Goal: Task Accomplishment & Management: Use online tool/utility

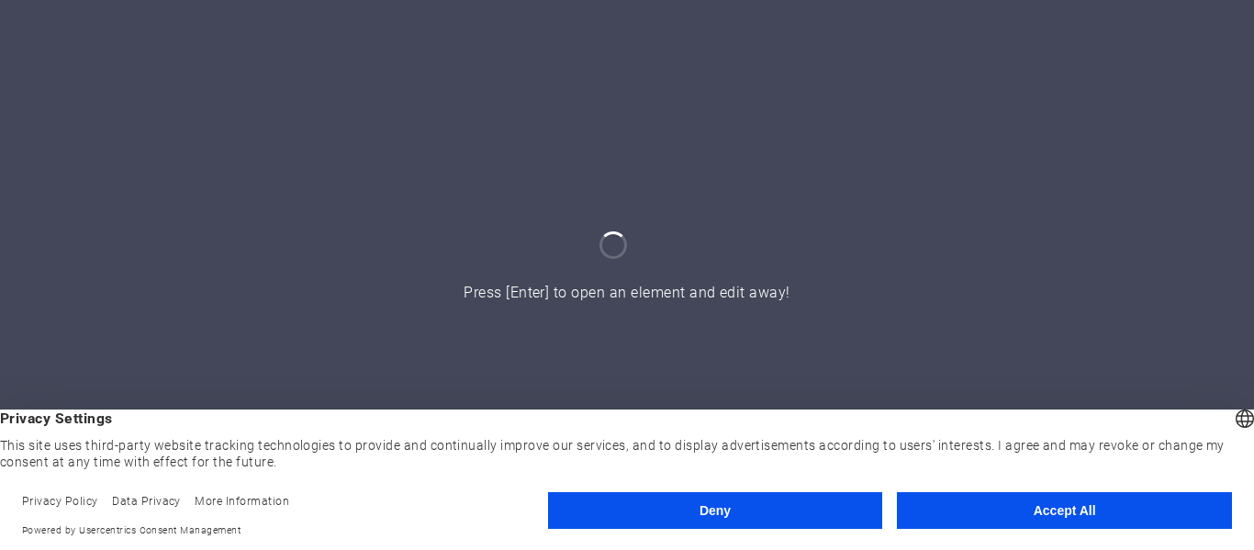
click at [1038, 509] on button "Accept All" at bounding box center [1064, 510] width 335 height 37
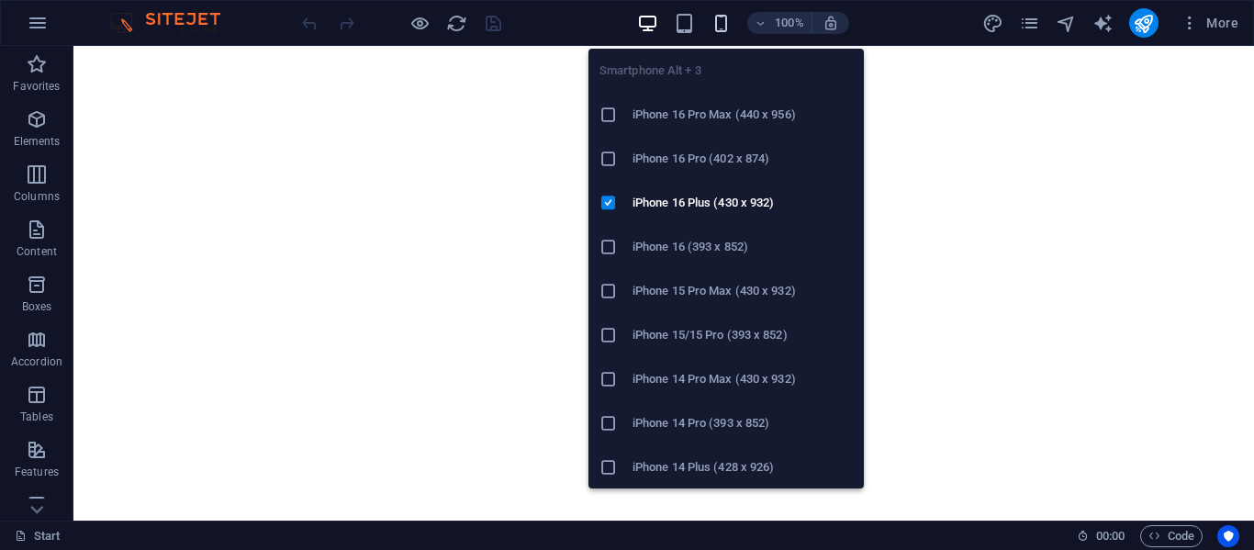
drag, startPoint x: 726, startPoint y: 34, endPoint x: 719, endPoint y: 24, distance: 12.5
click at [719, 24] on div "100%" at bounding box center [743, 22] width 212 height 29
click at [719, 24] on icon "button" at bounding box center [721, 23] width 21 height 21
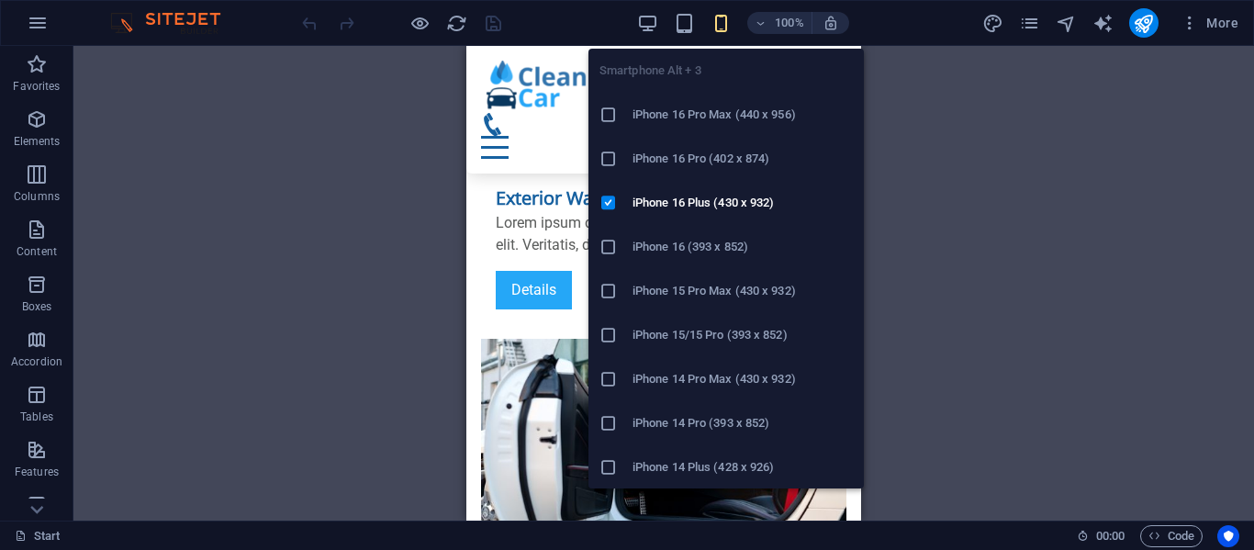
click at [664, 111] on h6 "iPhone 16 Pro Max (440 x 956)" at bounding box center [743, 115] width 220 height 22
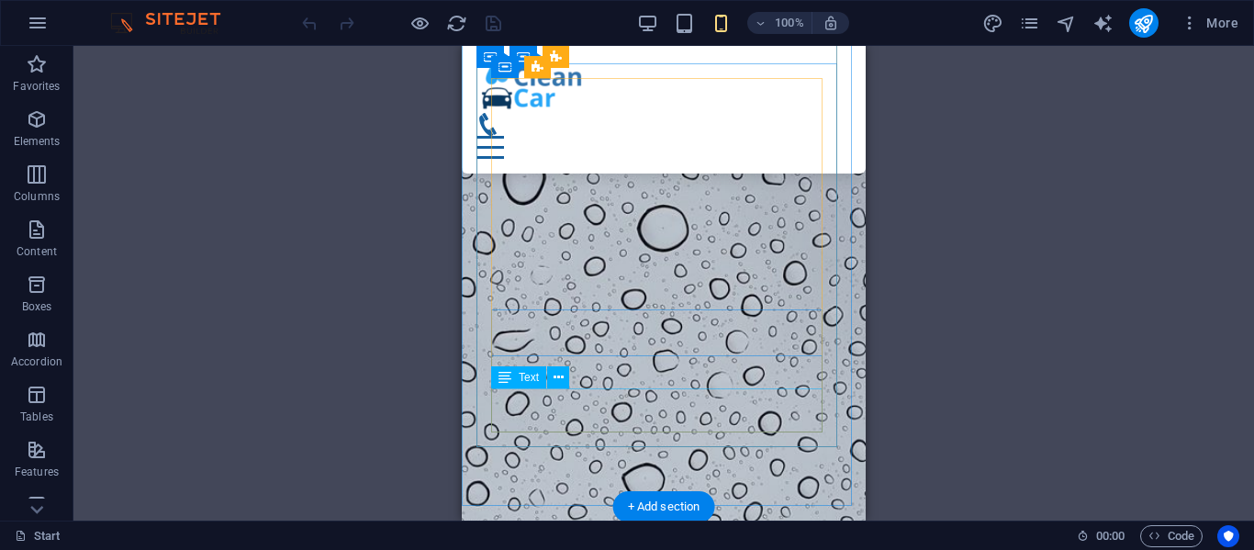
scroll to position [883, 0]
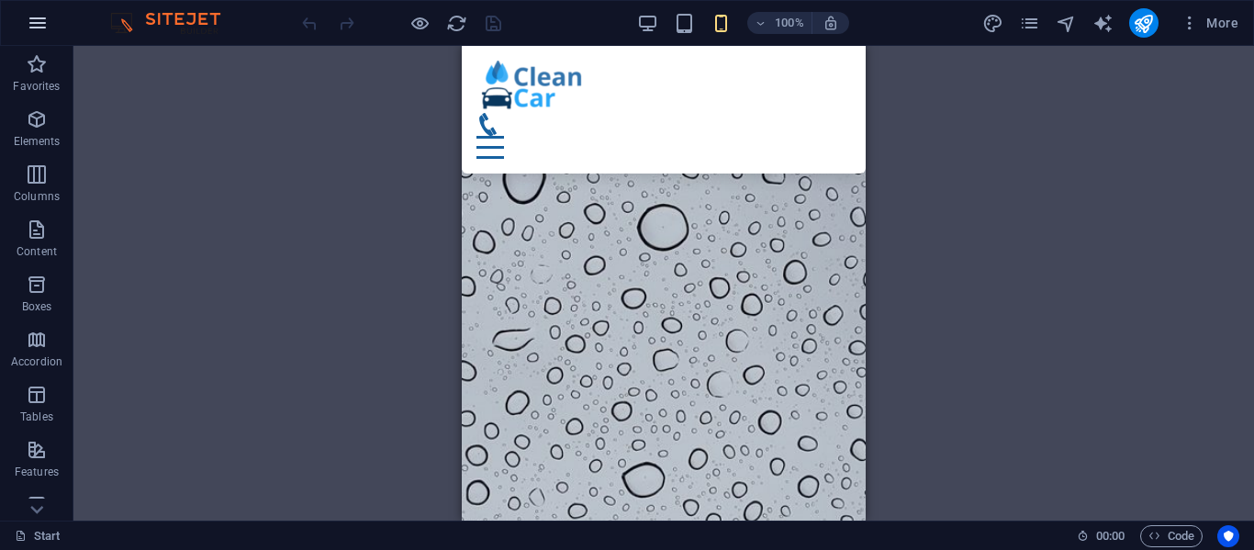
click at [37, 21] on icon "button" at bounding box center [38, 23] width 22 height 22
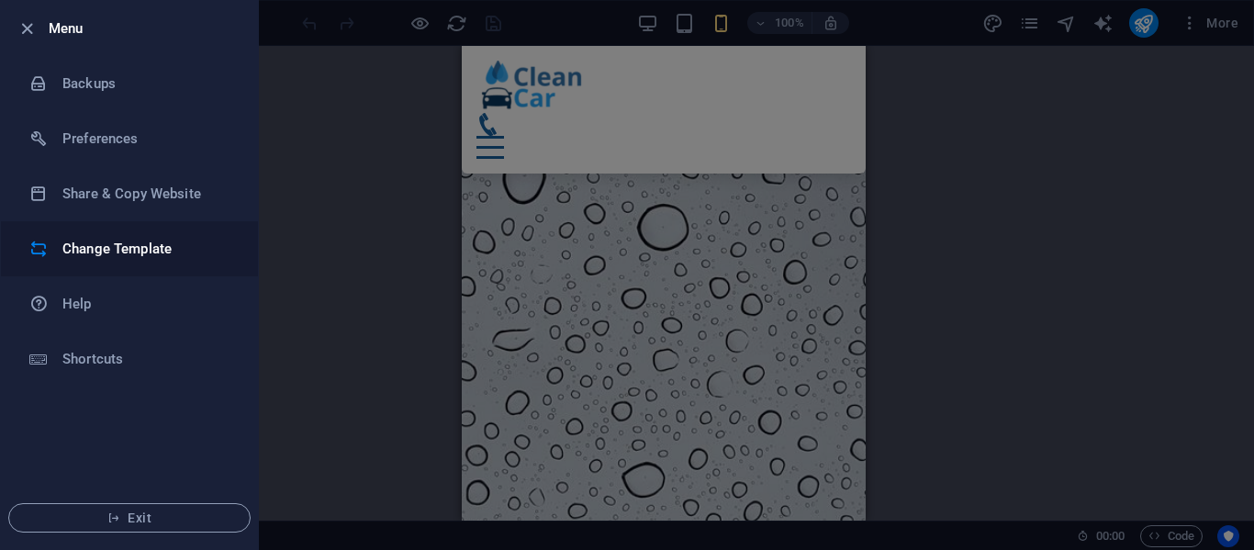
click at [67, 244] on h6 "Change Template" at bounding box center [147, 249] width 170 height 22
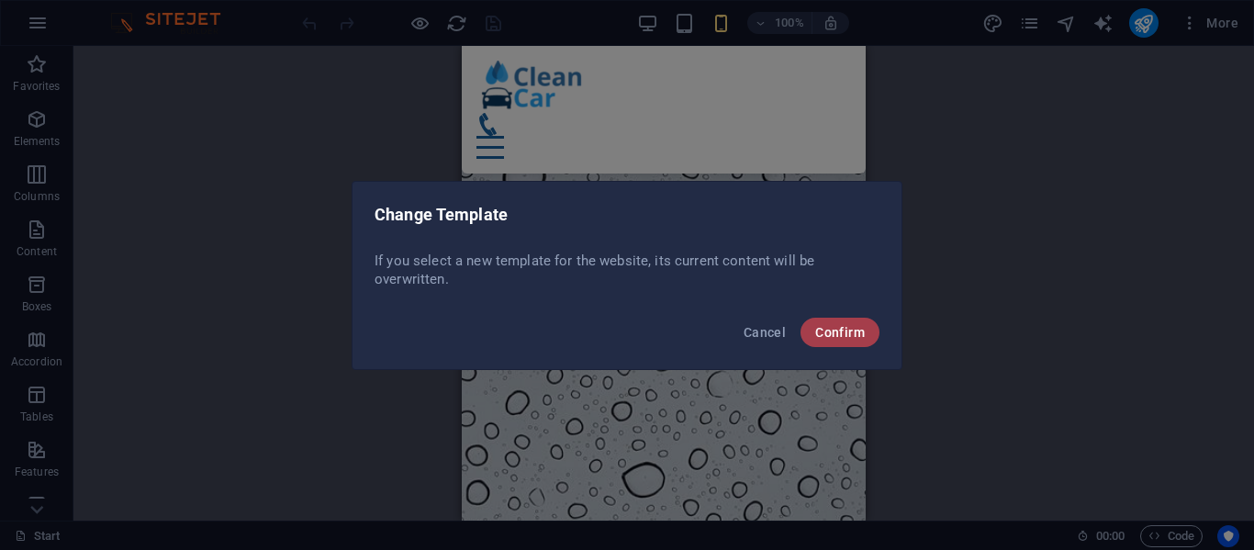
click at [841, 338] on span "Confirm" at bounding box center [840, 332] width 50 height 15
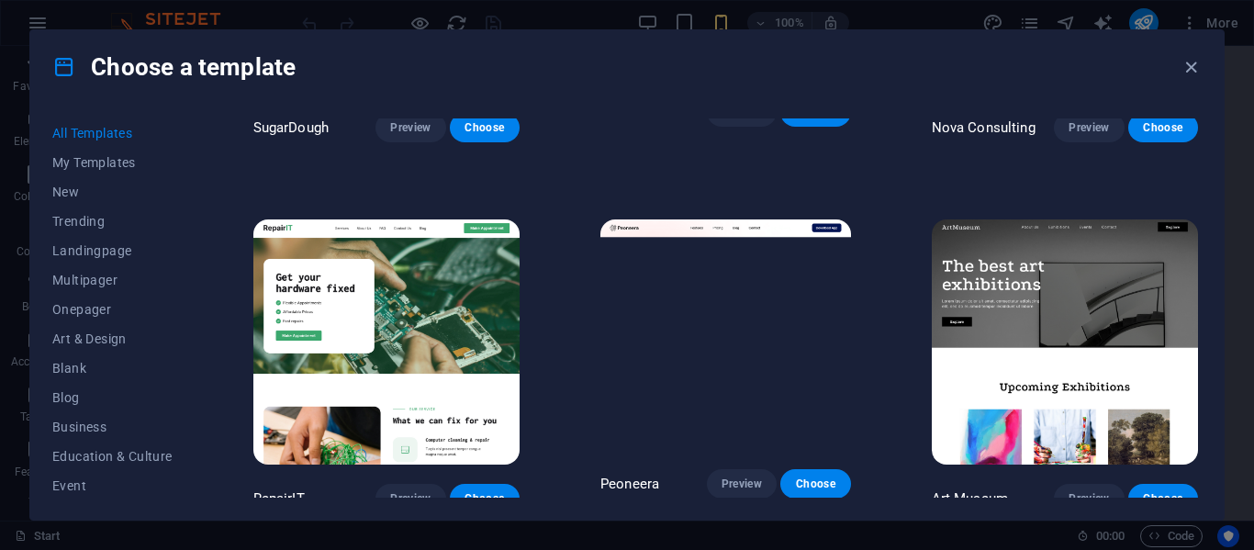
scroll to position [274, 0]
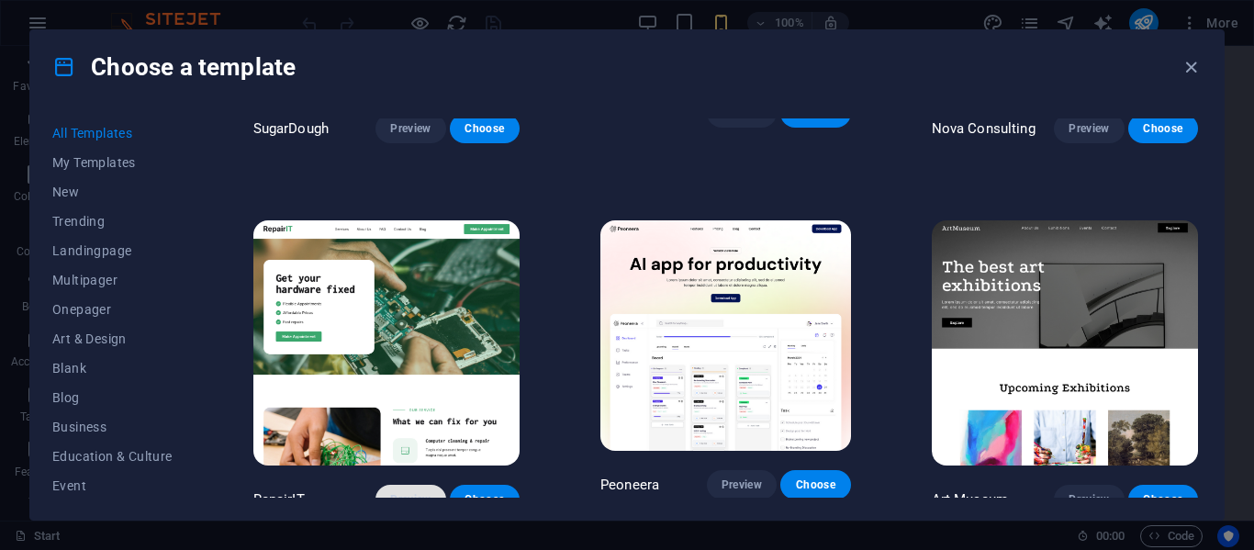
click at [391, 492] on span "Preview" at bounding box center [410, 499] width 40 height 15
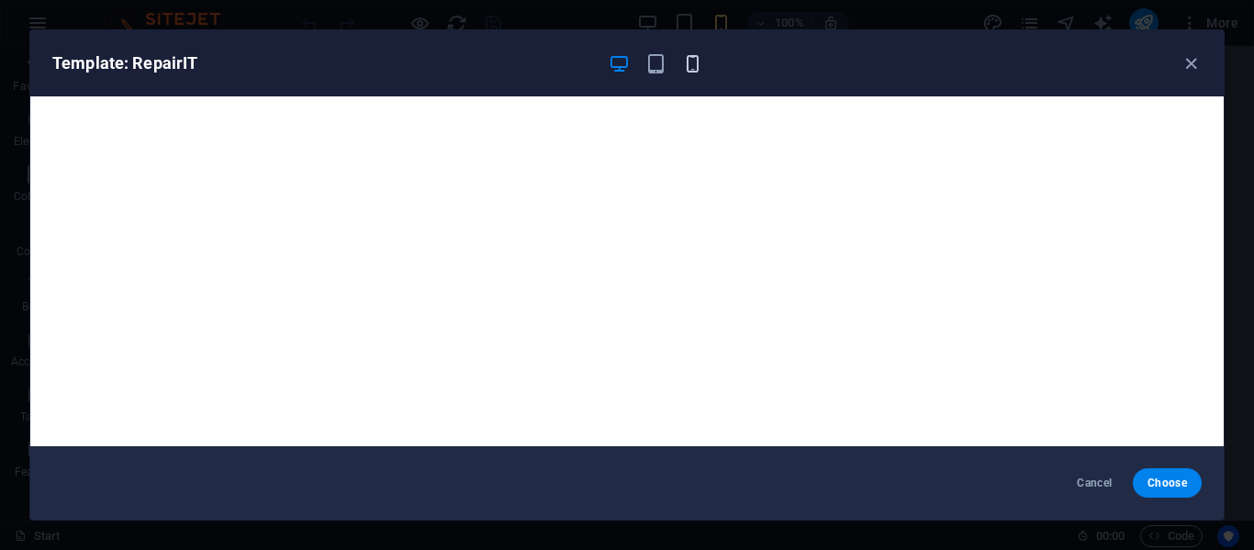
click at [686, 68] on icon "button" at bounding box center [692, 63] width 21 height 21
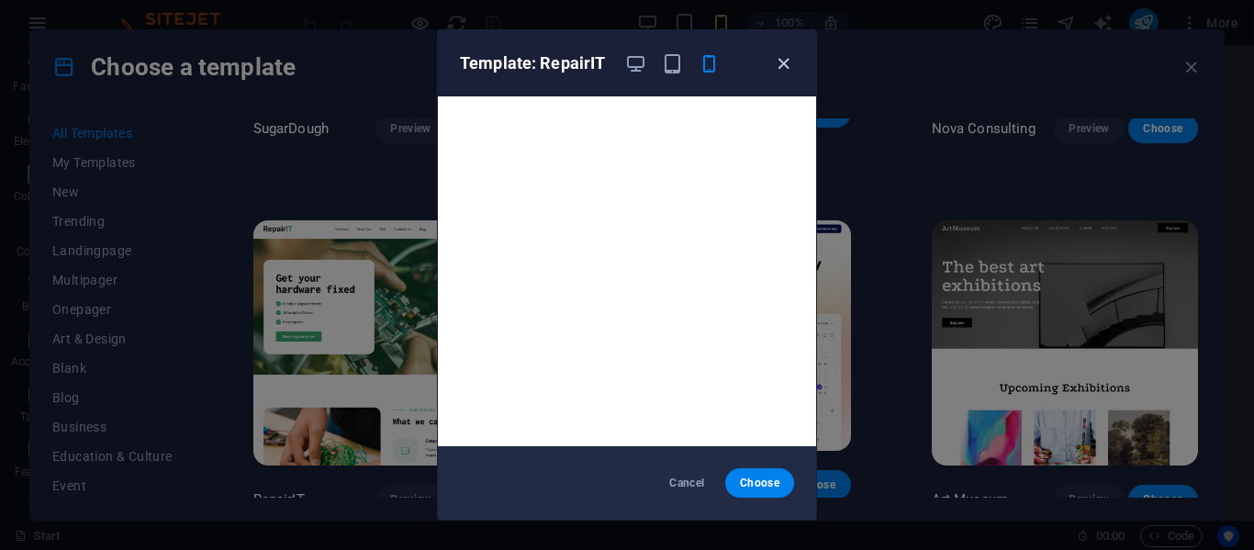
click at [780, 62] on icon "button" at bounding box center [783, 63] width 21 height 21
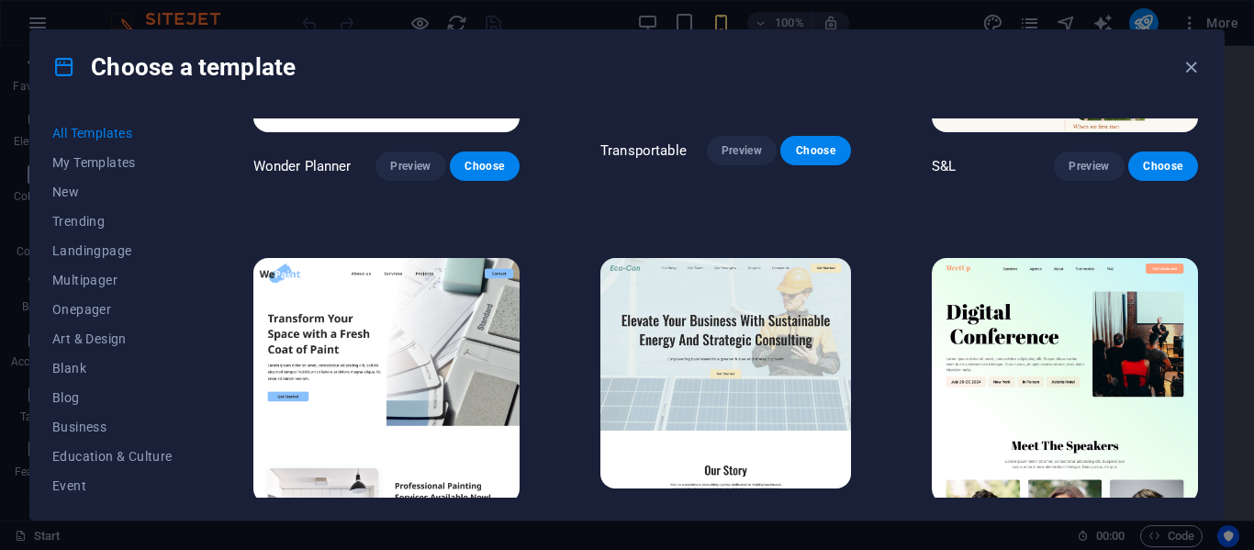
scroll to position [980, 0]
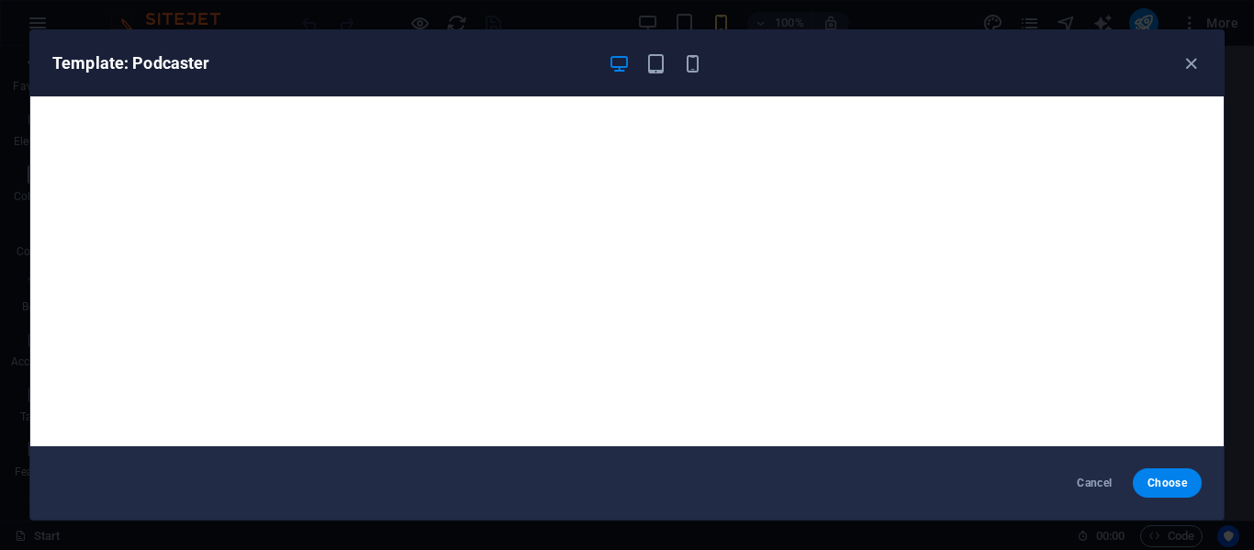
click at [696, 75] on div "Template: Podcaster" at bounding box center [626, 63] width 1193 height 66
click at [691, 64] on icon "button" at bounding box center [692, 63] width 21 height 21
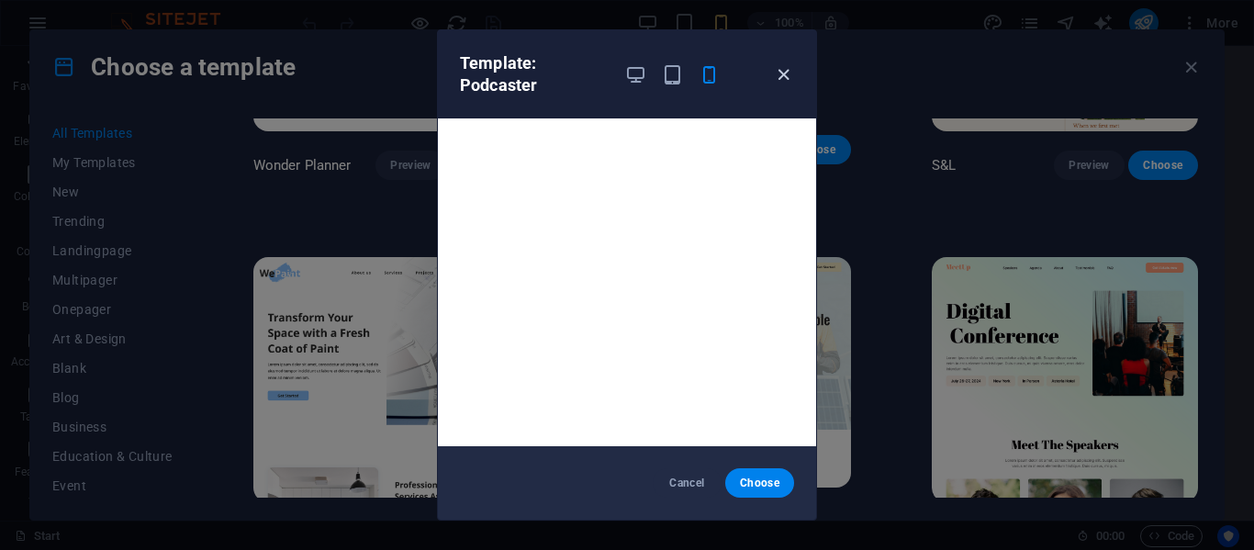
click at [774, 77] on icon "button" at bounding box center [783, 74] width 21 height 21
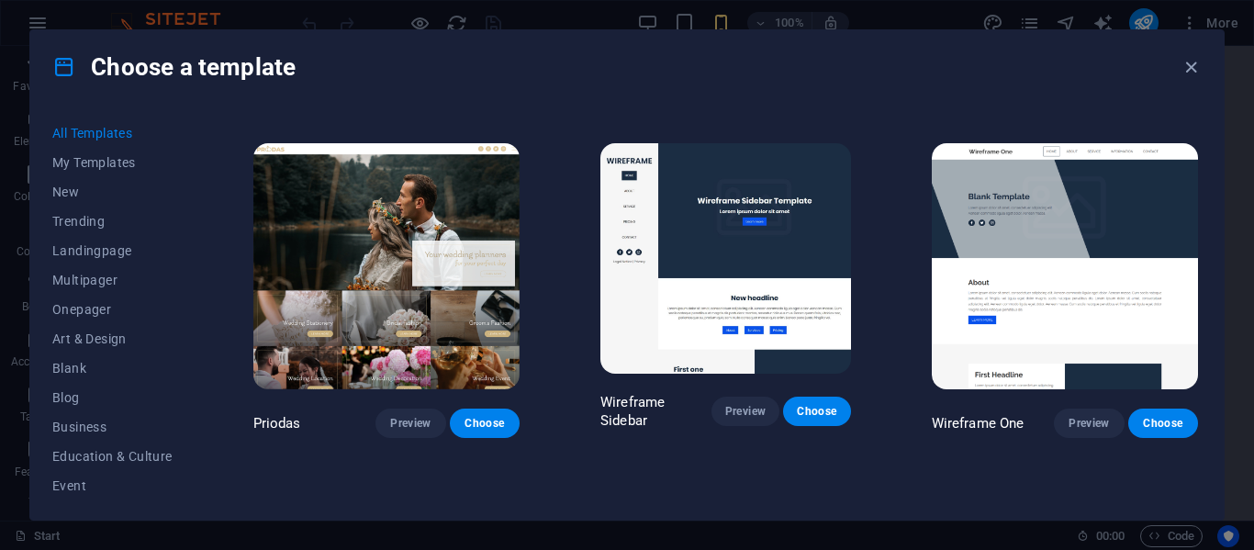
scroll to position [6331, 0]
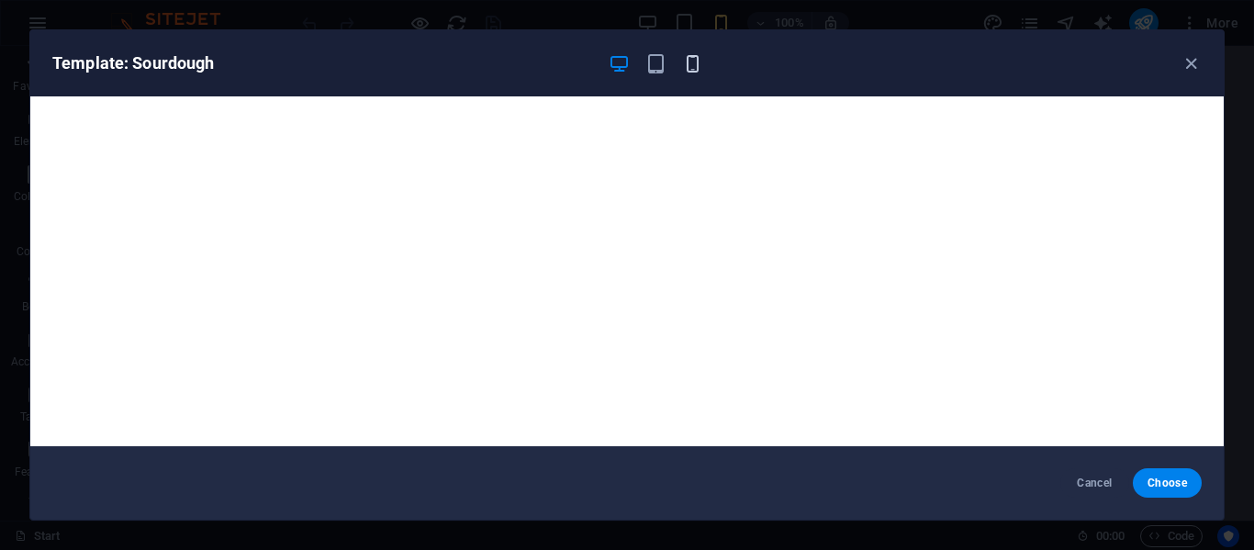
click at [689, 62] on icon "button" at bounding box center [692, 63] width 21 height 21
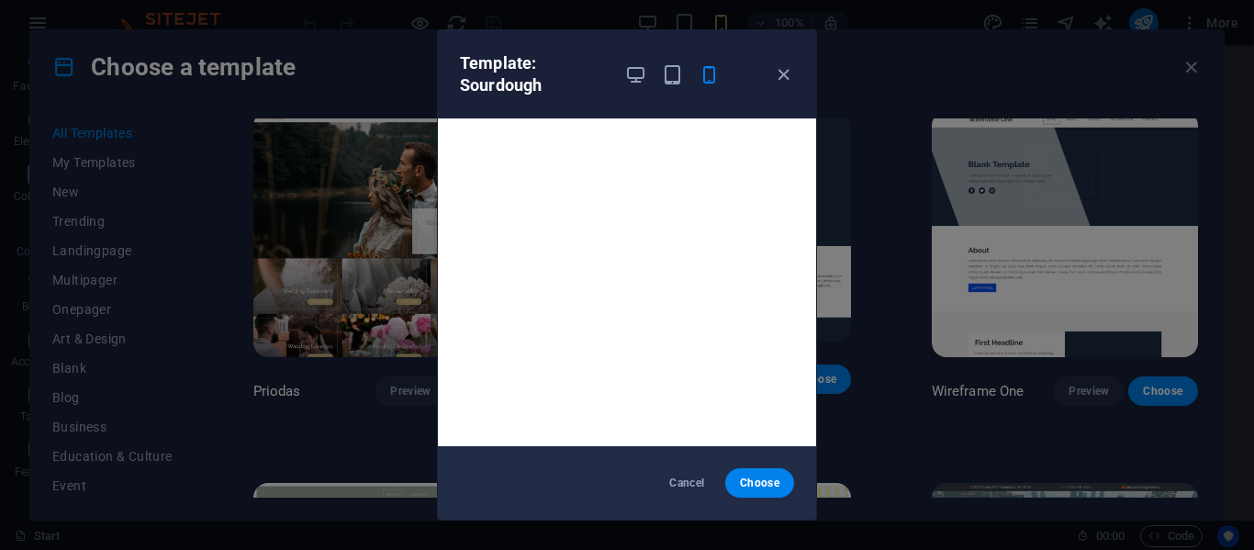
scroll to position [5, 0]
click at [778, 79] on icon "button" at bounding box center [783, 74] width 21 height 21
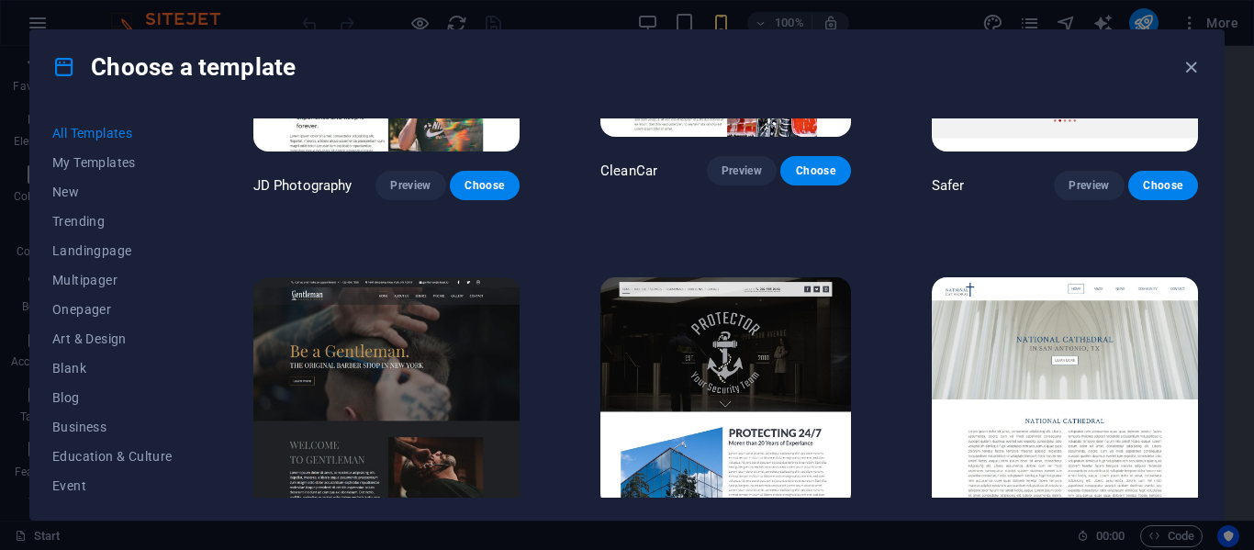
scroll to position [7281, 0]
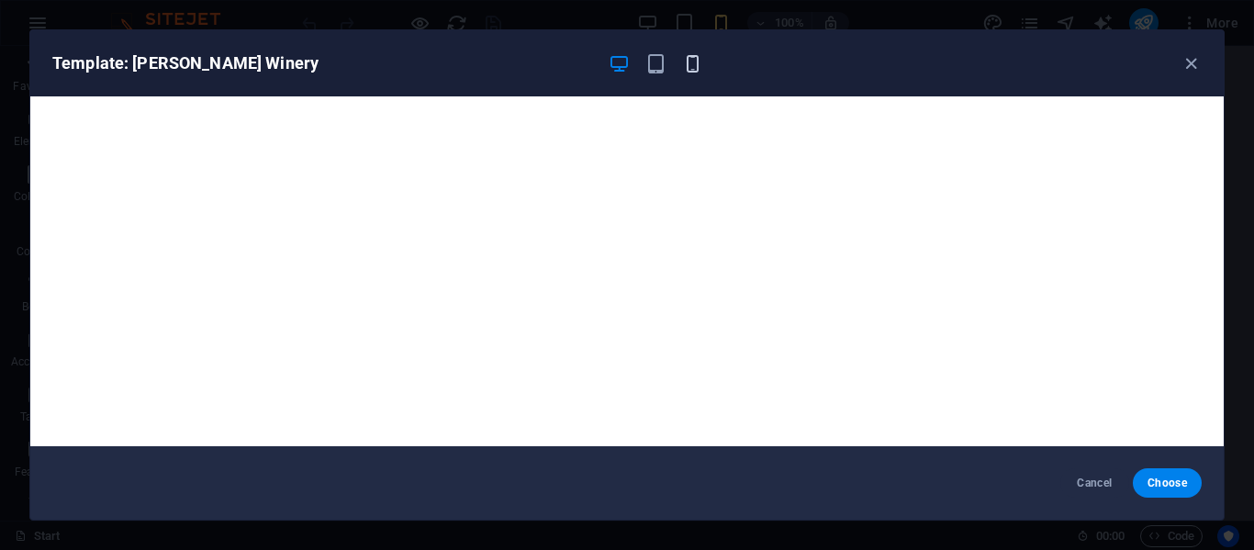
click at [690, 71] on icon "button" at bounding box center [692, 63] width 21 height 21
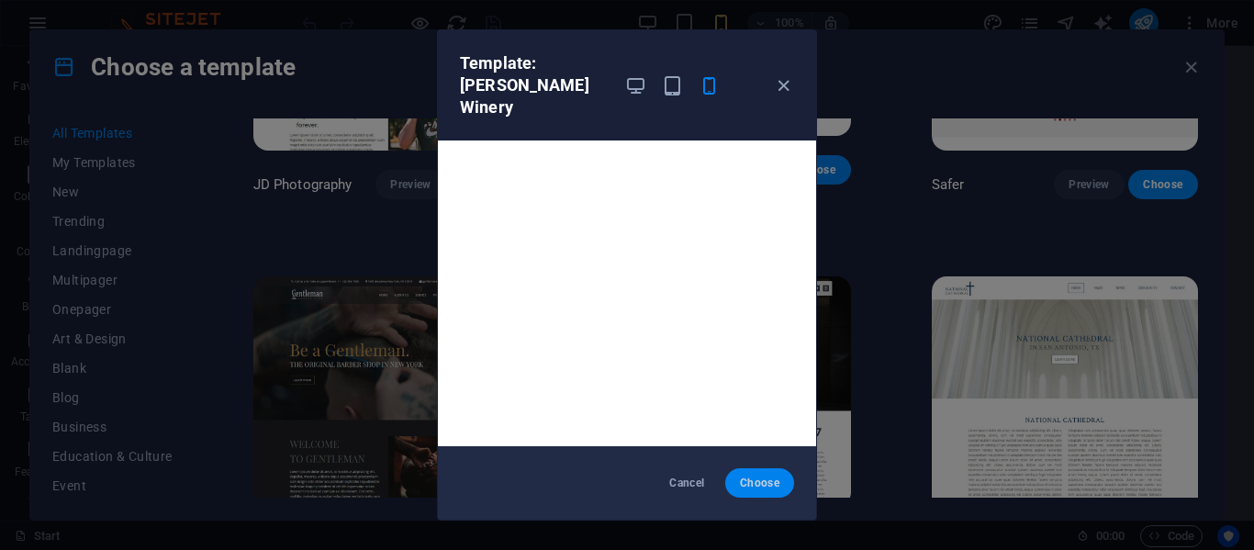
click at [744, 480] on span "Choose" at bounding box center [759, 483] width 39 height 15
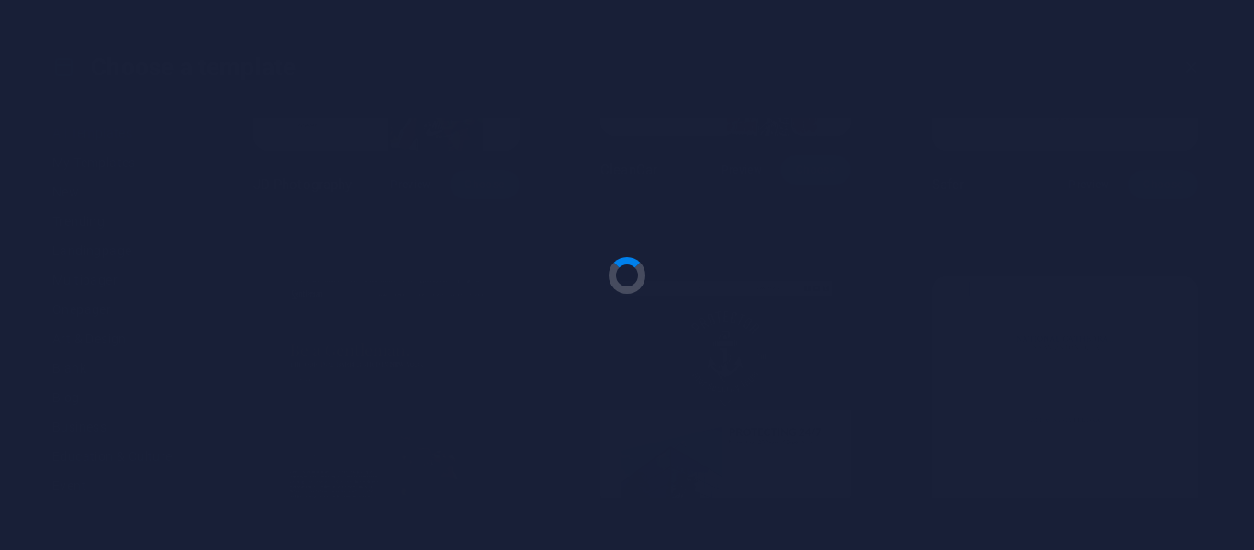
click at [744, 480] on div at bounding box center [627, 275] width 1254 height 550
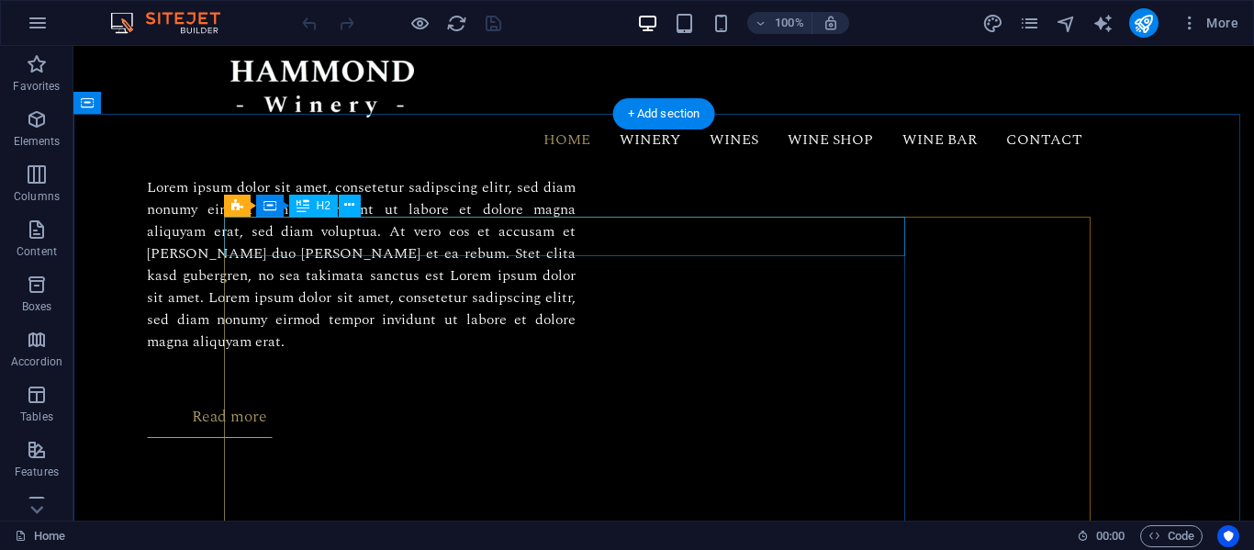
scroll to position [1652, 0]
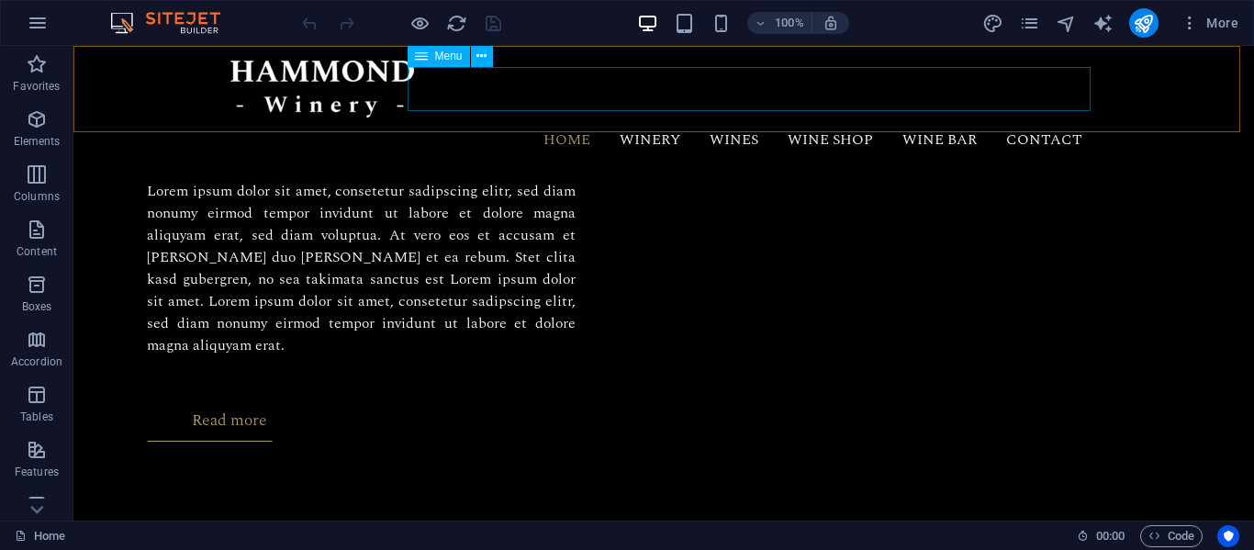
click at [649, 118] on nav "Home Winery Wines Wine Shop Wine Bar Contact" at bounding box center [663, 140] width 867 height 44
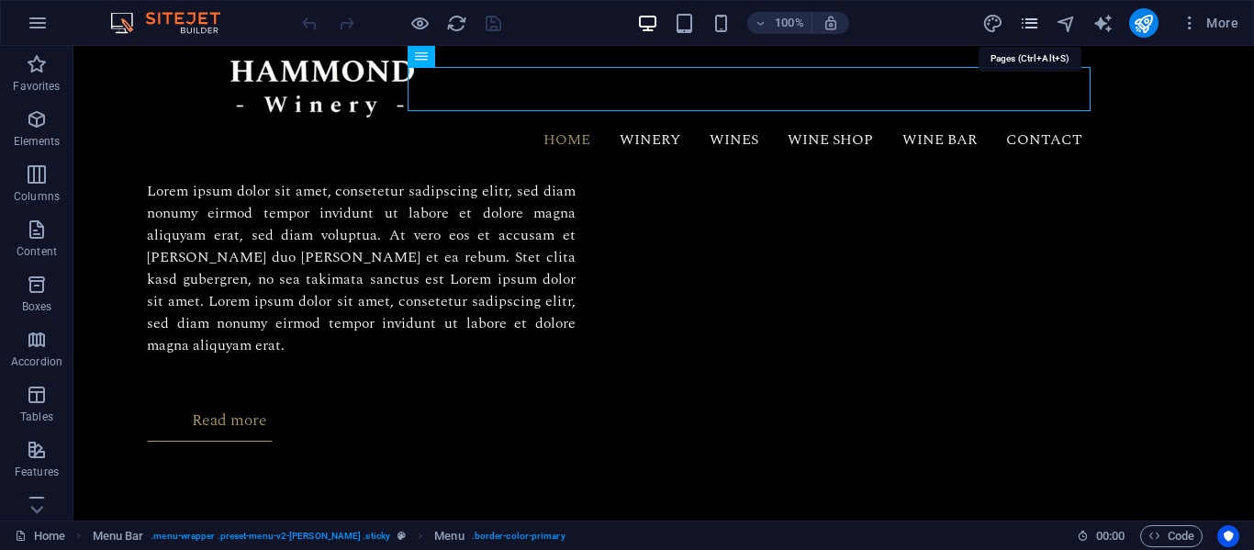
click at [1032, 22] on icon "pages" at bounding box center [1029, 23] width 21 height 21
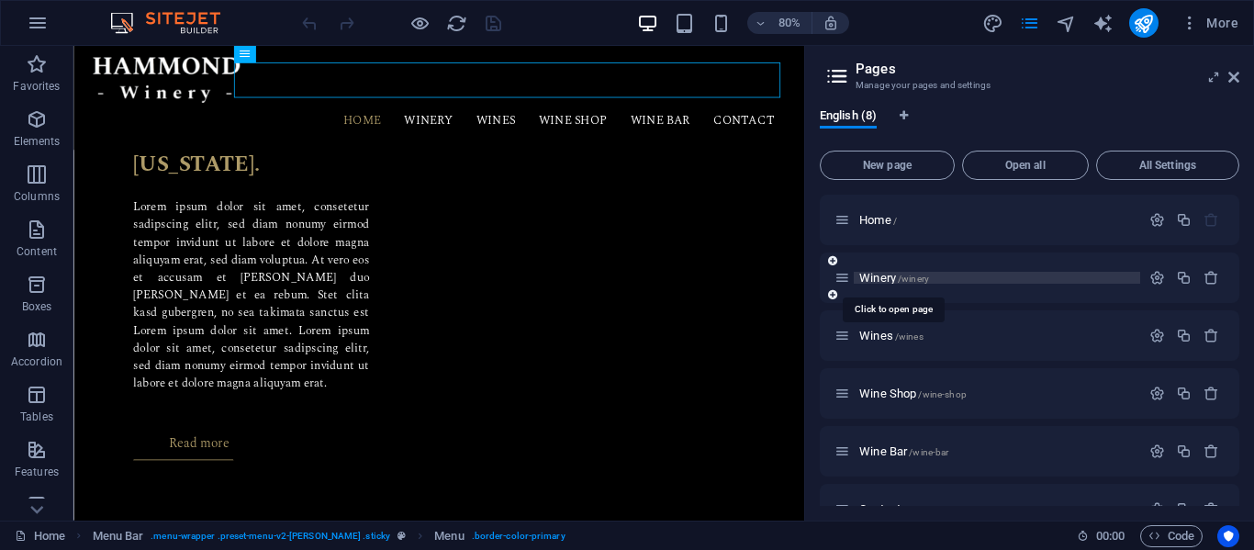
click at [911, 277] on span "/winery" at bounding box center [913, 279] width 31 height 10
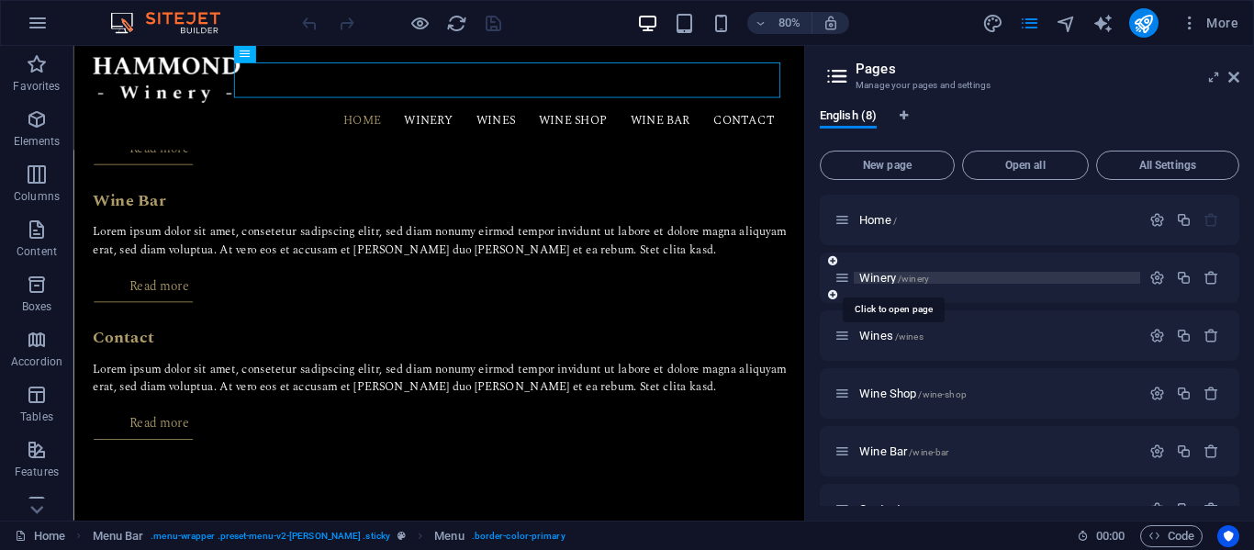
scroll to position [0, 0]
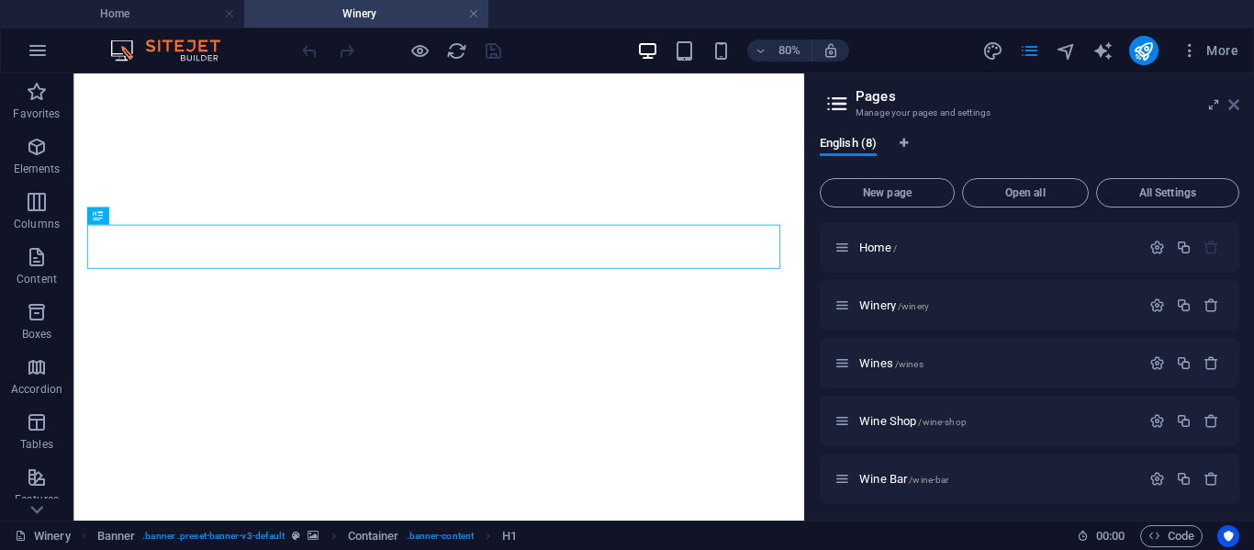
click at [1233, 105] on icon at bounding box center [1233, 104] width 11 height 15
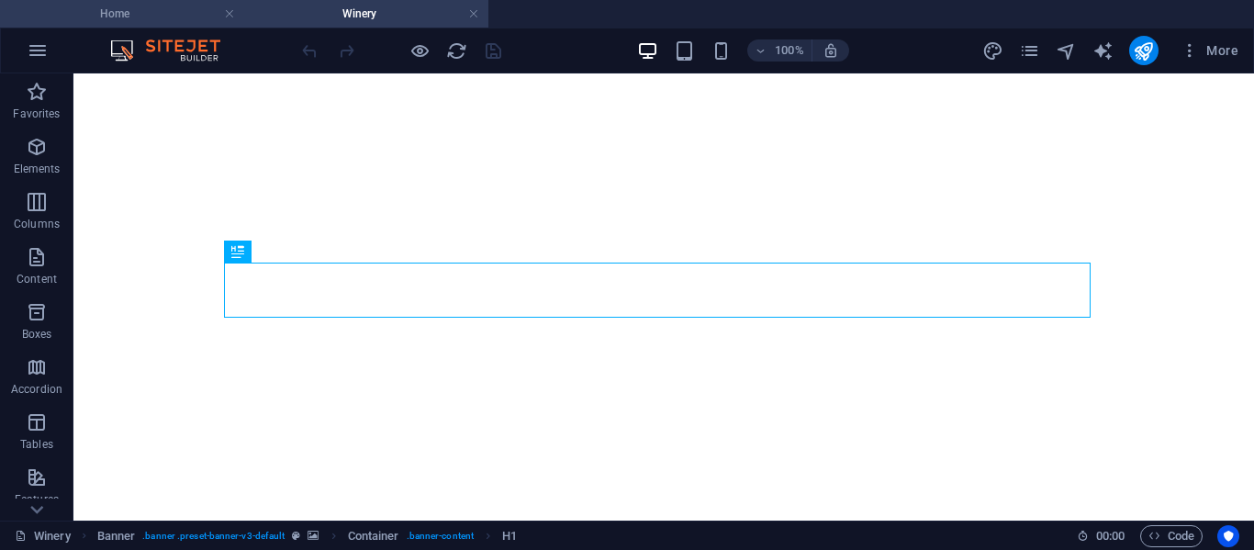
click at [150, 16] on h4 "Home" at bounding box center [122, 14] width 244 height 20
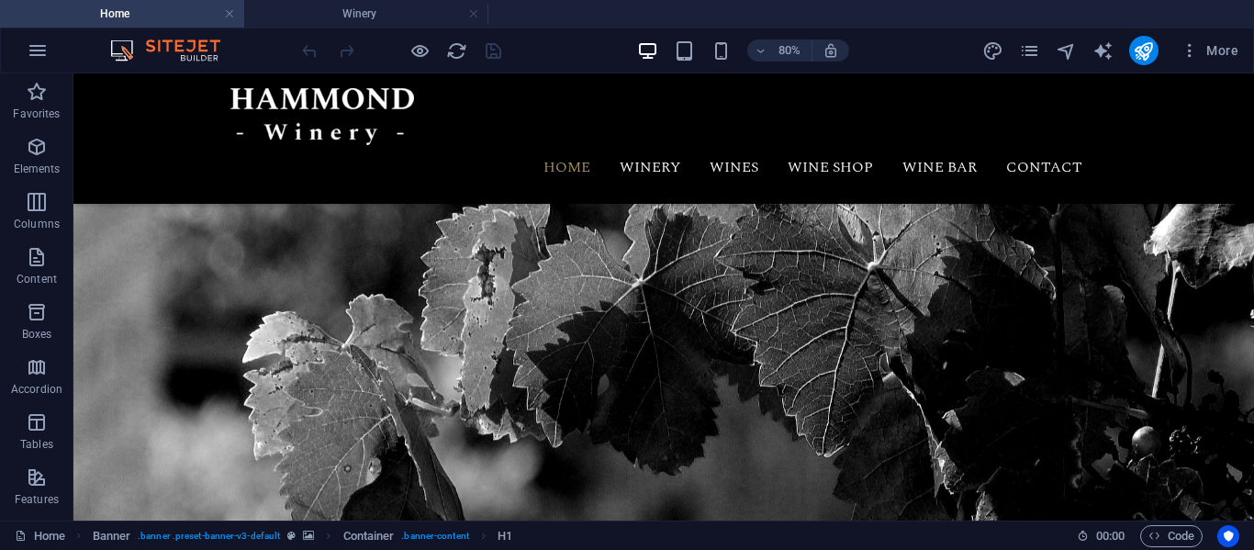
scroll to position [1652, 0]
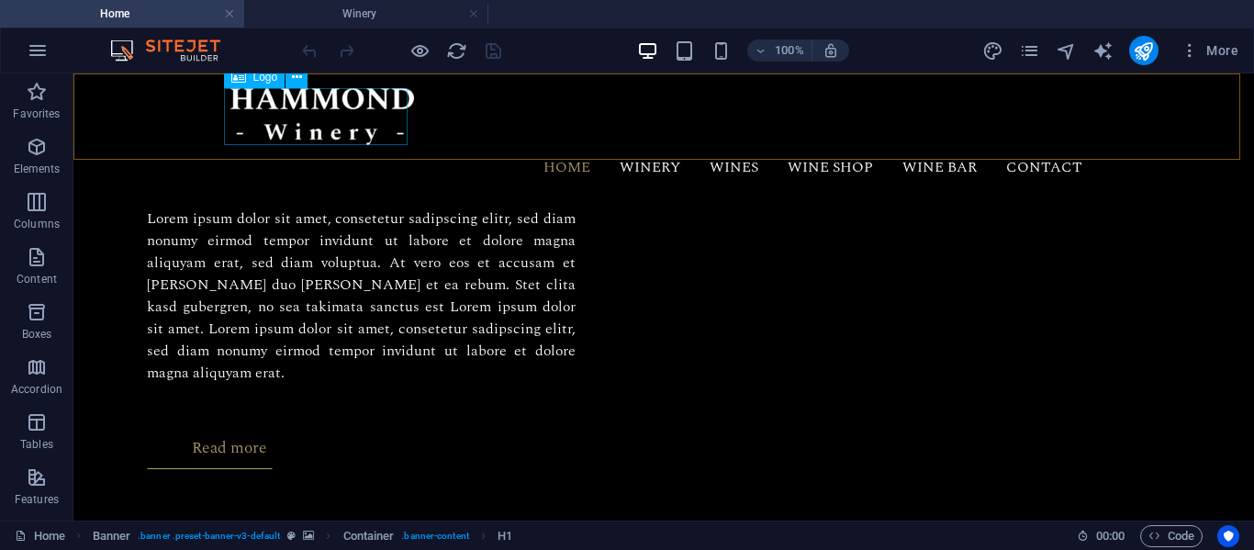
click at [287, 100] on div at bounding box center [663, 116] width 867 height 57
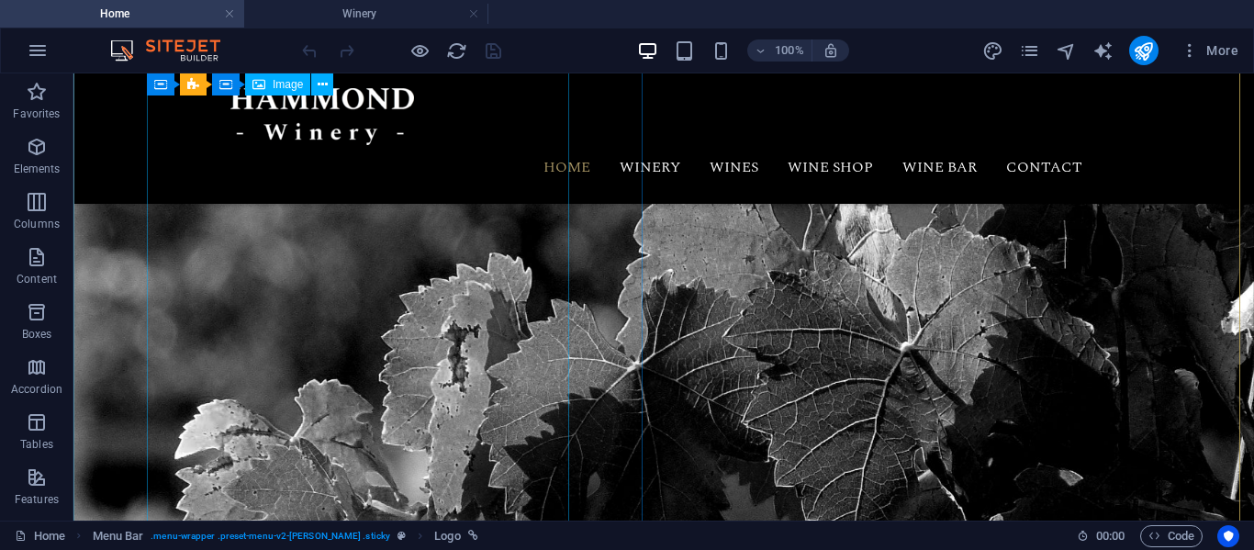
scroll to position [0, 0]
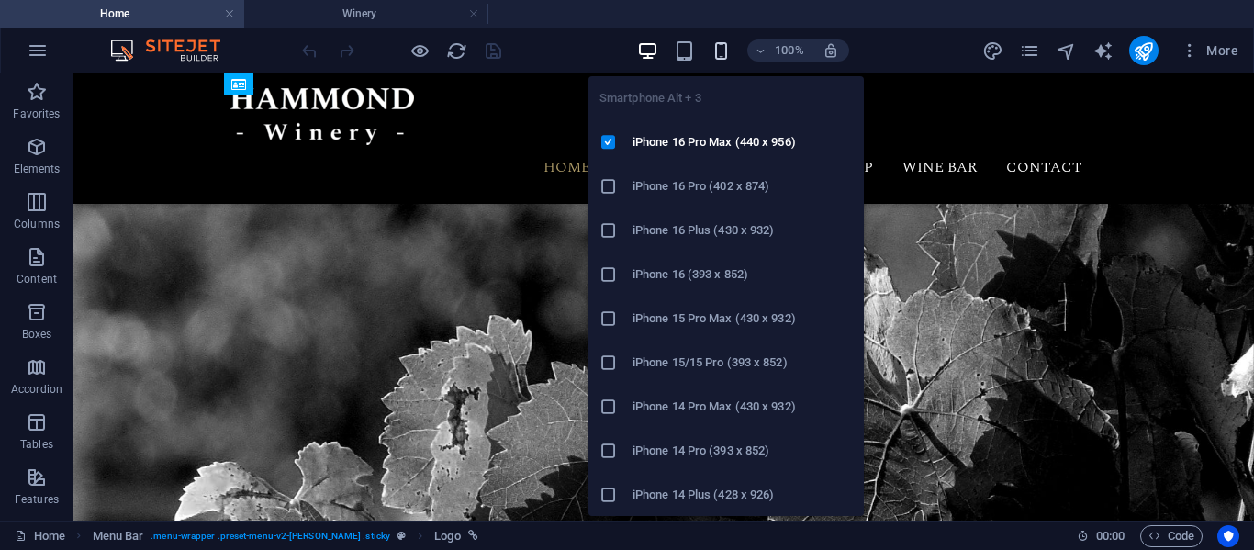
click at [720, 50] on icon "button" at bounding box center [721, 50] width 21 height 21
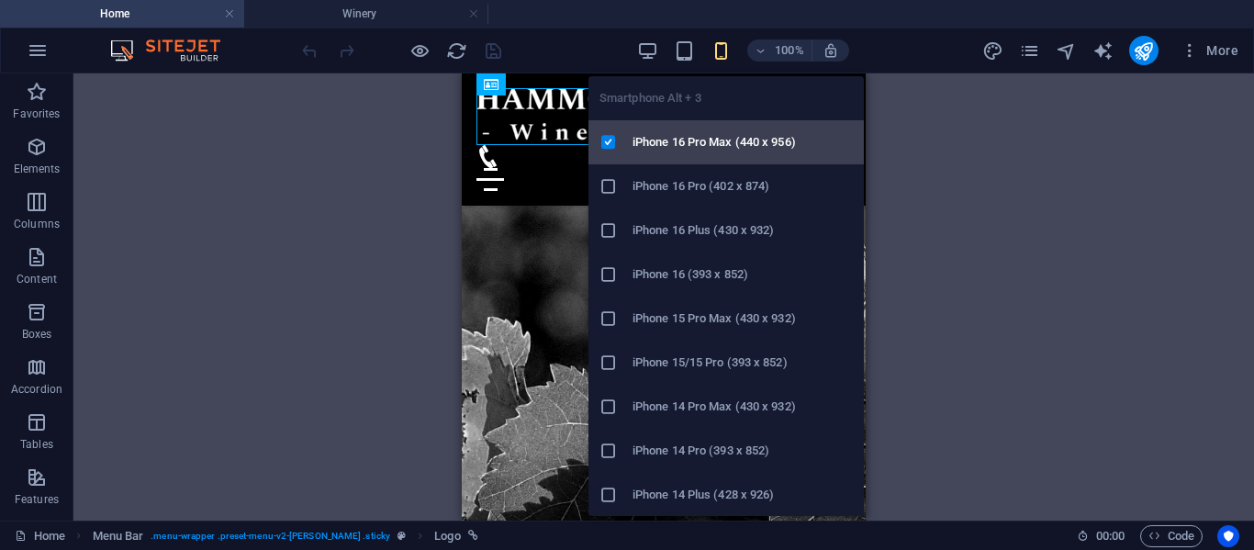
click at [672, 151] on h6 "iPhone 16 Pro Max (440 x 956)" at bounding box center [743, 142] width 220 height 22
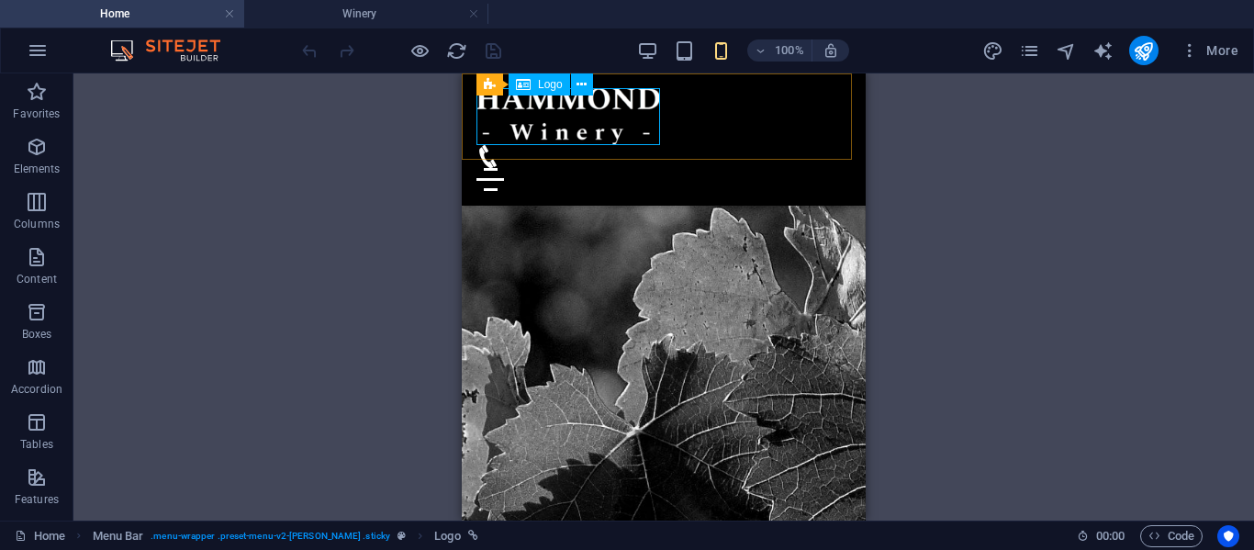
click at [583, 119] on div at bounding box center [663, 116] width 375 height 57
click at [587, 92] on icon at bounding box center [582, 84] width 10 height 19
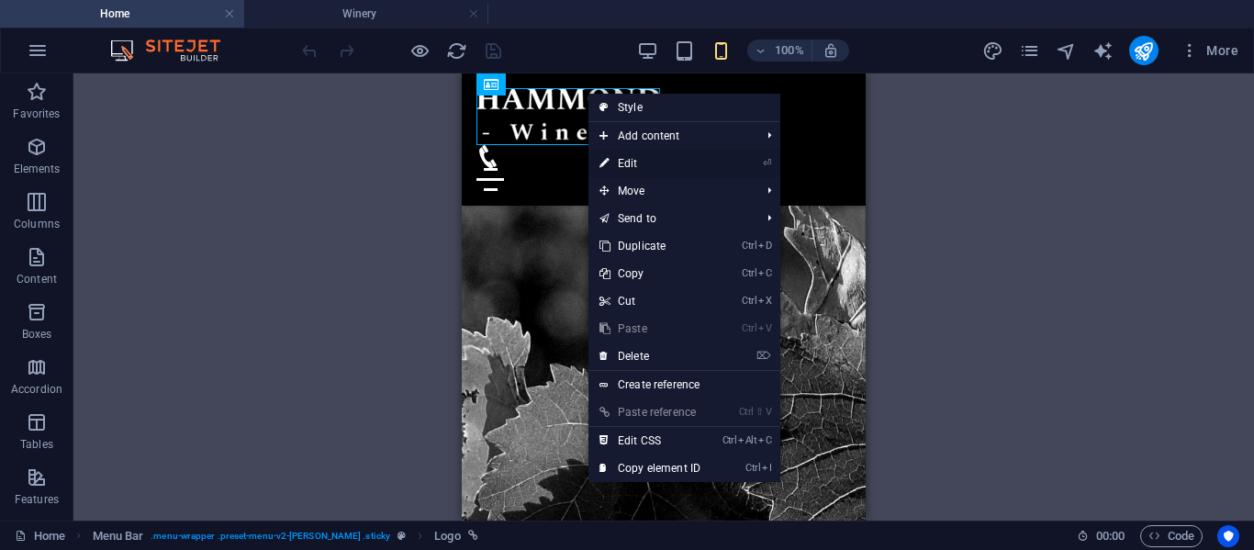
click at [621, 152] on link "⏎ Edit" at bounding box center [649, 164] width 123 height 28
select select "px"
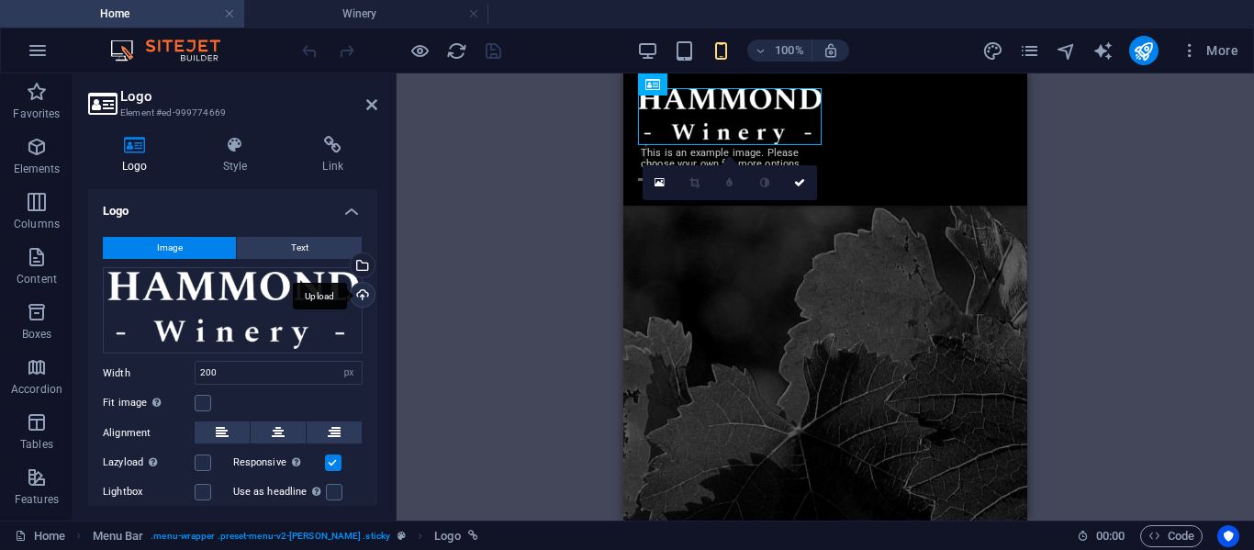
click at [364, 290] on div "Upload" at bounding box center [361, 297] width 28 height 28
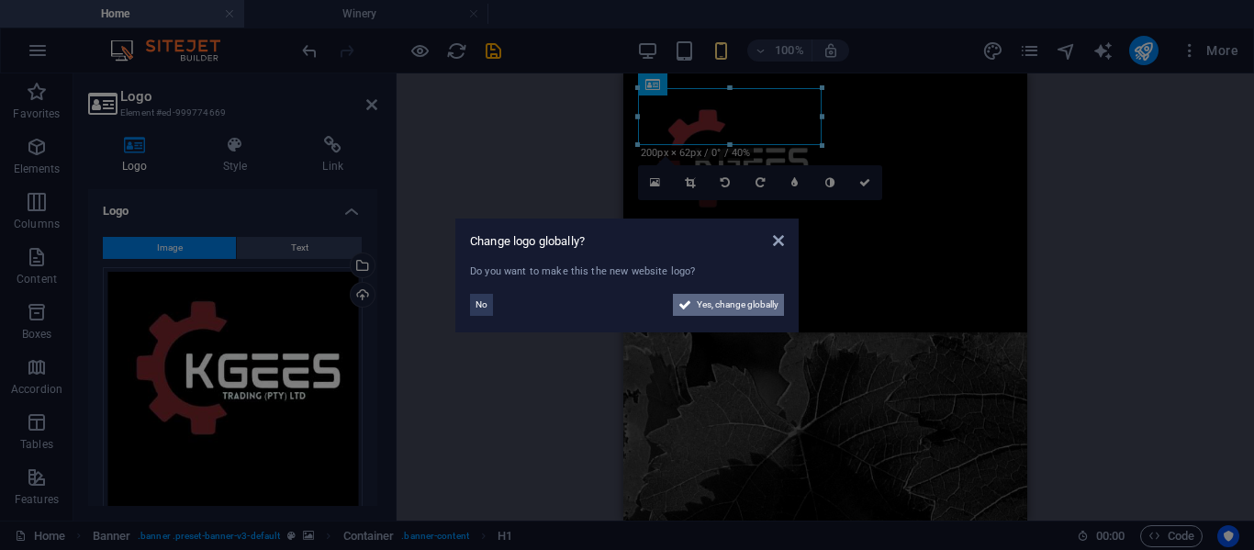
click at [746, 309] on span "Yes, change globally" at bounding box center [738, 305] width 82 height 22
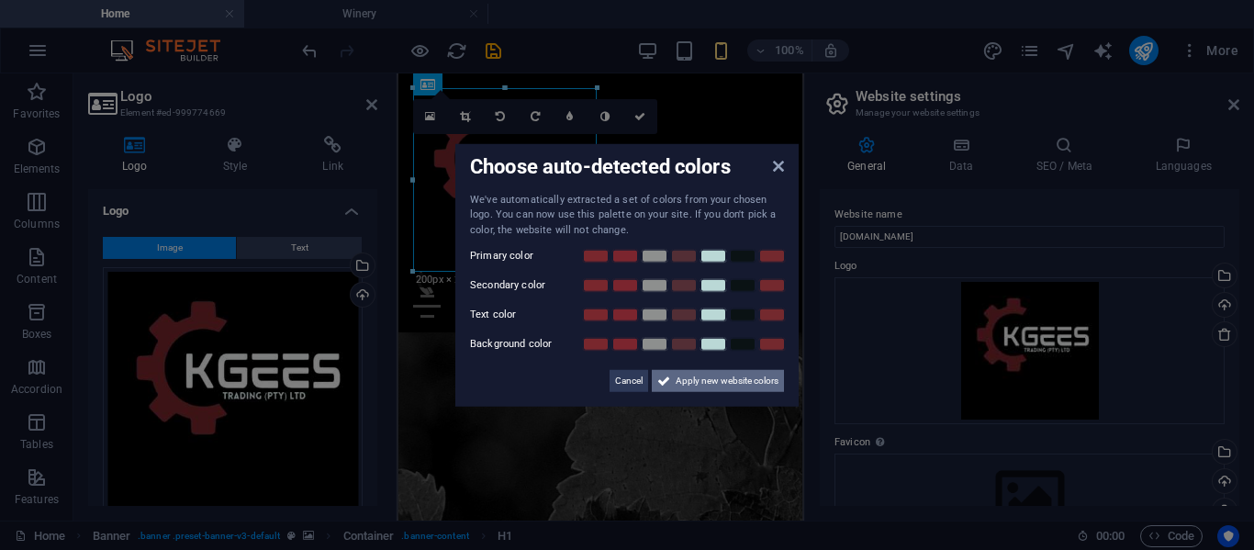
click at [688, 380] on span "Apply new website colors" at bounding box center [727, 381] width 103 height 22
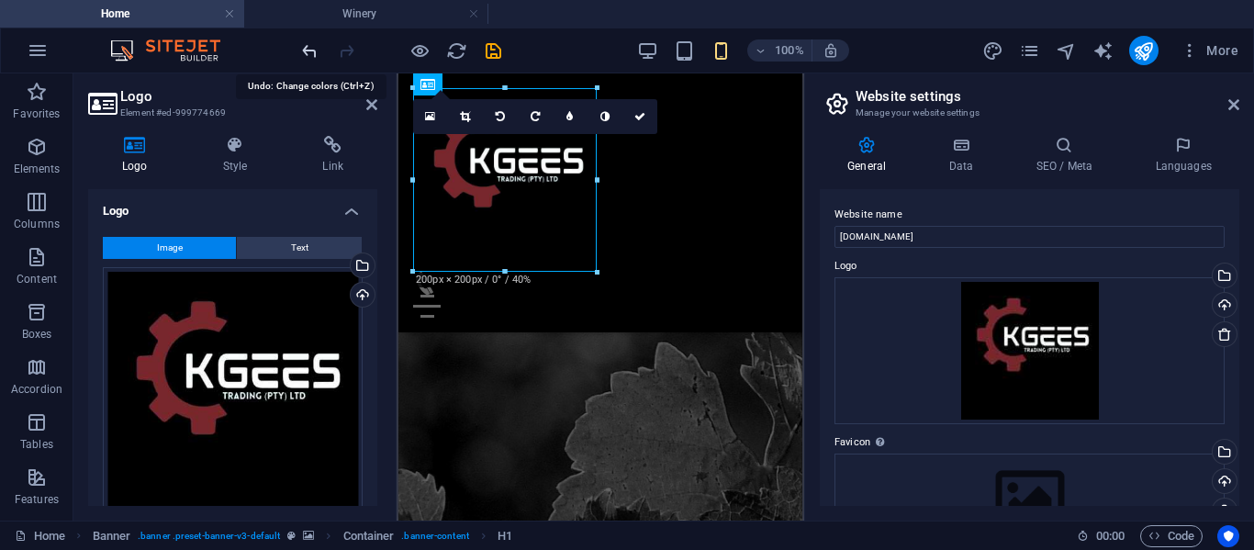
click at [303, 56] on icon "undo" at bounding box center [309, 50] width 21 height 21
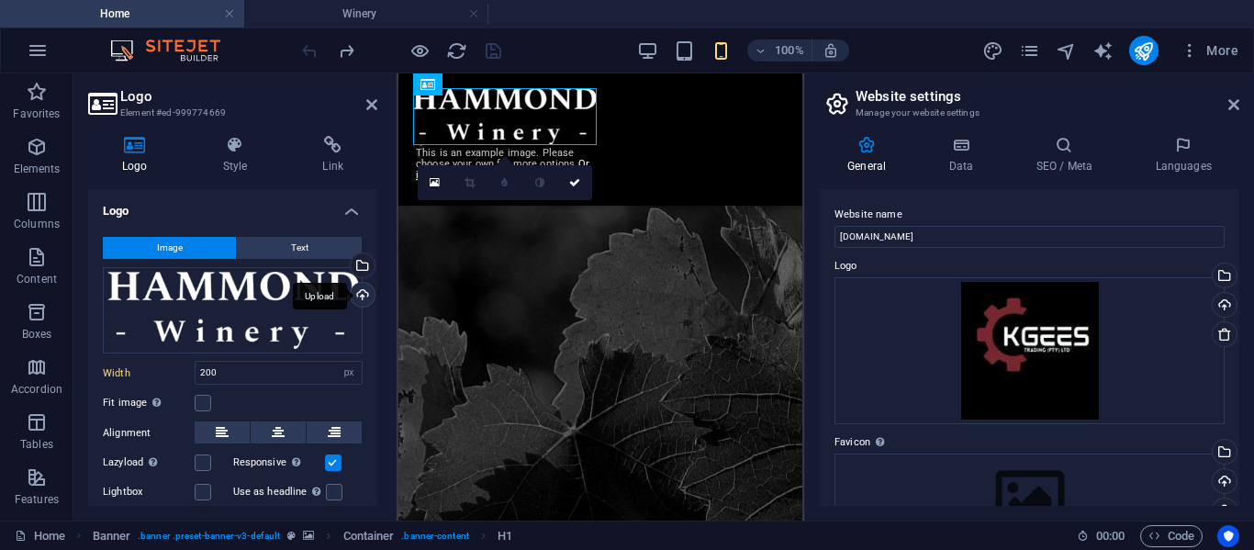
click at [361, 296] on div "Upload" at bounding box center [361, 297] width 28 height 28
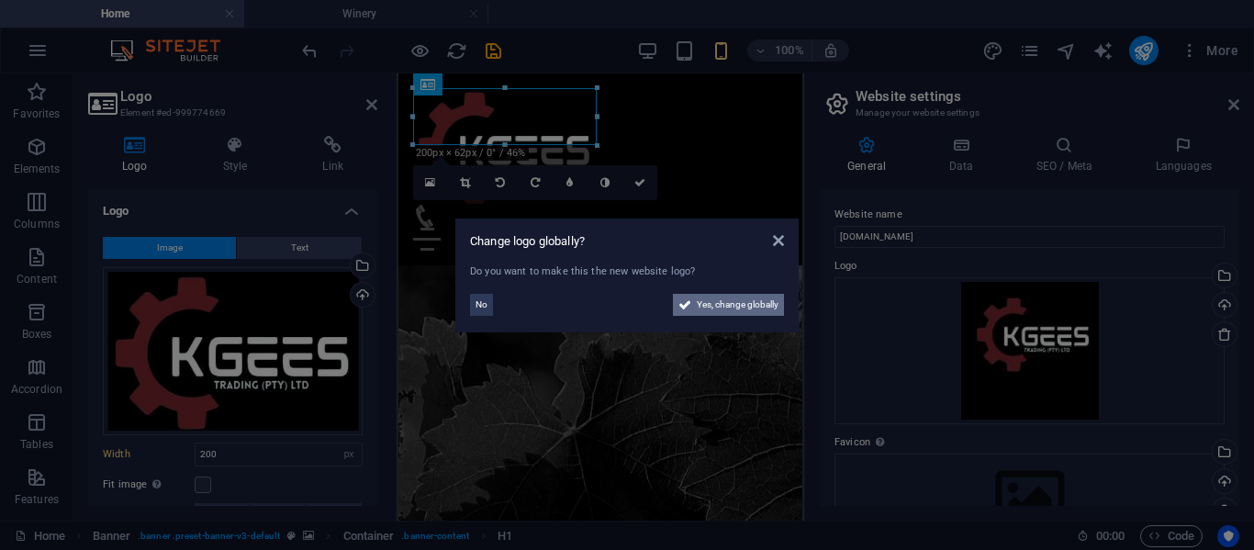
click at [745, 302] on span "Yes, change globally" at bounding box center [738, 305] width 82 height 22
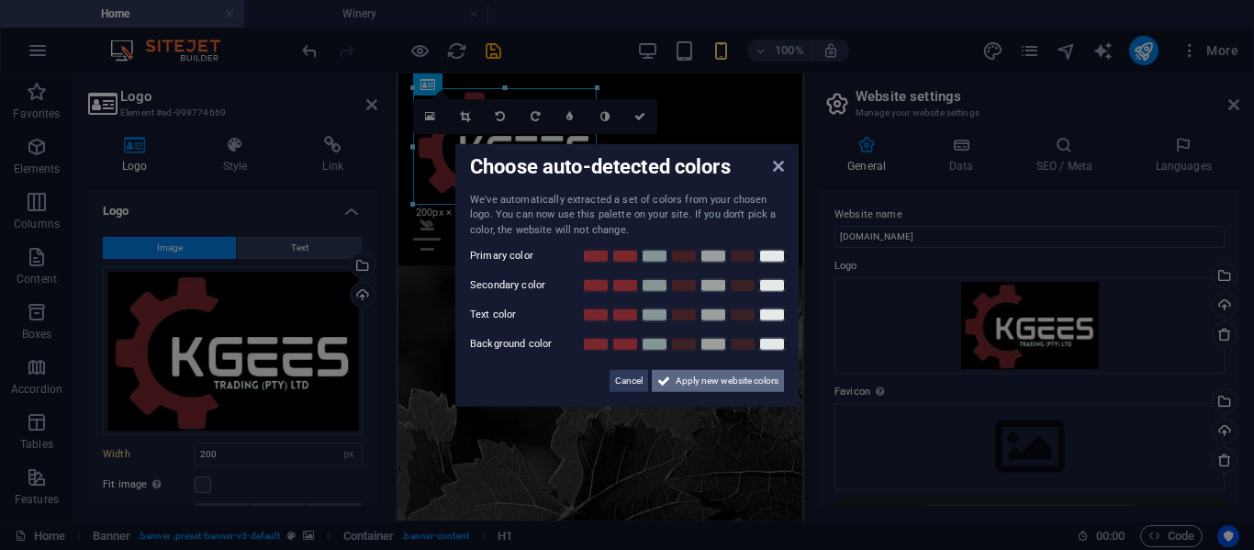
click at [722, 377] on span "Apply new website colors" at bounding box center [727, 381] width 103 height 22
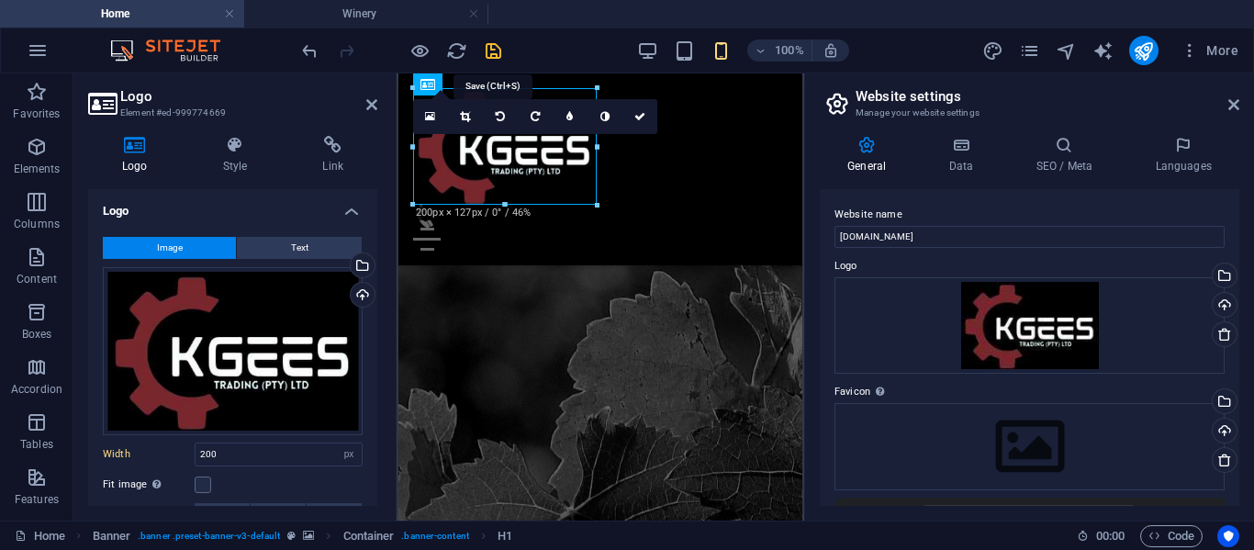
click at [488, 54] on icon "save" at bounding box center [493, 50] width 21 height 21
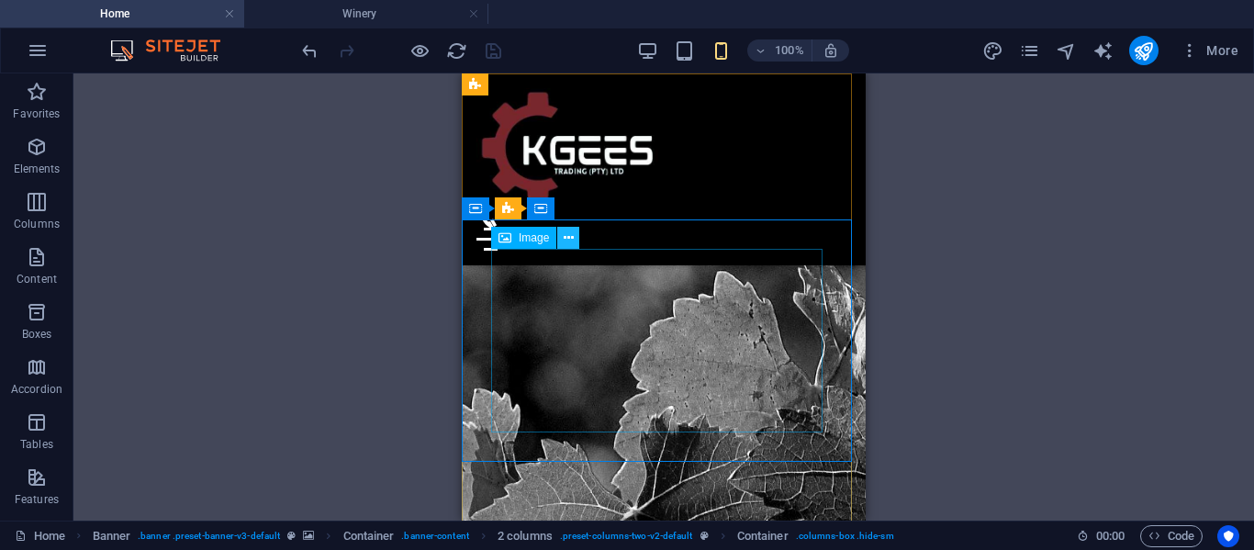
click at [565, 244] on icon at bounding box center [569, 238] width 10 height 19
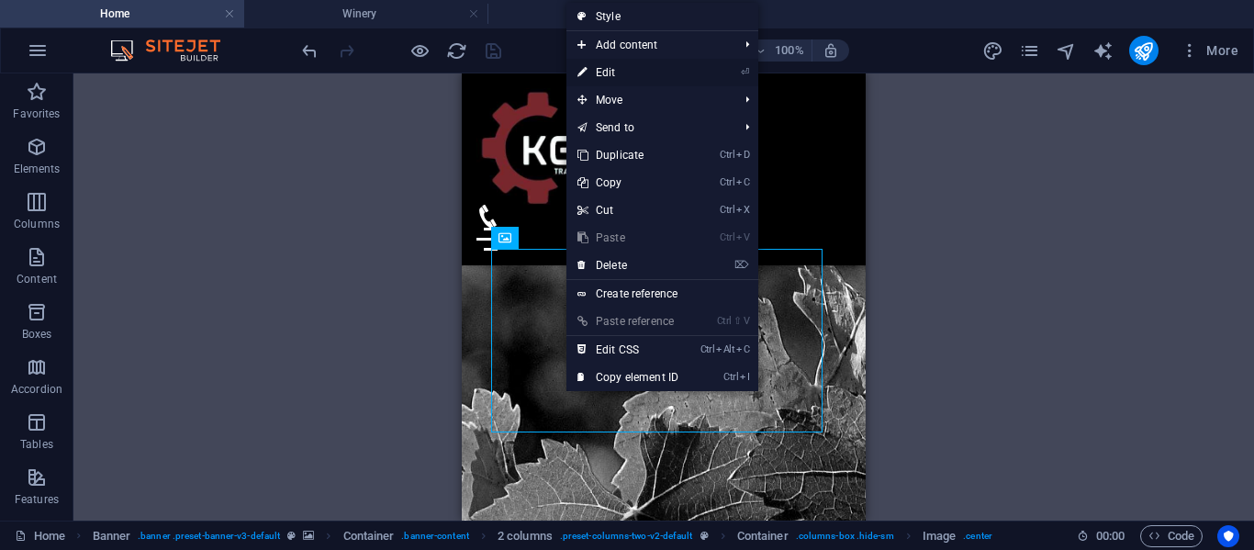
click at [616, 67] on link "⏎ Edit" at bounding box center [627, 73] width 123 height 28
select select "px"
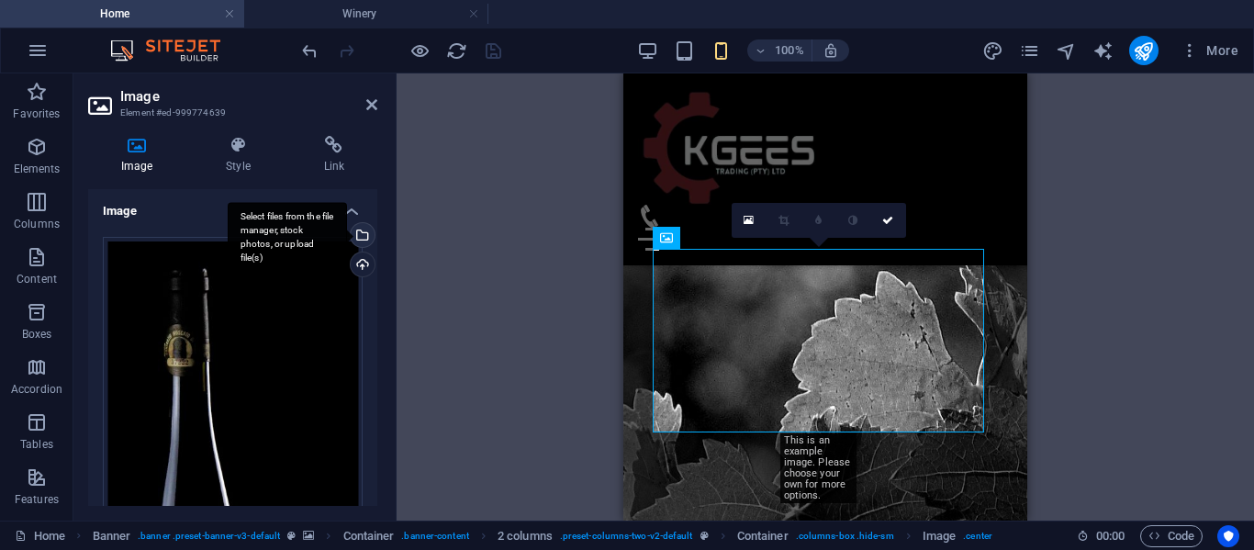
click at [358, 228] on div "Select files from the file manager, stock photos, or upload file(s)" at bounding box center [361, 237] width 28 height 28
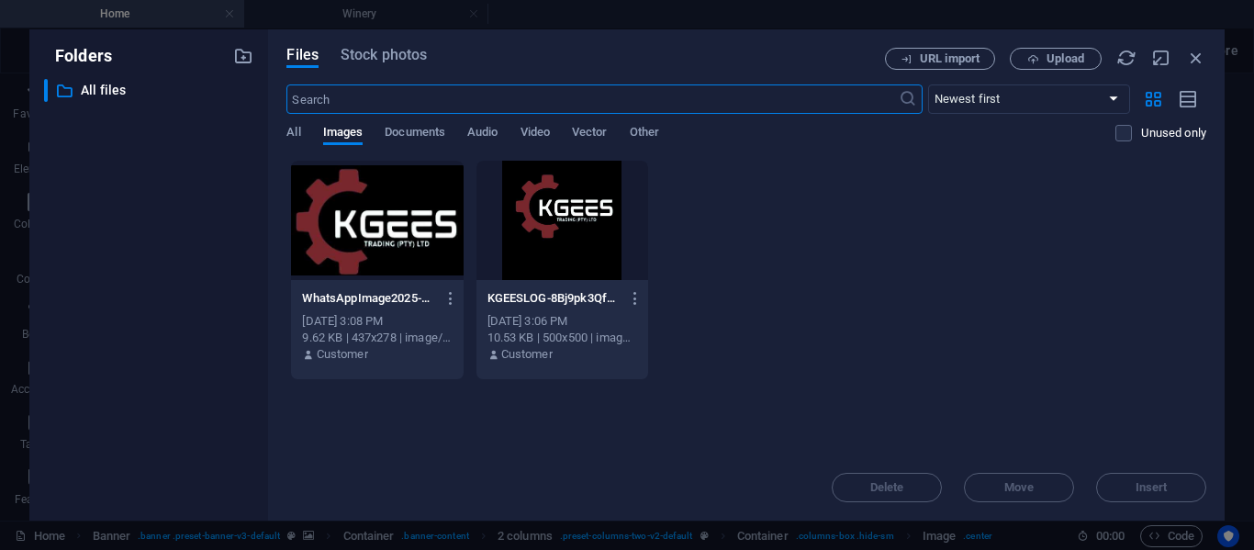
click at [403, 107] on input "text" at bounding box center [591, 98] width 611 height 29
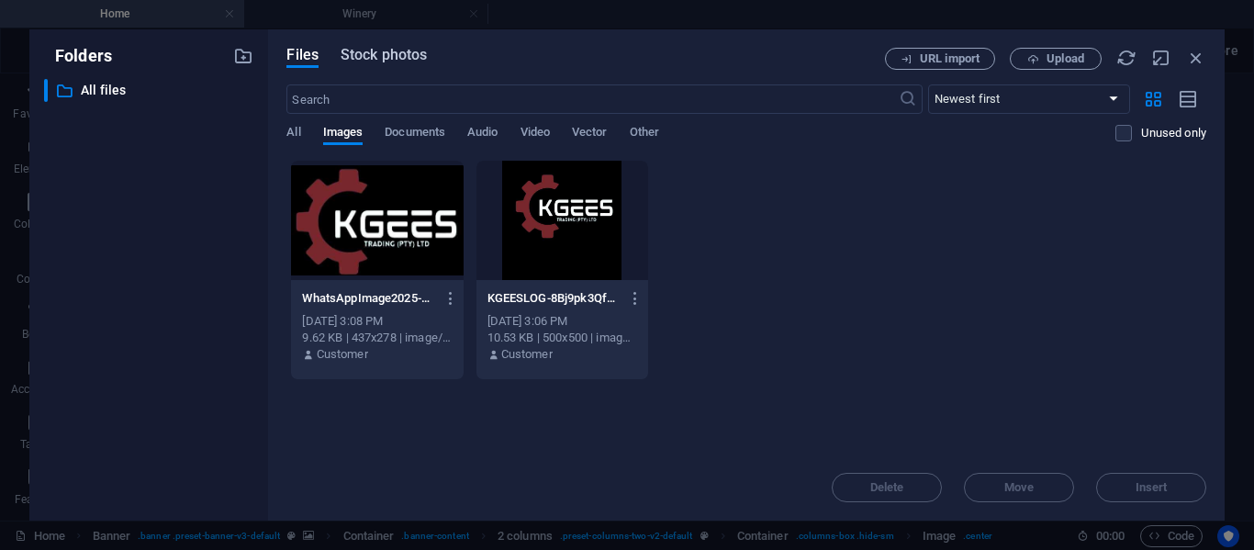
click at [395, 59] on span "Stock photos" at bounding box center [384, 55] width 86 height 22
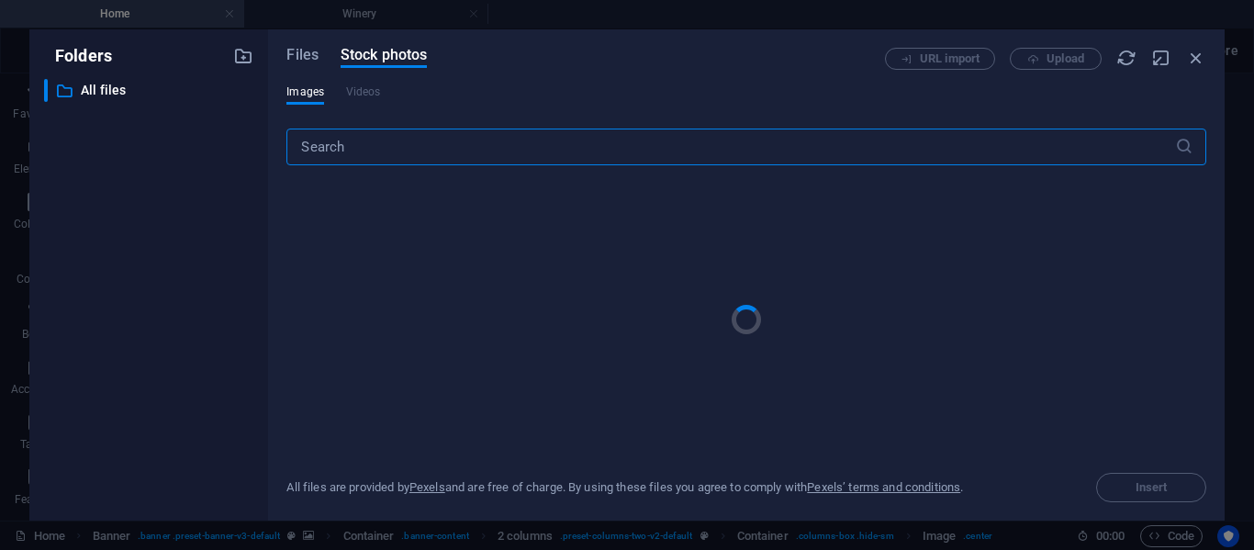
click at [339, 151] on input "text" at bounding box center [730, 147] width 888 height 37
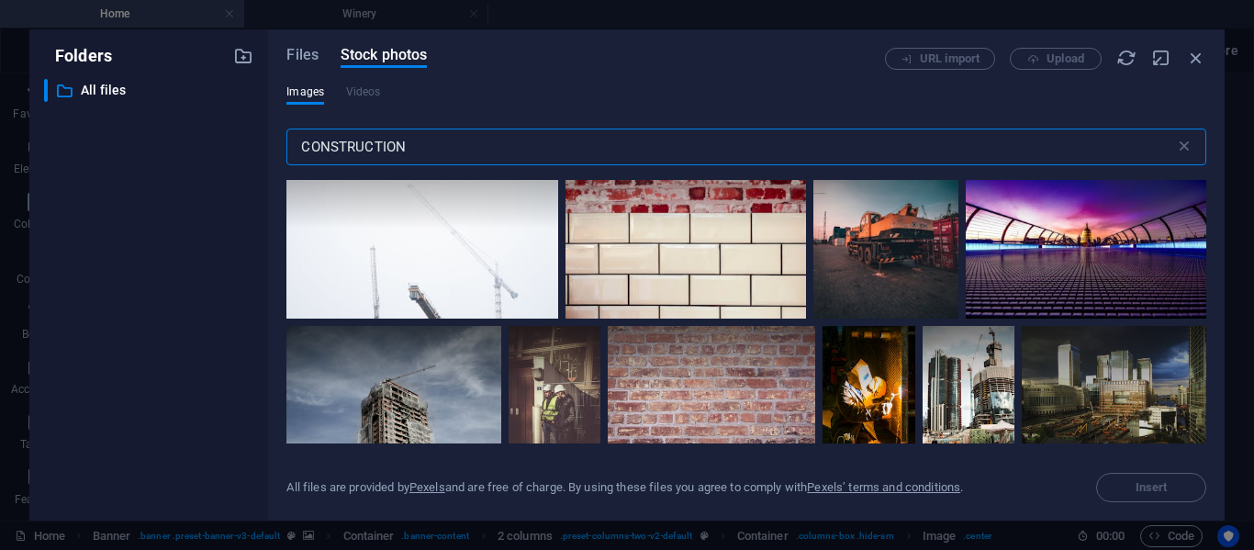
scroll to position [5554, 0]
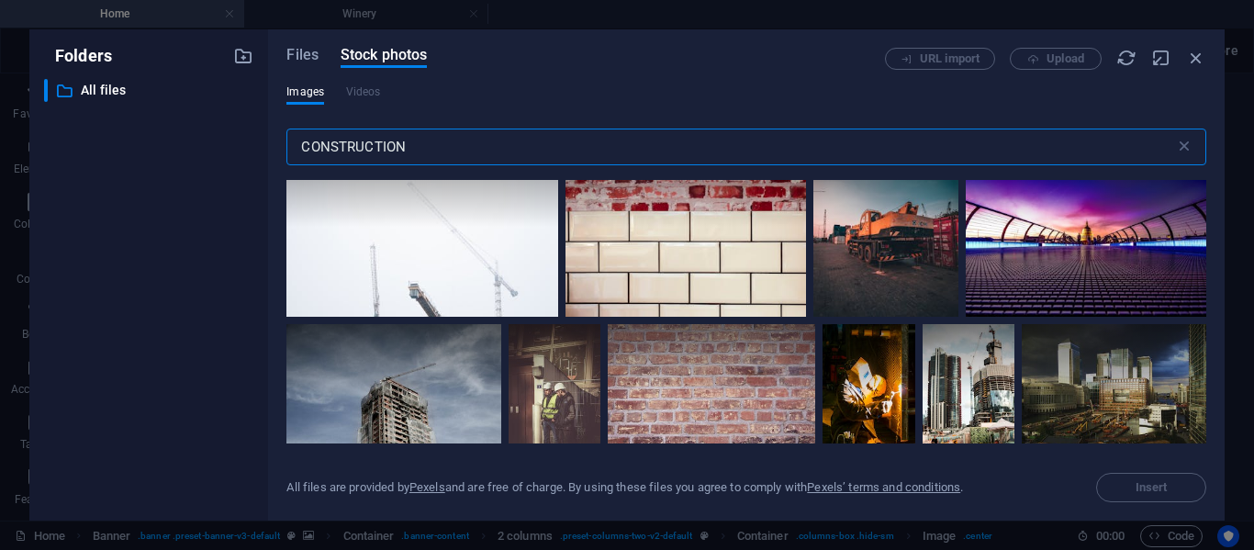
type input "CONSTRUCTION"
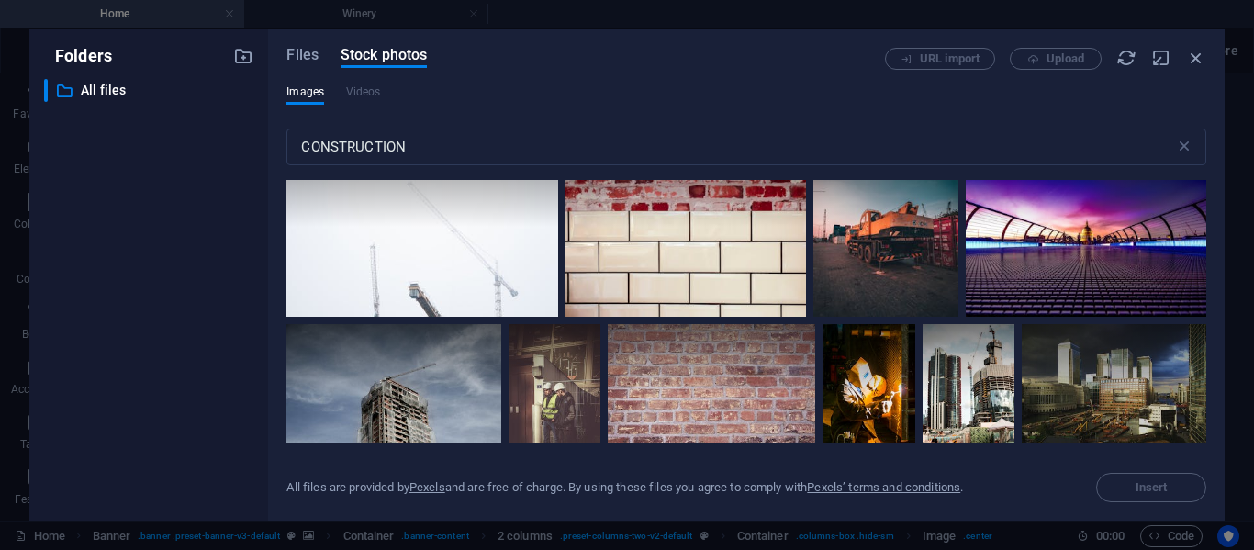
click at [881, 253] on div at bounding box center [885, 226] width 144 height 181
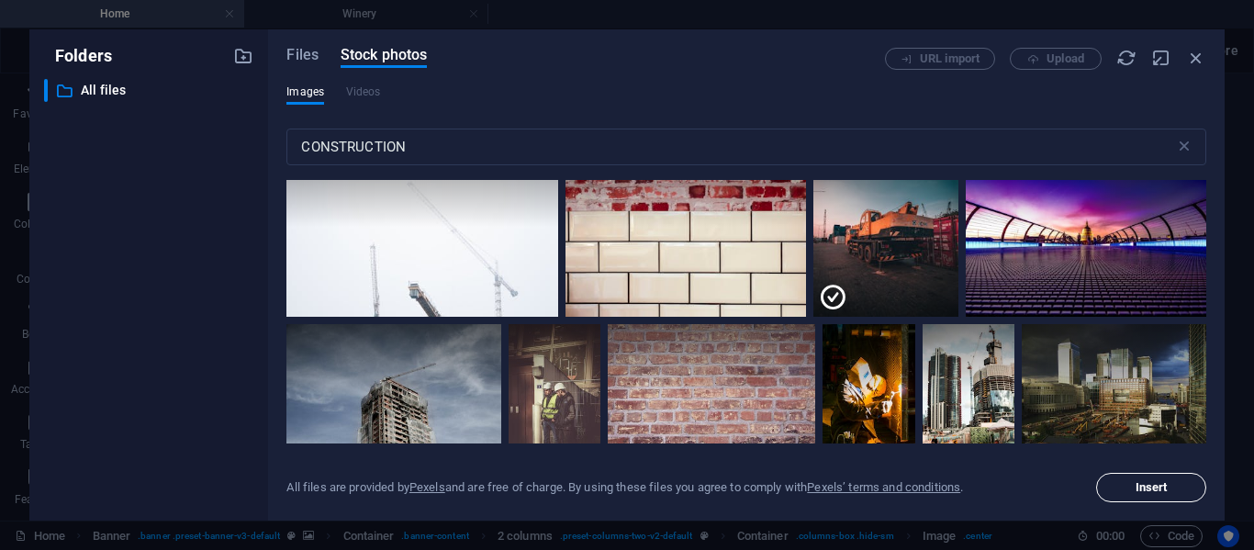
click at [1136, 487] on span "Insert" at bounding box center [1152, 487] width 32 height 11
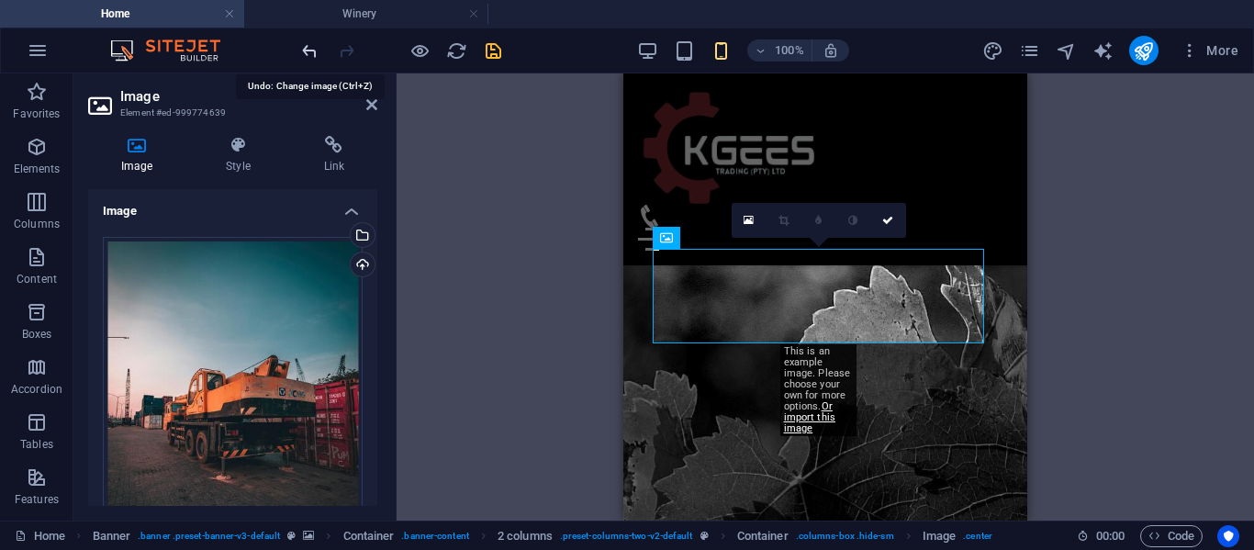
click at [304, 47] on icon "undo" at bounding box center [309, 50] width 21 height 21
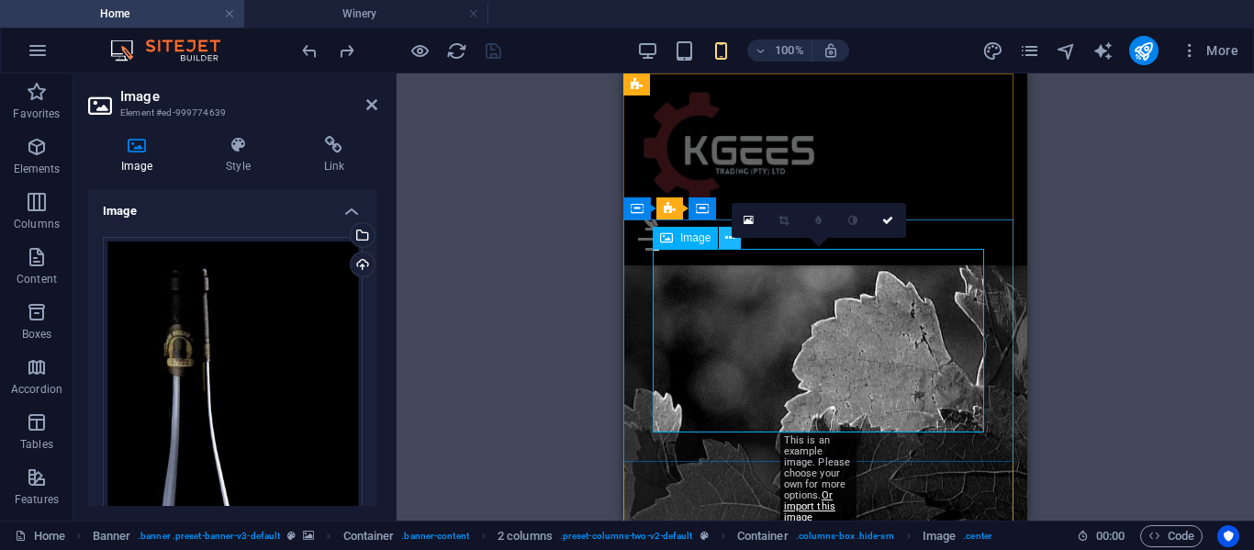
click at [725, 240] on icon at bounding box center [730, 238] width 10 height 19
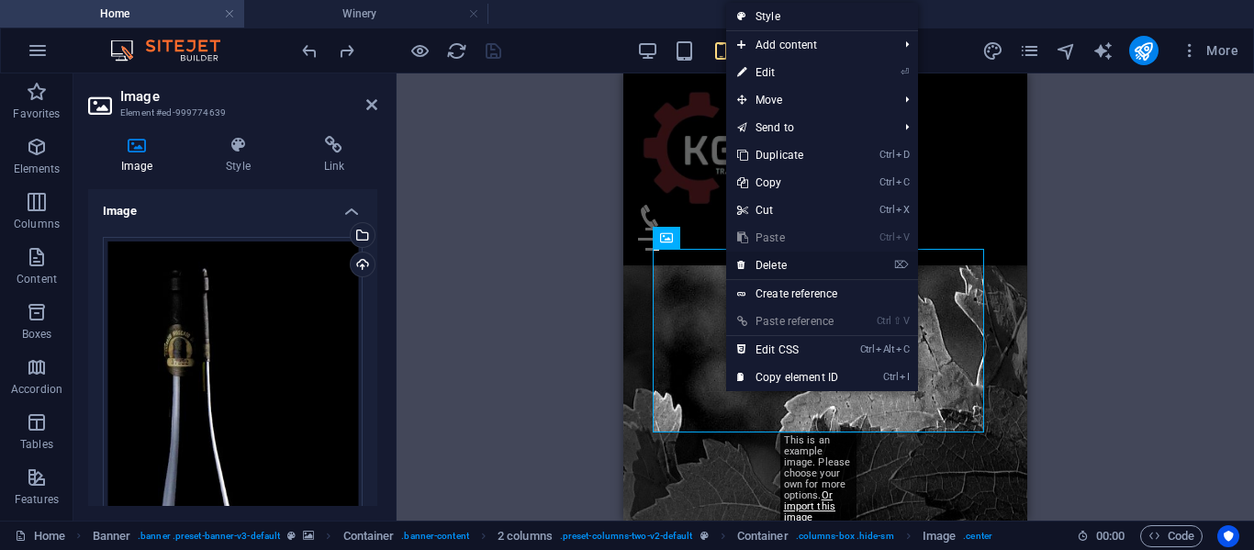
click at [781, 257] on link "⌦ Delete" at bounding box center [787, 266] width 123 height 28
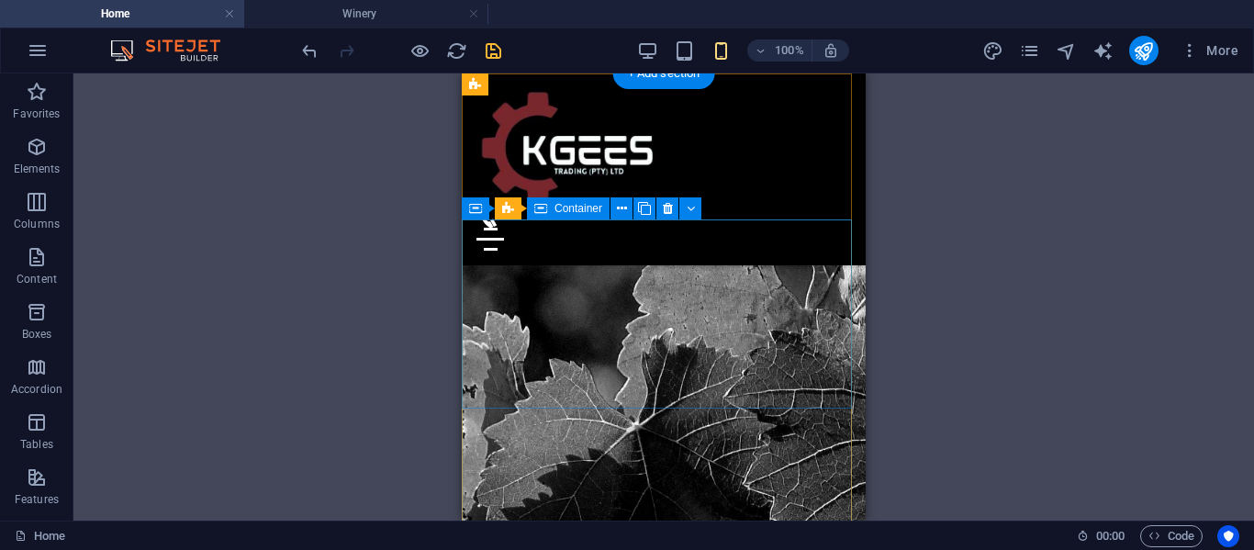
scroll to position [0, 0]
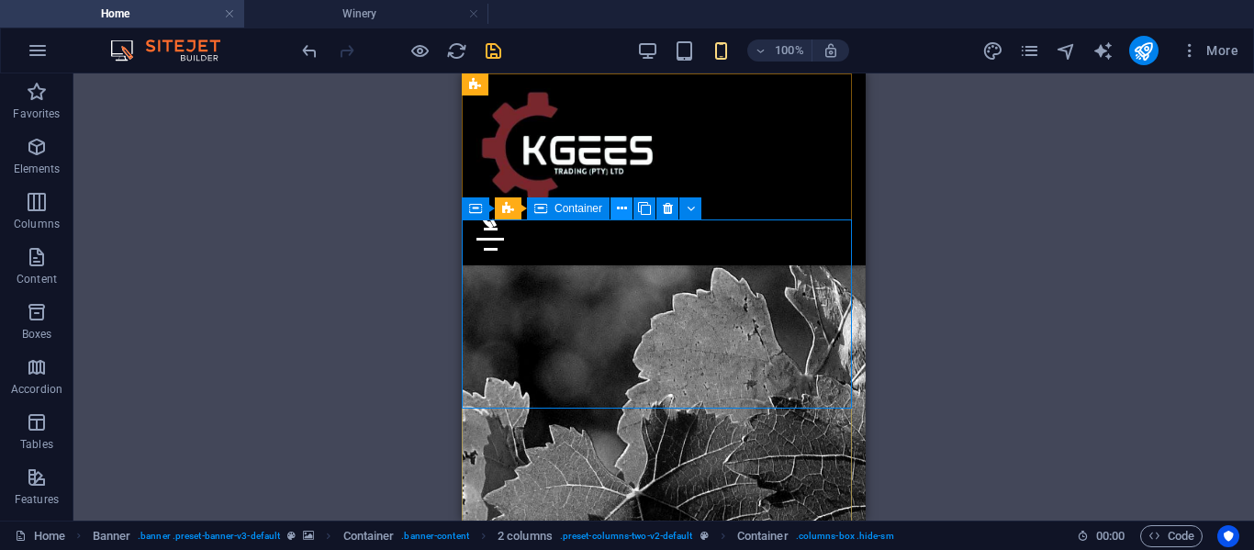
click at [621, 207] on icon at bounding box center [622, 208] width 10 height 19
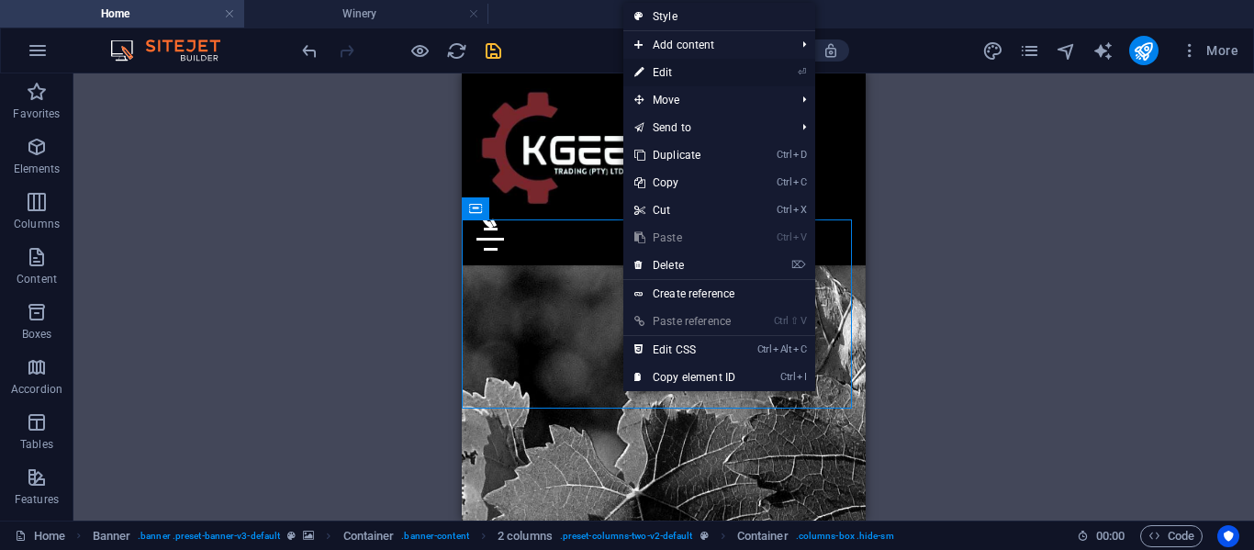
click at [674, 79] on link "⏎ Edit" at bounding box center [684, 73] width 123 height 28
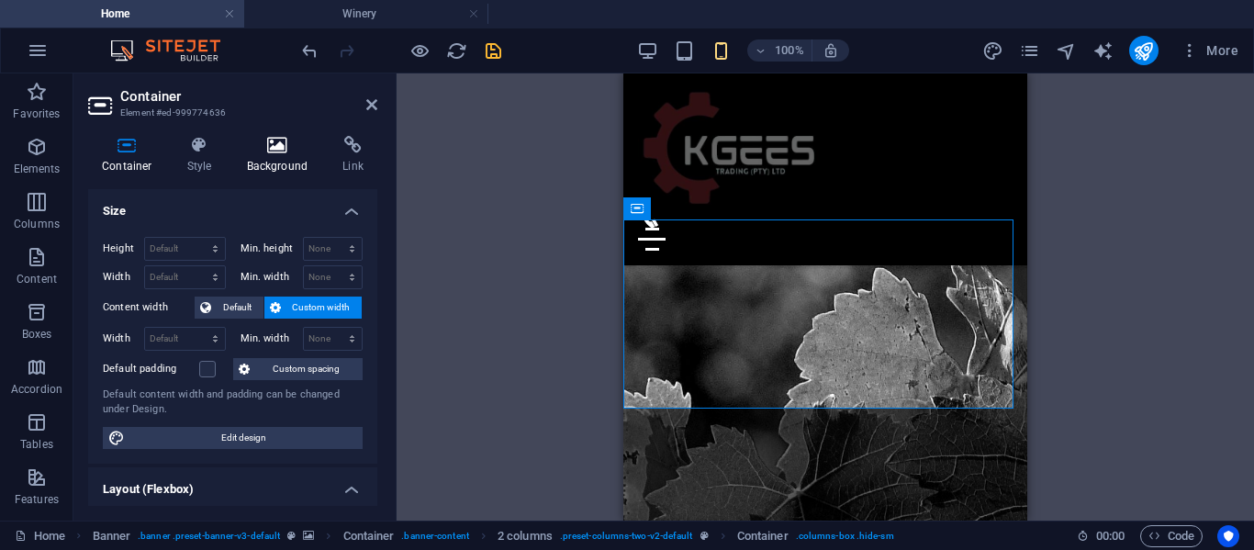
click at [278, 143] on icon at bounding box center [277, 145] width 89 height 18
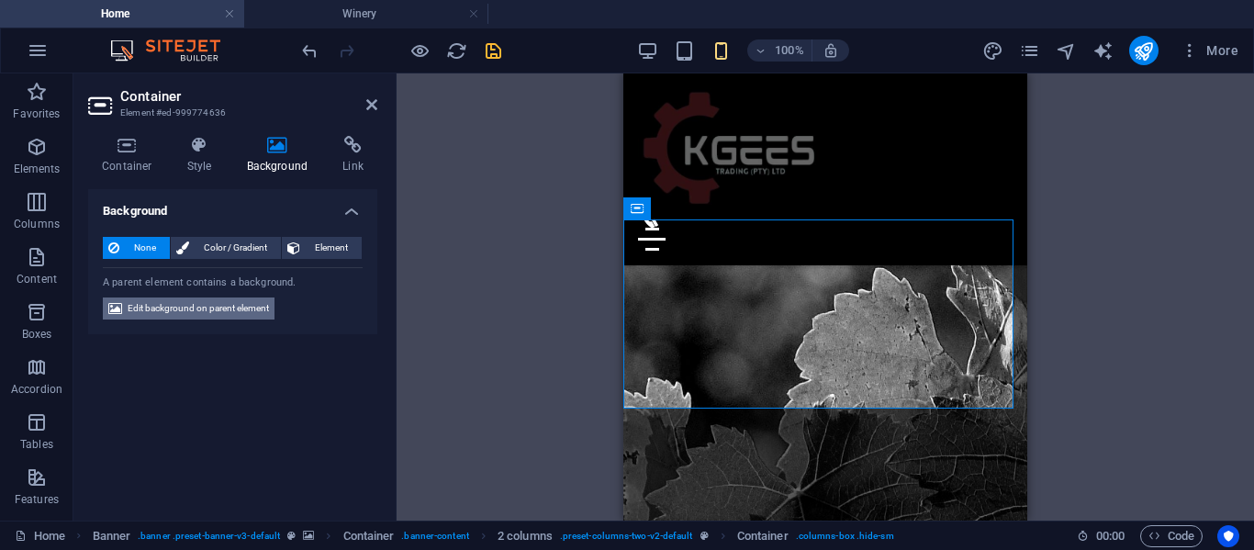
click at [194, 311] on span "Edit background on parent element" at bounding box center [198, 308] width 141 height 22
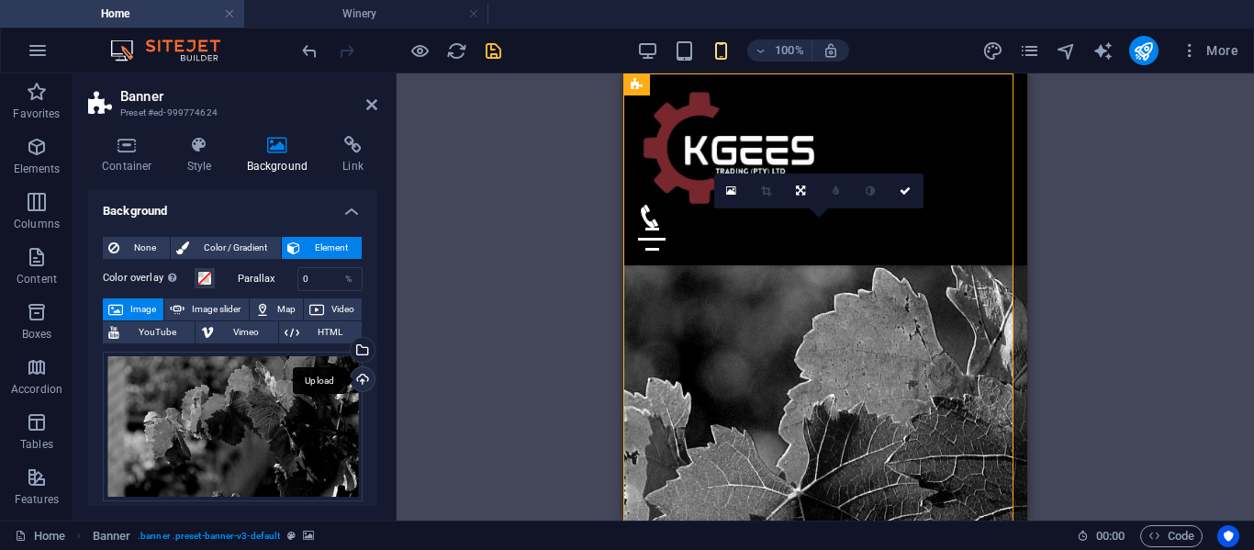
click at [357, 381] on div "Upload" at bounding box center [361, 381] width 28 height 28
click at [352, 341] on div "Select files from the file manager, stock photos, or upload file(s)" at bounding box center [361, 352] width 28 height 28
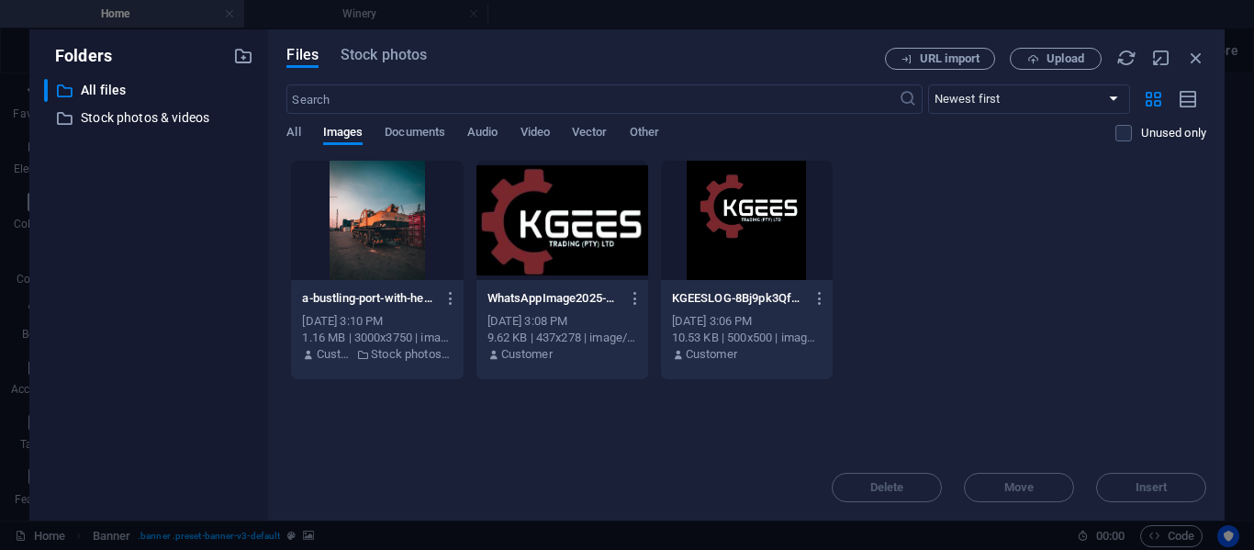
click at [364, 230] on div at bounding box center [377, 220] width 172 height 119
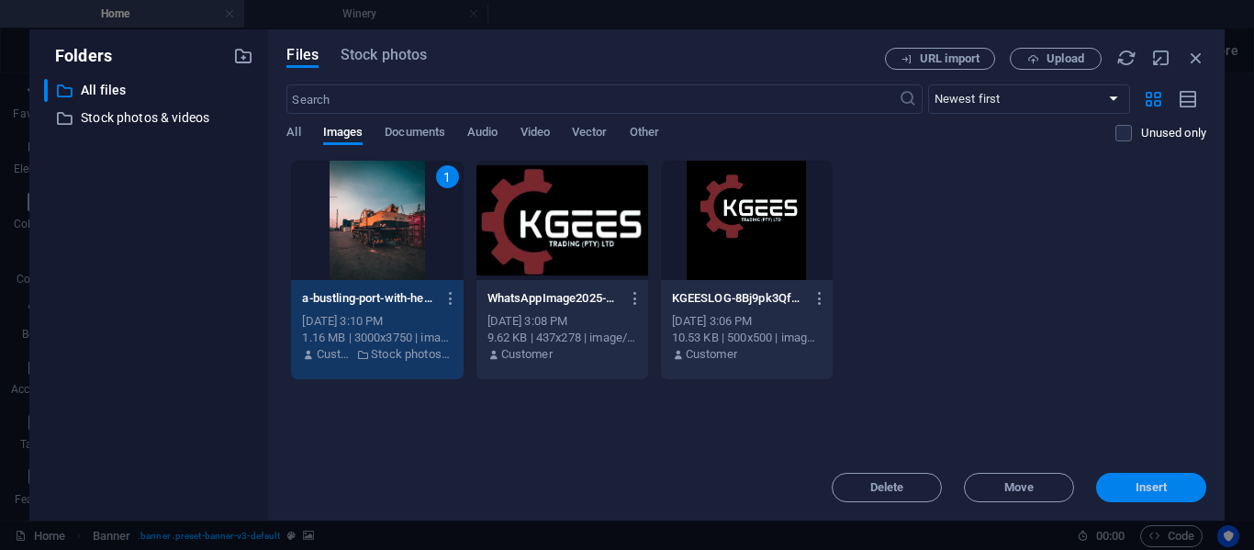
click at [1192, 488] on span "Insert" at bounding box center [1150, 487] width 95 height 11
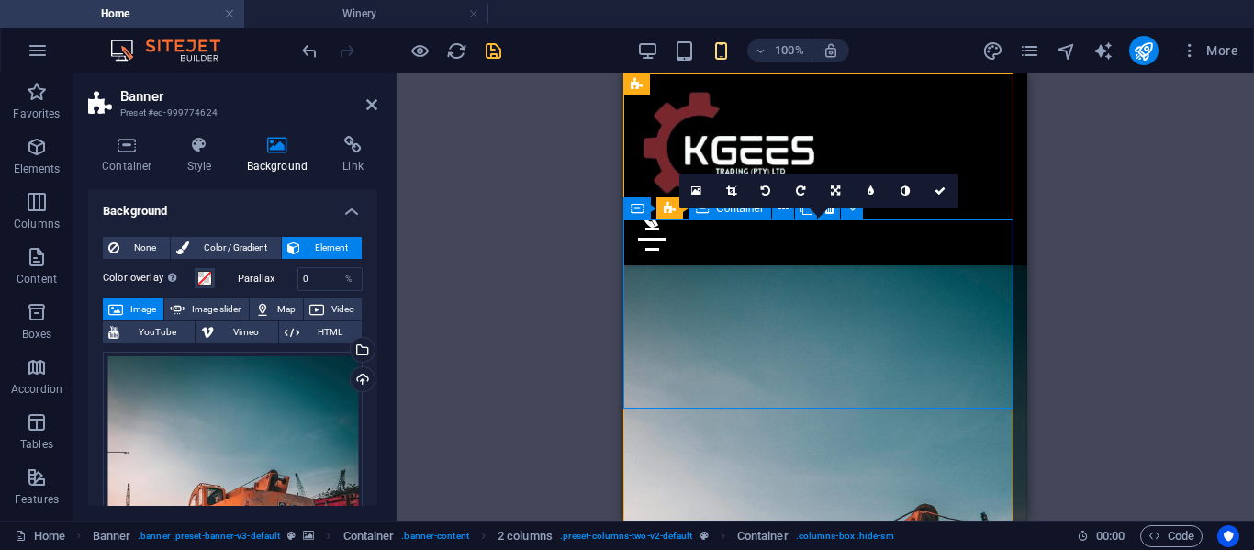
click at [932, 190] on link at bounding box center [941, 191] width 35 height 35
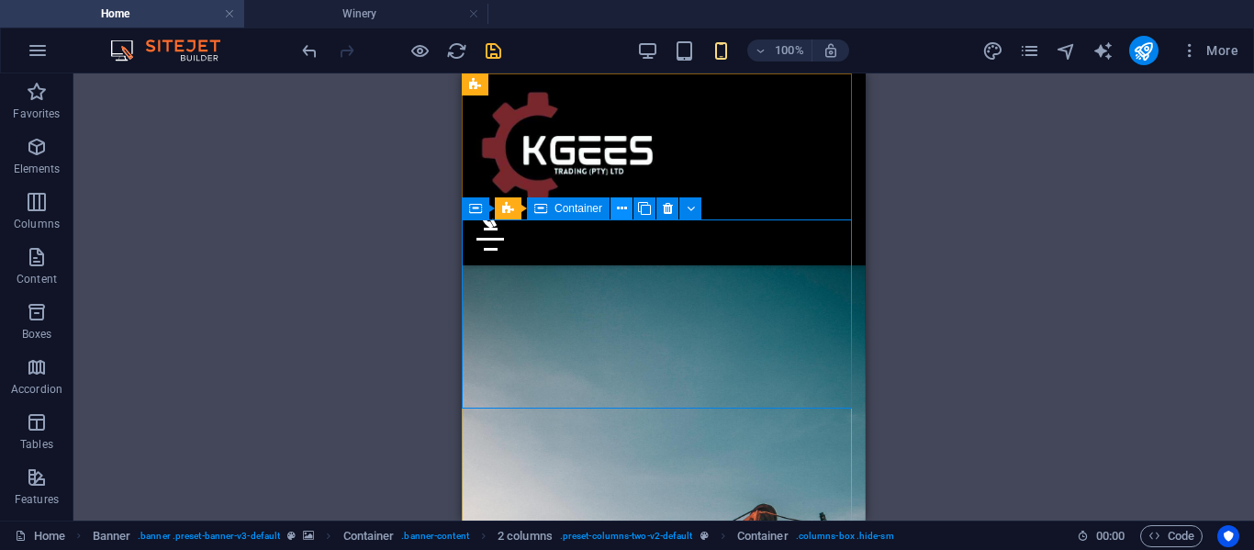
click at [624, 207] on icon at bounding box center [622, 208] width 10 height 19
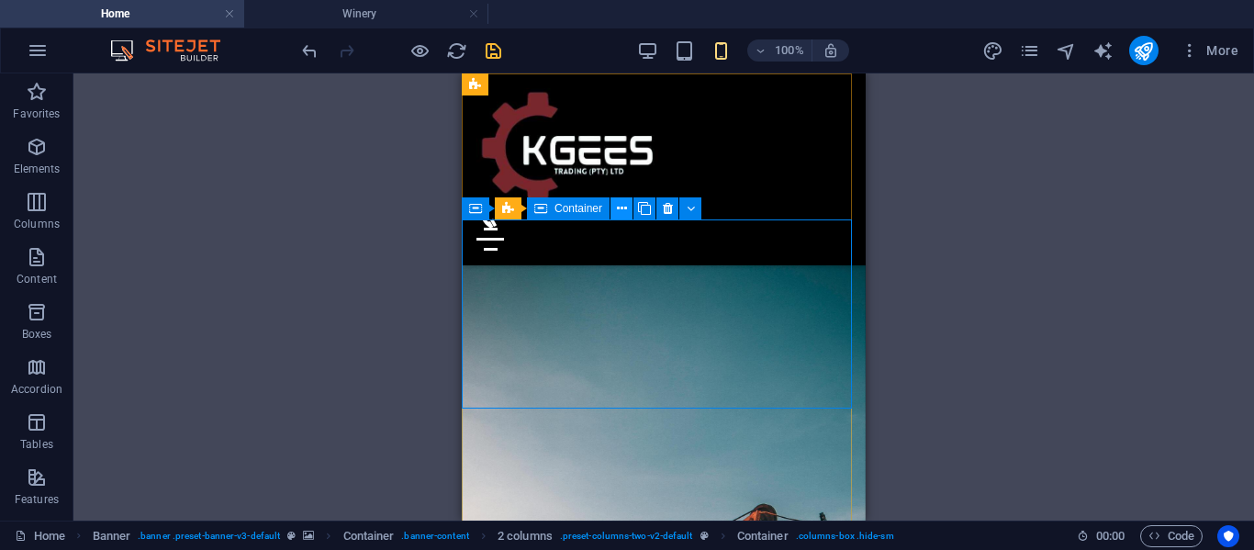
click at [624, 211] on icon at bounding box center [622, 208] width 10 height 19
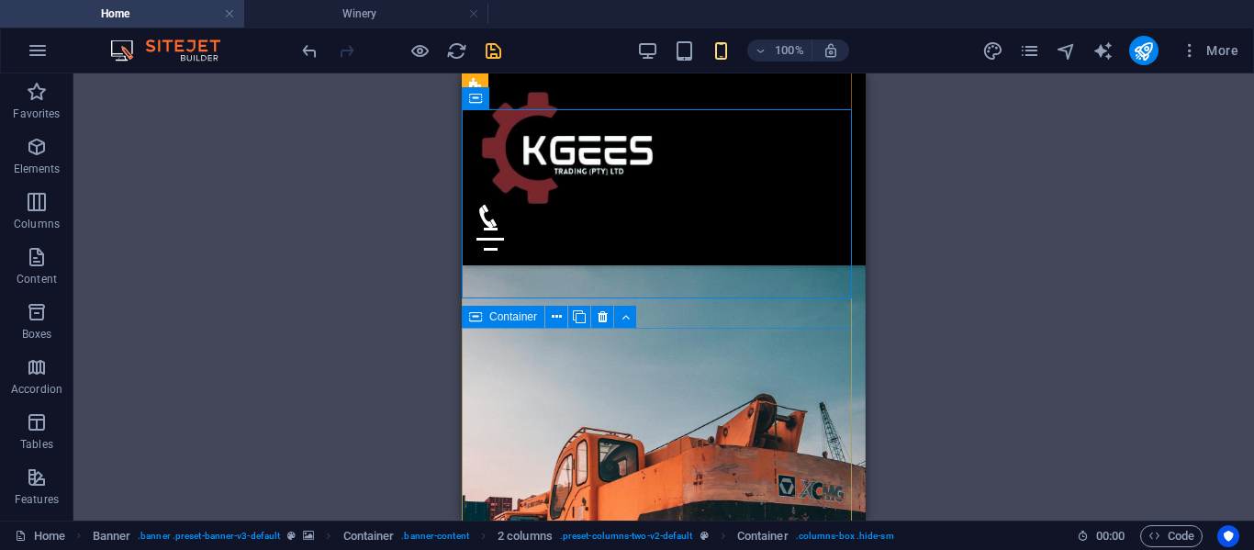
scroll to position [111, 0]
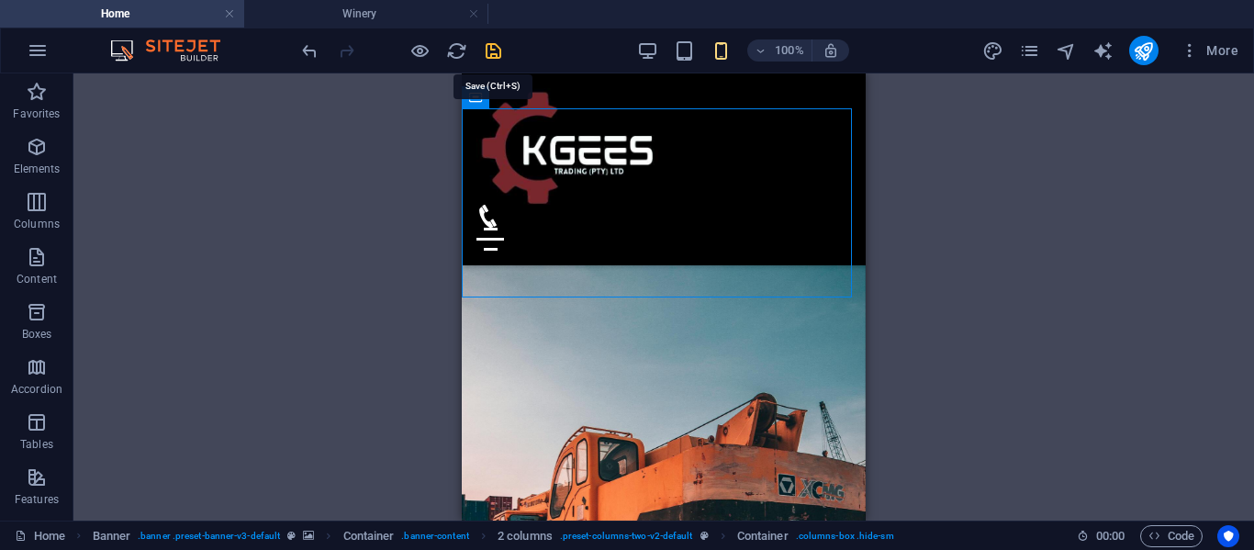
click at [495, 50] on icon "save" at bounding box center [493, 50] width 21 height 21
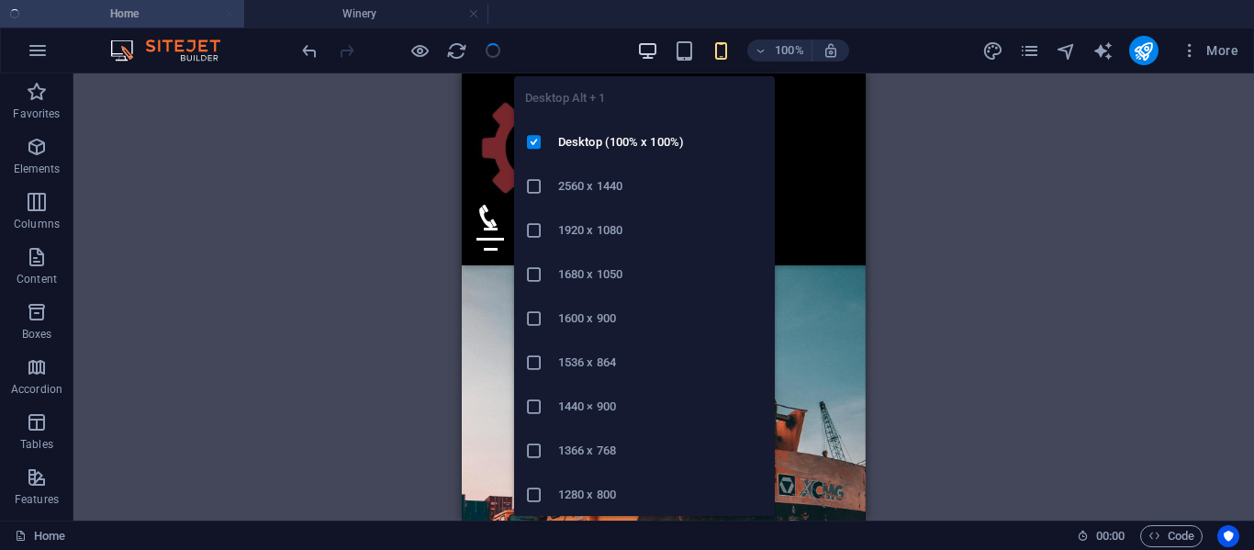
click at [652, 50] on icon "button" at bounding box center [647, 50] width 21 height 21
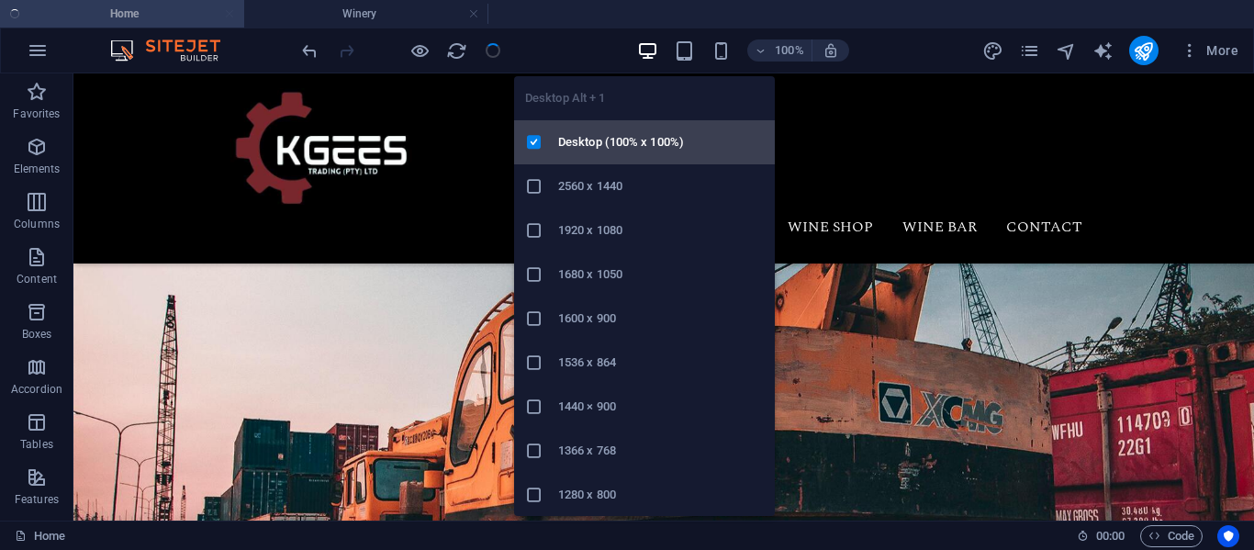
click at [624, 132] on h6 "Desktop (100% x 100%)" at bounding box center [661, 142] width 206 height 22
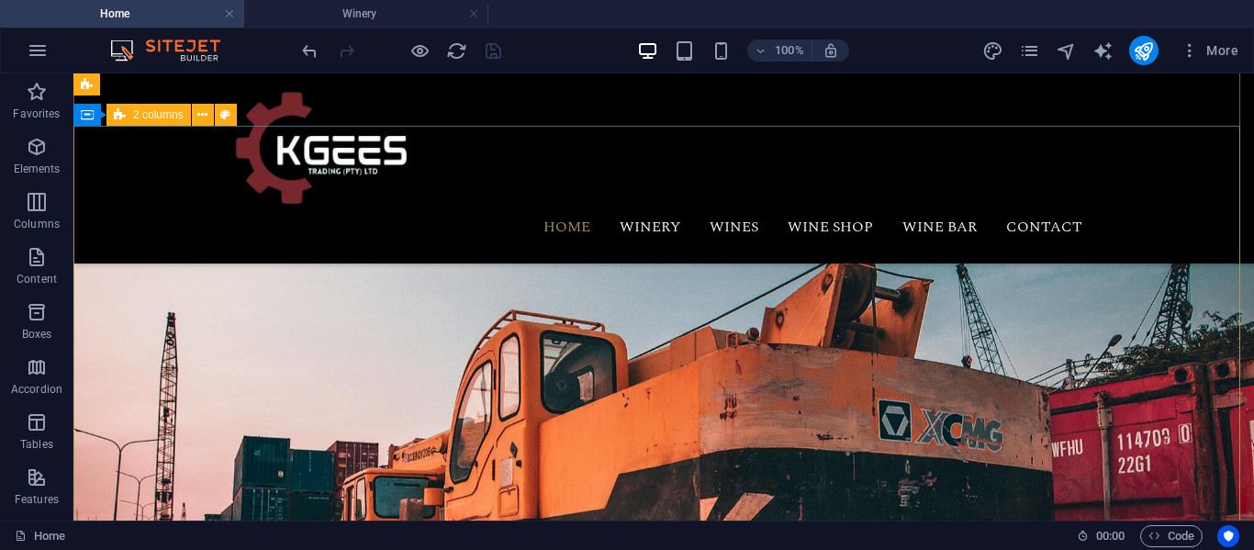
scroll to position [0, 0]
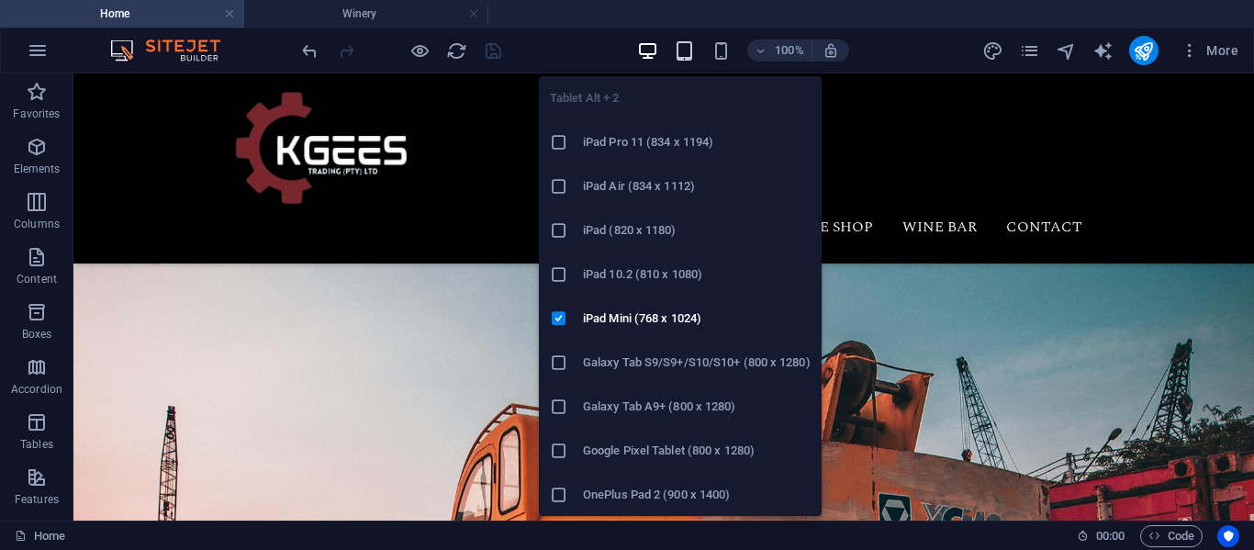
click at [685, 57] on icon "button" at bounding box center [684, 50] width 21 height 21
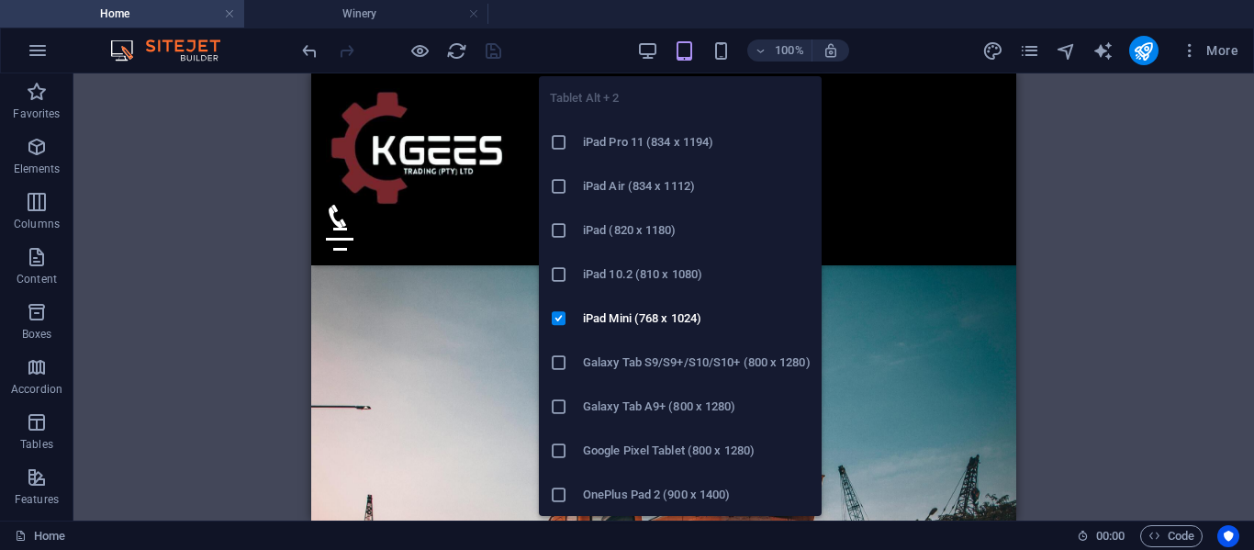
click at [621, 132] on h6 "iPad Pro 11 (834 x 1194)" at bounding box center [697, 142] width 228 height 22
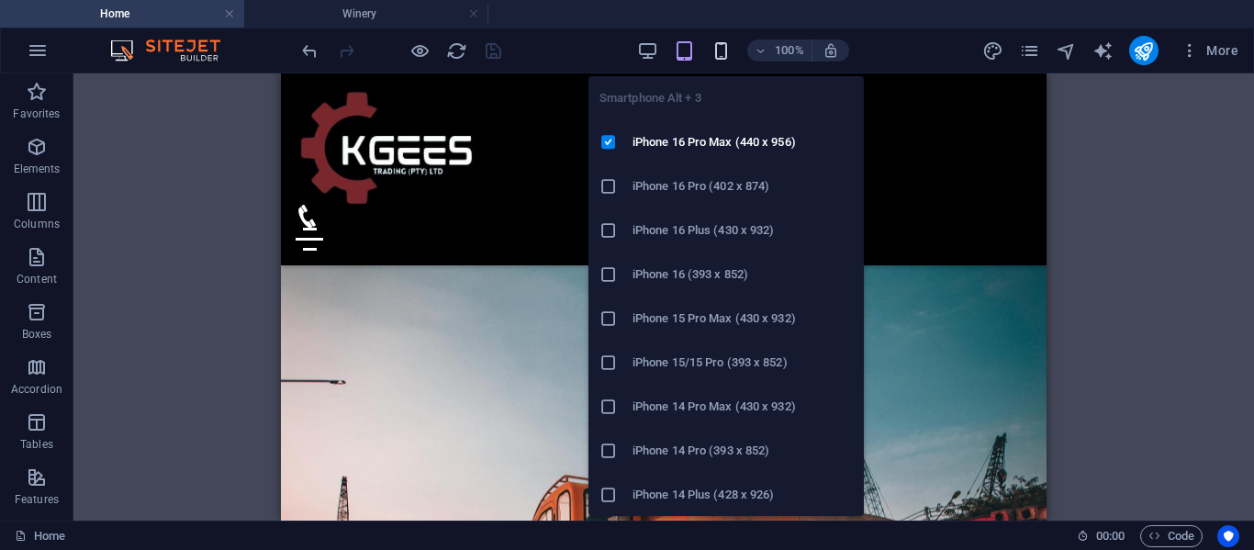
click at [720, 49] on icon "button" at bounding box center [721, 50] width 21 height 21
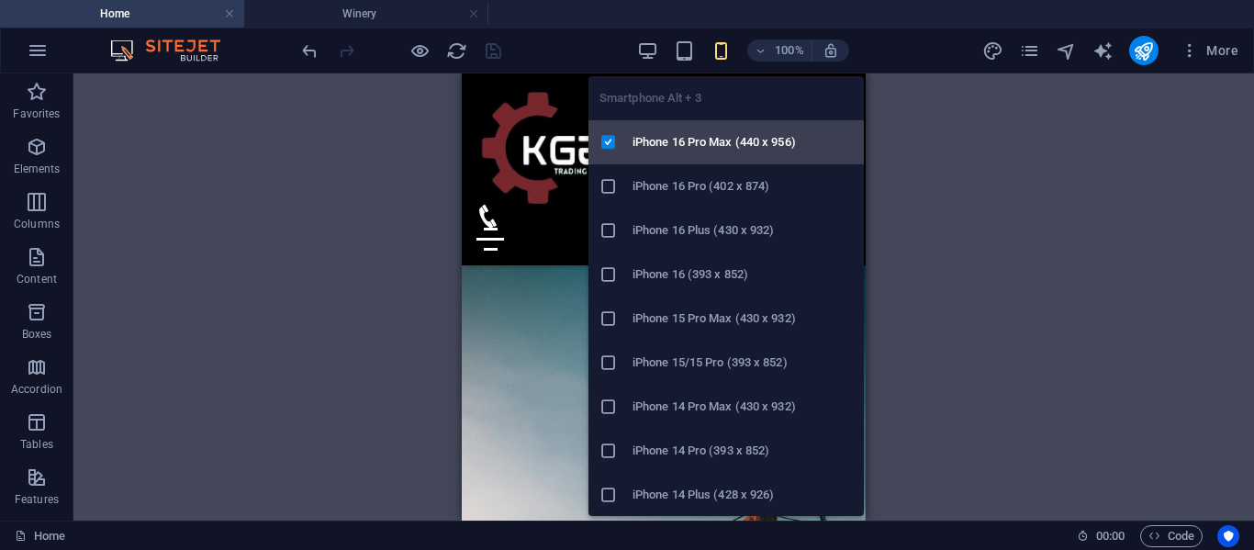
click at [694, 139] on h6 "iPhone 16 Pro Max (440 x 956)" at bounding box center [743, 142] width 220 height 22
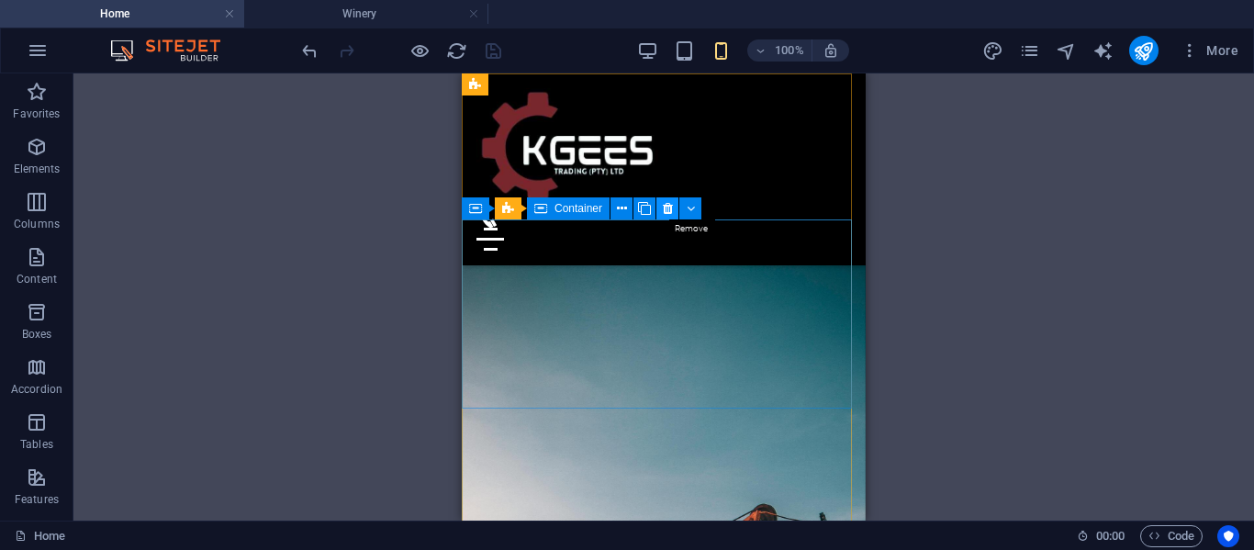
click at [666, 210] on icon at bounding box center [668, 208] width 10 height 19
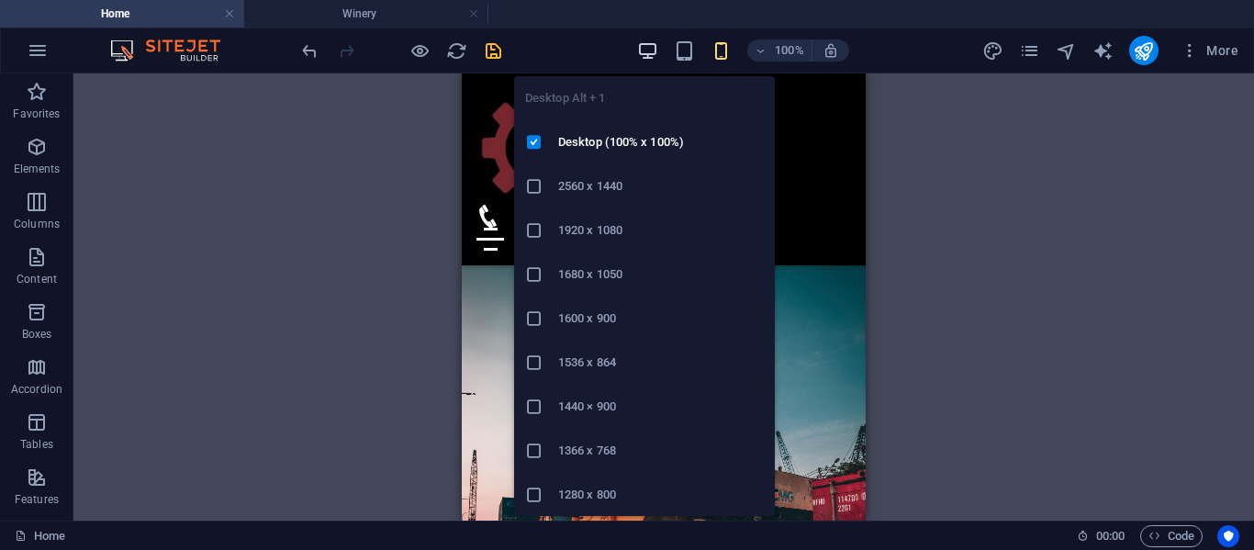
click at [649, 59] on icon "button" at bounding box center [647, 50] width 21 height 21
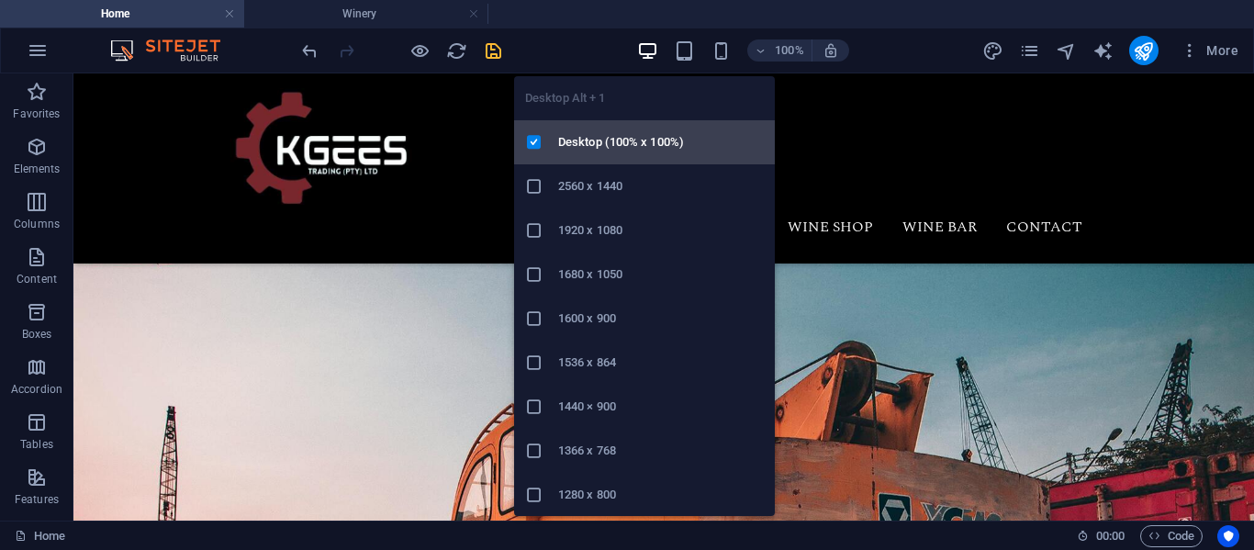
click at [600, 136] on h6 "Desktop (100% x 100%)" at bounding box center [661, 142] width 206 height 22
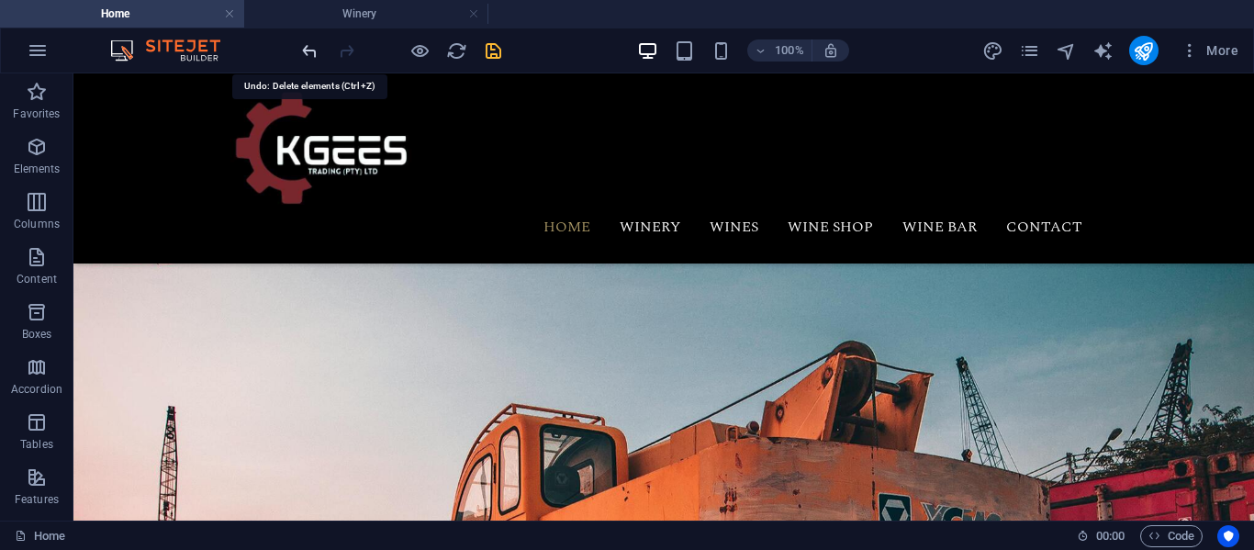
click at [303, 43] on icon "undo" at bounding box center [309, 50] width 21 height 21
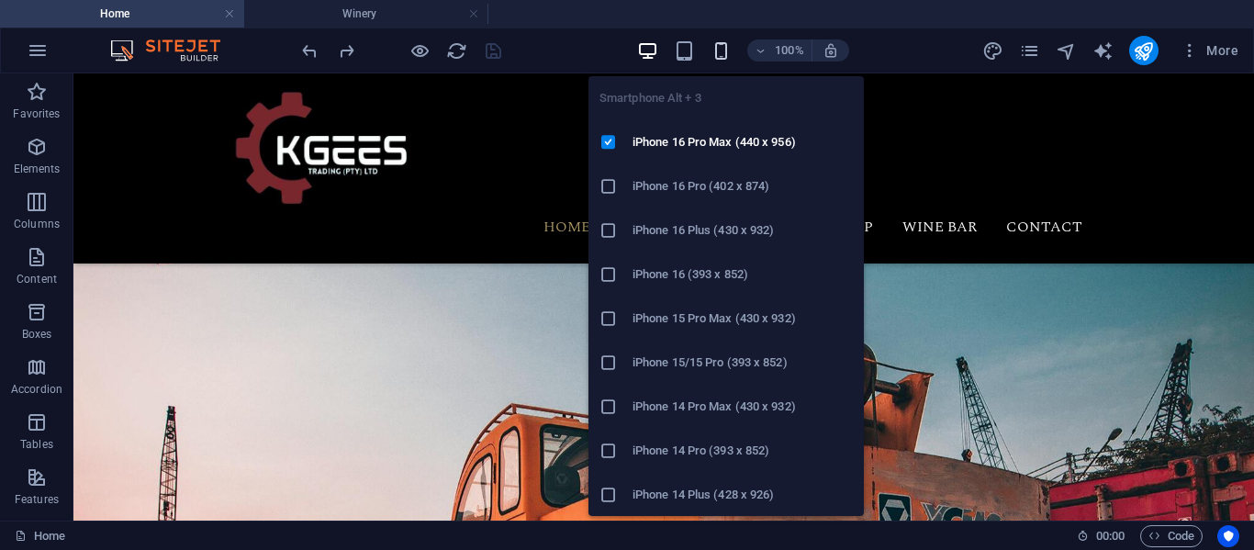
click at [721, 47] on icon "button" at bounding box center [721, 50] width 21 height 21
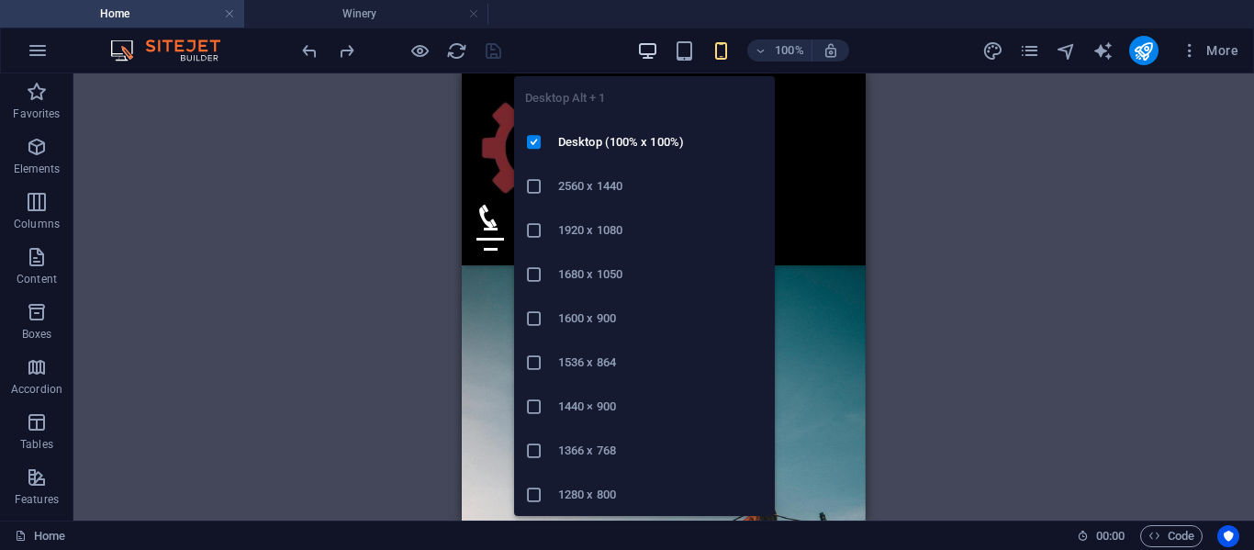
click at [648, 48] on icon "button" at bounding box center [647, 50] width 21 height 21
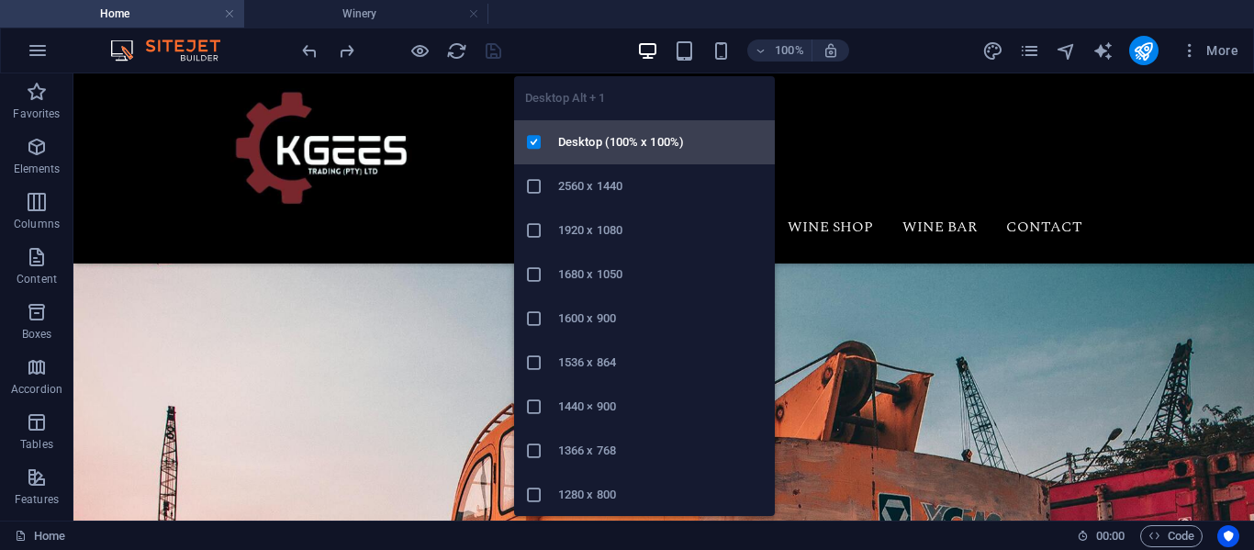
click at [618, 139] on h6 "Desktop (100% x 100%)" at bounding box center [661, 142] width 206 height 22
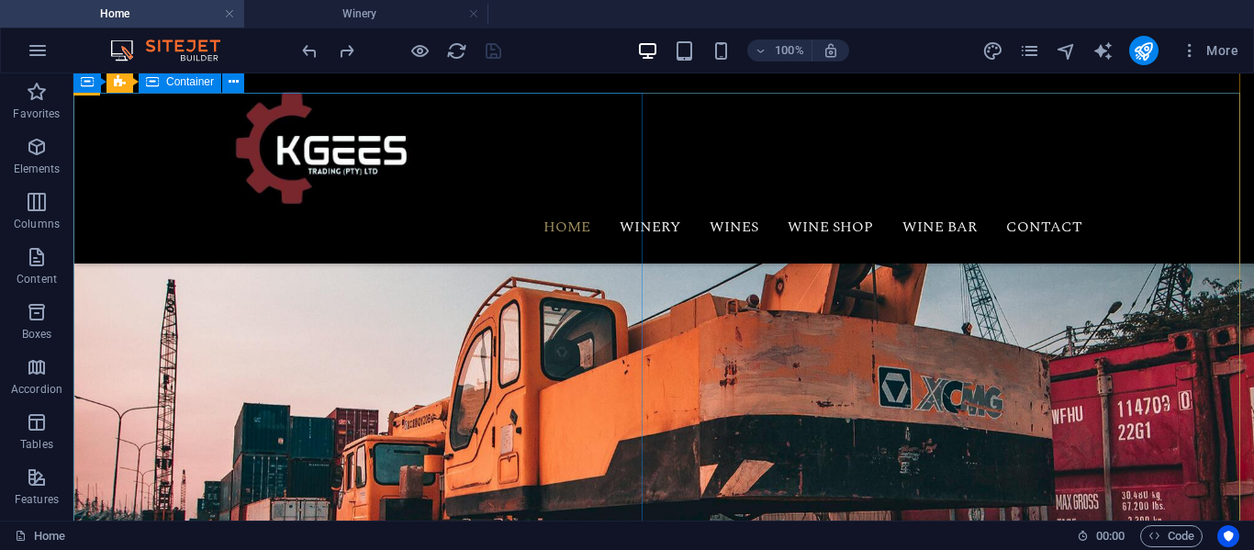
scroll to position [128, 0]
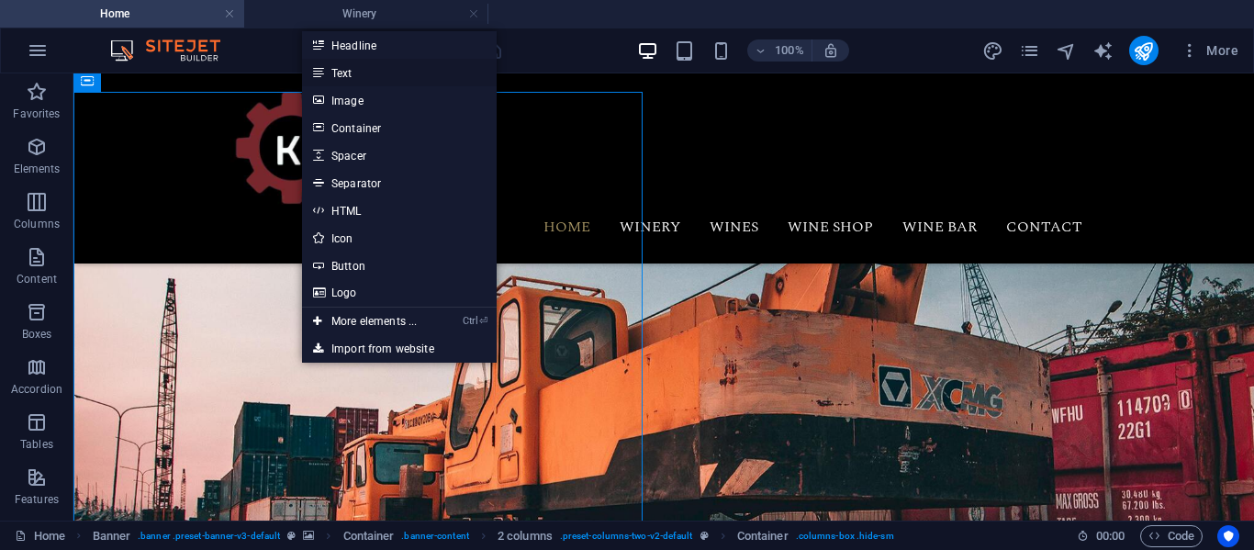
click at [348, 80] on link "Text" at bounding box center [399, 73] width 195 height 28
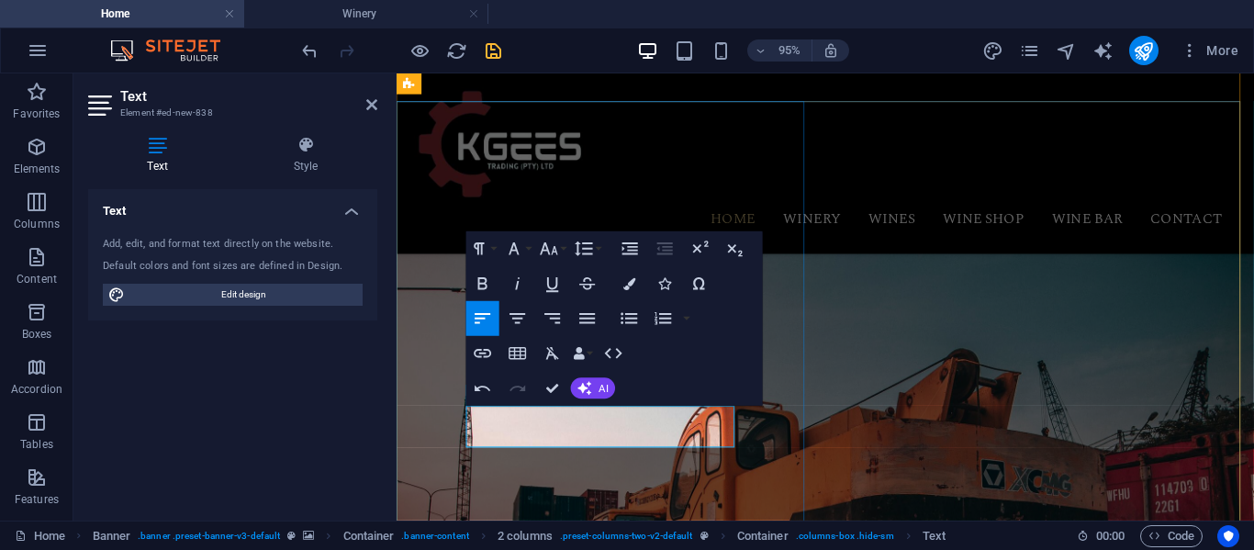
scroll to position [106, 0]
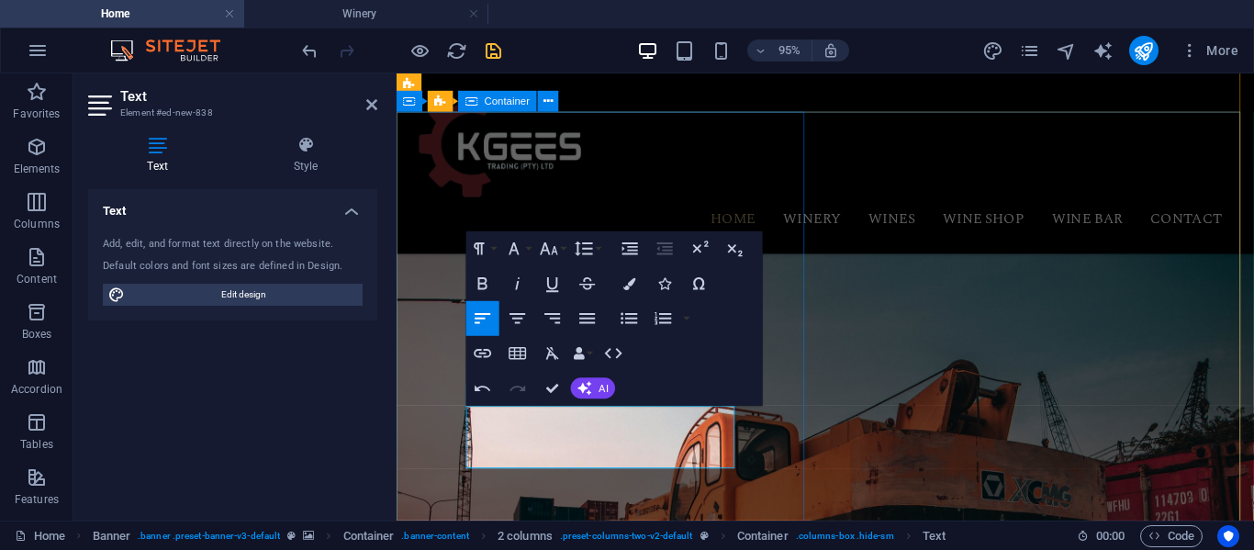
drag, startPoint x: 536, startPoint y: 468, endPoint x: 468, endPoint y: 432, distance: 76.8
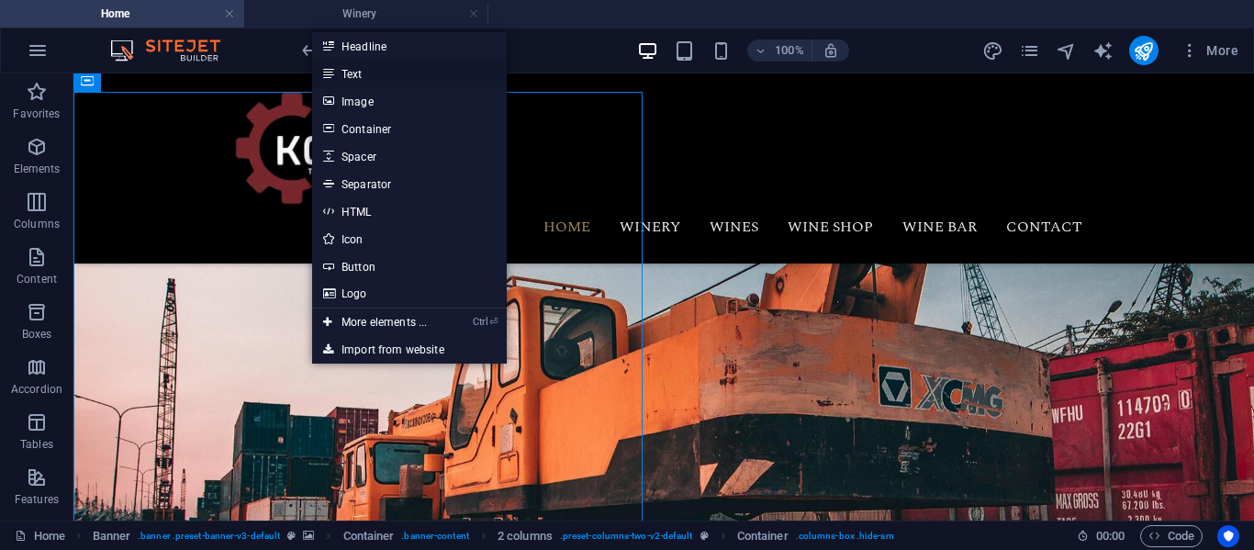
click at [360, 76] on link "Text" at bounding box center [409, 74] width 195 height 28
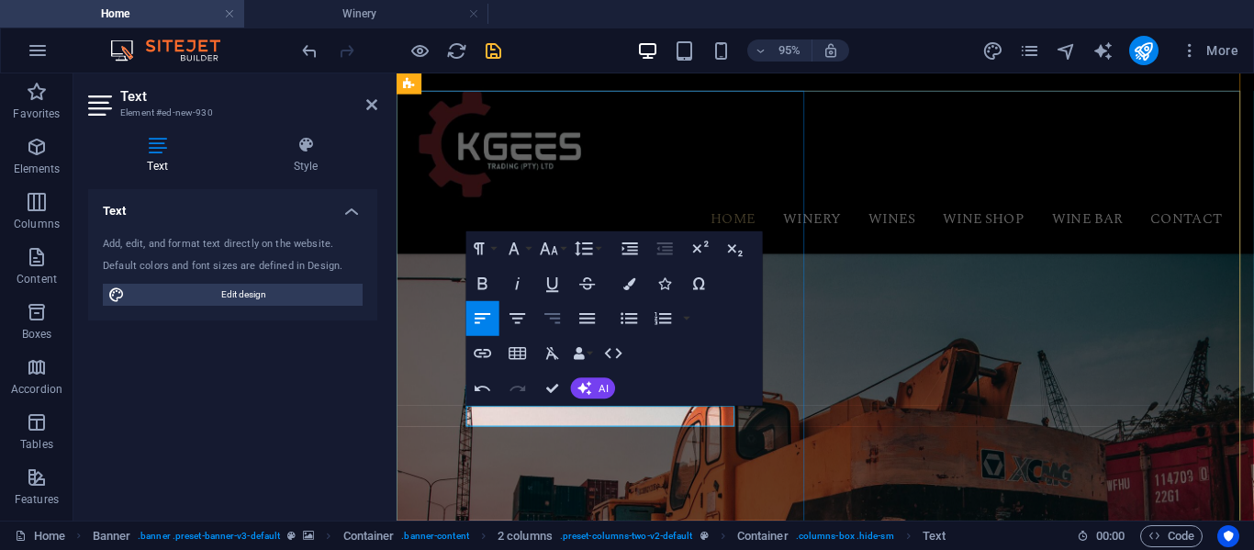
scroll to position [39, 0]
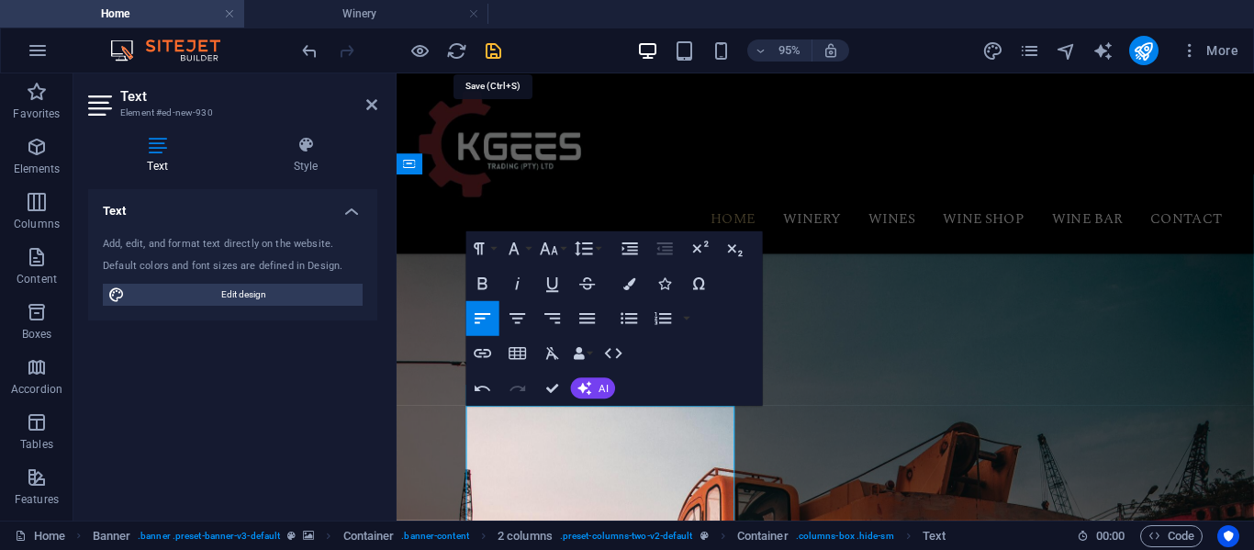
drag, startPoint x: 490, startPoint y: 54, endPoint x: 573, endPoint y: 68, distance: 83.8
click at [490, 54] on icon "save" at bounding box center [493, 50] width 21 height 21
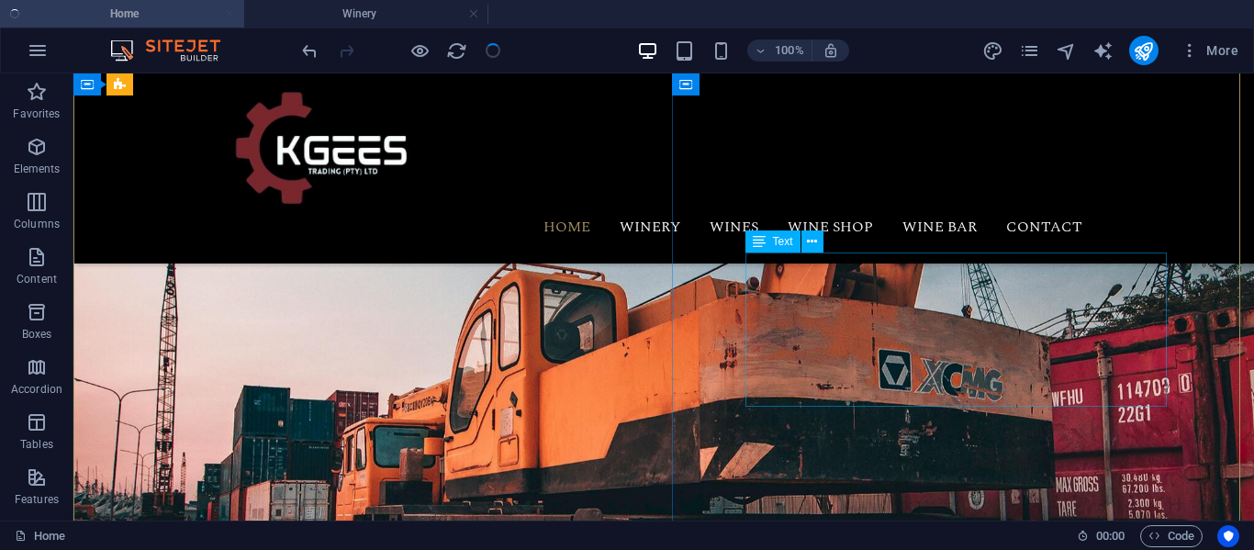
scroll to position [158, 0]
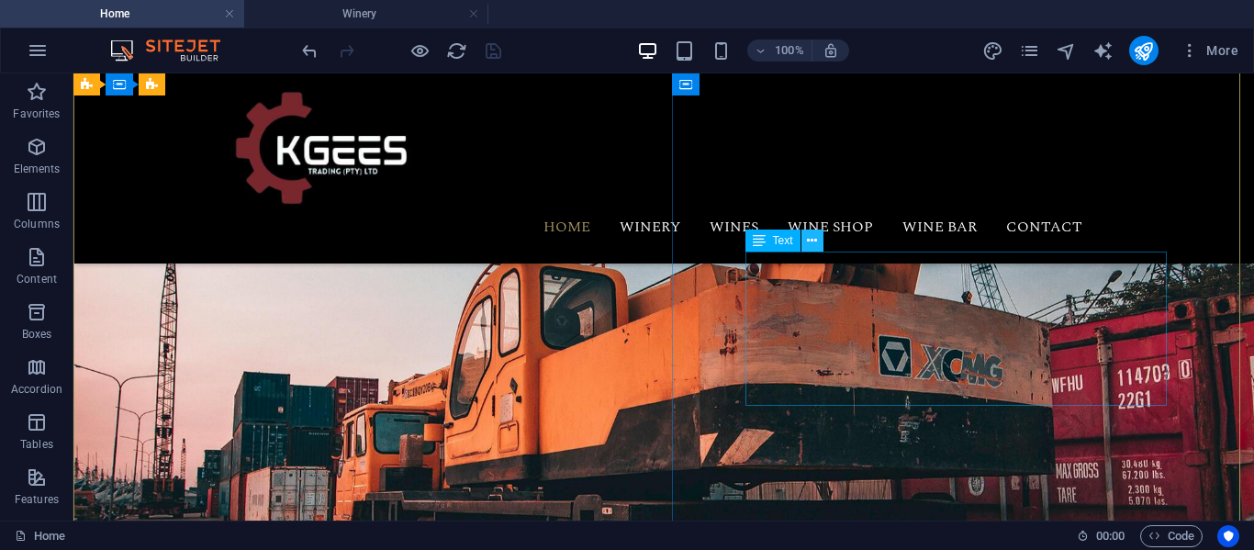
click at [812, 247] on icon at bounding box center [812, 240] width 10 height 19
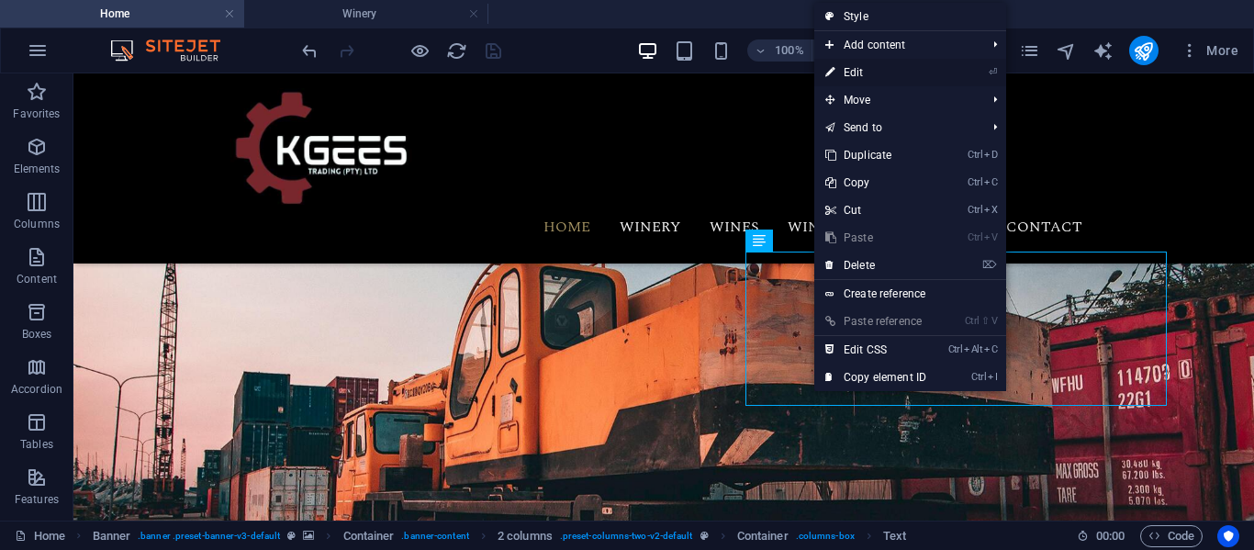
click at [857, 71] on link "⏎ Edit" at bounding box center [875, 73] width 123 height 28
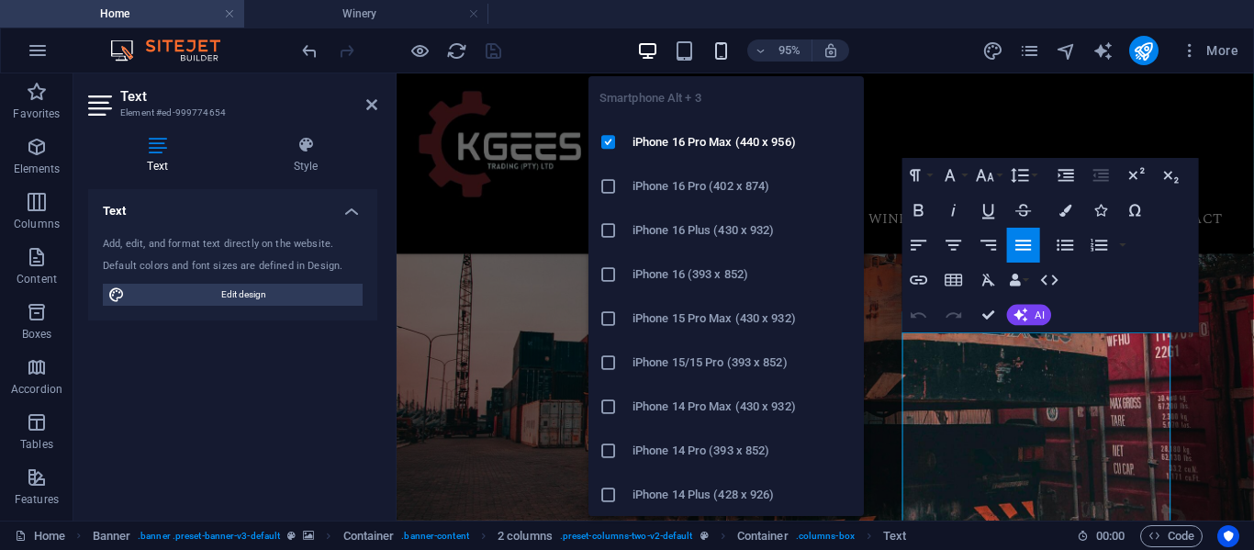
click at [726, 42] on icon "button" at bounding box center [721, 50] width 21 height 21
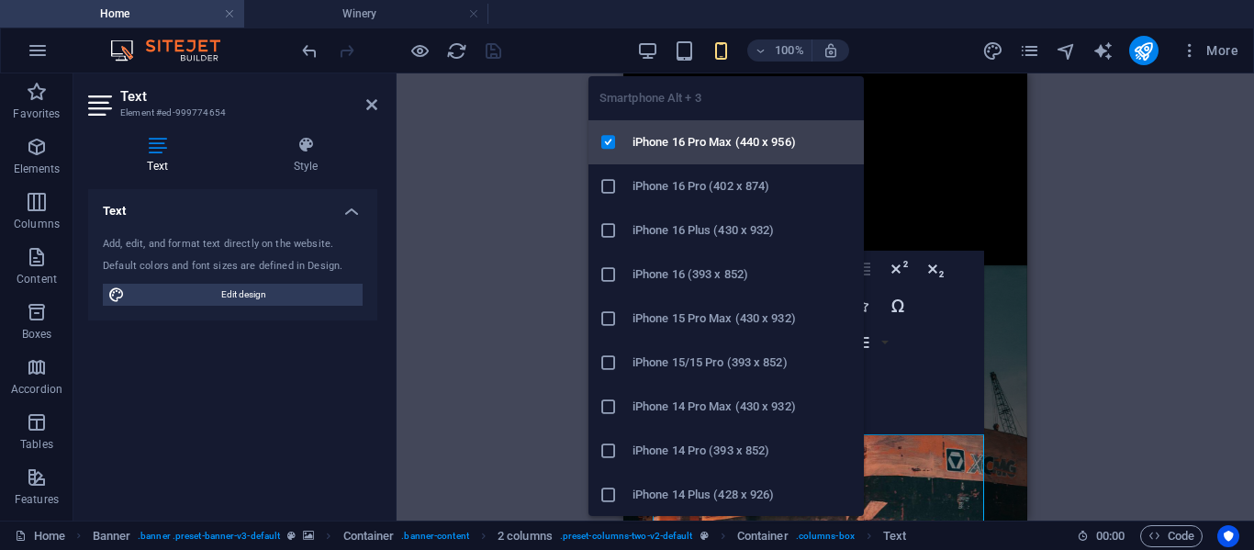
click at [662, 148] on h6 "iPhone 16 Pro Max (440 x 956)" at bounding box center [743, 142] width 220 height 22
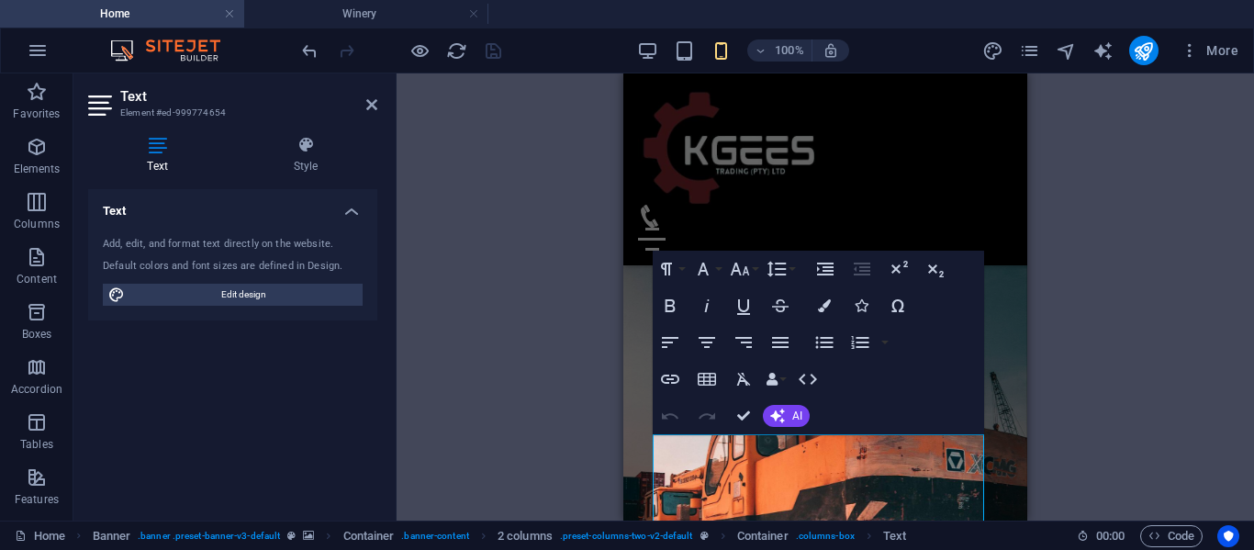
click at [1121, 288] on div "Drag here to replace the existing content. Press “Ctrl” if you want to create a…" at bounding box center [825, 296] width 857 height 447
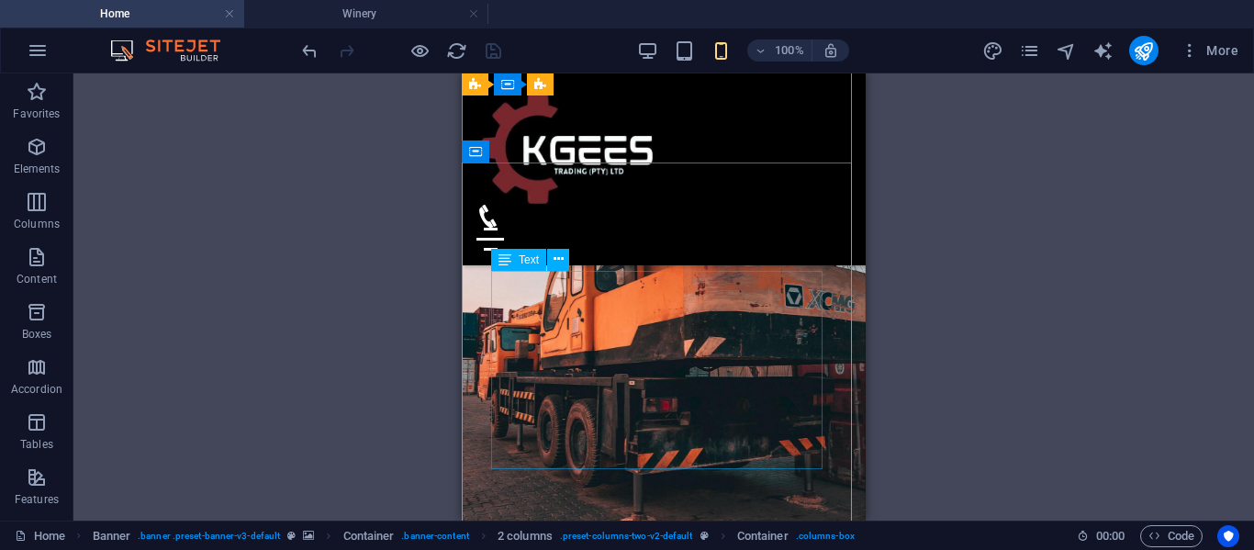
scroll to position [321, 0]
click at [562, 260] on icon at bounding box center [559, 259] width 10 height 19
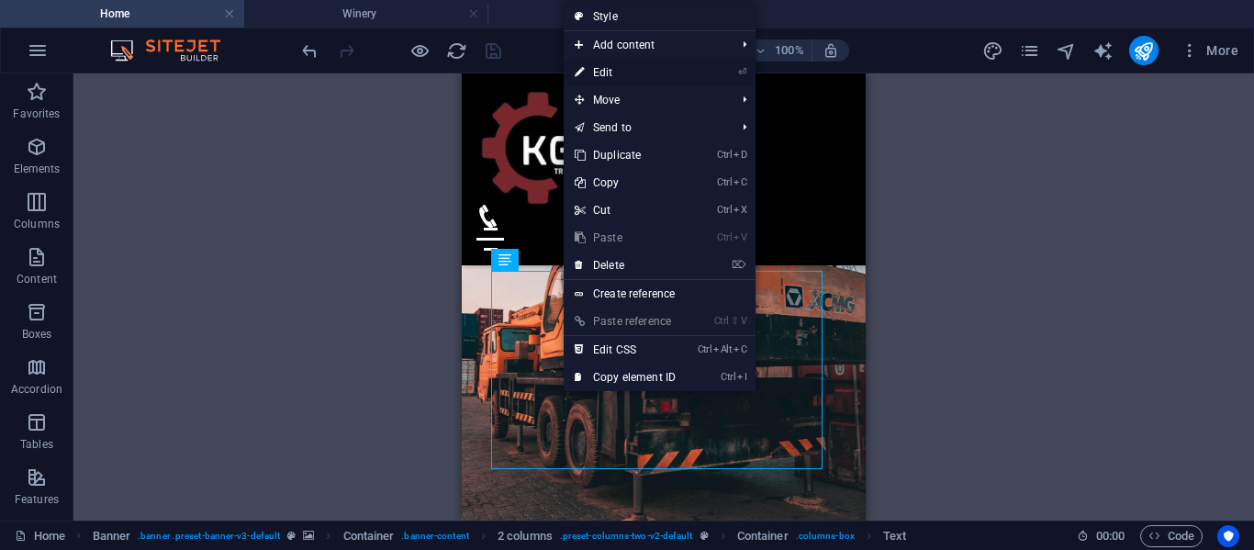
click at [621, 70] on link "⏎ Edit" at bounding box center [625, 73] width 123 height 28
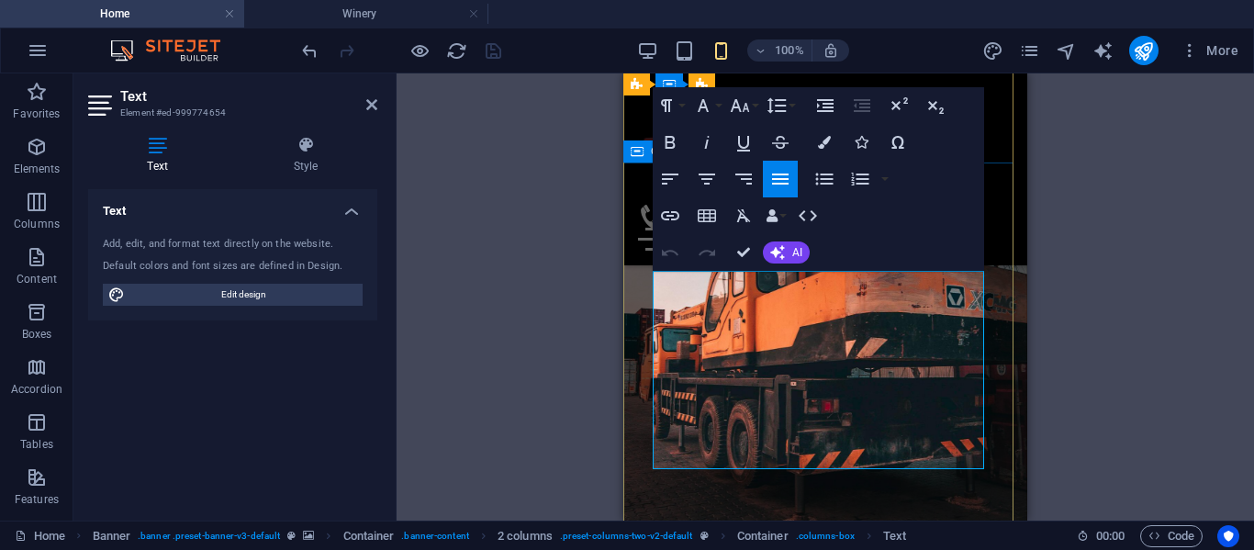
drag, startPoint x: 965, startPoint y: 460, endPoint x: 652, endPoint y: 282, distance: 360.2
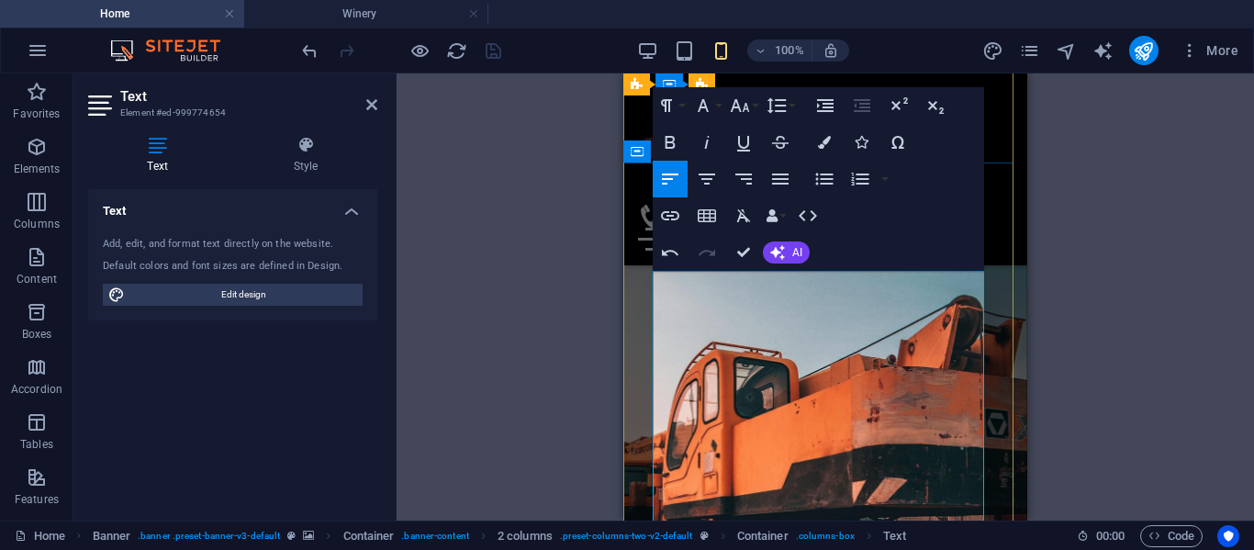
drag, startPoint x: 677, startPoint y: 304, endPoint x: 975, endPoint y: 310, distance: 298.4
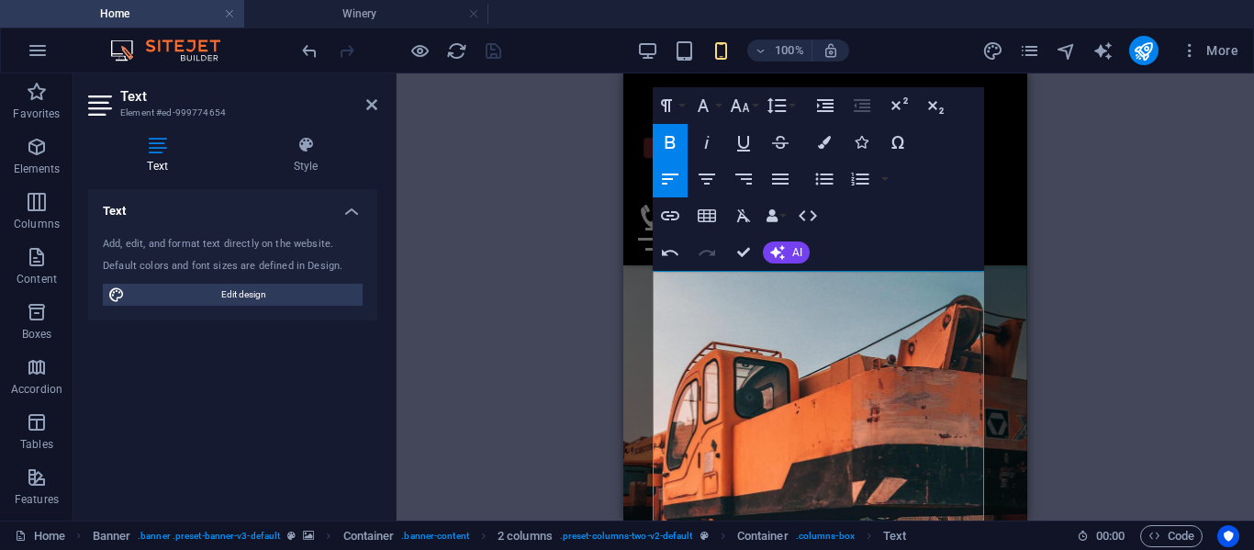
click at [665, 135] on icon "button" at bounding box center [670, 142] width 22 height 22
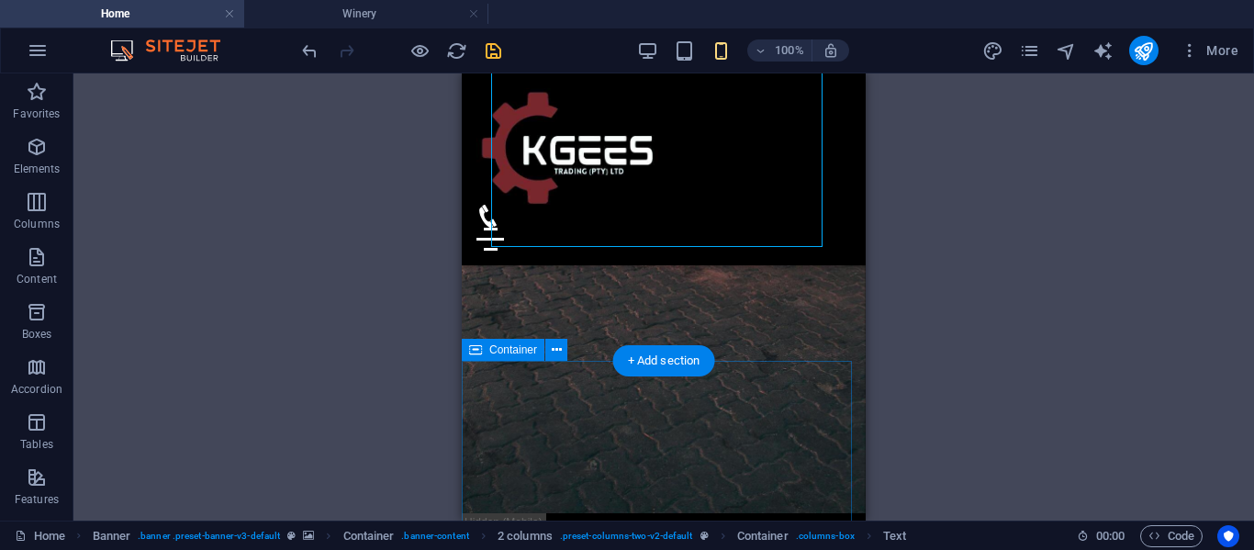
scroll to position [809, 0]
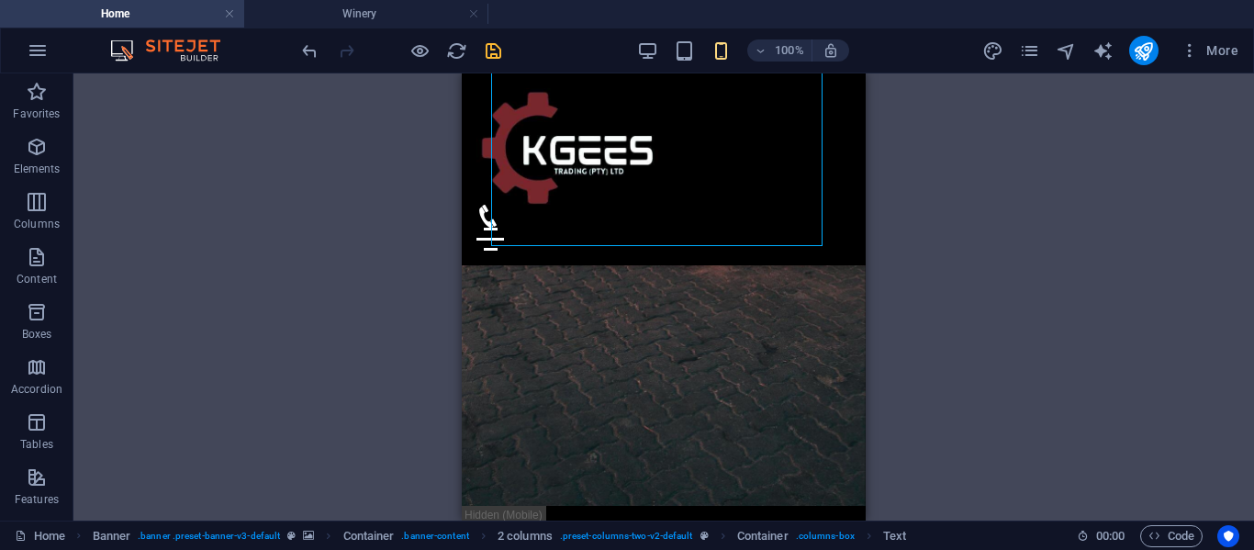
click at [481, 52] on div at bounding box center [401, 50] width 206 height 29
click at [488, 52] on icon "save" at bounding box center [493, 50] width 21 height 21
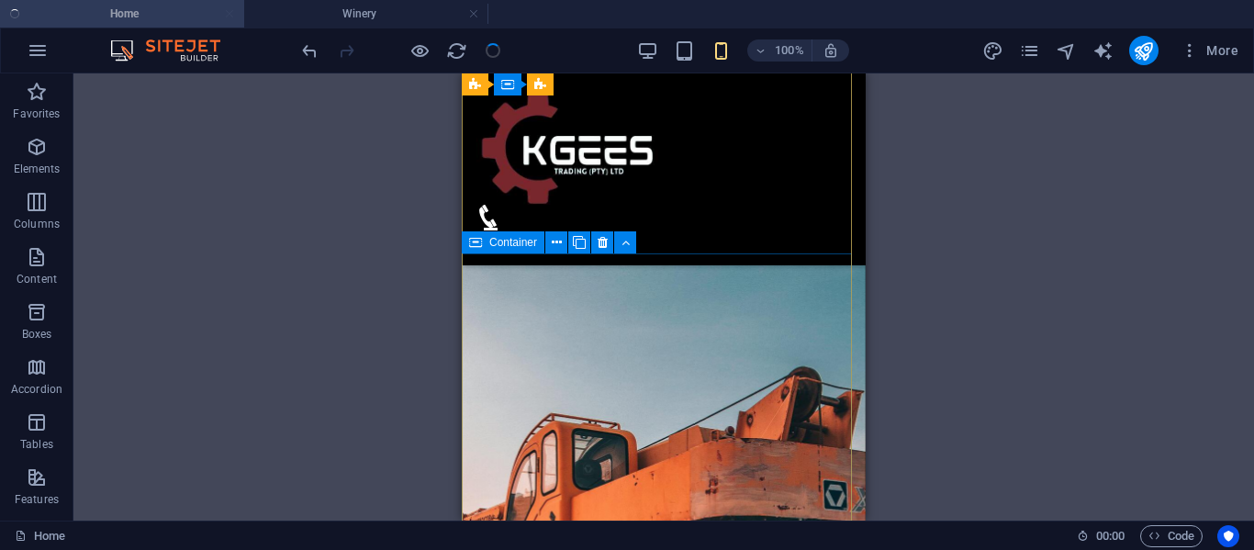
scroll to position [215, 0]
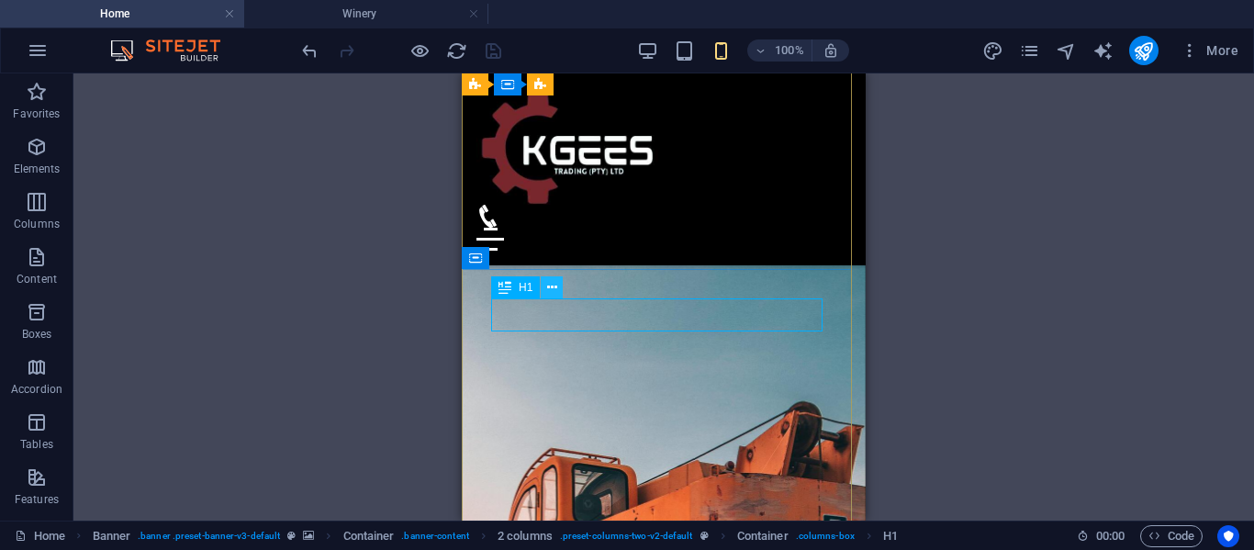
click at [554, 288] on icon at bounding box center [552, 287] width 10 height 19
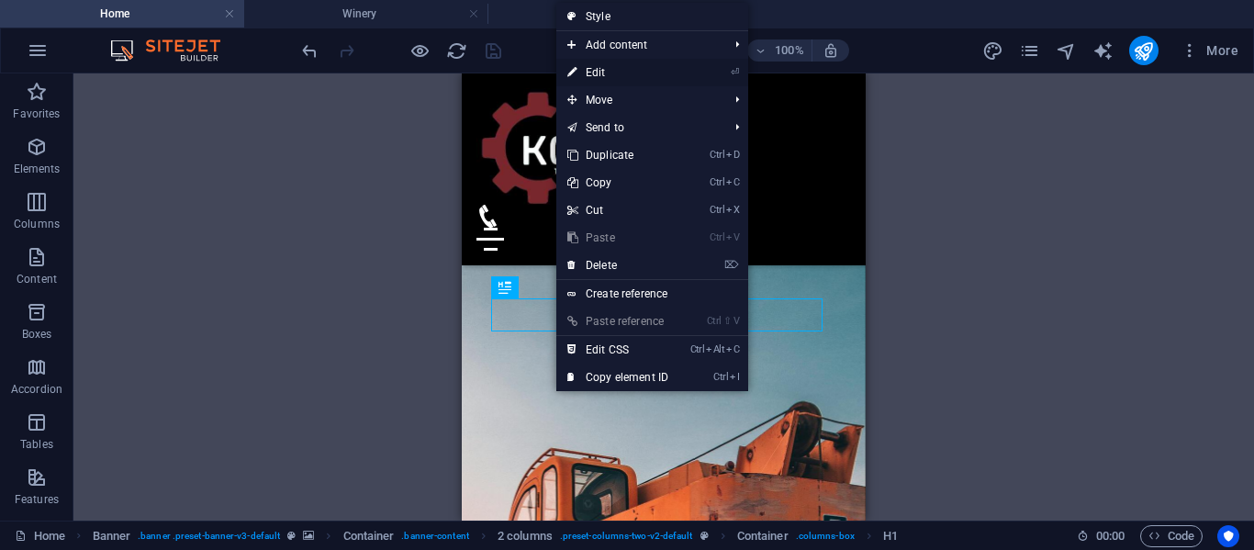
click at [612, 84] on link "⏎ Edit" at bounding box center [617, 73] width 123 height 28
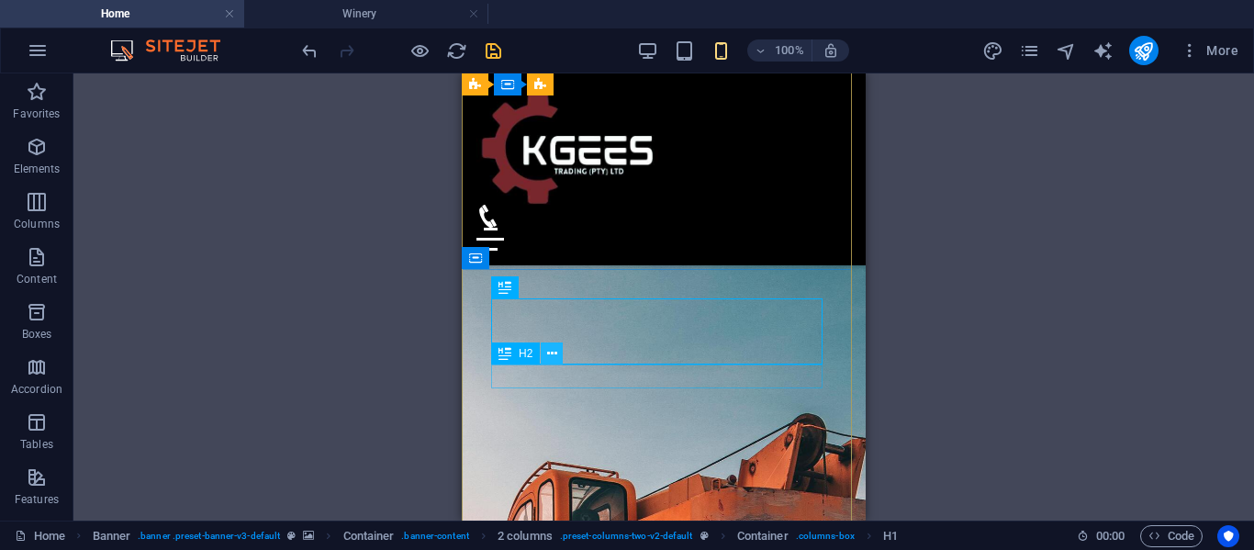
click at [547, 360] on icon at bounding box center [552, 353] width 10 height 19
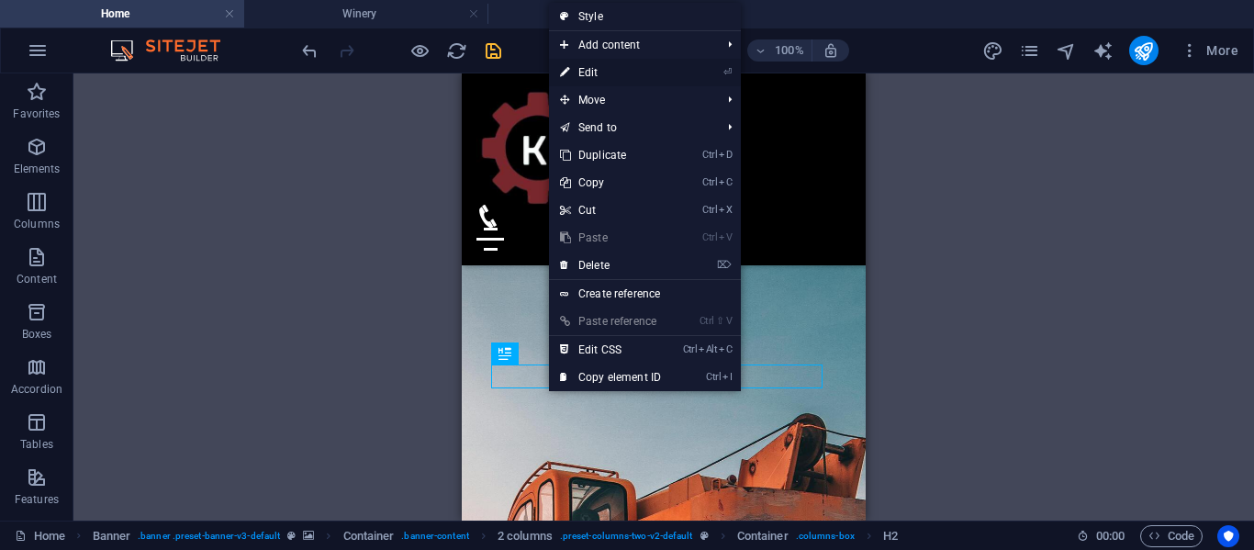
click at [594, 75] on link "⏎ Edit" at bounding box center [610, 73] width 123 height 28
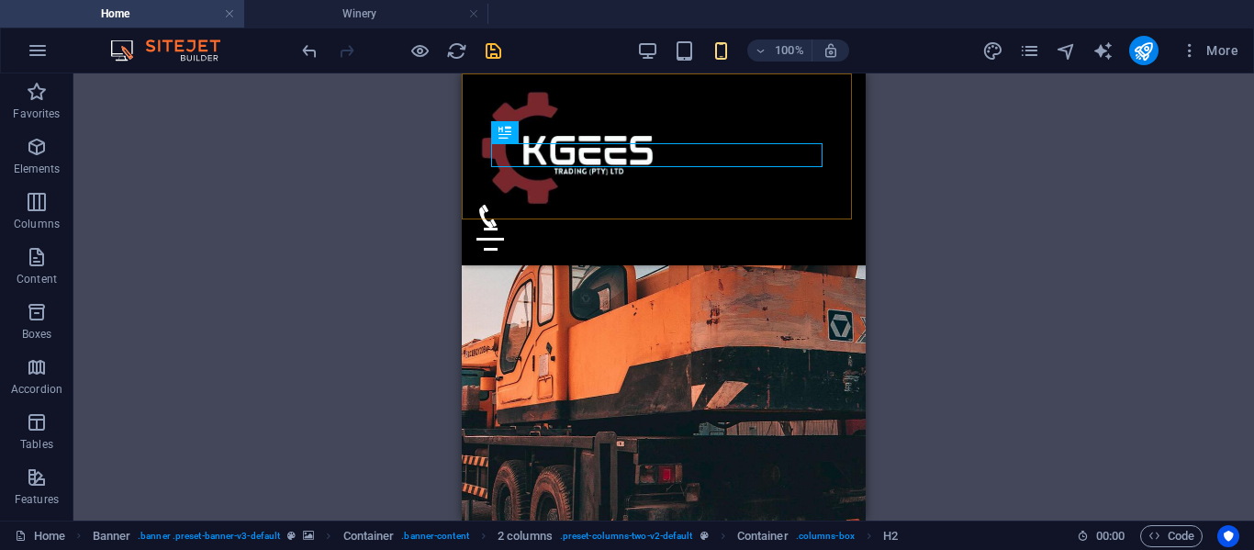
scroll to position [436, 0]
click at [494, 48] on icon "save" at bounding box center [493, 50] width 21 height 21
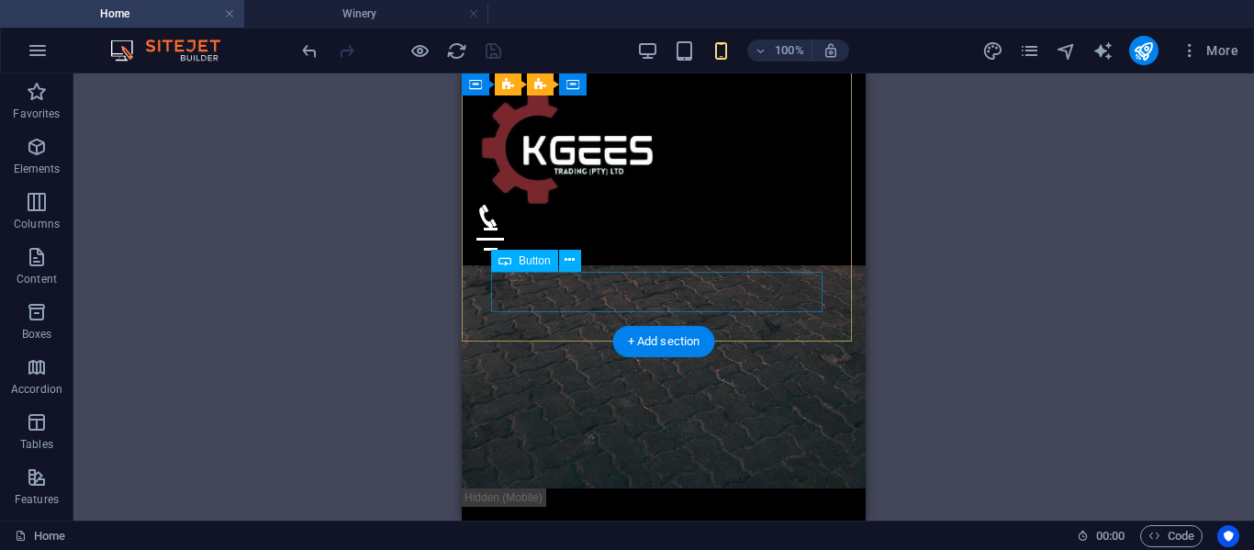
scroll to position [860, 0]
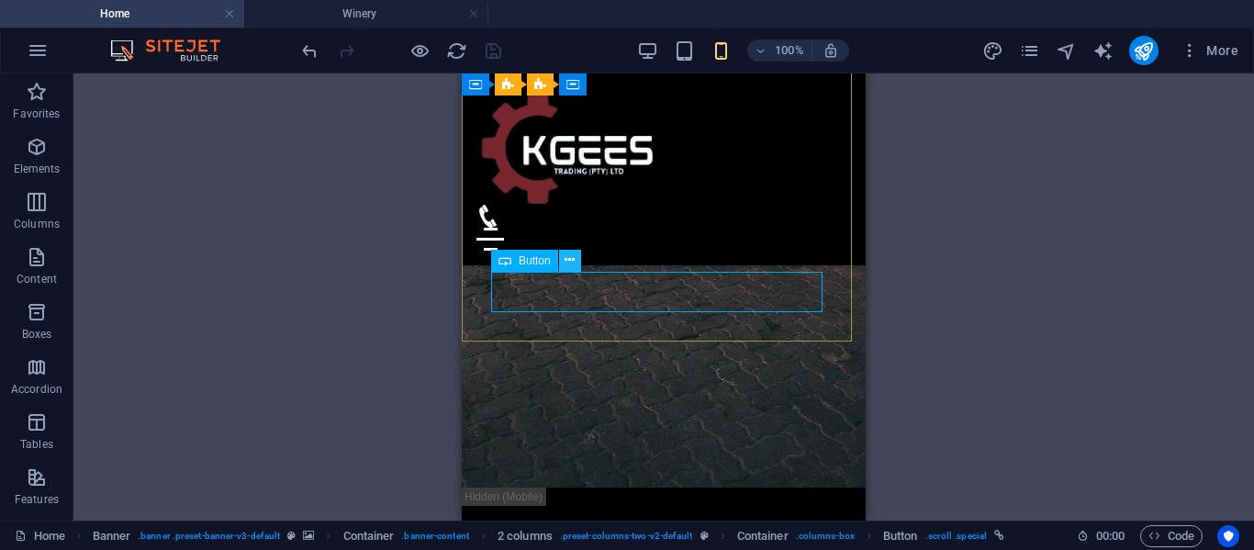
click at [578, 263] on button at bounding box center [570, 261] width 22 height 22
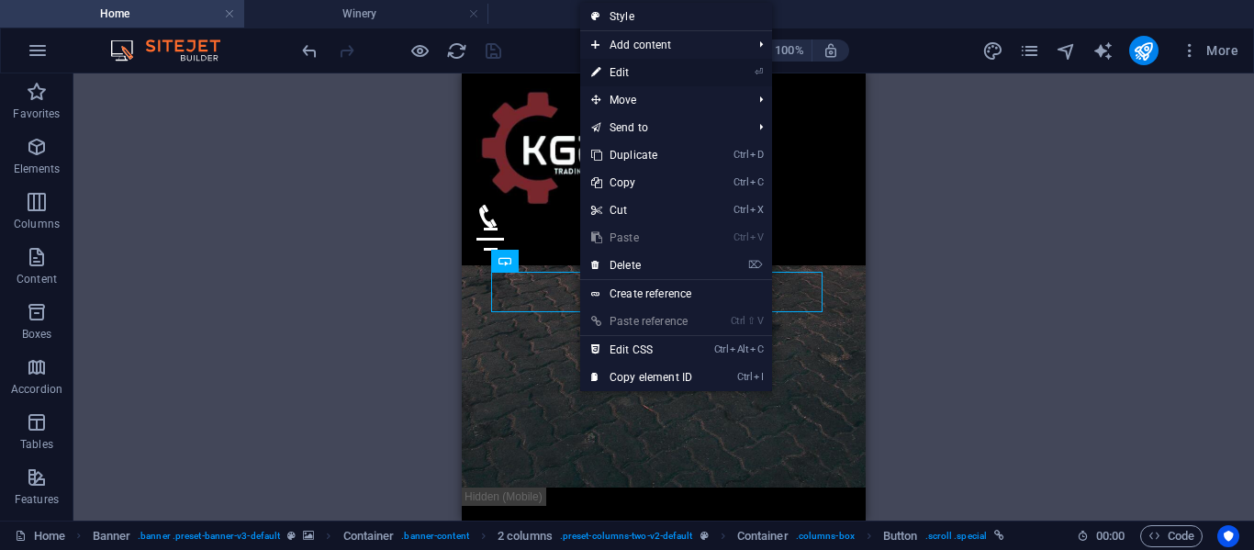
click at [624, 72] on link "⏎ Edit" at bounding box center [641, 73] width 123 height 28
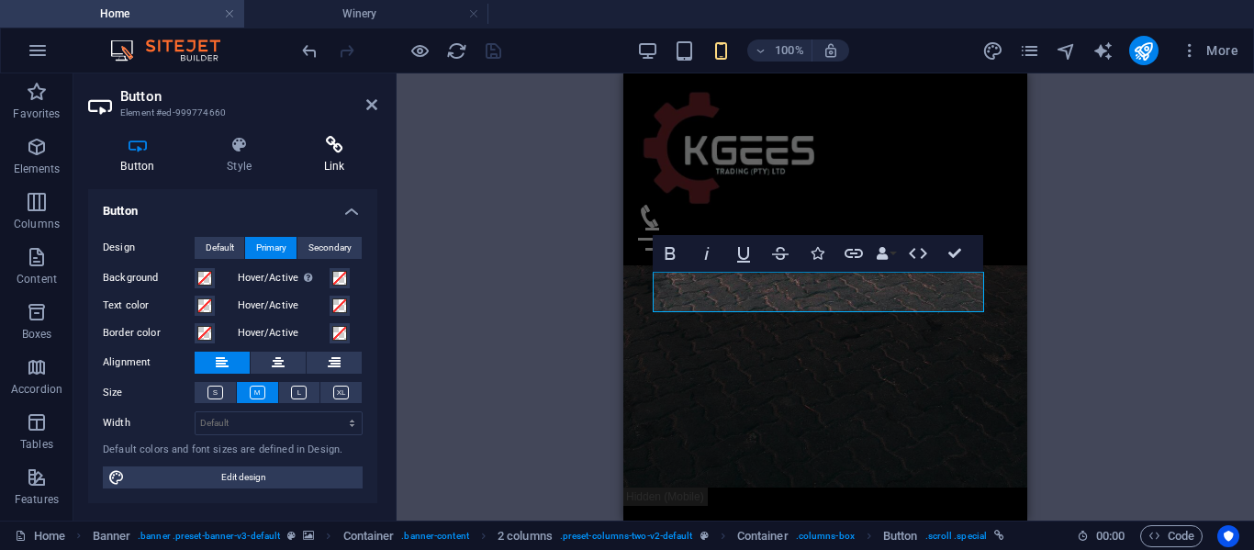
click at [332, 150] on icon at bounding box center [334, 145] width 86 height 18
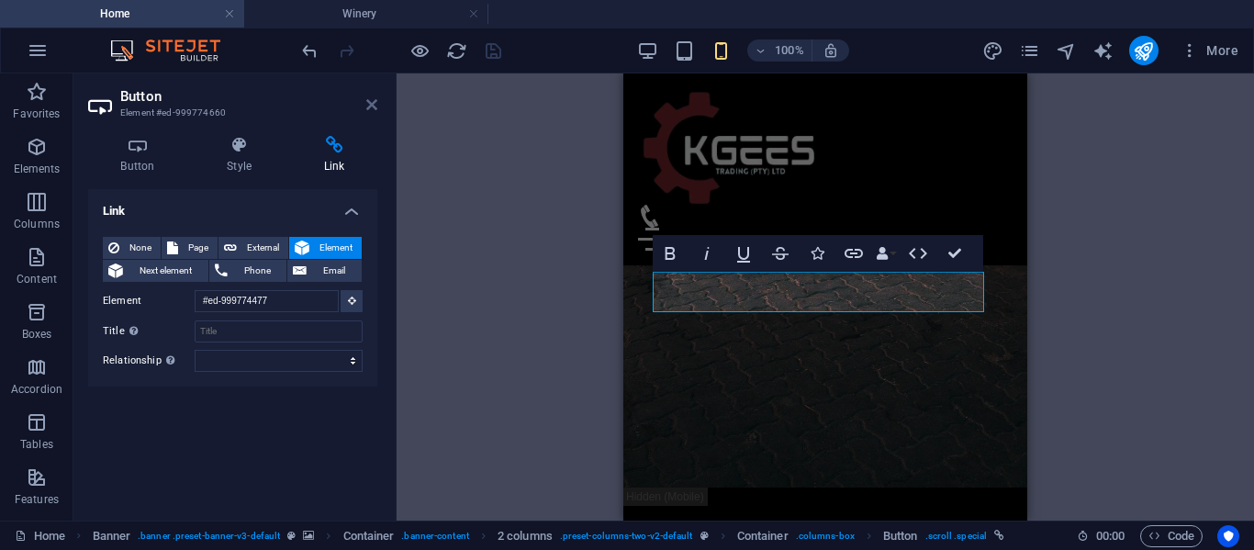
click at [372, 98] on icon at bounding box center [371, 104] width 11 height 15
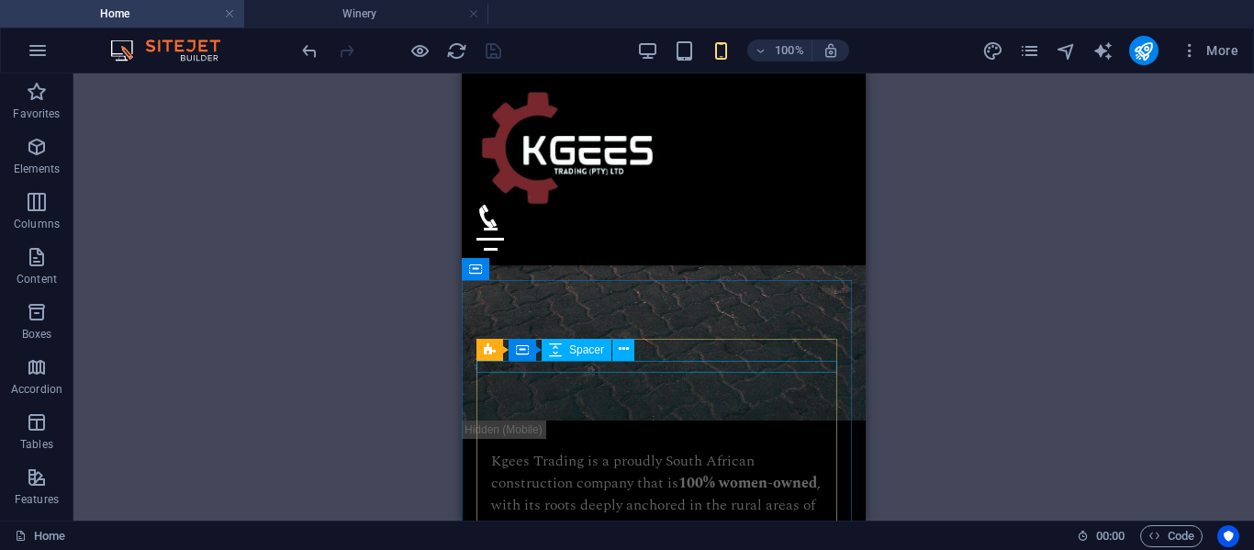
scroll to position [920, 0]
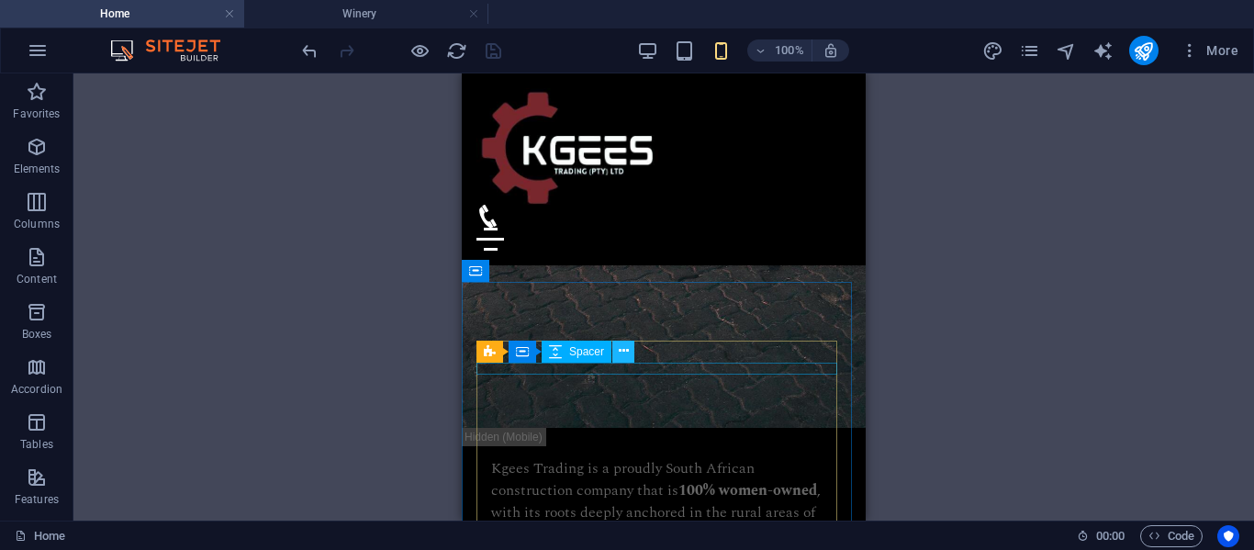
click at [621, 351] on icon at bounding box center [624, 350] width 10 height 19
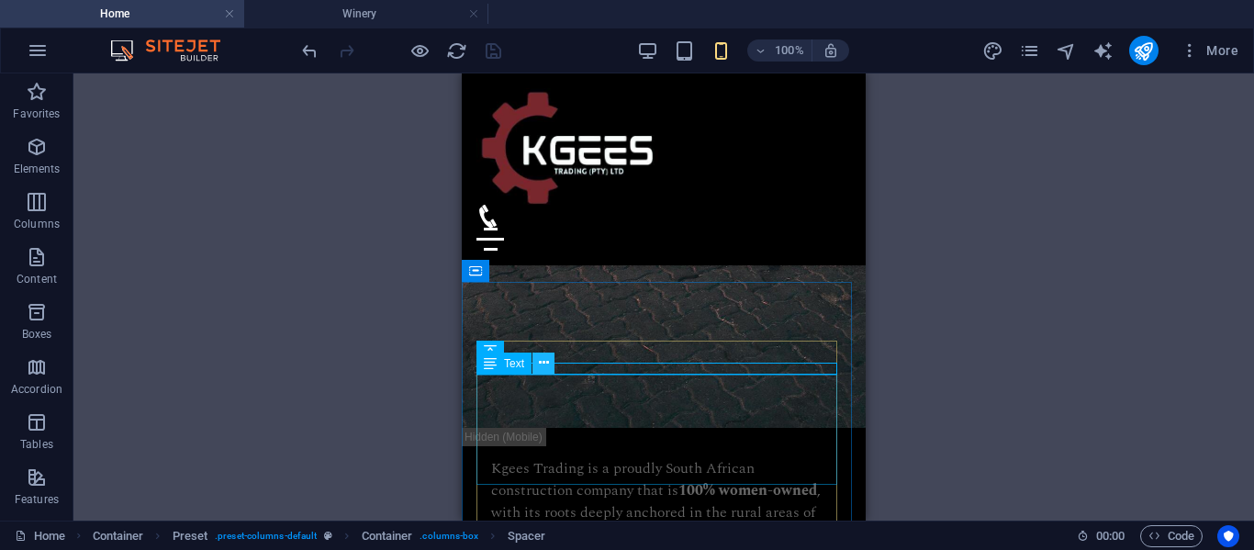
click at [543, 362] on icon at bounding box center [544, 362] width 10 height 19
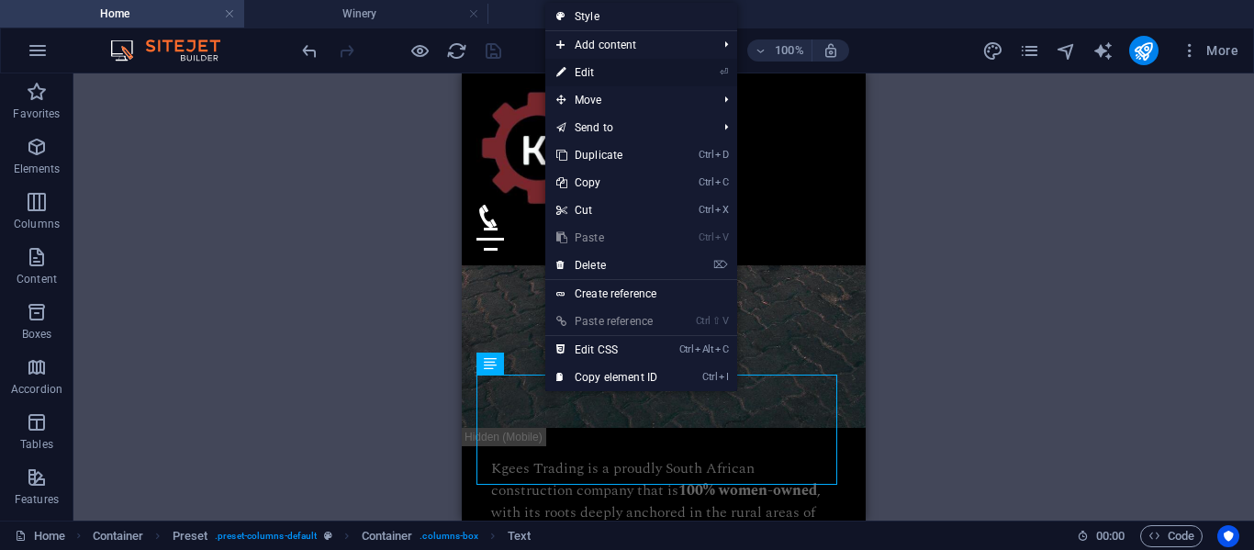
click at [588, 76] on link "⏎ Edit" at bounding box center [606, 73] width 123 height 28
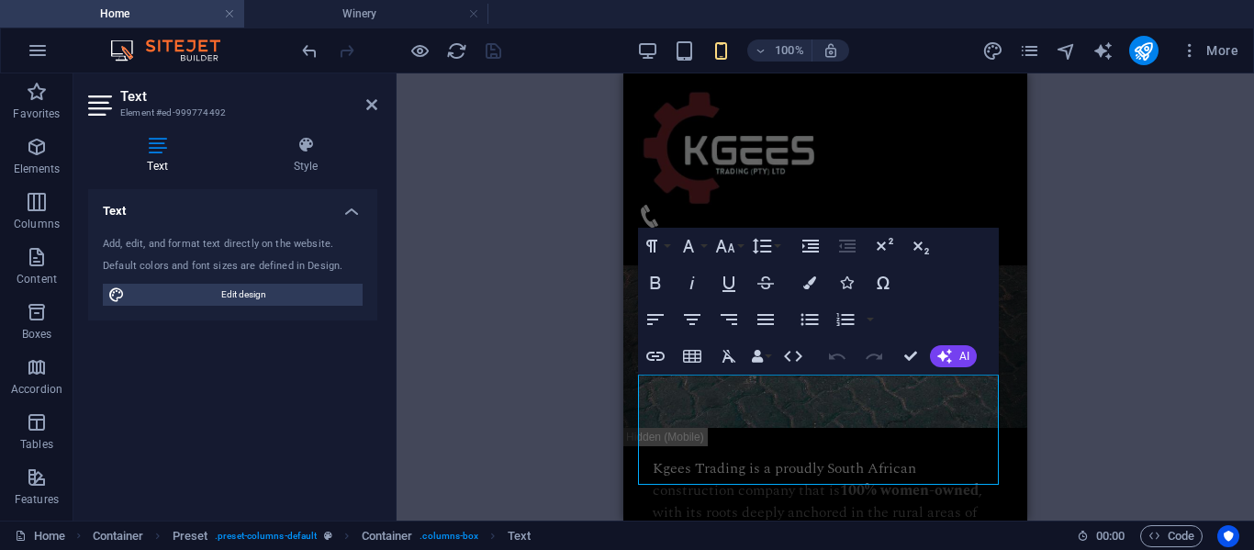
click at [554, 226] on div "Drag here to replace the existing content. Press “Ctrl” if you want to create a…" at bounding box center [825, 296] width 857 height 447
click at [827, 165] on div "Home Winery Wines Wine Shop Wine Bar Contact Menu" at bounding box center [825, 169] width 404 height 192
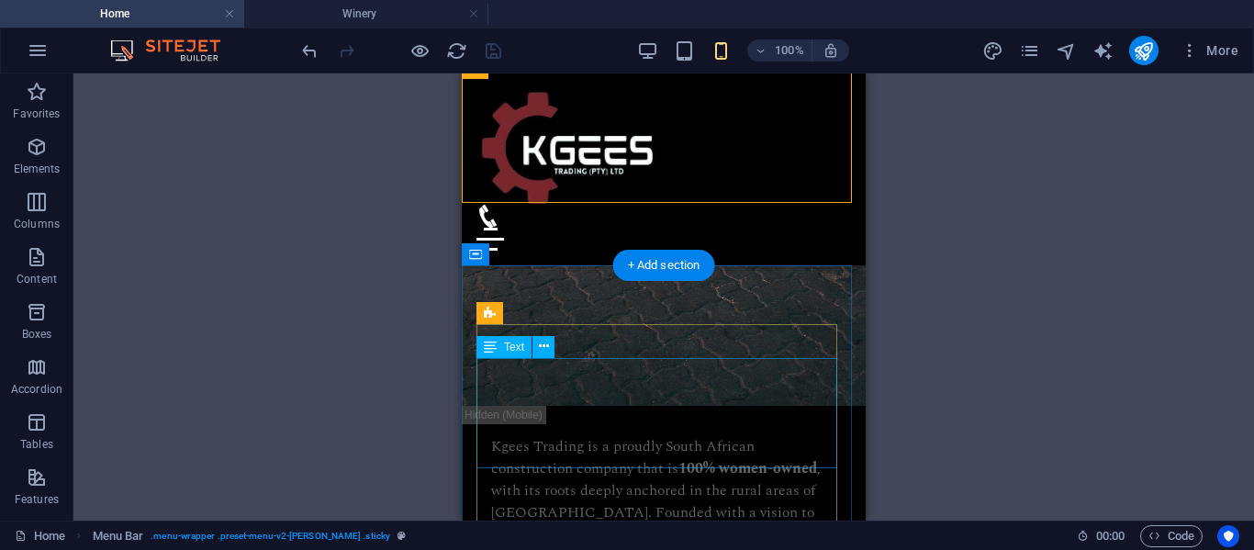
scroll to position [936, 0]
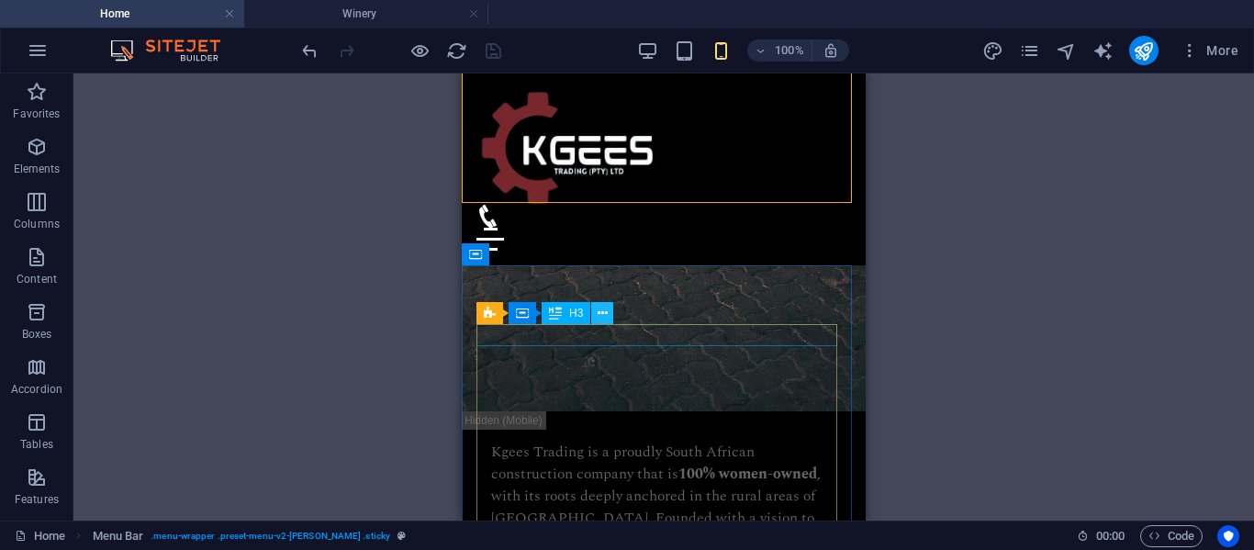
click at [599, 311] on icon at bounding box center [603, 313] width 10 height 19
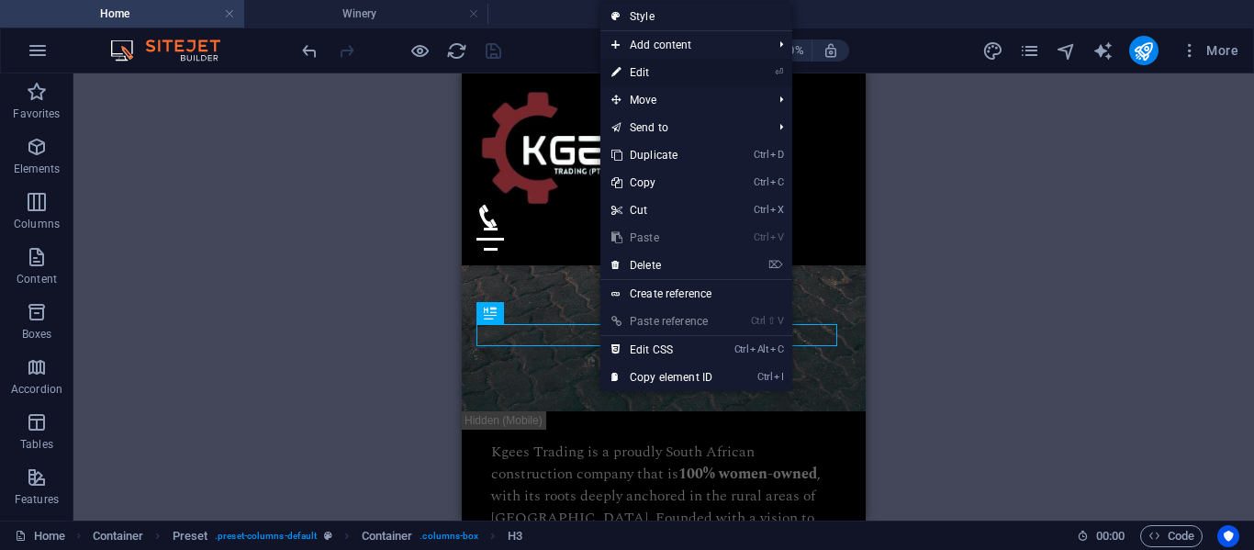
click at [637, 67] on link "⏎ Edit" at bounding box center [661, 73] width 123 height 28
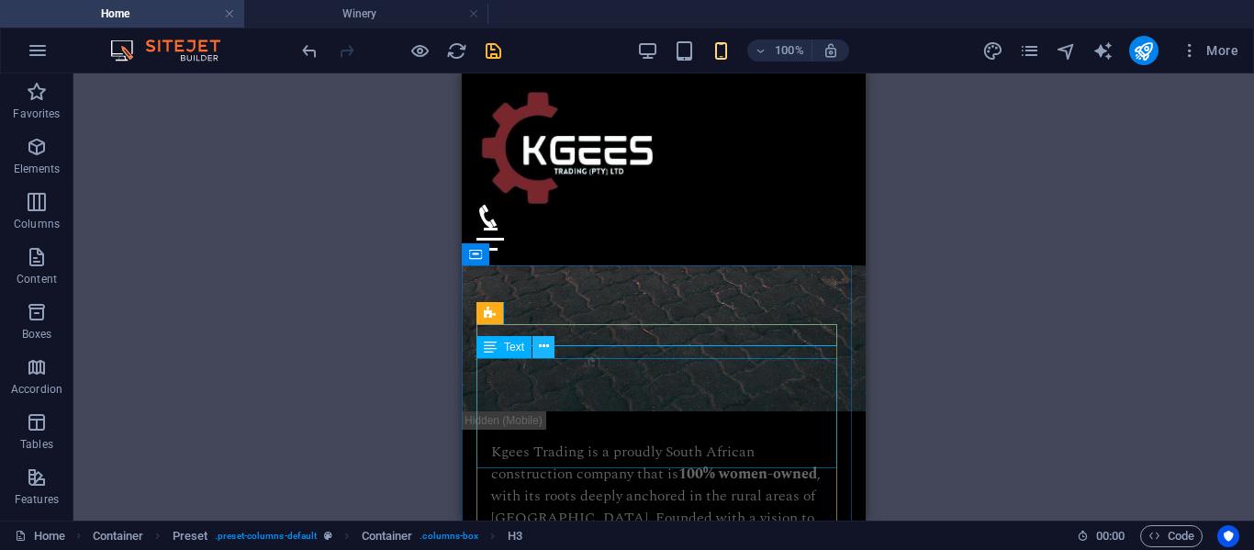
click at [544, 345] on icon at bounding box center [544, 346] width 10 height 19
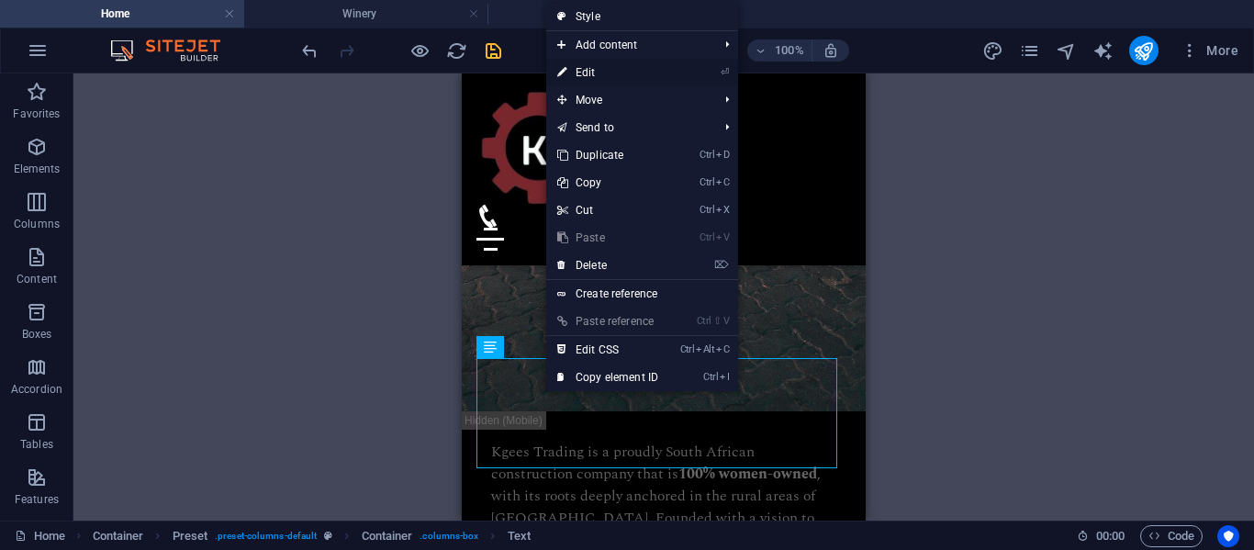
click at [590, 77] on link "⏎ Edit" at bounding box center [607, 73] width 123 height 28
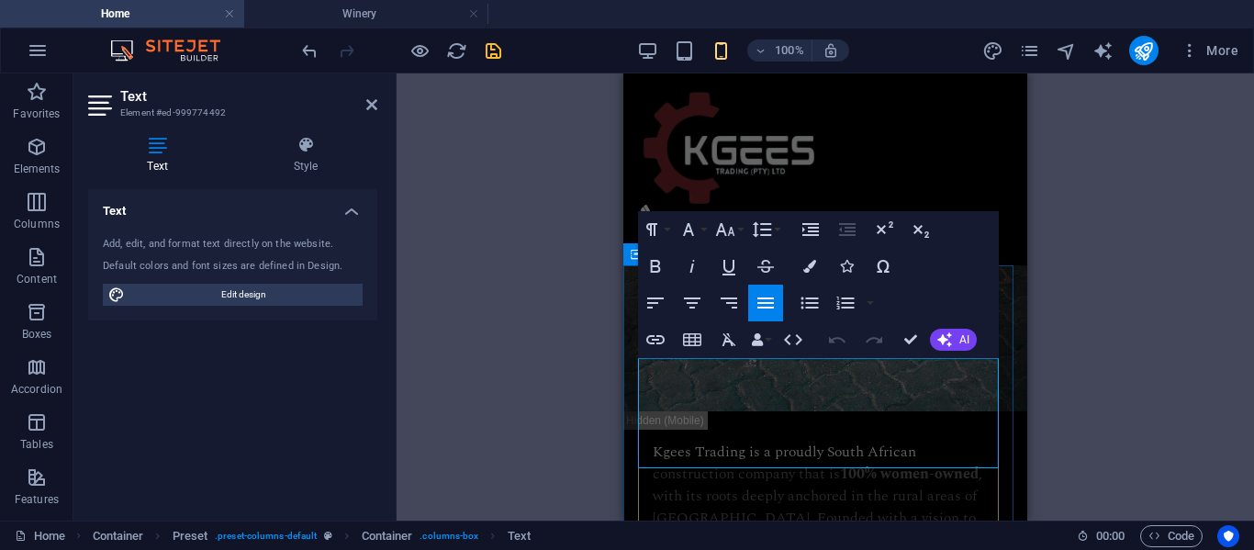
drag, startPoint x: 707, startPoint y: 454, endPoint x: 638, endPoint y: 370, distance: 109.0
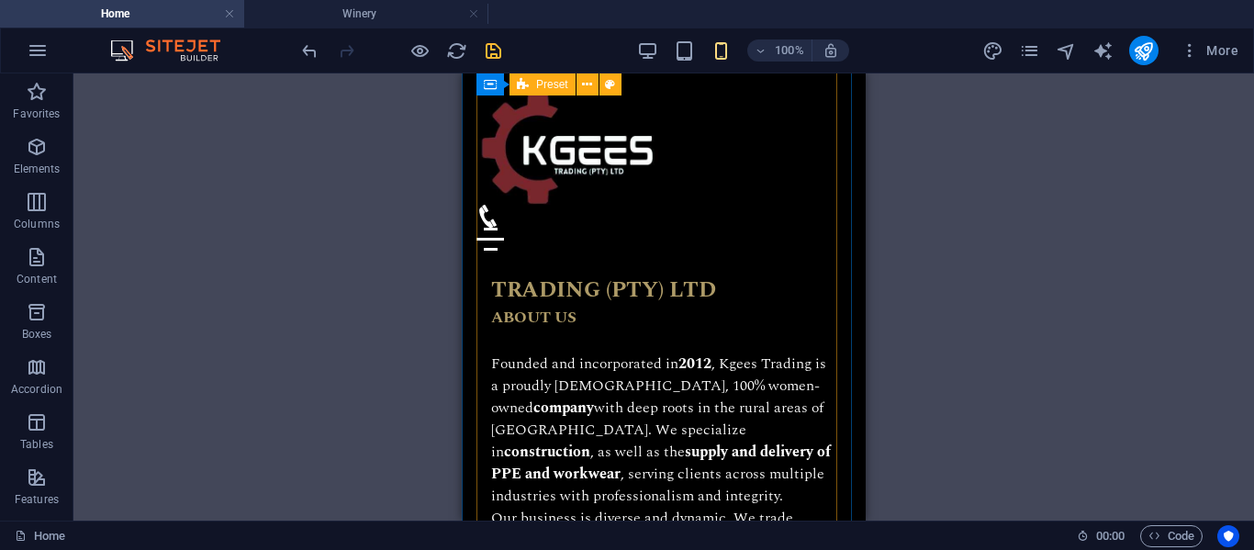
scroll to position [1447, 0]
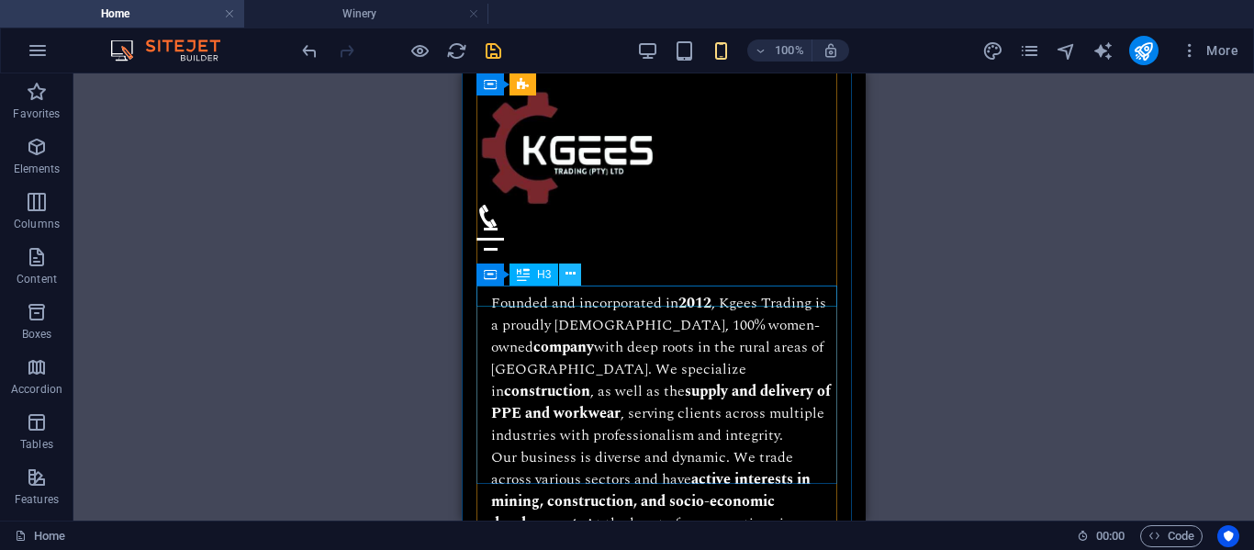
click at [569, 278] on icon at bounding box center [570, 273] width 10 height 19
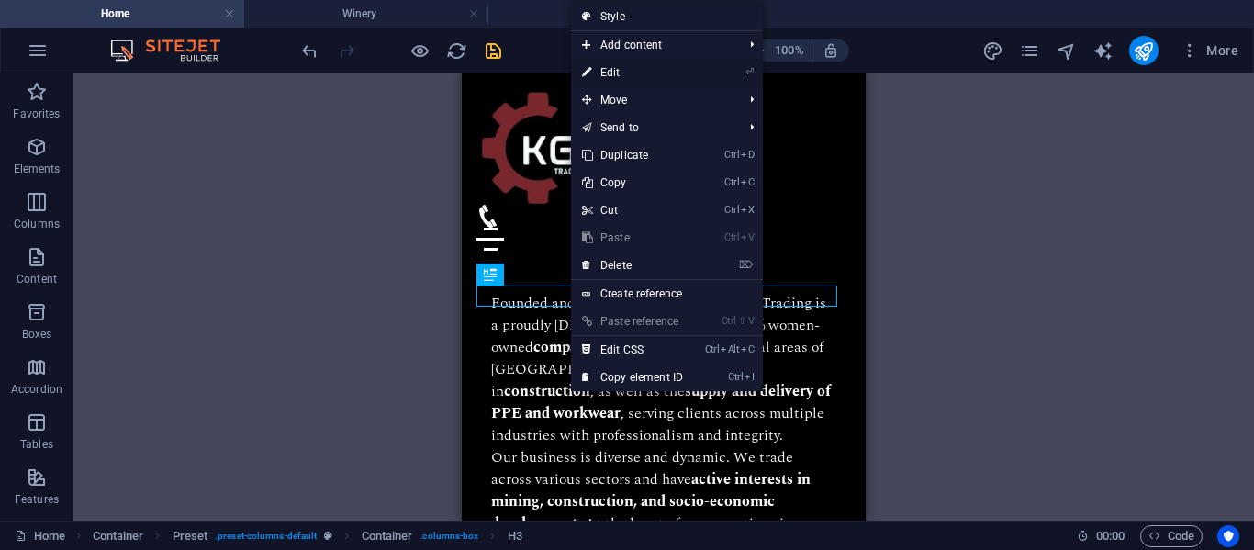
click at [614, 72] on link "⏎ Edit" at bounding box center [632, 73] width 123 height 28
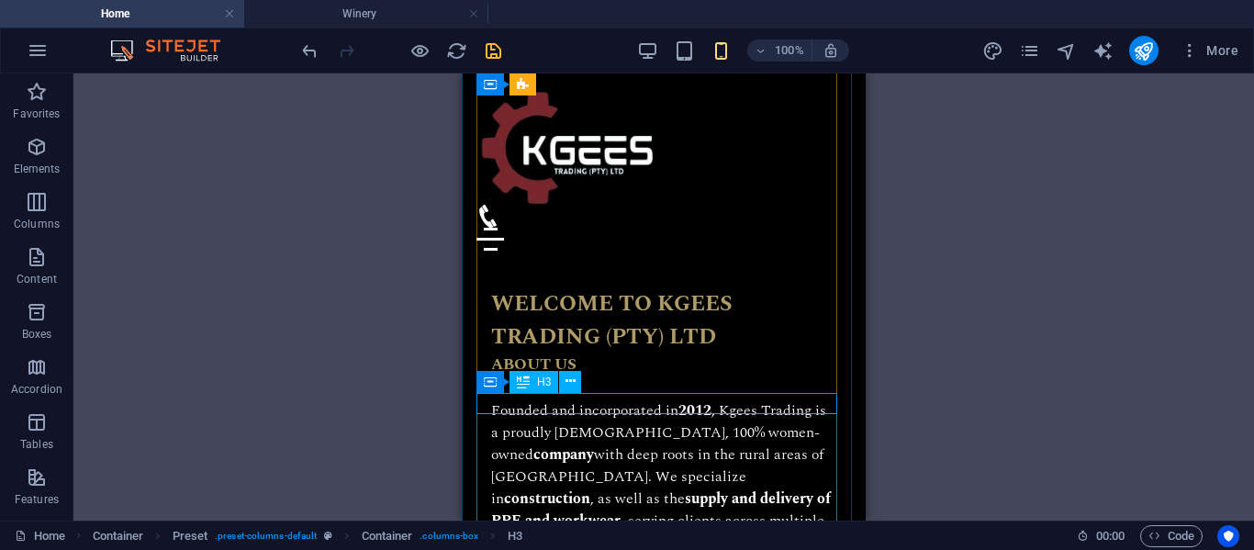
scroll to position [1340, 0]
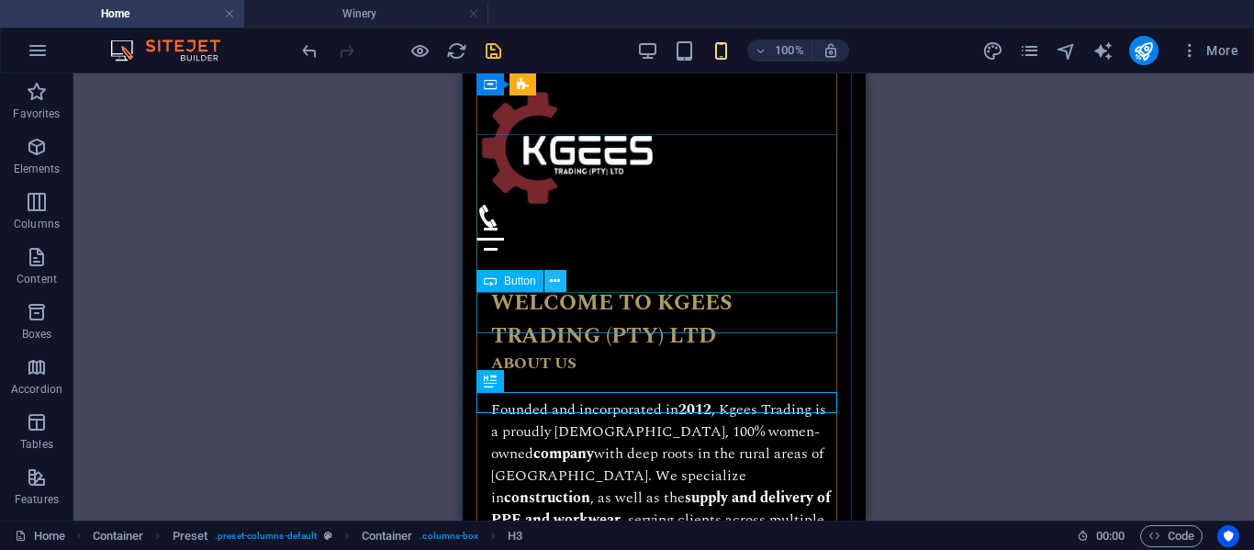
click at [559, 287] on icon at bounding box center [555, 281] width 10 height 19
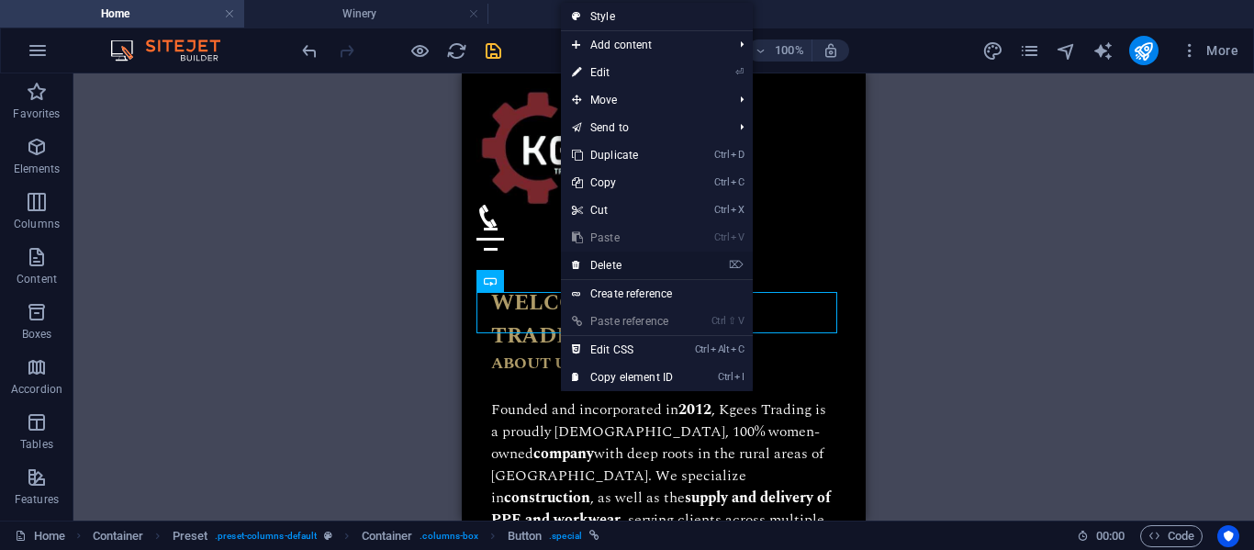
click at [622, 261] on link "⌦ Delete" at bounding box center [622, 266] width 123 height 28
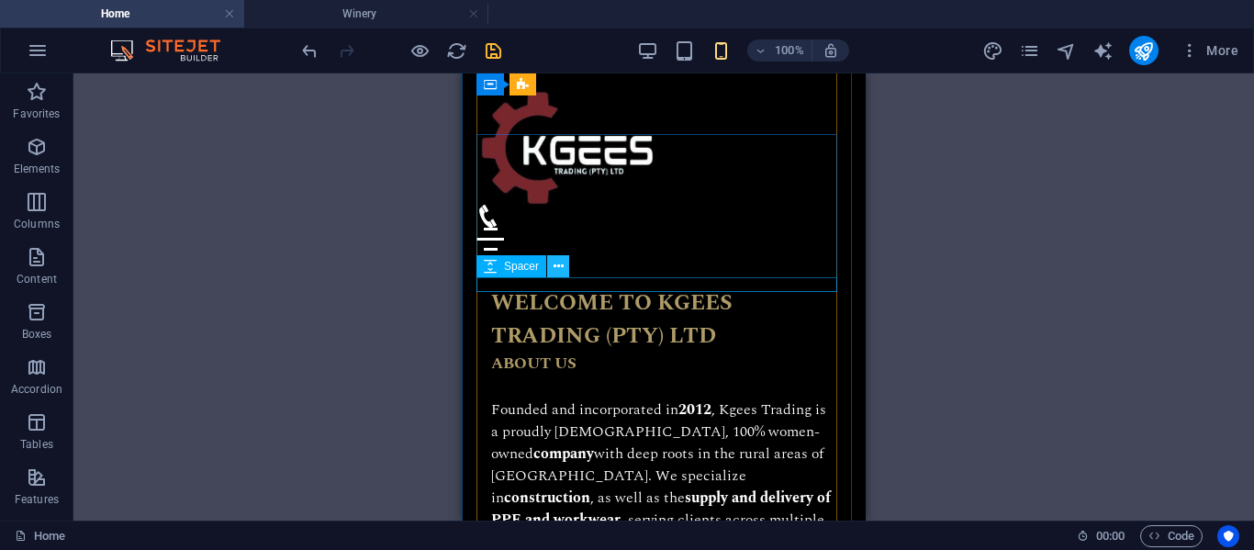
click at [558, 264] on icon at bounding box center [559, 266] width 10 height 19
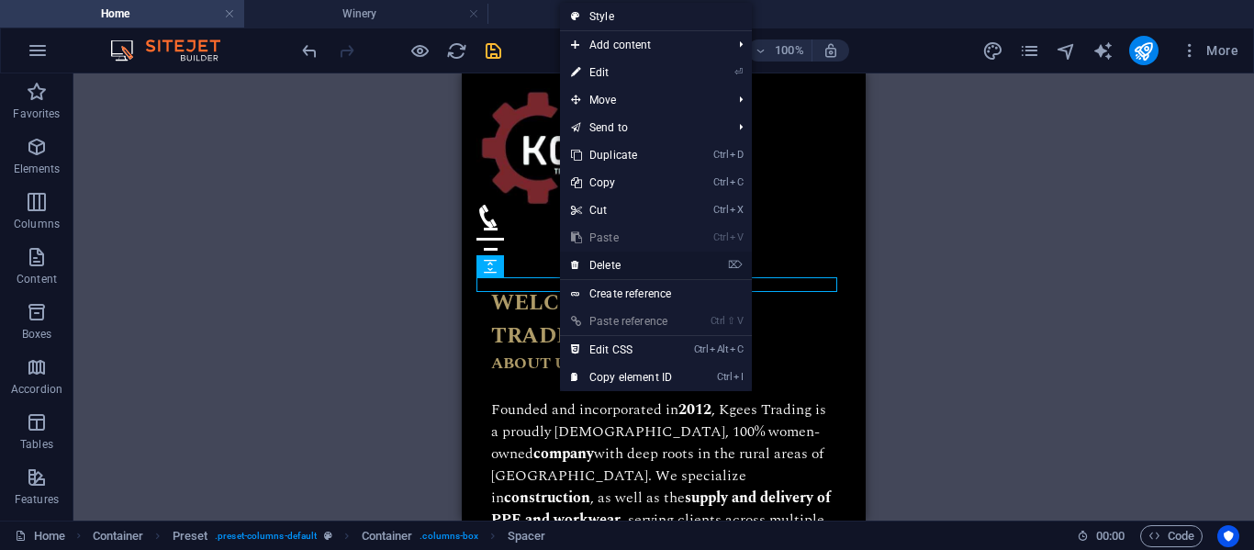
click at [612, 266] on link "⌦ Delete" at bounding box center [621, 266] width 123 height 28
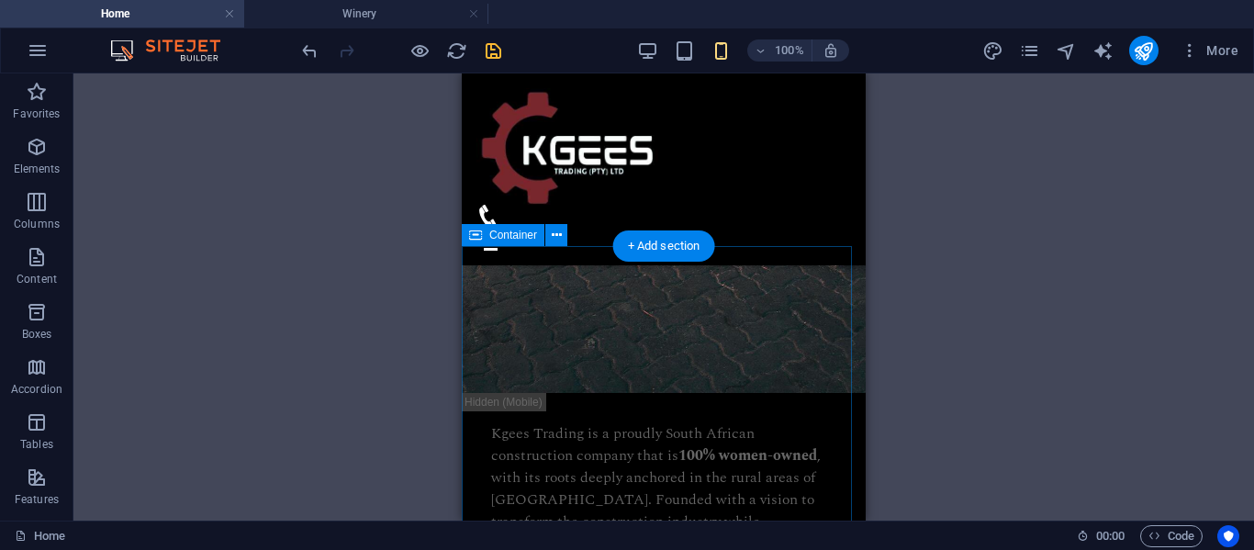
scroll to position [1095, 0]
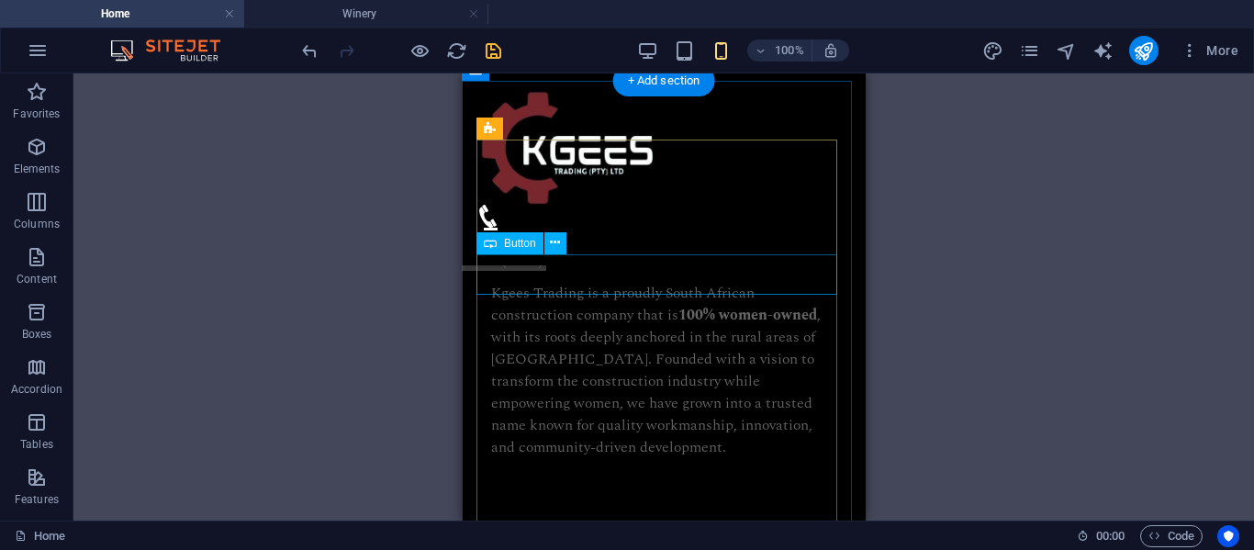
click at [557, 245] on icon at bounding box center [555, 242] width 10 height 19
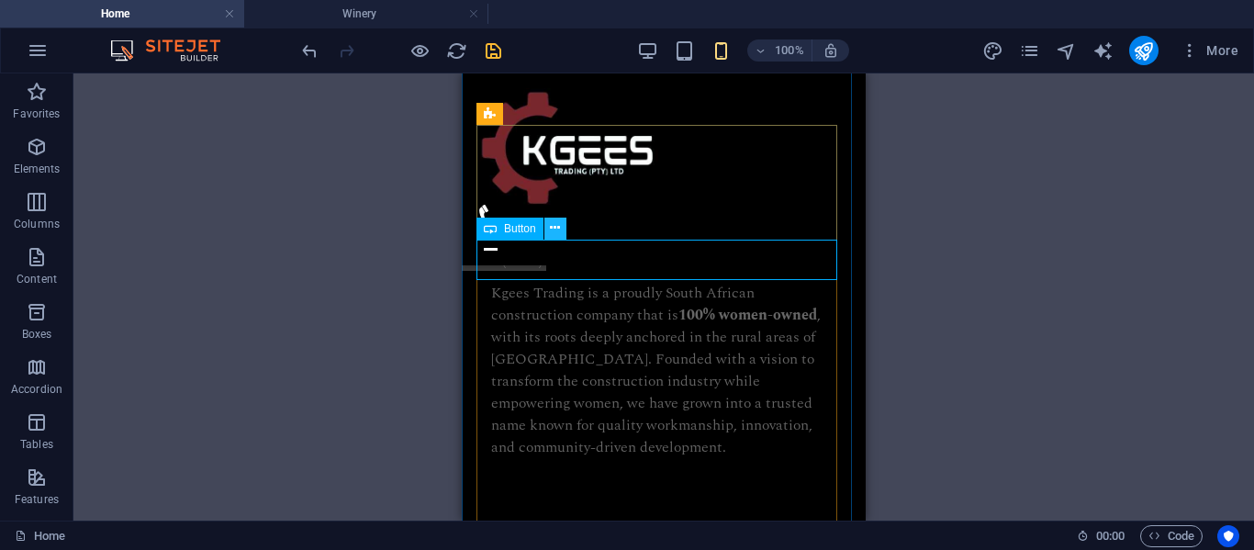
scroll to position [1136, 0]
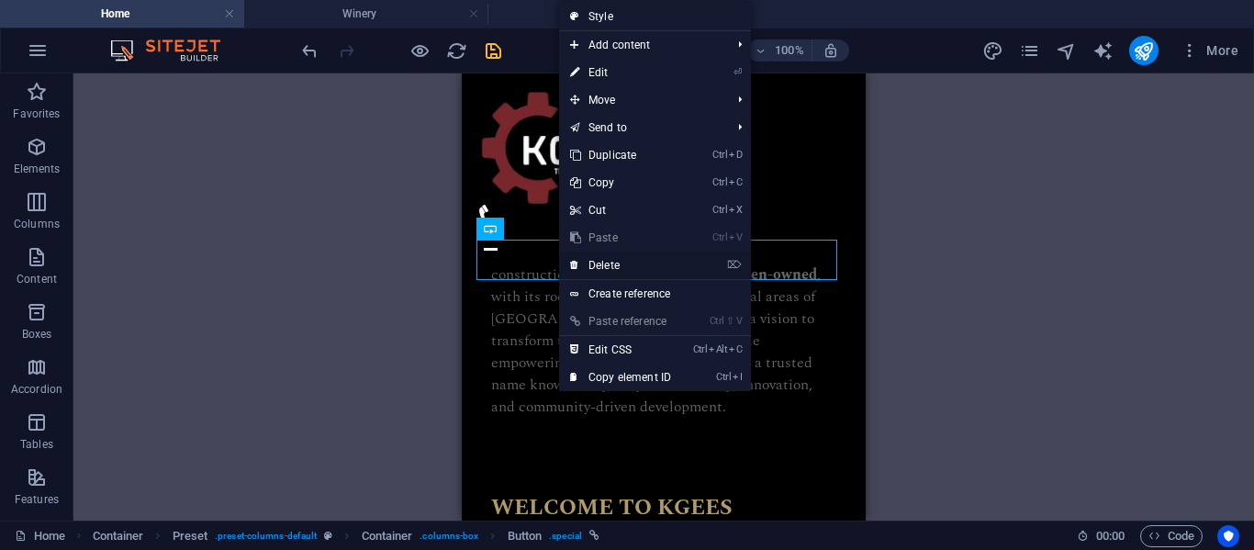
click at [611, 267] on link "⌦ Delete" at bounding box center [620, 266] width 123 height 28
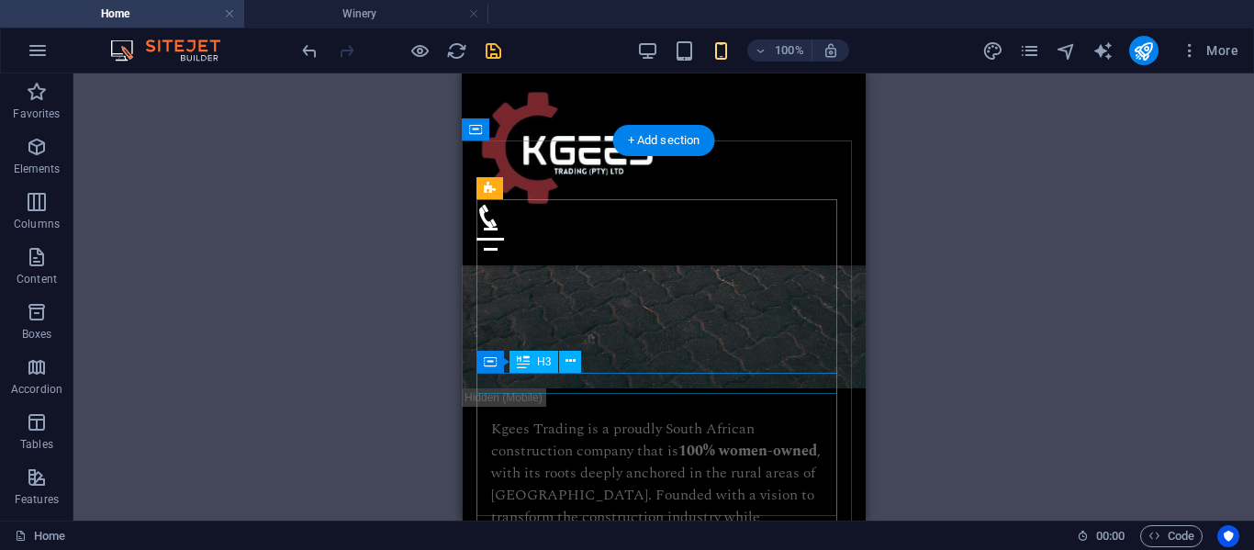
scroll to position [1061, 0]
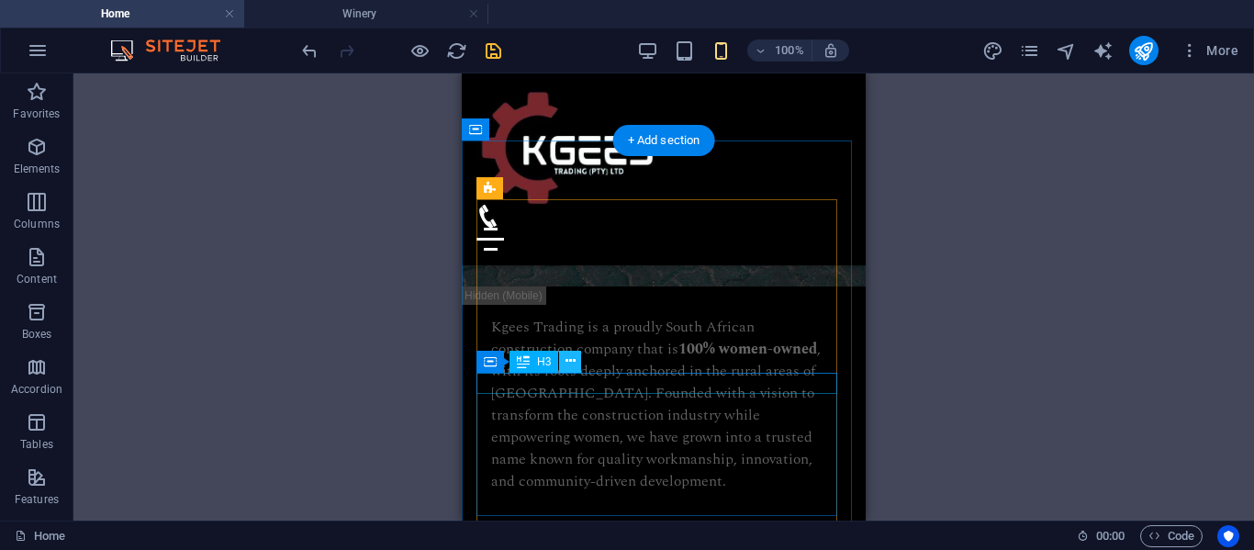
click at [566, 362] on icon at bounding box center [570, 361] width 10 height 19
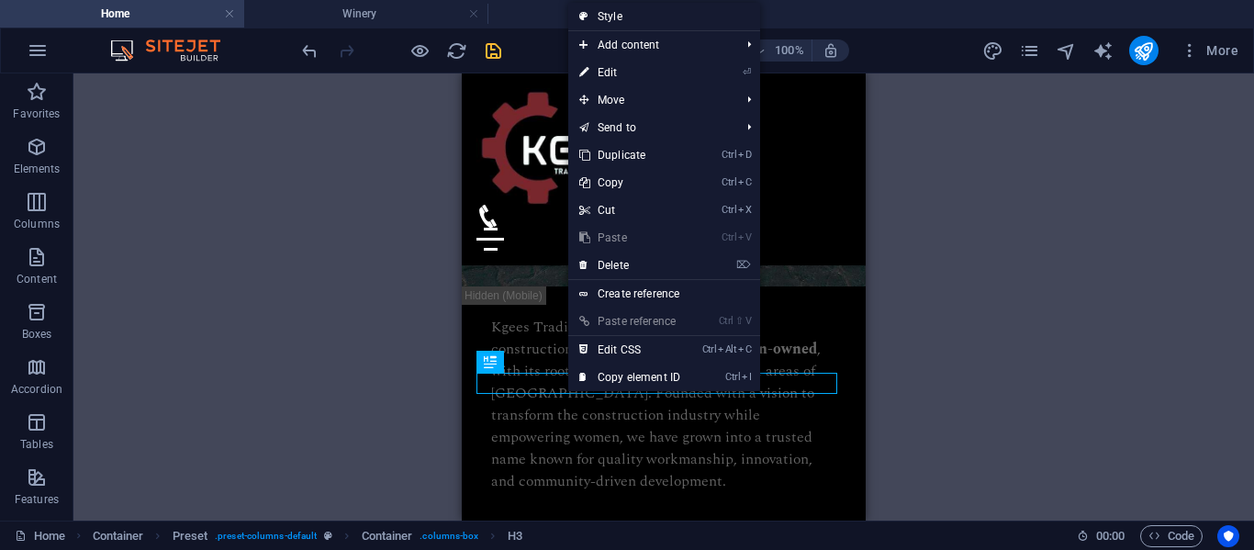
click at [610, 69] on link "⏎ Edit" at bounding box center [629, 73] width 123 height 28
click at [610, 69] on div "100% More" at bounding box center [627, 50] width 1252 height 44
click at [600, 69] on div "100% More" at bounding box center [627, 50] width 1252 height 44
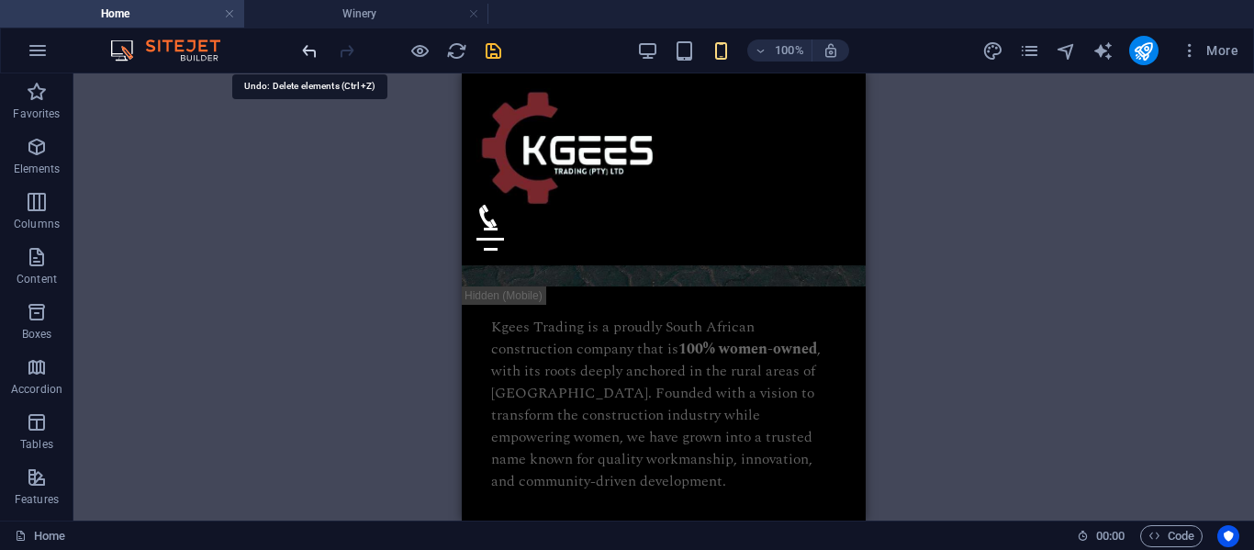
click at [307, 51] on icon "undo" at bounding box center [309, 50] width 21 height 21
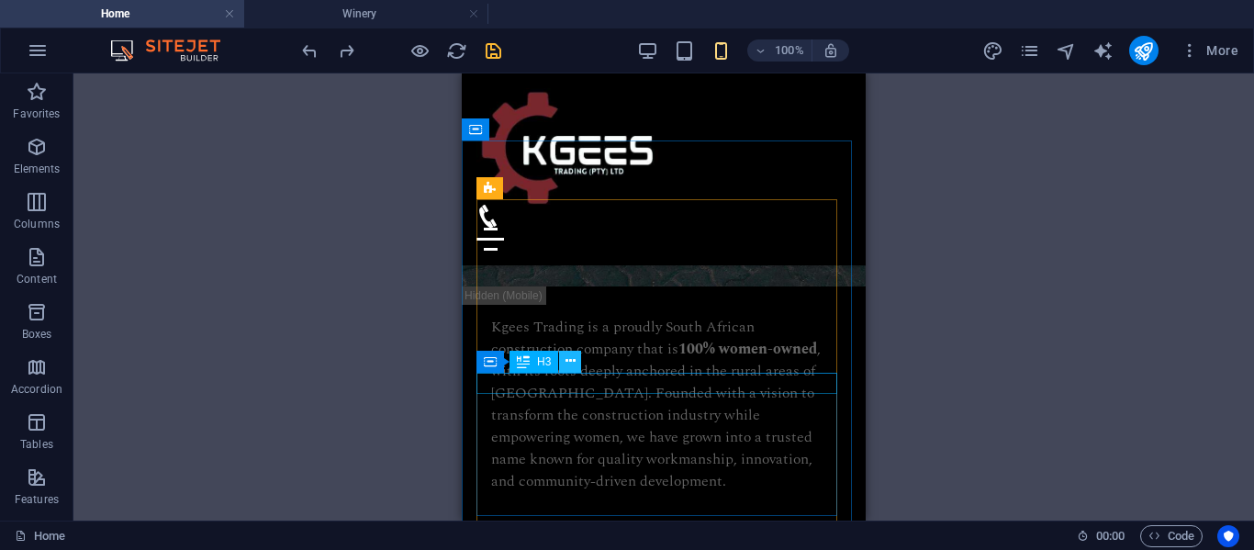
click at [578, 358] on button at bounding box center [570, 362] width 22 height 22
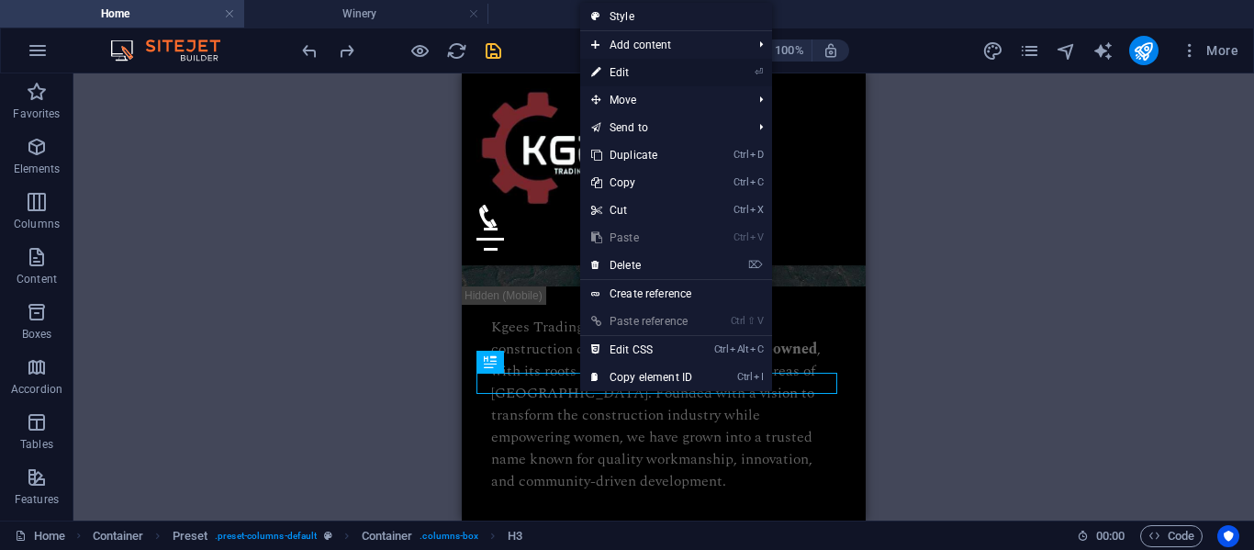
click at [633, 75] on link "⏎ Edit" at bounding box center [641, 73] width 123 height 28
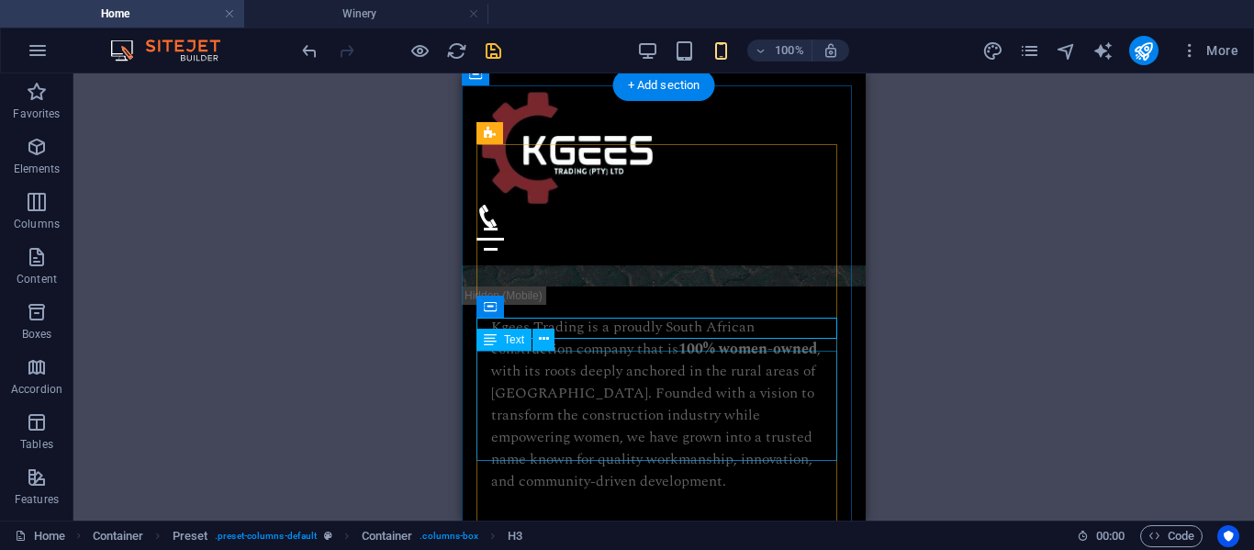
scroll to position [1123, 0]
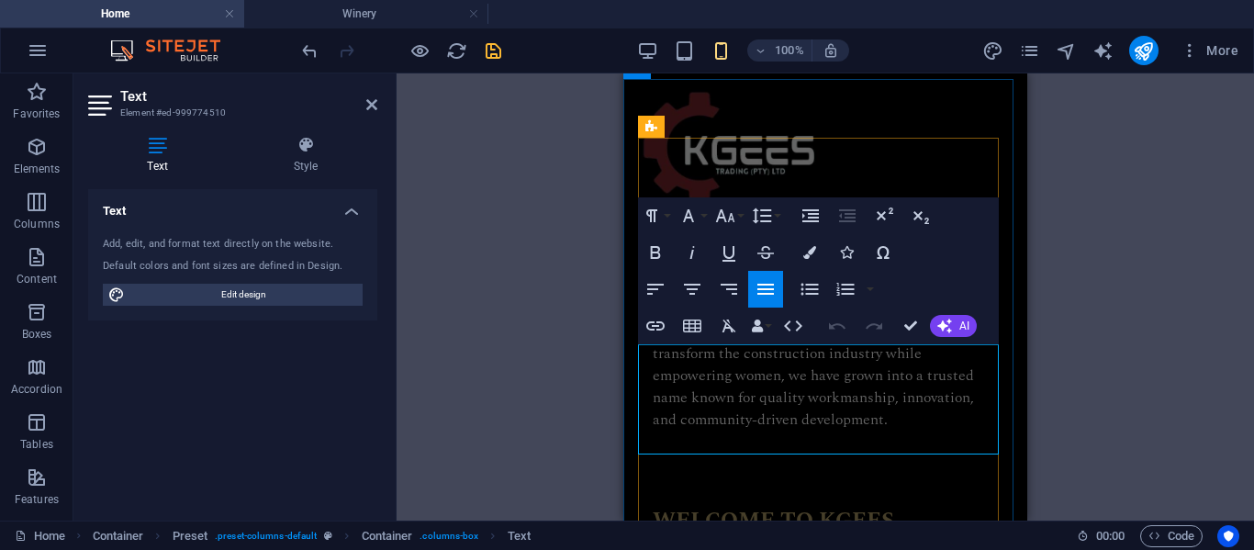
drag, startPoint x: 720, startPoint y: 442, endPoint x: 644, endPoint y: 354, distance: 116.5
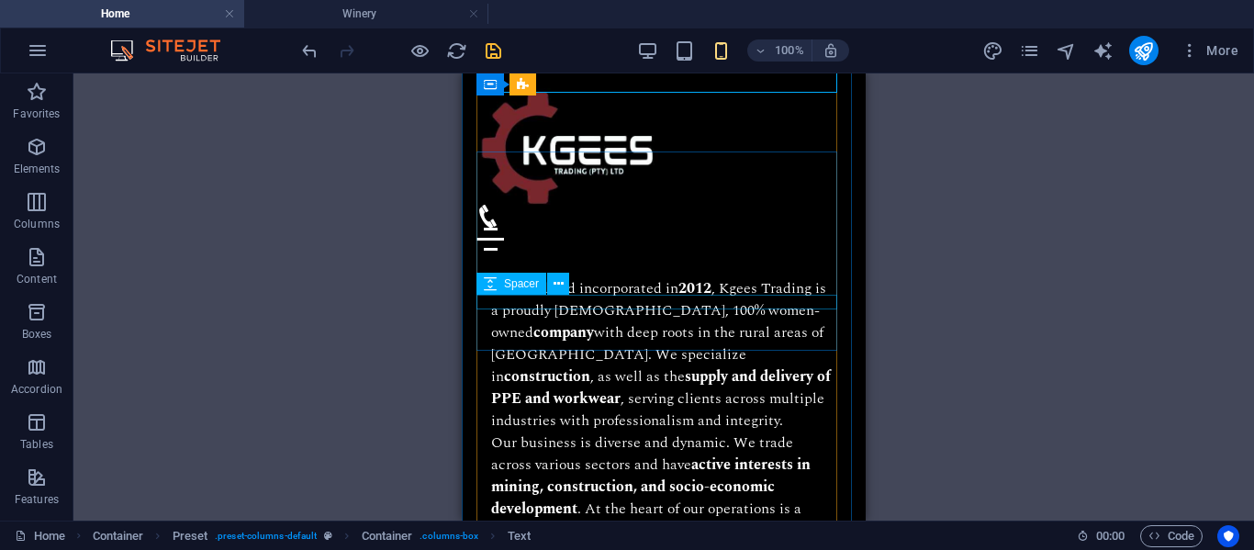
scroll to position [1462, 0]
click at [555, 297] on icon at bounding box center [555, 298] width 10 height 19
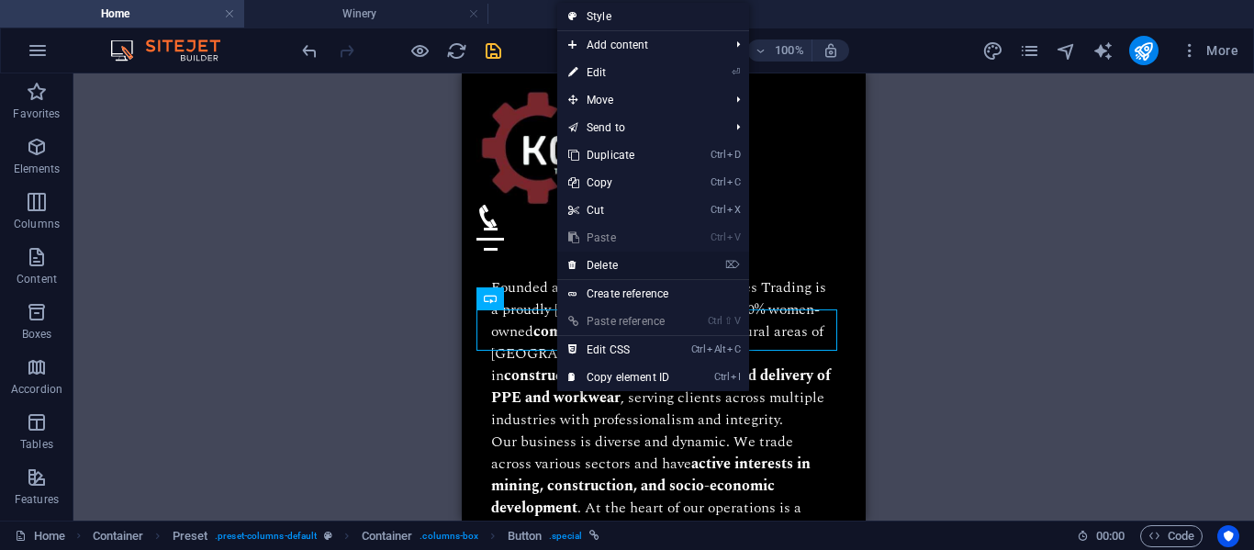
click at [603, 266] on link "⌦ Delete" at bounding box center [618, 266] width 123 height 28
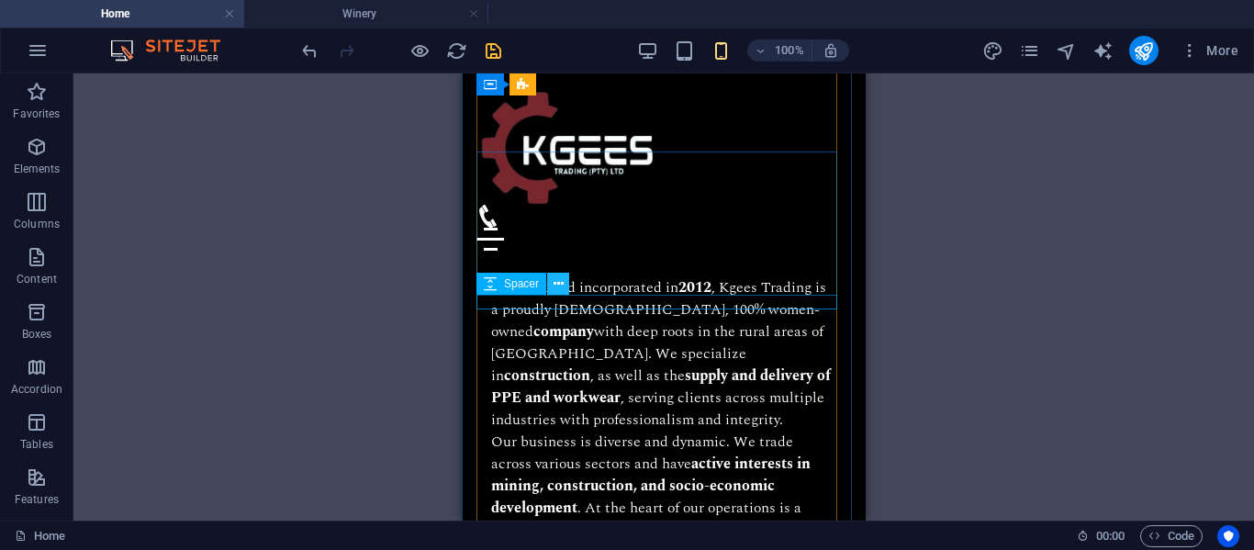
click at [554, 281] on icon at bounding box center [559, 283] width 10 height 19
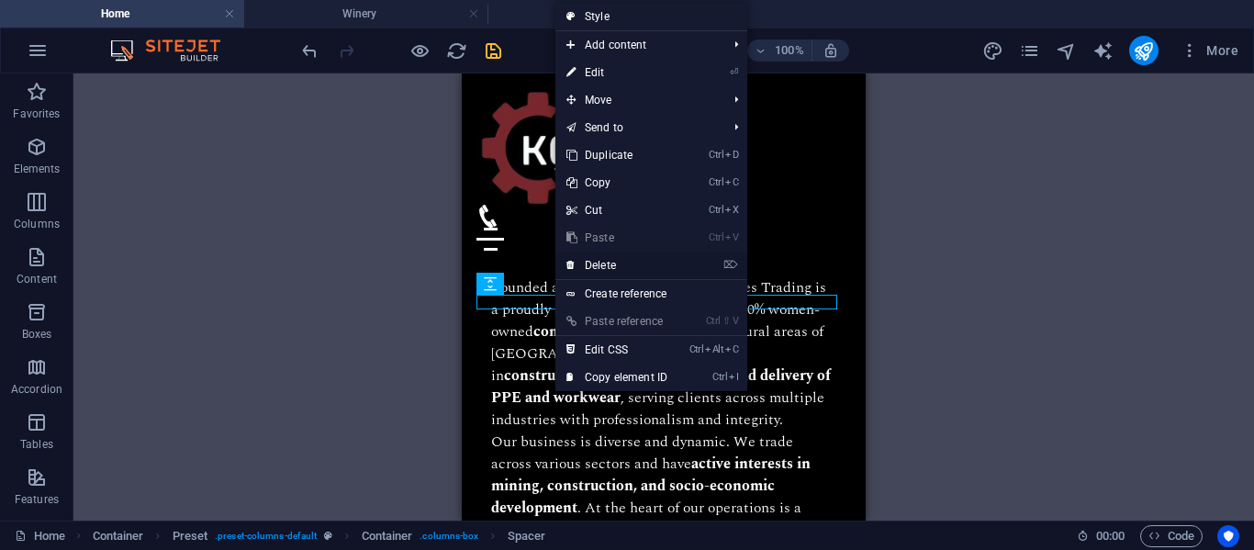
click at [589, 272] on link "⌦ Delete" at bounding box center [616, 266] width 123 height 28
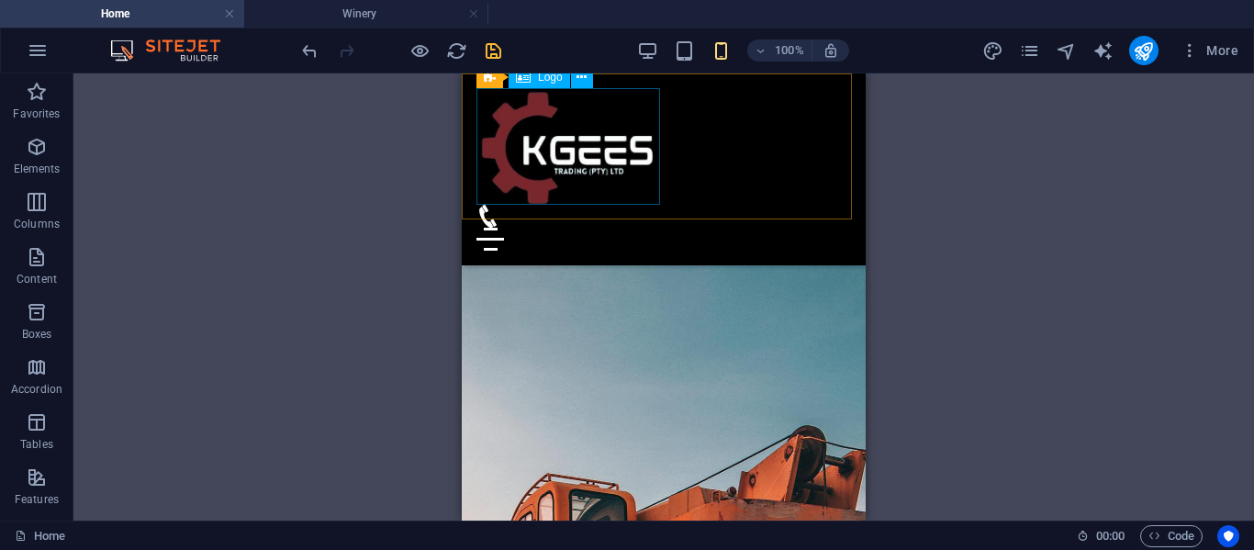
scroll to position [204, 0]
click at [487, 47] on icon "save" at bounding box center [493, 50] width 21 height 21
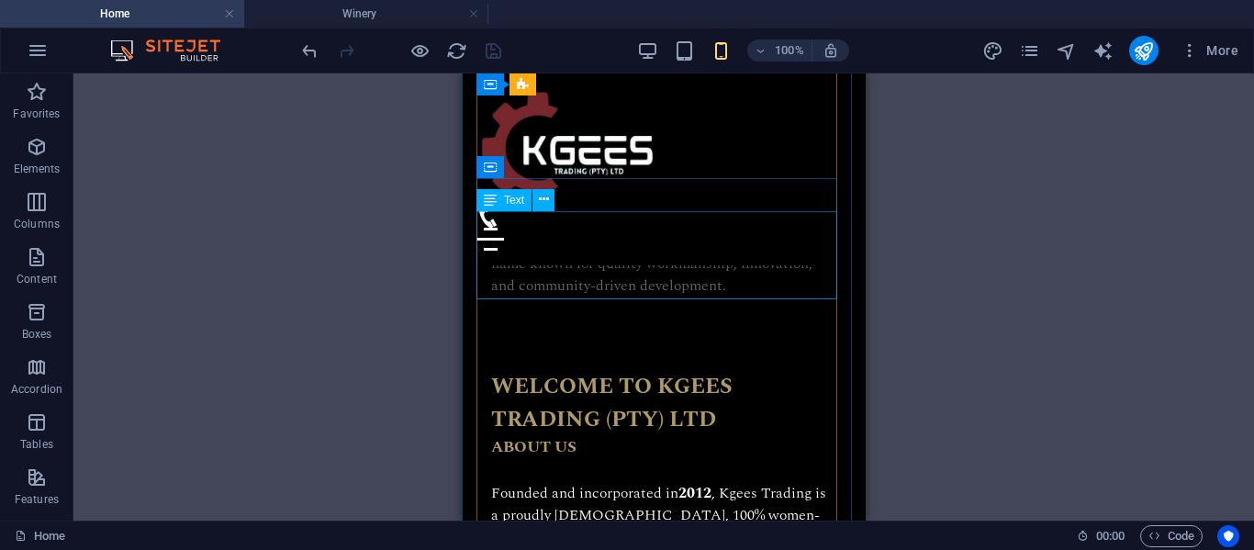
scroll to position [1258, 0]
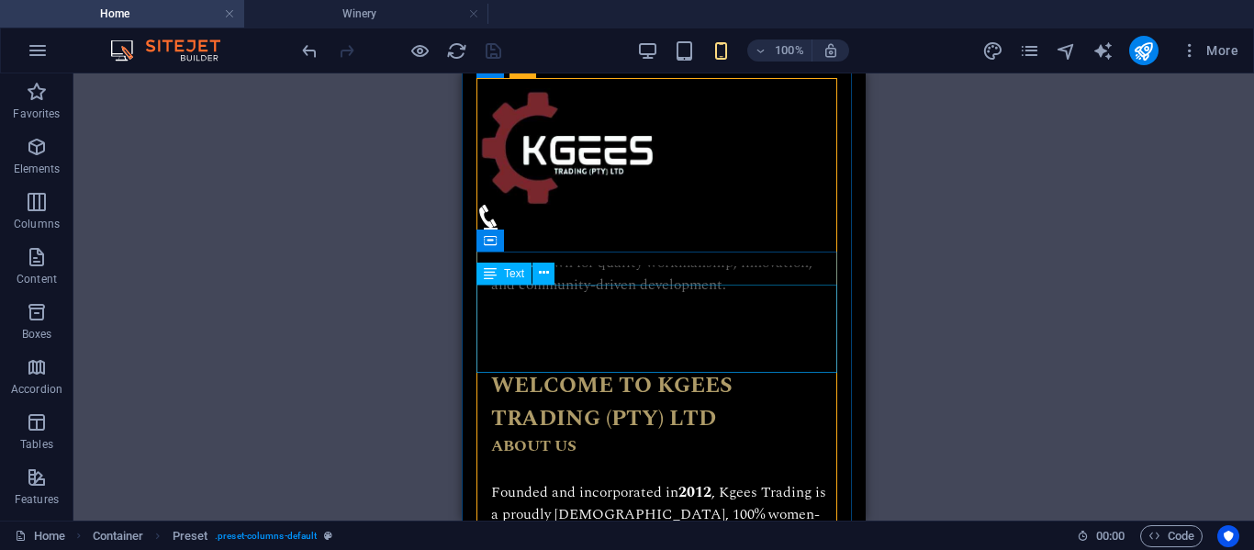
scroll to position [1169, 0]
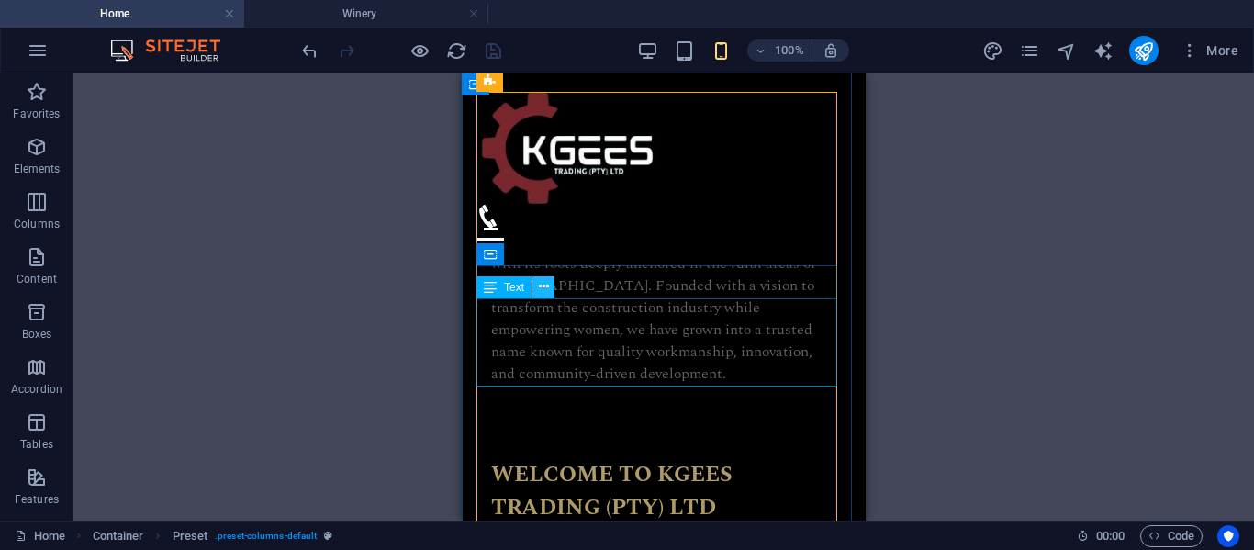
click at [539, 285] on icon at bounding box center [544, 286] width 10 height 19
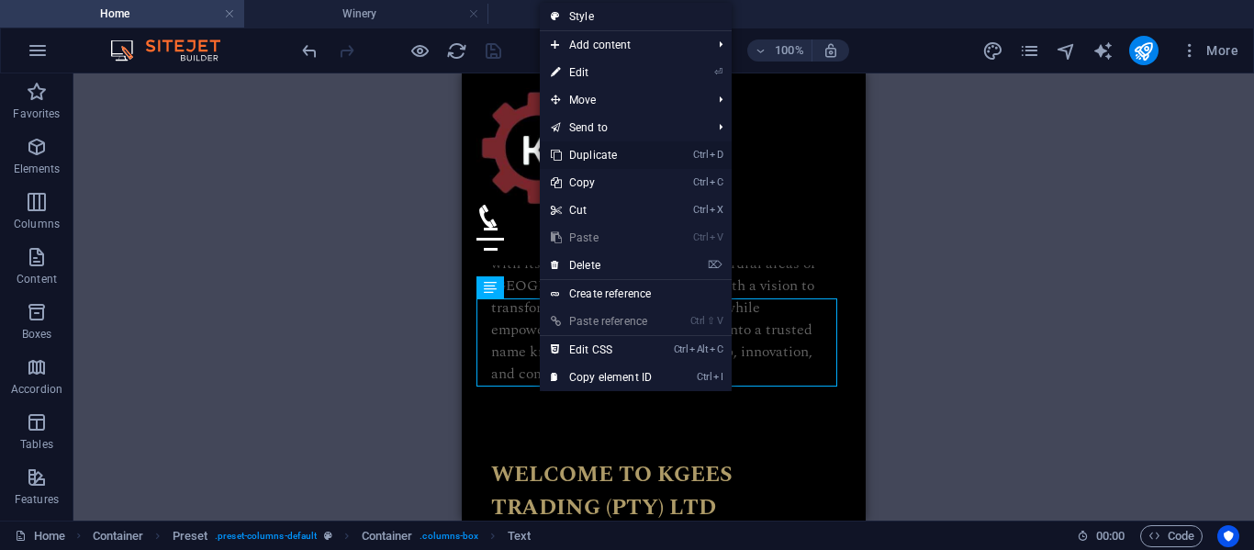
click at [594, 157] on link "Ctrl D Duplicate" at bounding box center [601, 155] width 123 height 28
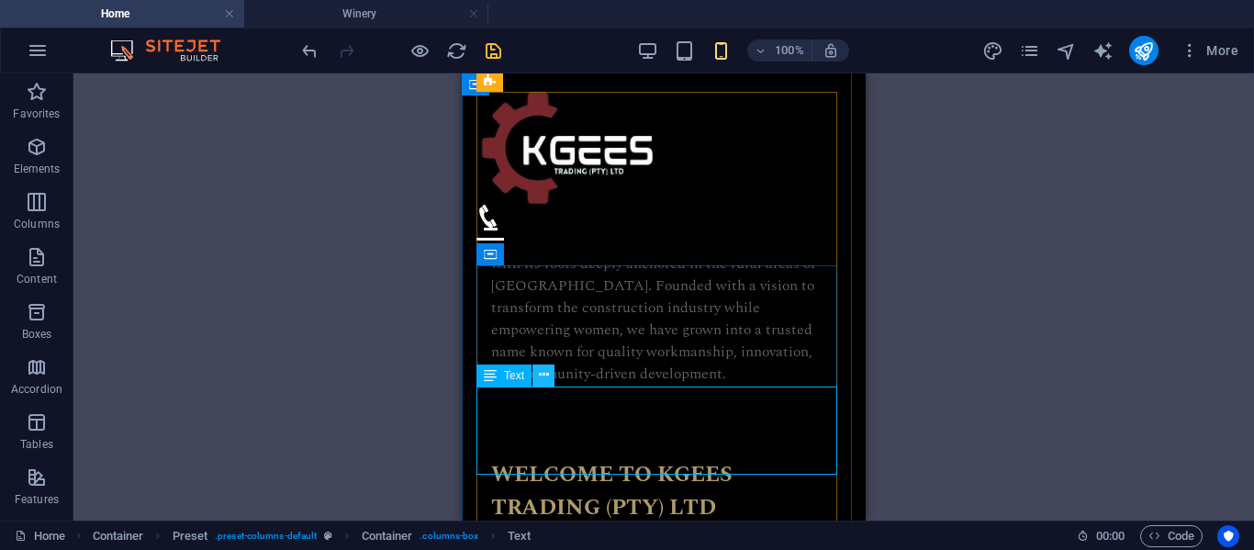
click at [540, 378] on icon at bounding box center [544, 374] width 10 height 19
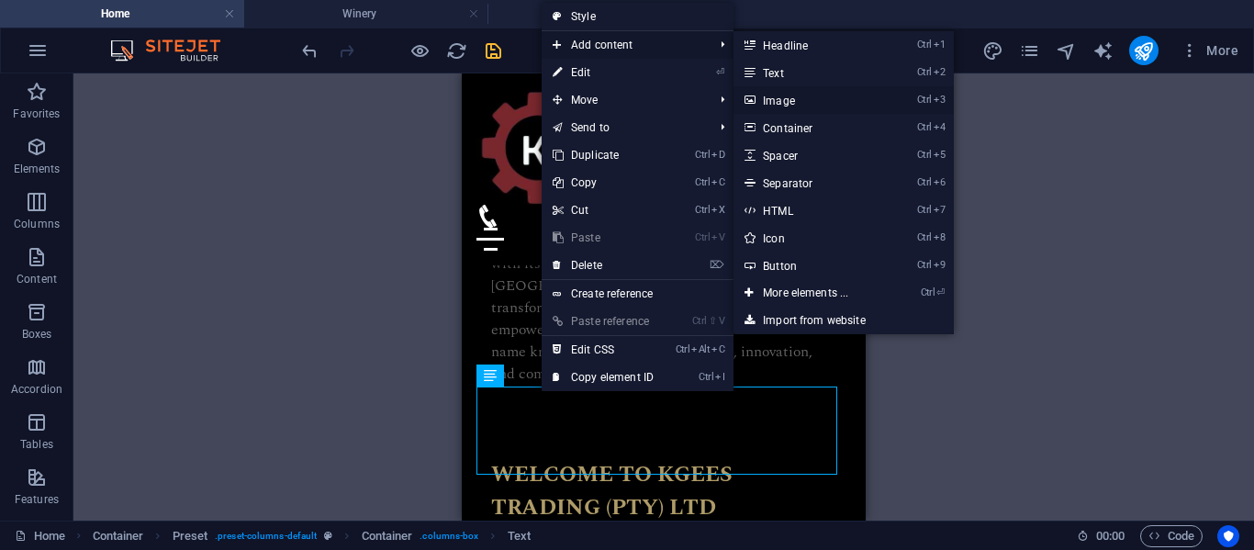
click at [767, 102] on link "Ctrl 3 Image" at bounding box center [808, 100] width 151 height 28
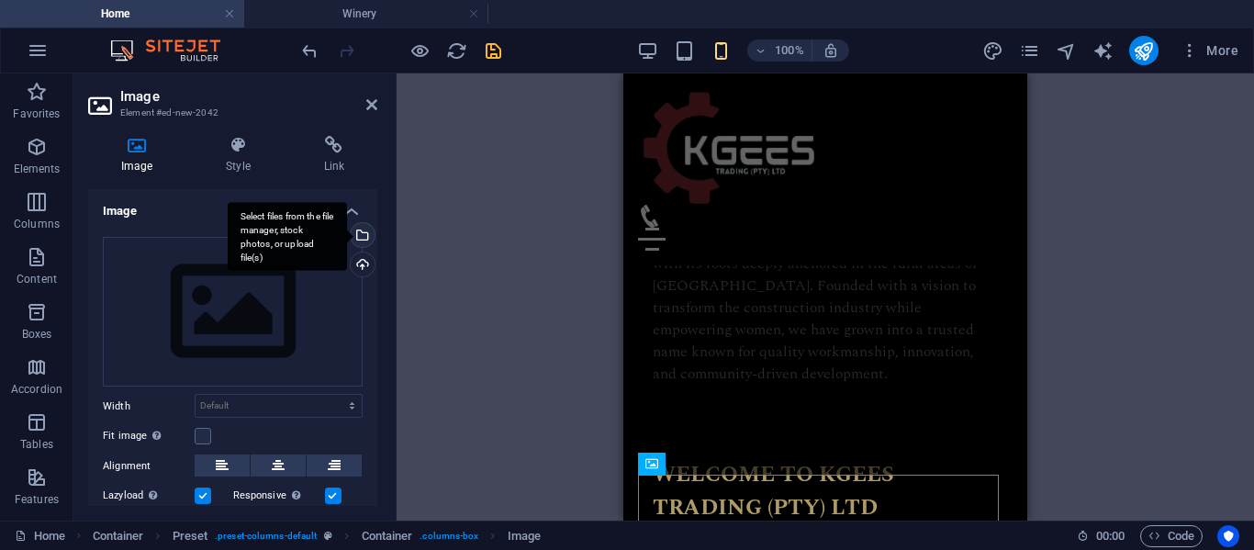
click at [347, 236] on div "Select files from the file manager, stock photos, or upload file(s)" at bounding box center [287, 236] width 119 height 69
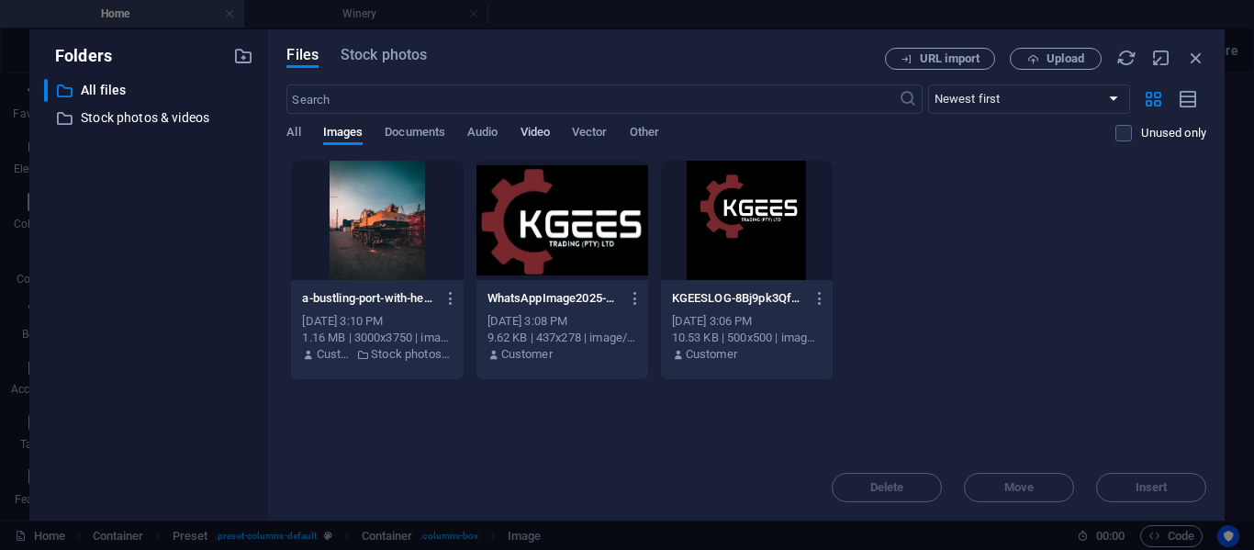
click at [538, 131] on span "Video" at bounding box center [535, 134] width 29 height 26
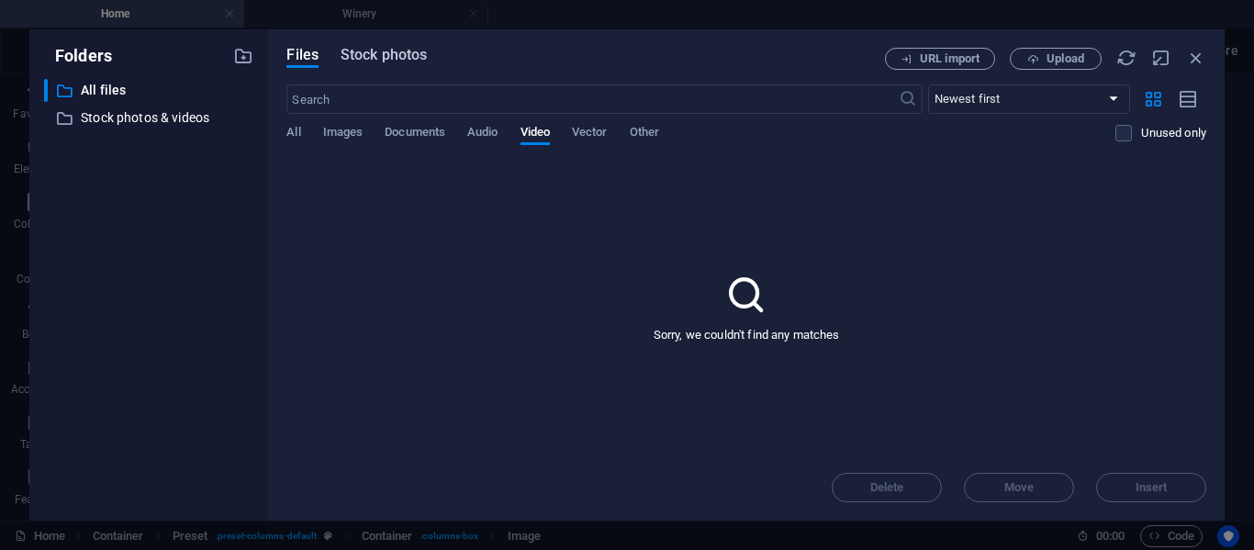
click at [386, 54] on span "Stock photos" at bounding box center [384, 55] width 86 height 22
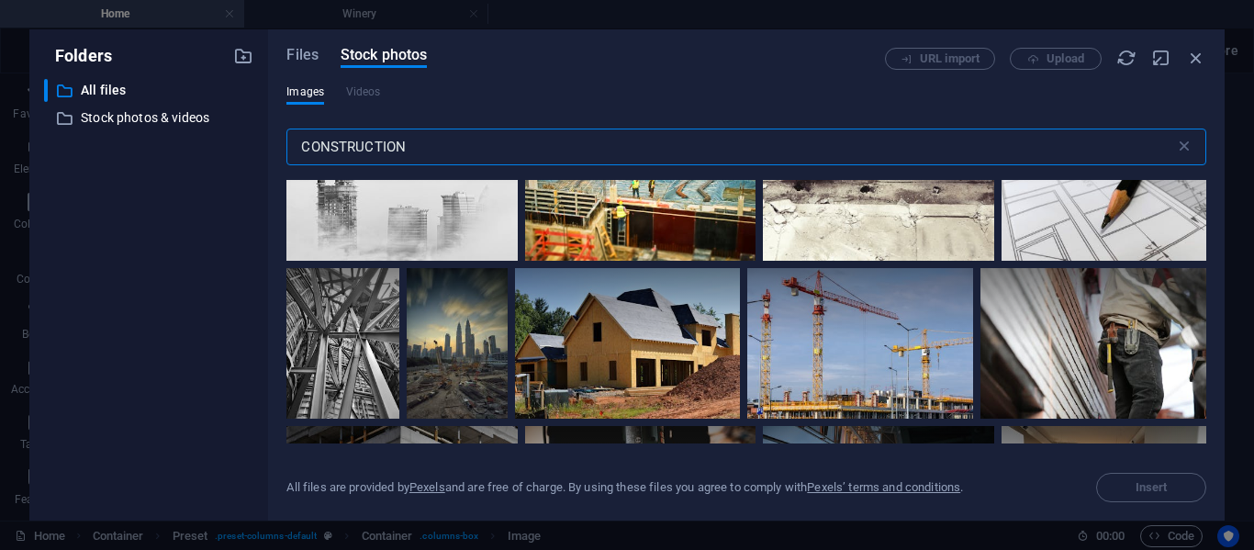
scroll to position [733, 0]
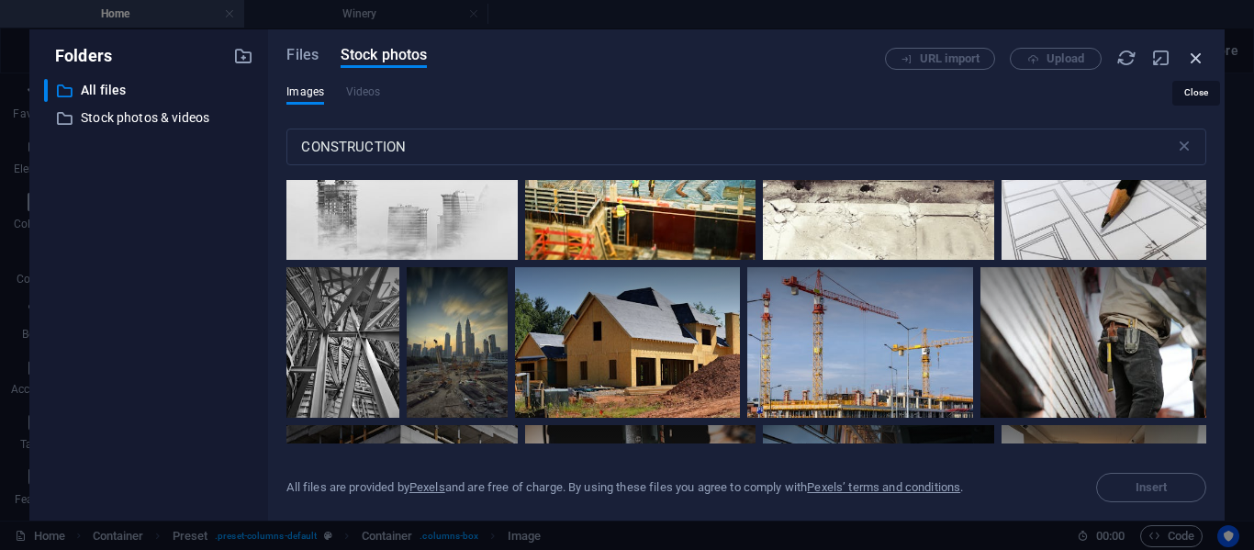
click at [1203, 51] on icon "button" at bounding box center [1196, 58] width 20 height 20
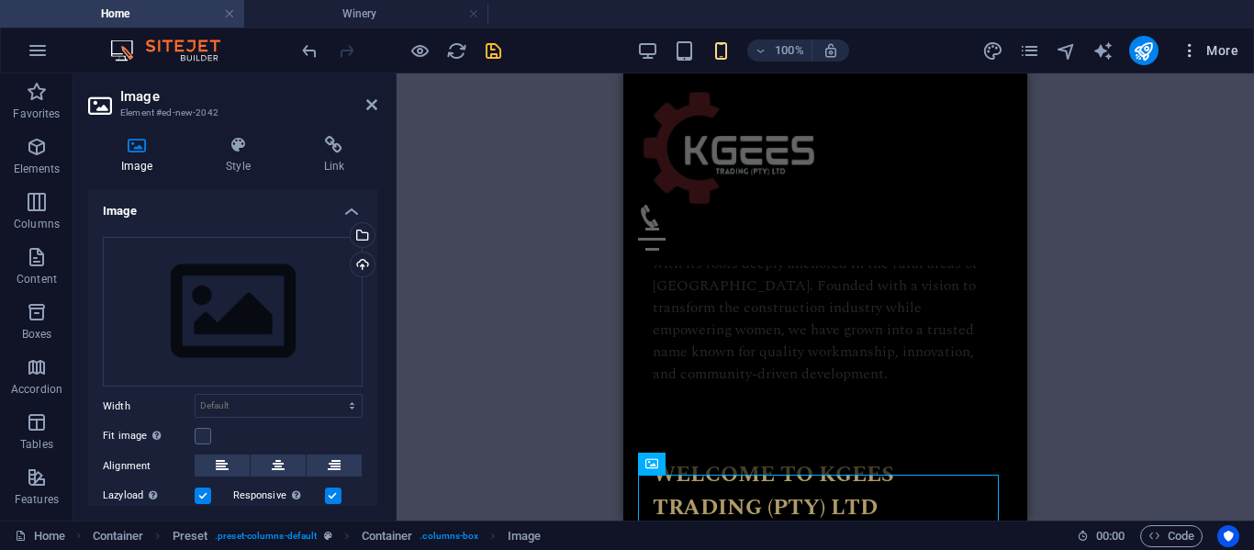
click at [1189, 51] on icon "button" at bounding box center [1190, 50] width 18 height 18
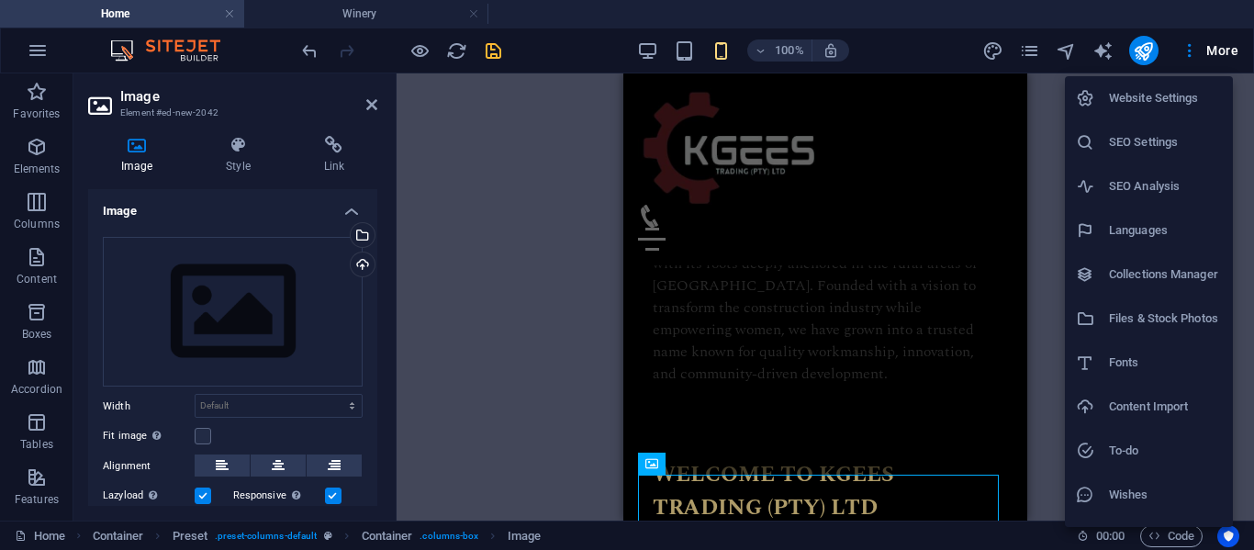
click at [357, 263] on div at bounding box center [627, 275] width 1254 height 550
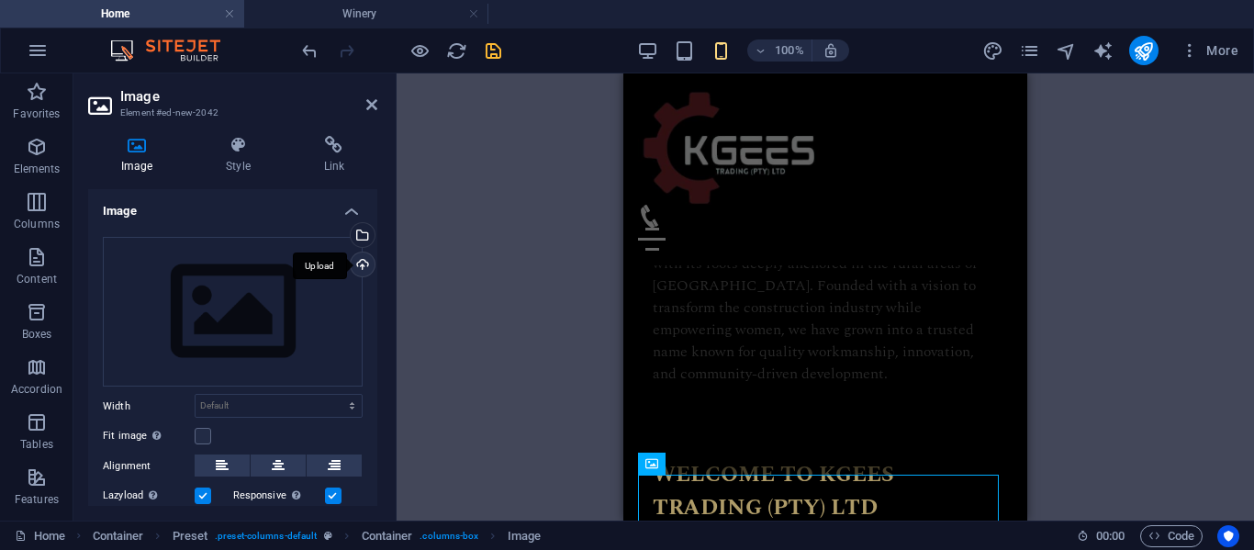
click at [357, 263] on div "Upload" at bounding box center [361, 266] width 28 height 28
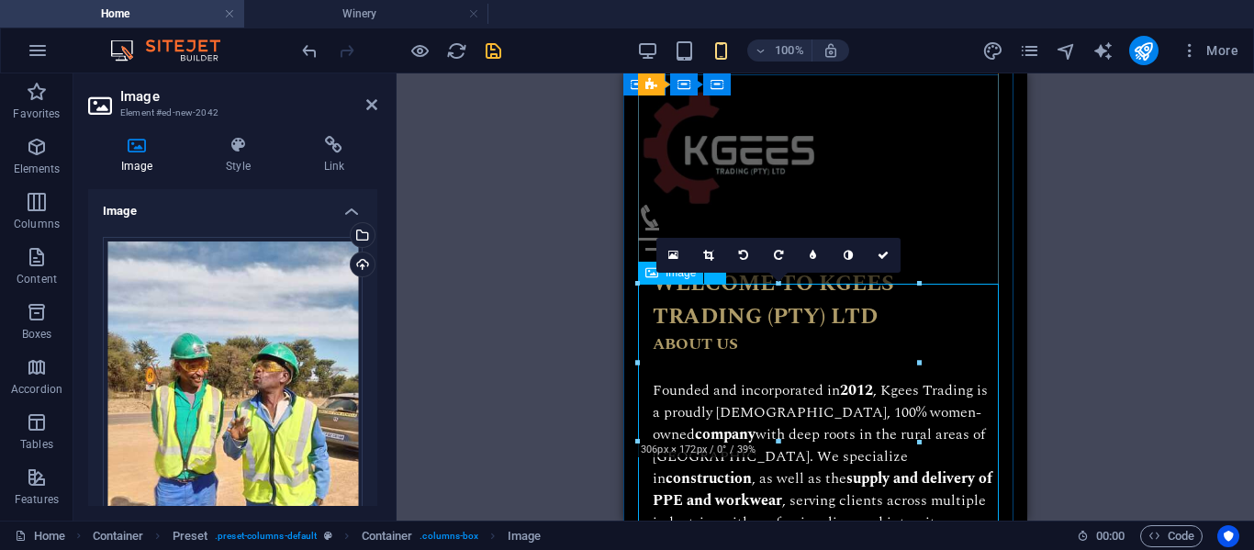
scroll to position [1358, 0]
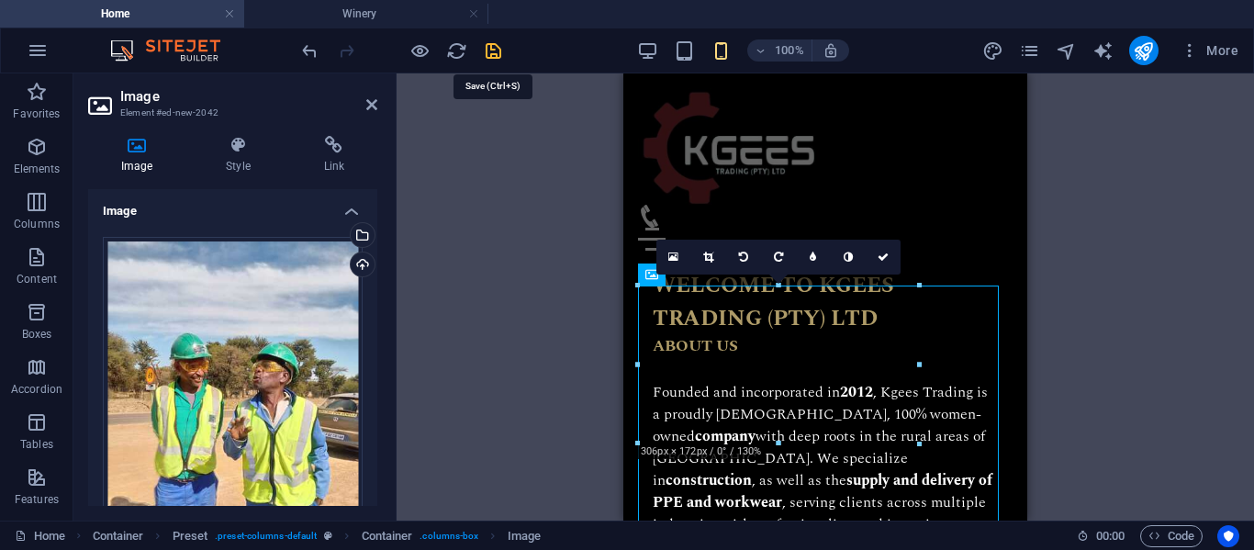
click at [489, 43] on icon "save" at bounding box center [493, 50] width 21 height 21
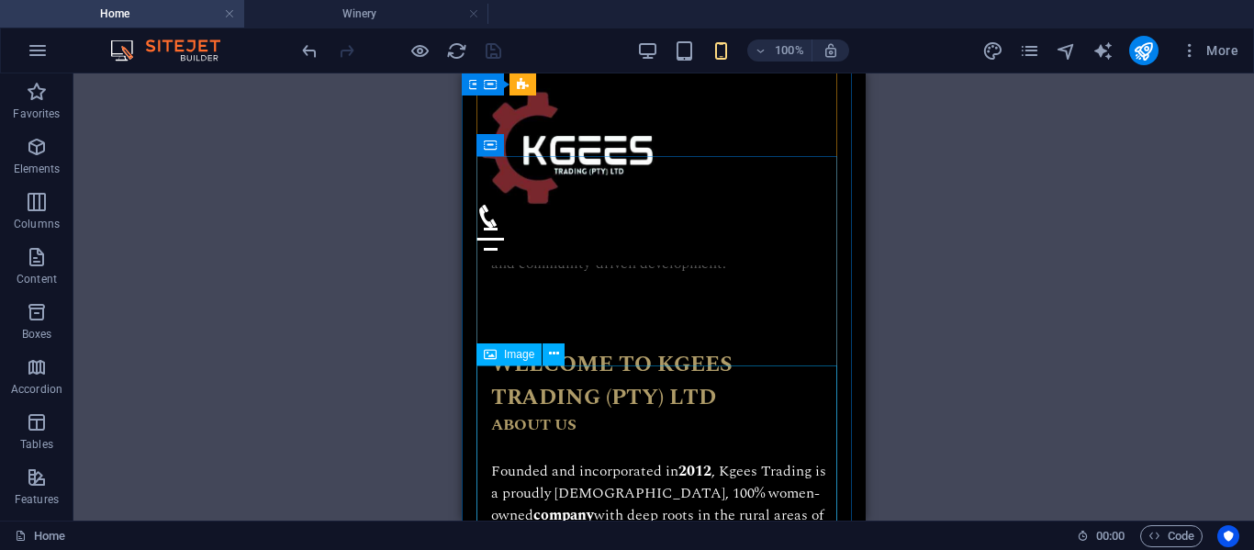
scroll to position [1278, 0]
click at [544, 260] on icon at bounding box center [544, 265] width 10 height 19
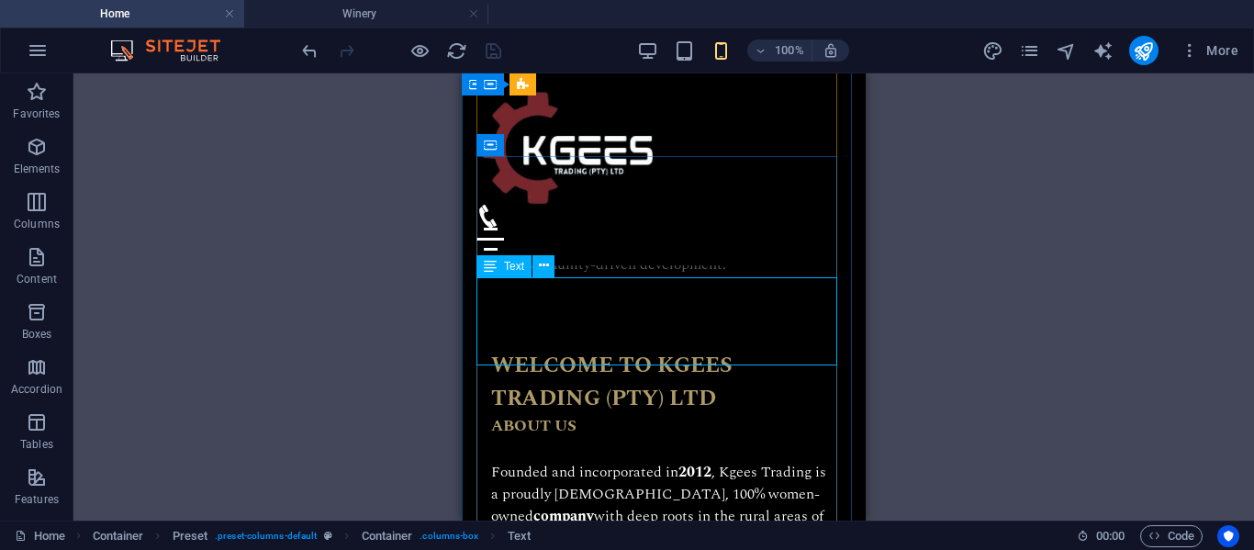
drag, startPoint x: 45, startPoint y: 241, endPoint x: 507, endPoint y: 314, distance: 467.6
click at [507, 314] on div "Drag here to replace the existing content. Press “Ctrl” if you want to create a…" at bounding box center [663, 296] width 1181 height 447
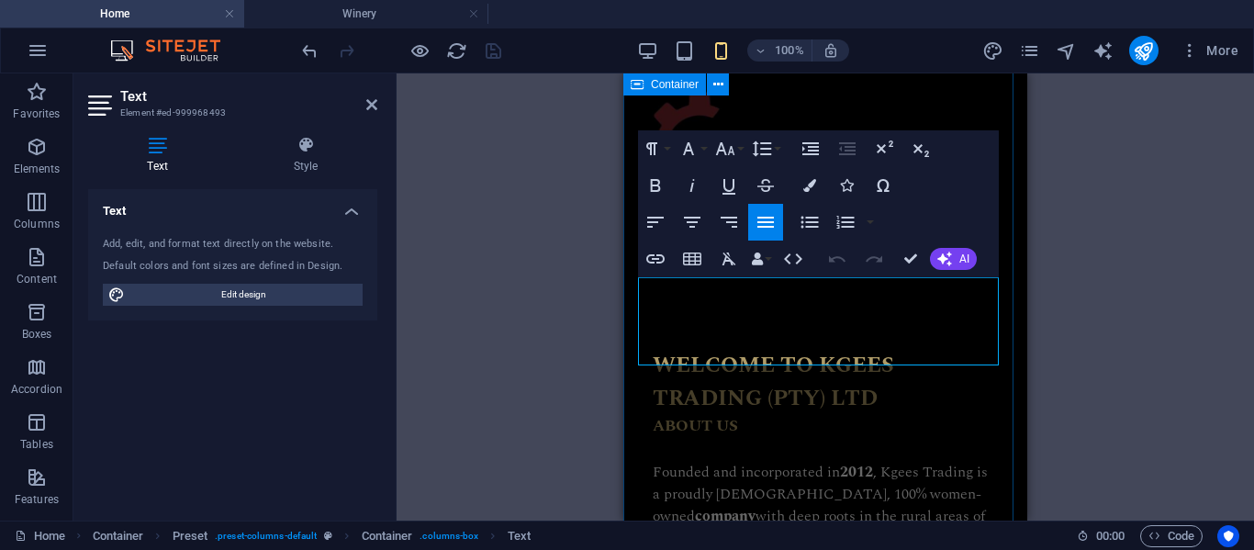
drag, startPoint x: 744, startPoint y: 354, endPoint x: 637, endPoint y: 287, distance: 126.6
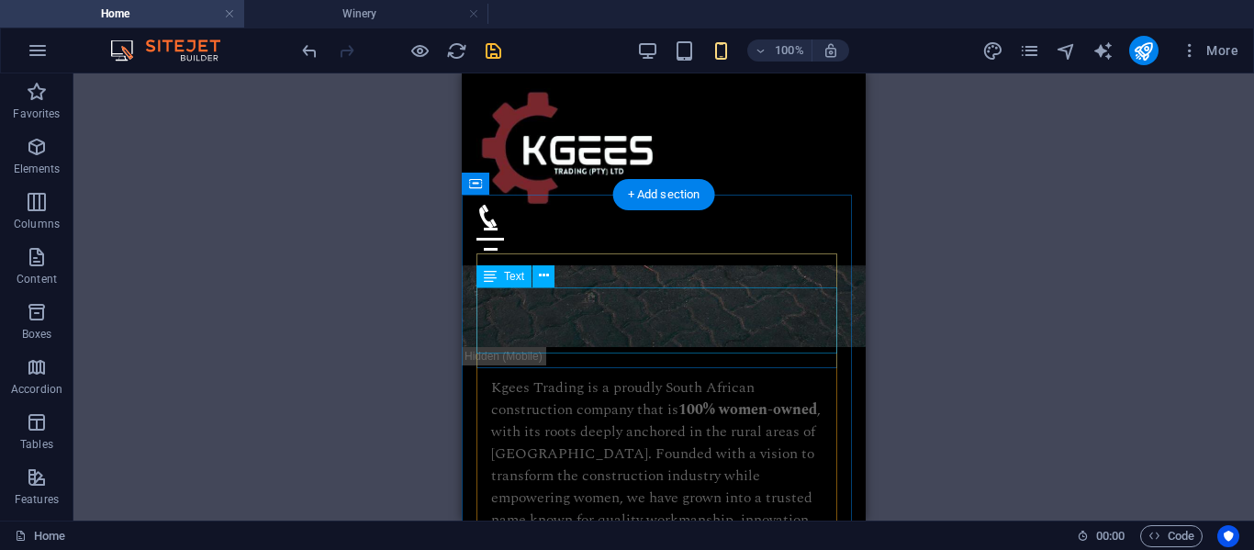
scroll to position [1007, 0]
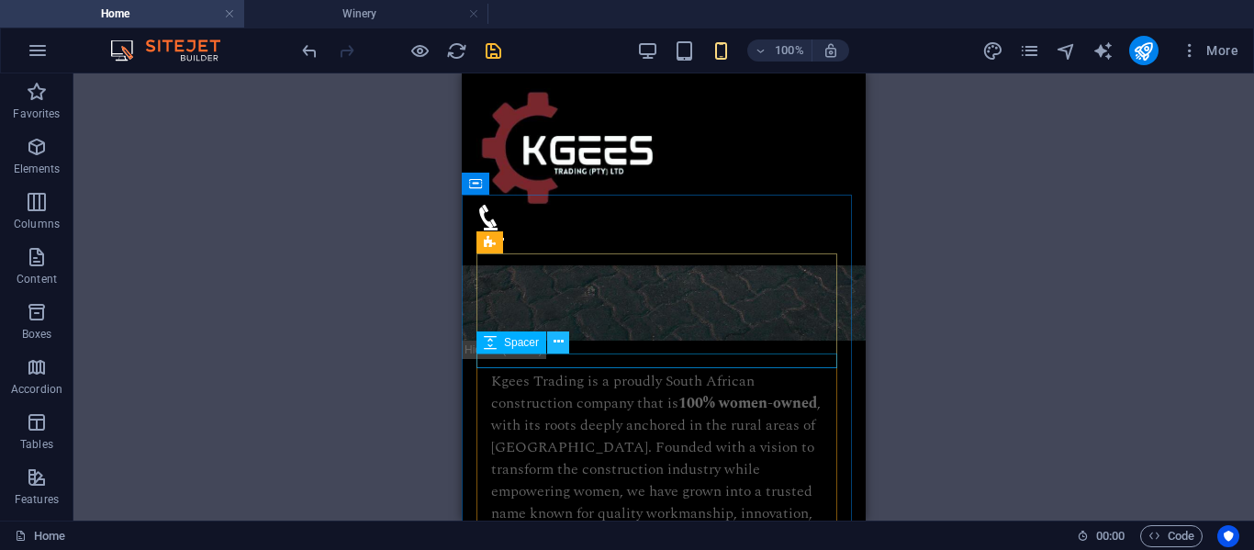
click at [558, 344] on icon at bounding box center [559, 341] width 10 height 19
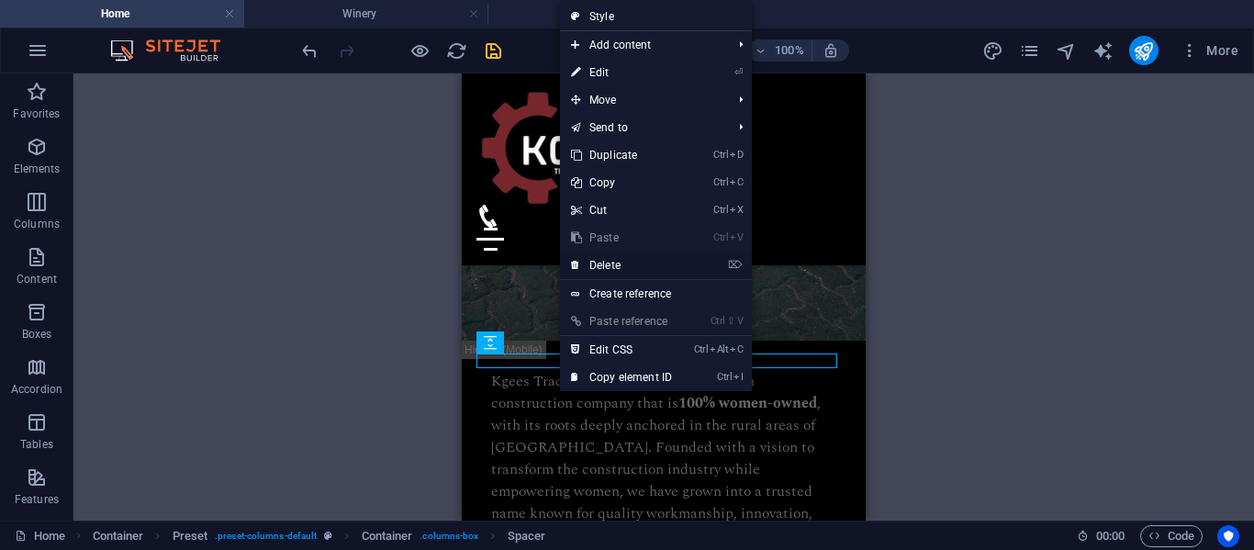
click at [616, 263] on link "⌦ Delete" at bounding box center [621, 266] width 123 height 28
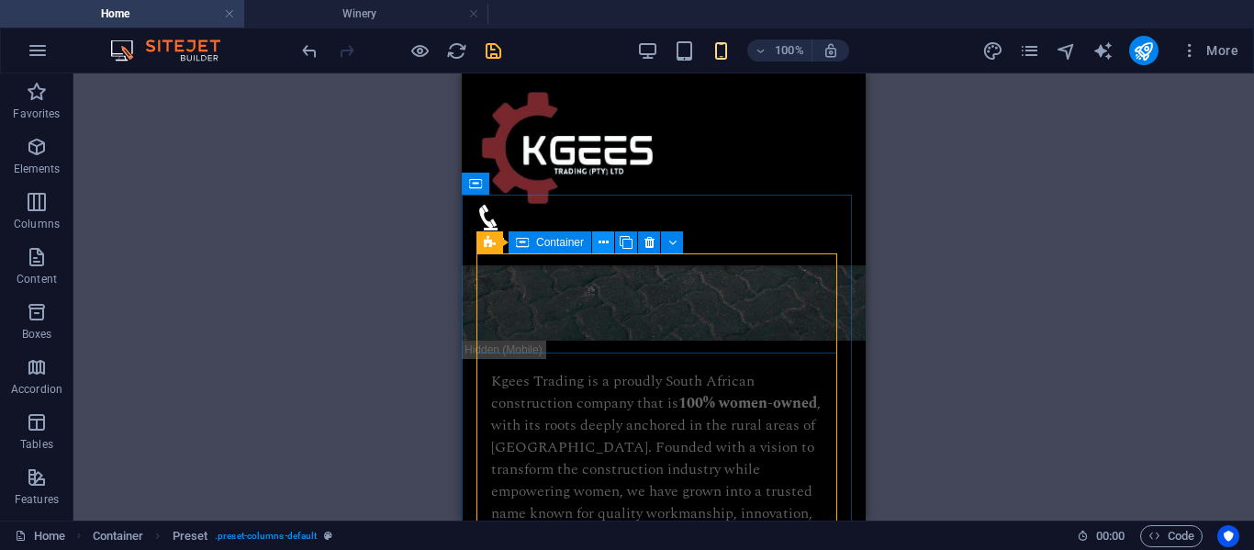
click at [601, 244] on icon at bounding box center [604, 242] width 10 height 19
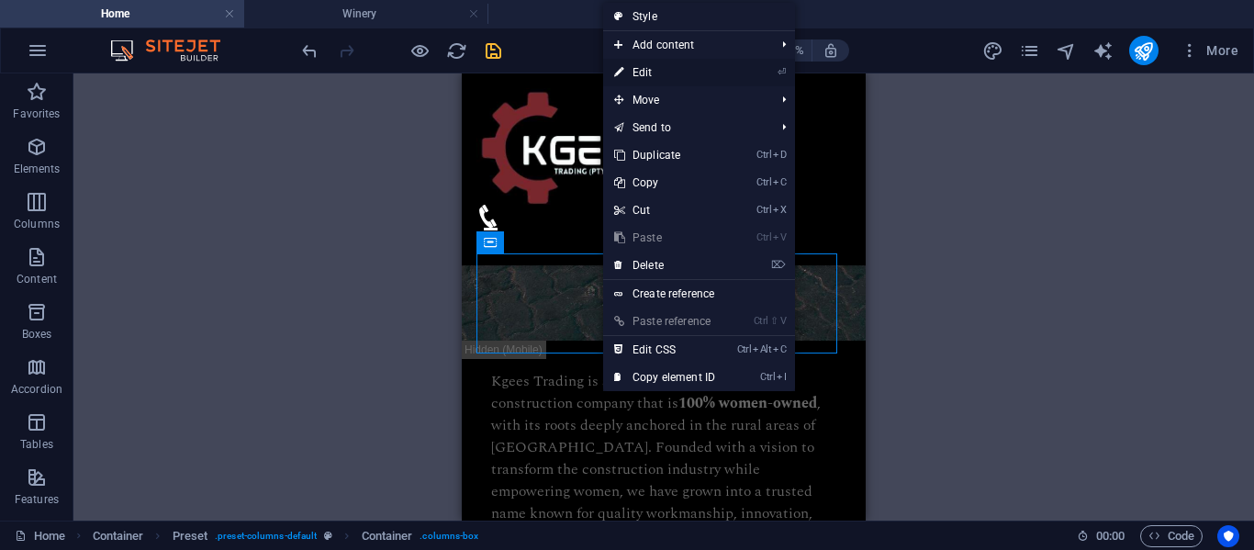
click at [647, 72] on link "⏎ Edit" at bounding box center [664, 73] width 123 height 28
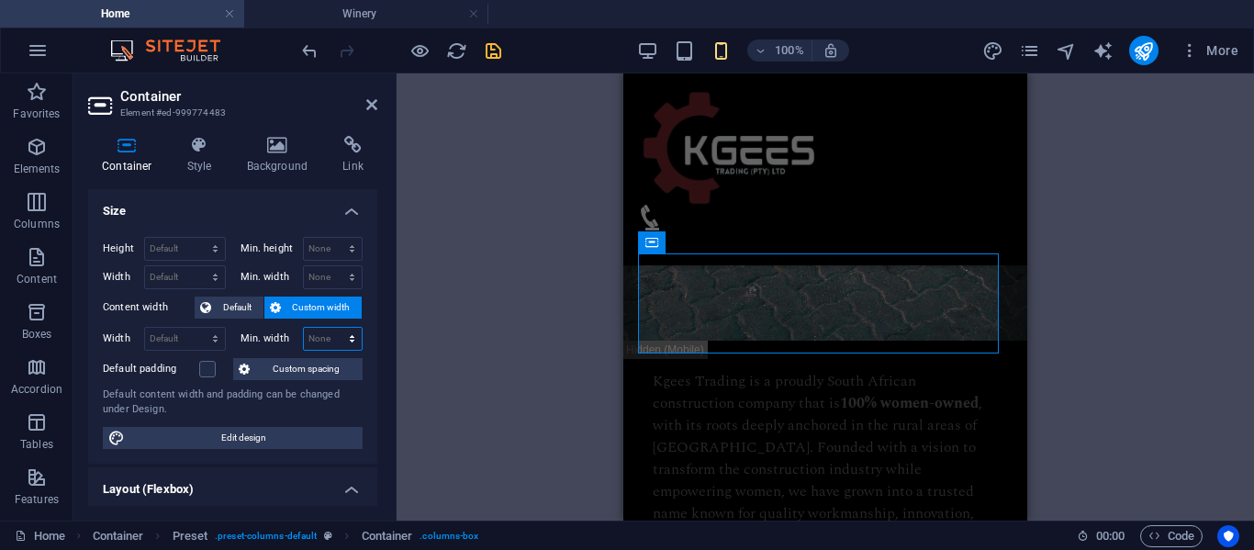
click at [315, 340] on select "None px rem % vh vw" at bounding box center [333, 339] width 59 height 22
select select "px"
click at [332, 328] on select "None px rem % vh vw" at bounding box center [333, 339] width 59 height 22
type input "0"
click at [360, 397] on div "Height Default px rem % vh vw Min. height None px rem % vh vw Width Default px …" at bounding box center [232, 342] width 289 height 241
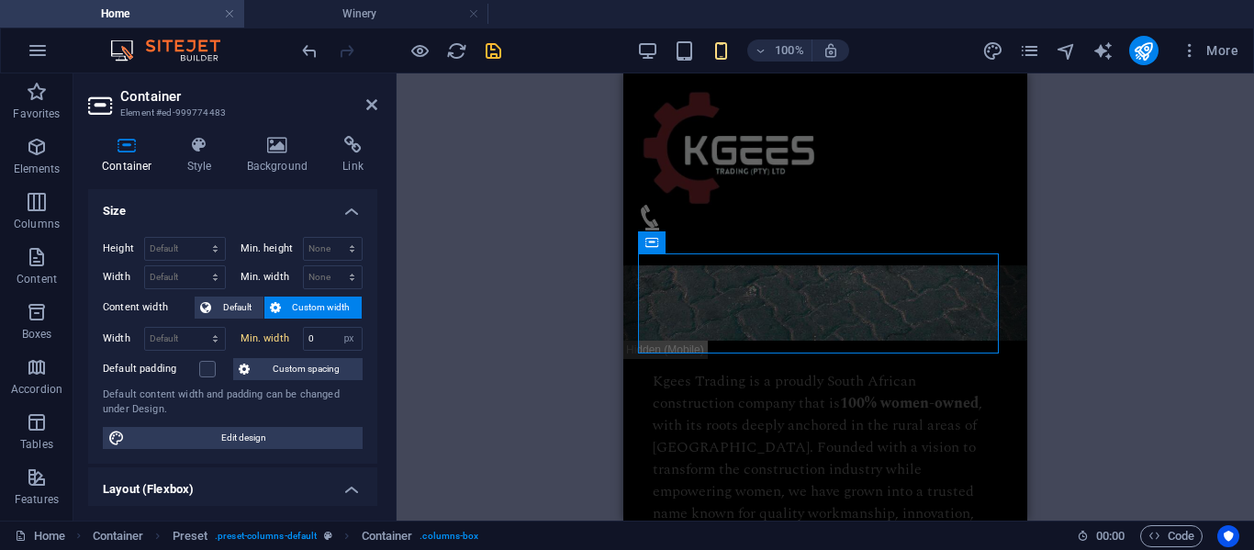
click at [381, 102] on aside "Container Element #ed-999774483 Container Style Background Link Size Height Def…" at bounding box center [234, 296] width 323 height 447
click at [370, 105] on icon at bounding box center [371, 104] width 11 height 15
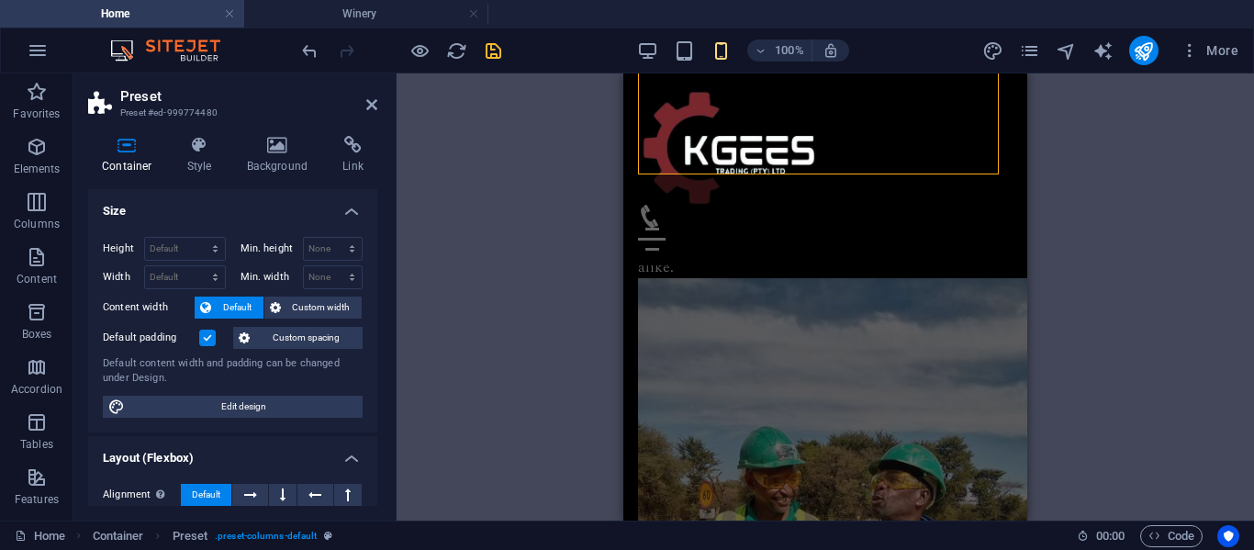
scroll to position [2291, 0]
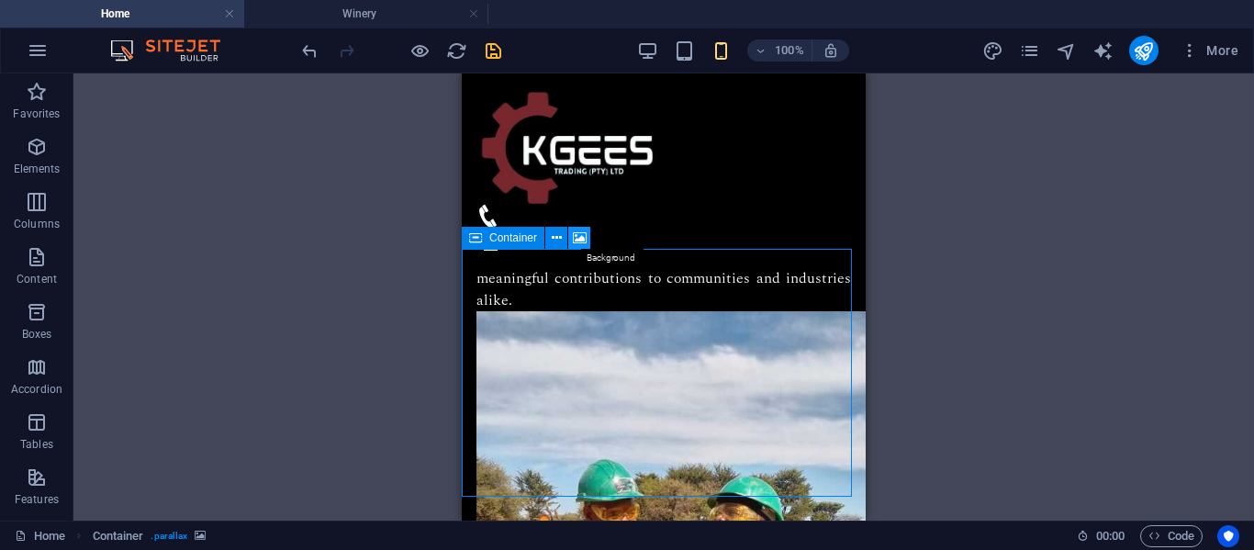
click at [576, 234] on icon at bounding box center [580, 238] width 14 height 19
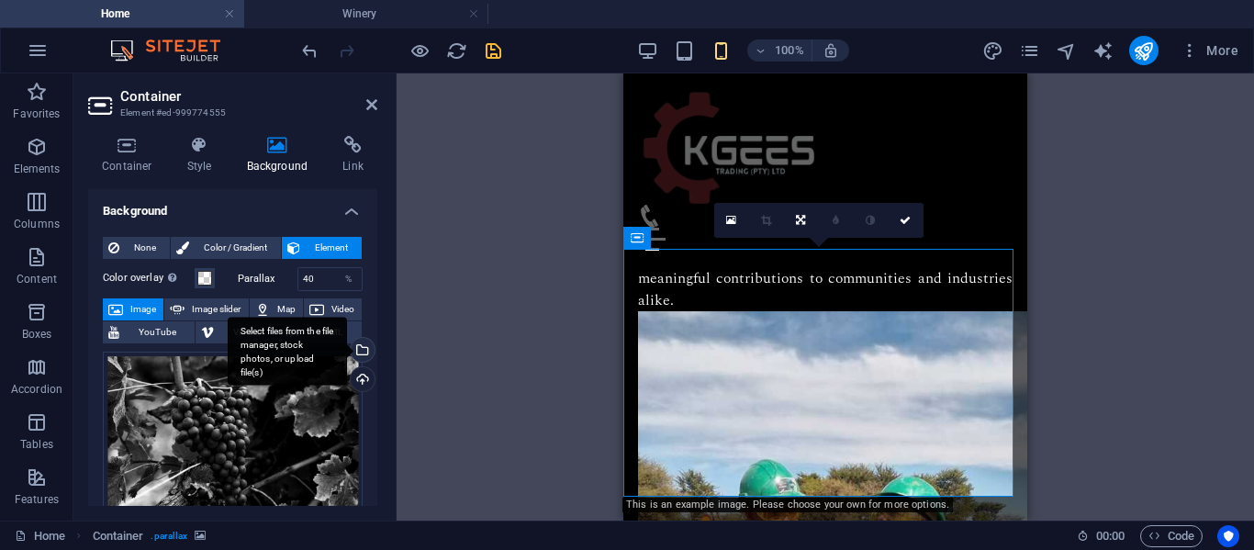
click at [361, 352] on div "Select files from the file manager, stock photos, or upload file(s)" at bounding box center [361, 352] width 28 height 28
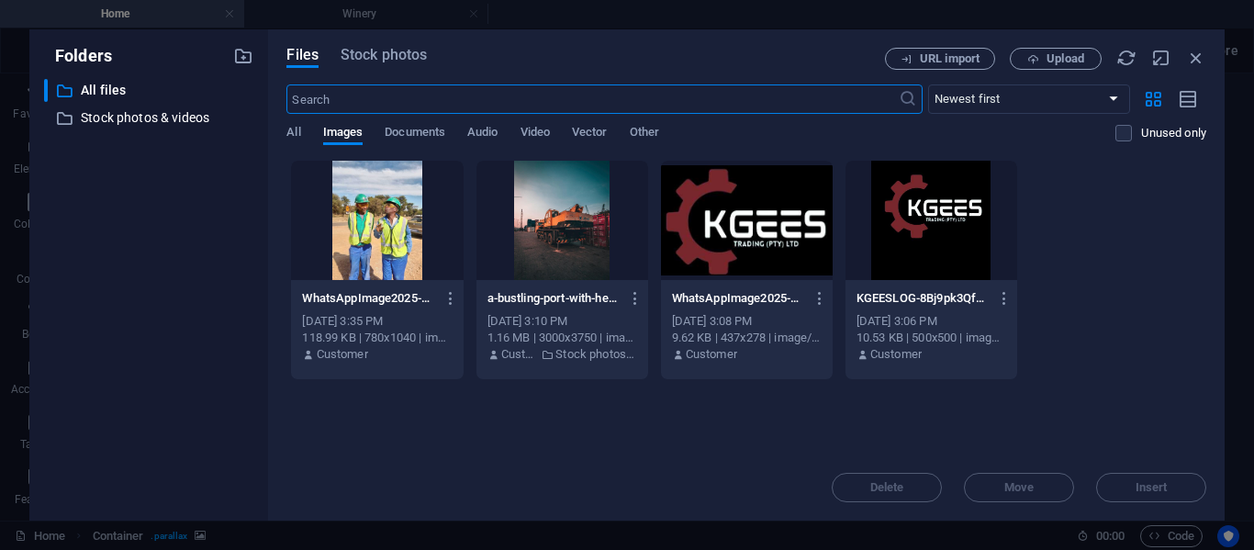
click at [439, 99] on input "text" at bounding box center [591, 98] width 611 height 29
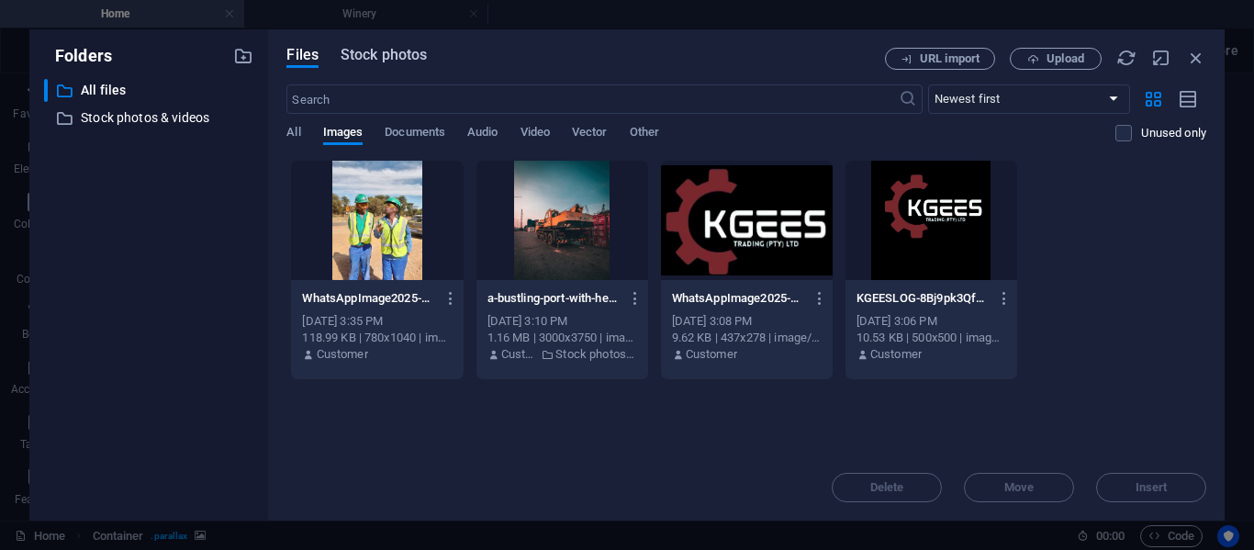
click at [396, 50] on span "Stock photos" at bounding box center [384, 55] width 86 height 22
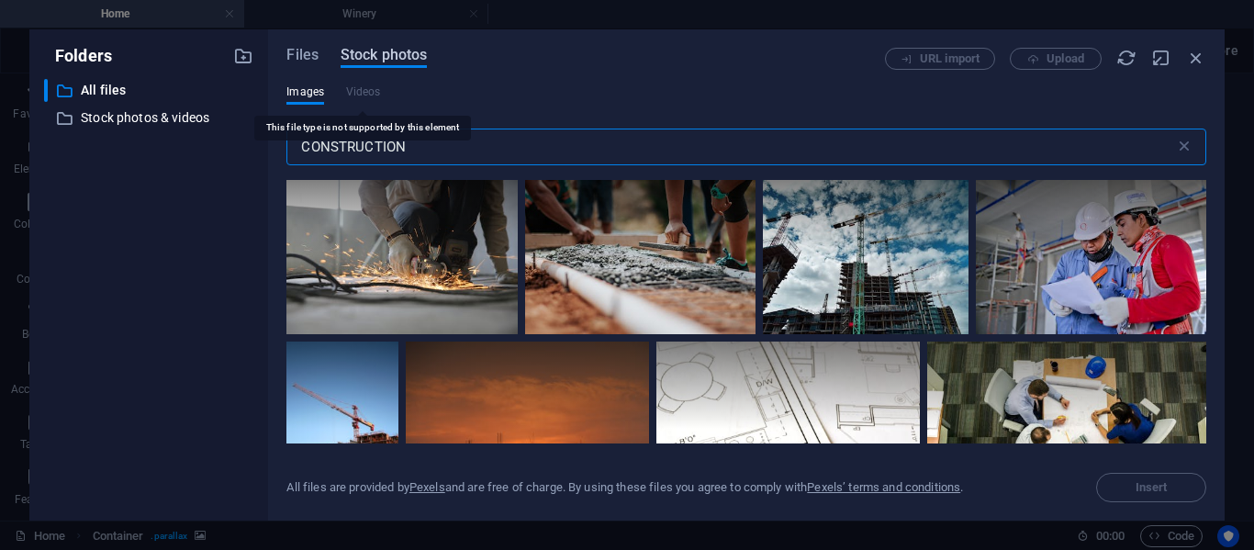
click at [379, 58] on span "Stock photos" at bounding box center [384, 55] width 86 height 22
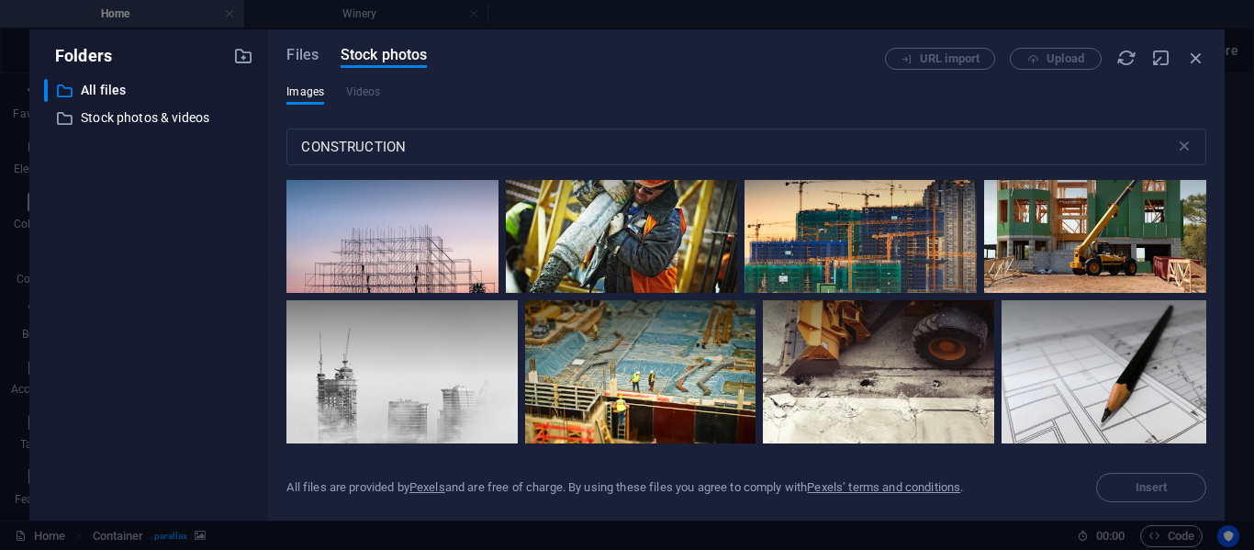
scroll to position [576, 0]
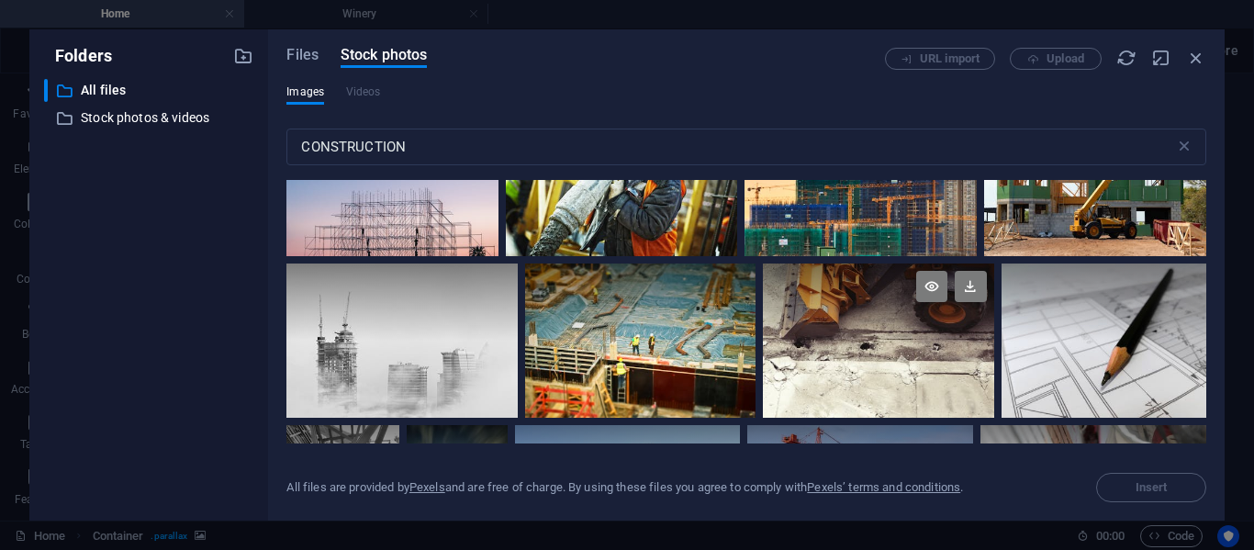
click at [812, 357] on div at bounding box center [878, 340] width 230 height 154
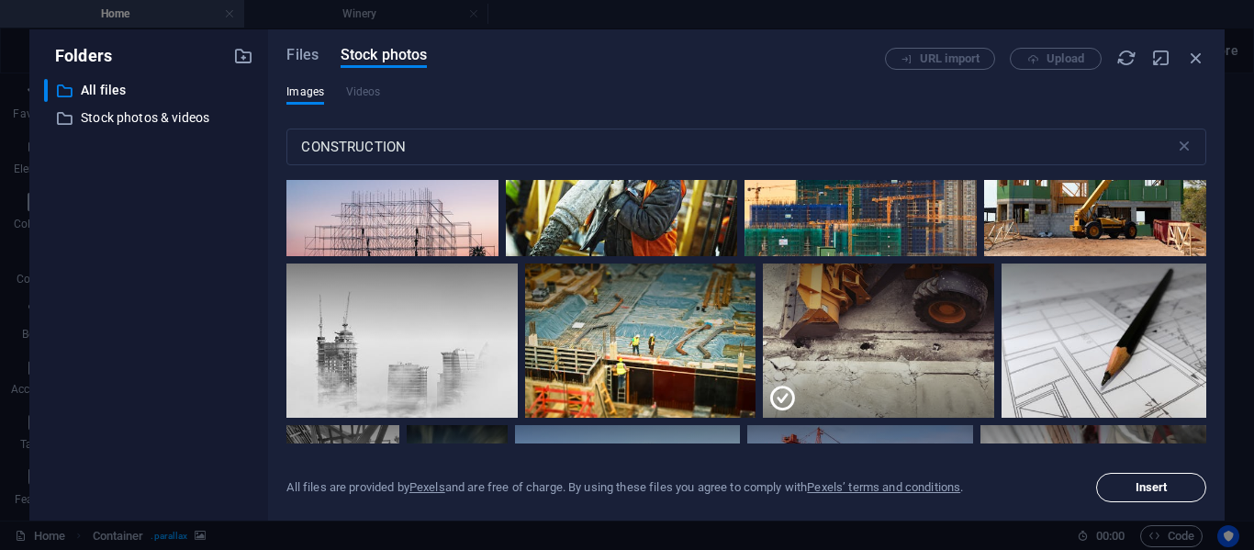
click at [1125, 487] on span "Insert" at bounding box center [1151, 487] width 94 height 11
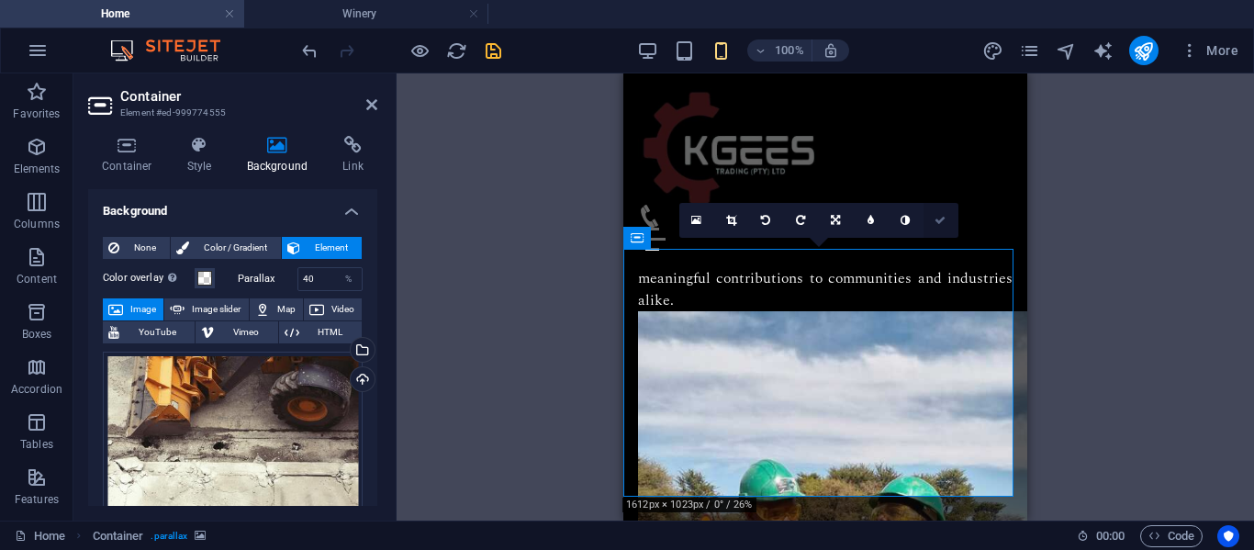
click at [940, 219] on icon at bounding box center [940, 220] width 11 height 11
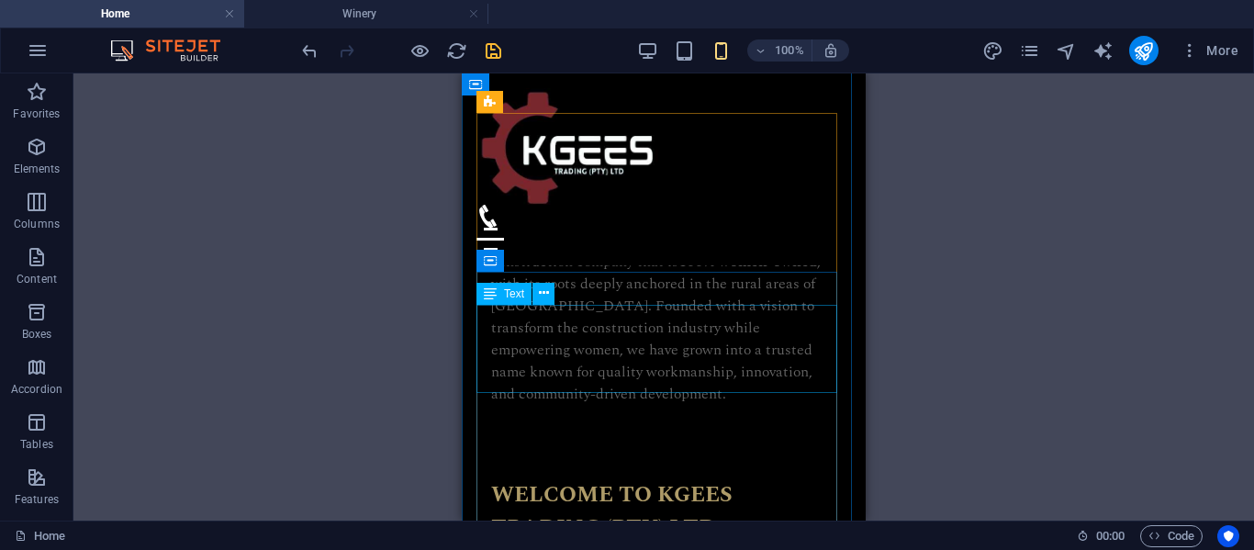
scroll to position [1148, 0]
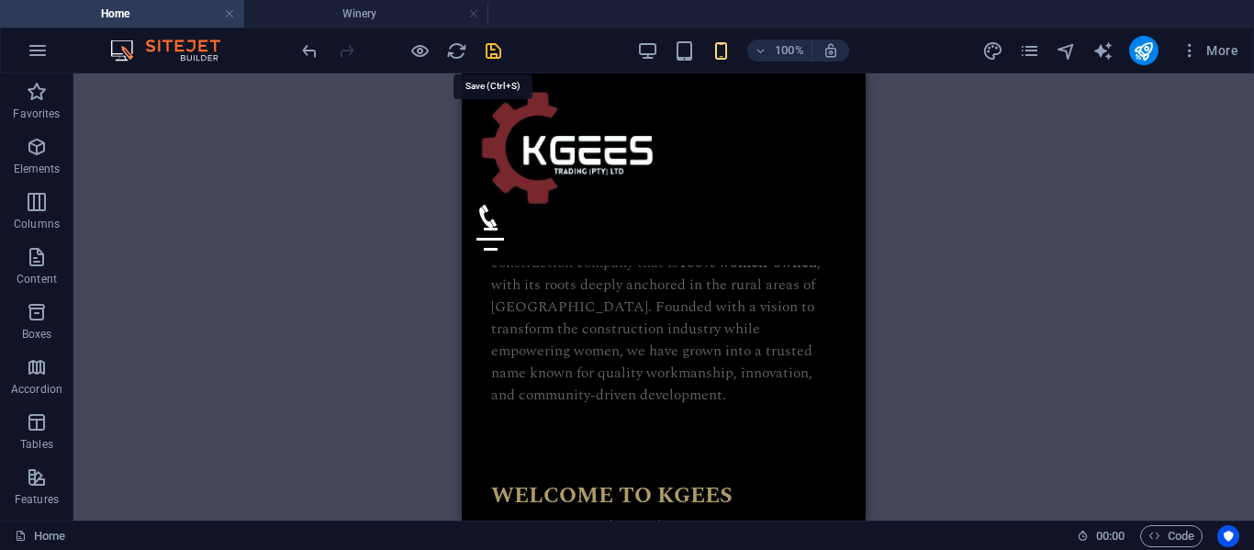
click at [495, 55] on icon "save" at bounding box center [493, 50] width 21 height 21
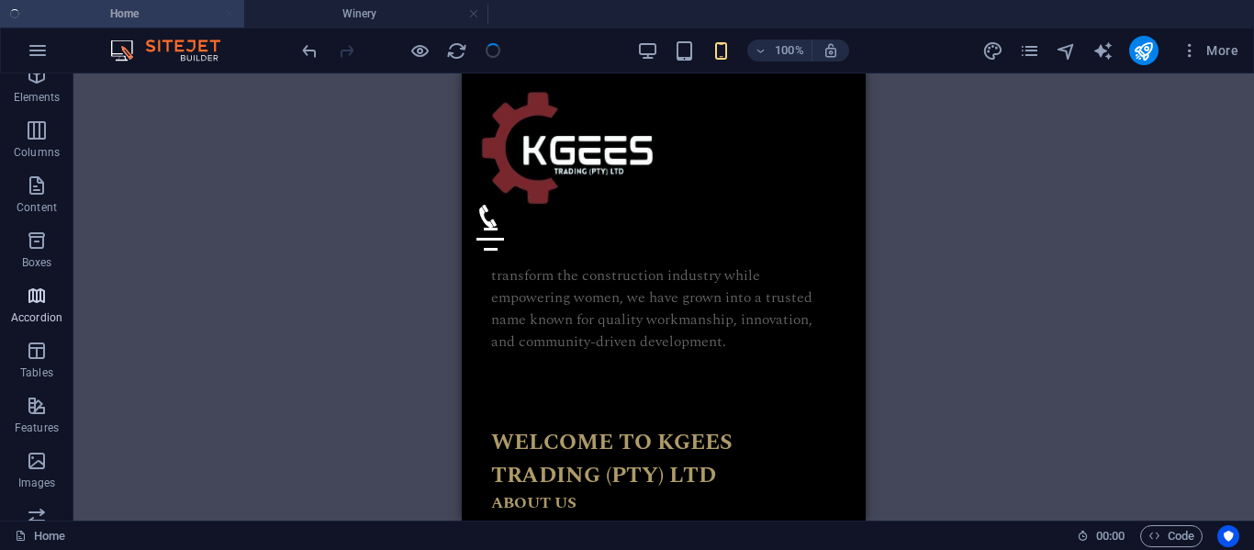
scroll to position [95, 0]
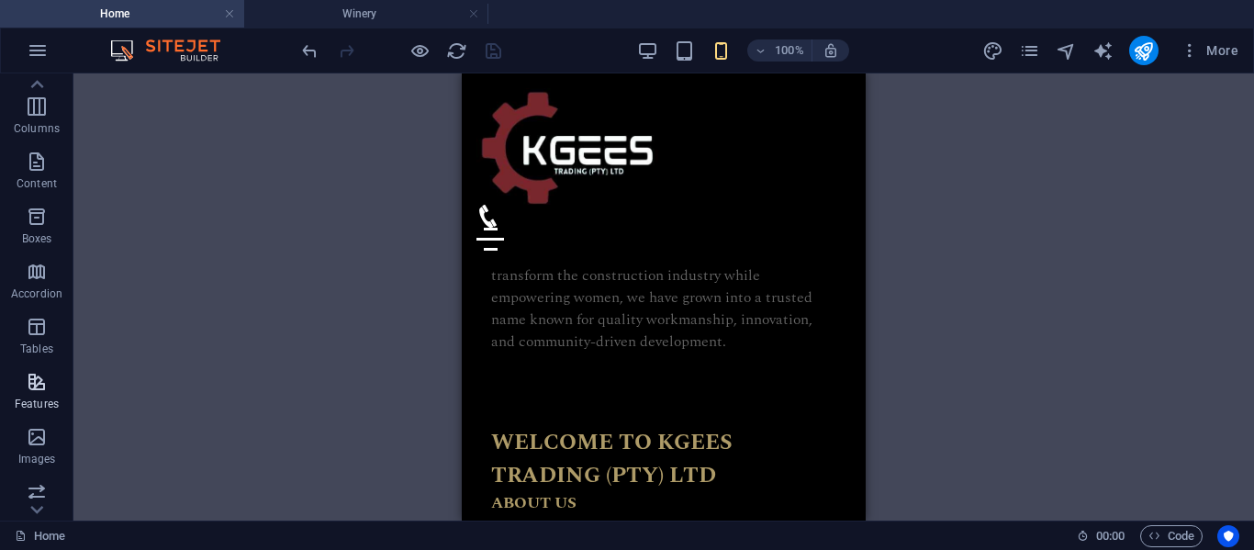
click at [28, 392] on icon "button" at bounding box center [37, 382] width 22 height 22
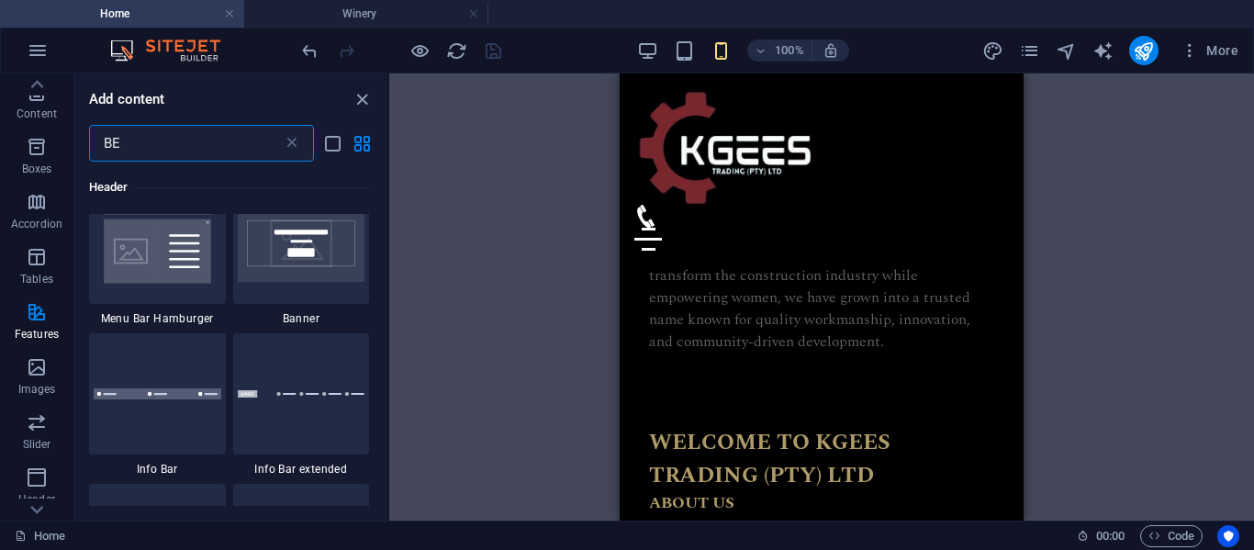
scroll to position [0, 0]
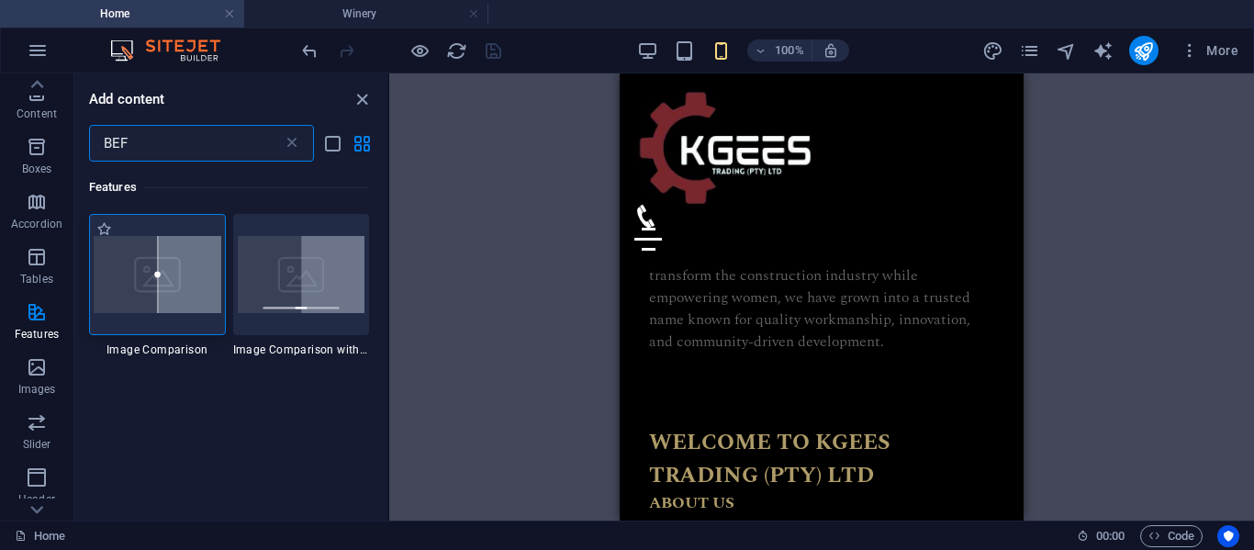
type input "BEF"
click at [160, 276] on img at bounding box center [158, 274] width 128 height 77
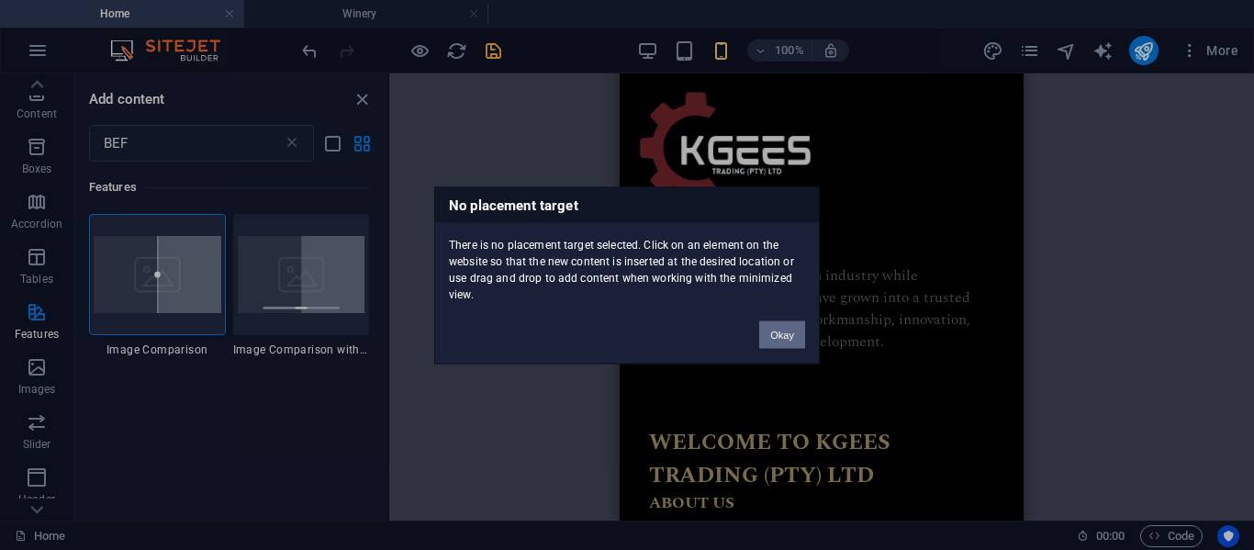
click at [788, 330] on button "Okay" at bounding box center [782, 334] width 46 height 28
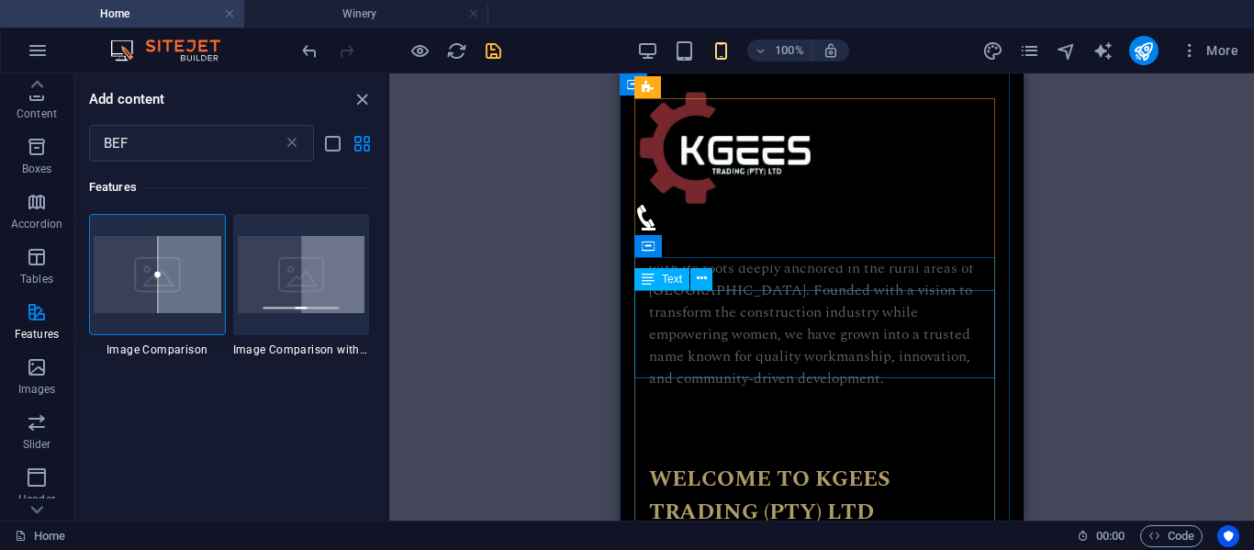
scroll to position [1161, 0]
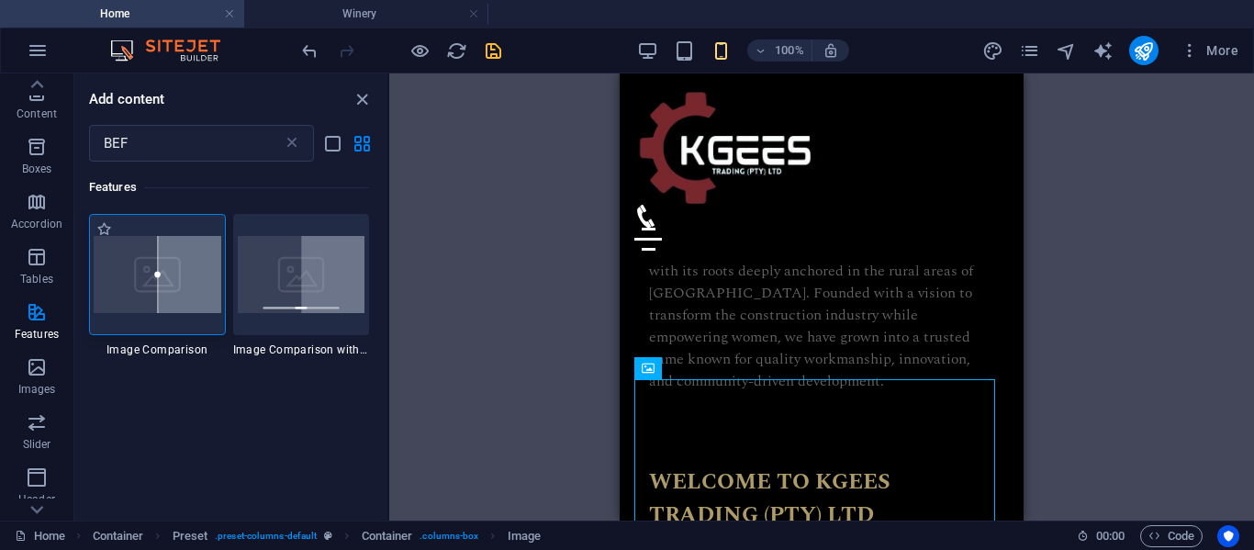
click at [150, 298] on div at bounding box center [157, 274] width 137 height 121
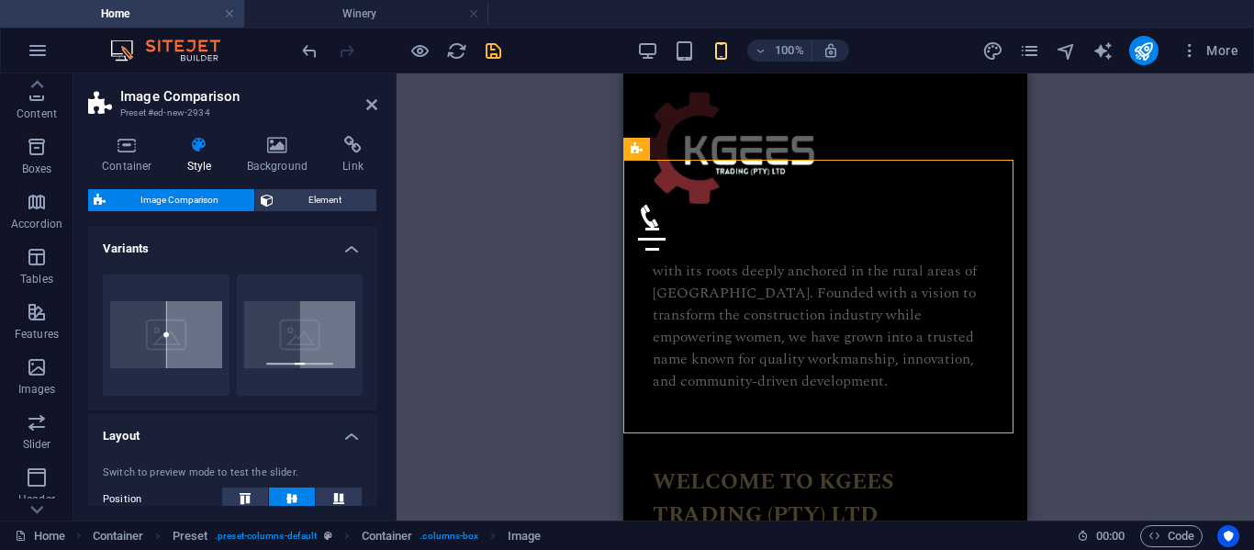
scroll to position [2380, 0]
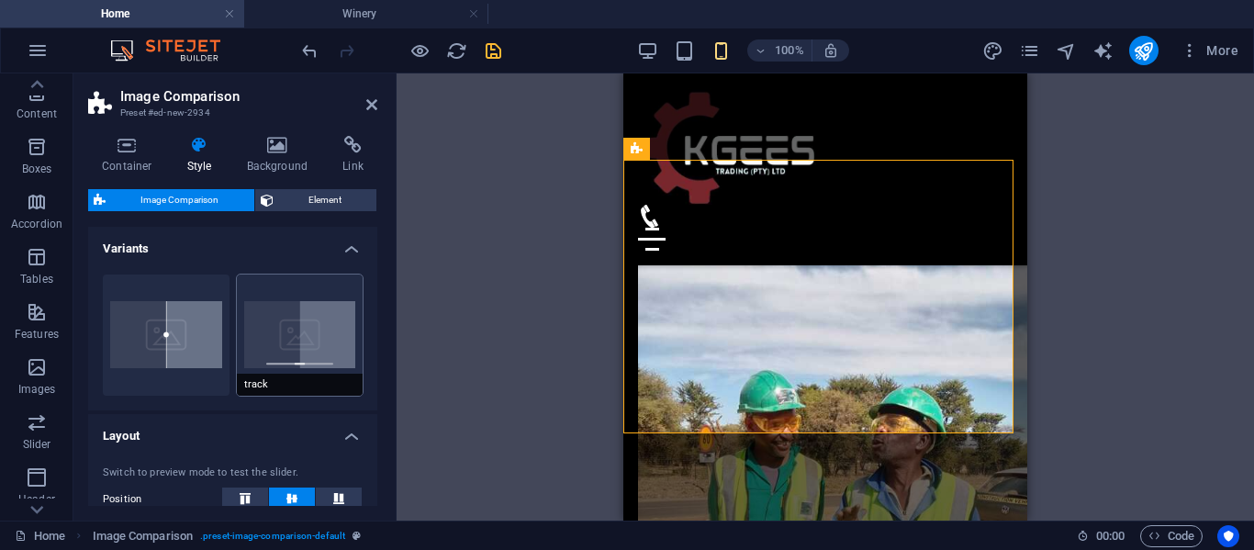
click at [290, 332] on button "track" at bounding box center [300, 334] width 127 height 121
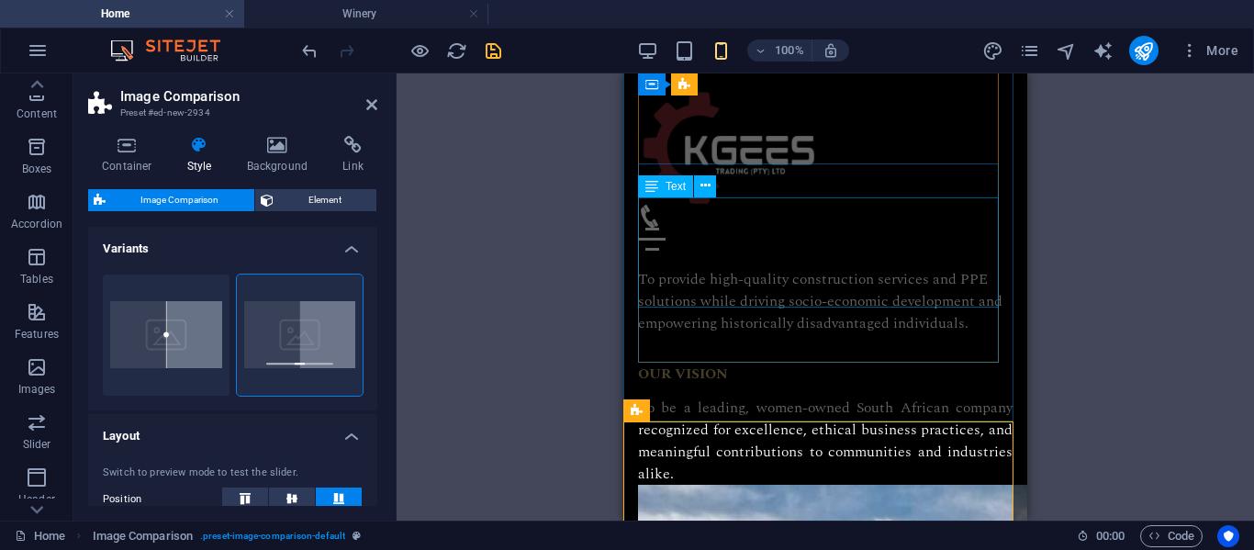
scroll to position [2119, 0]
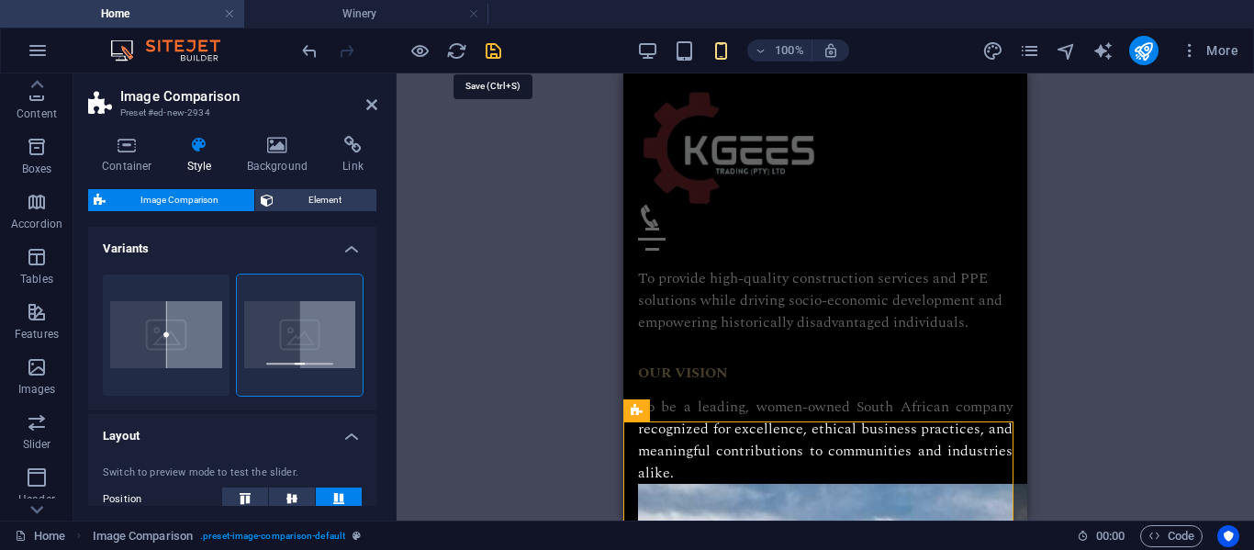
click at [494, 51] on icon "save" at bounding box center [493, 50] width 21 height 21
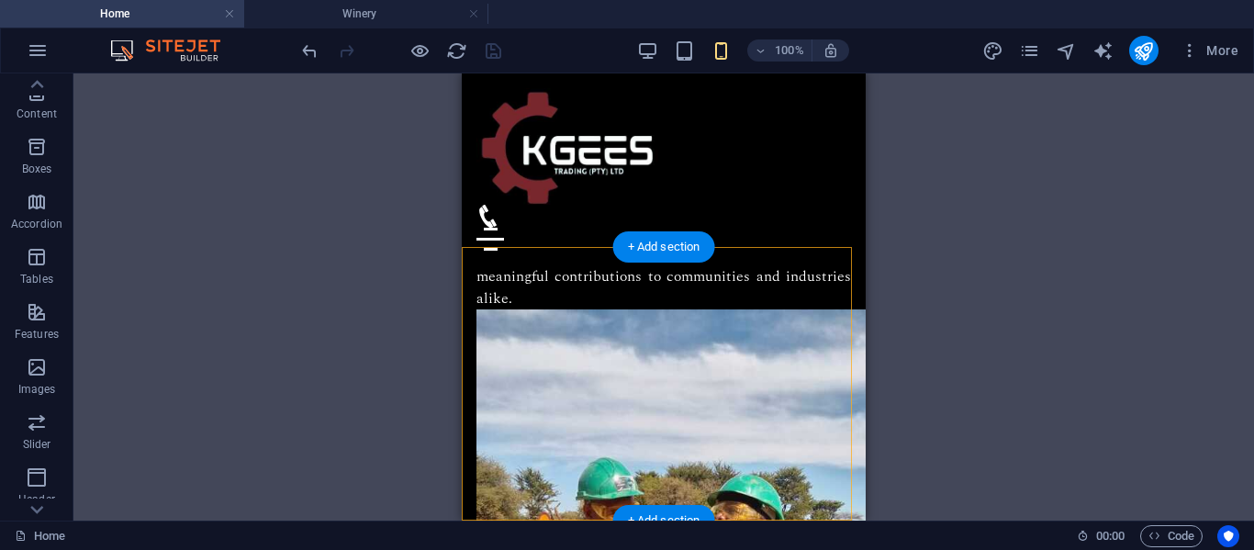
scroll to position [2290, 0]
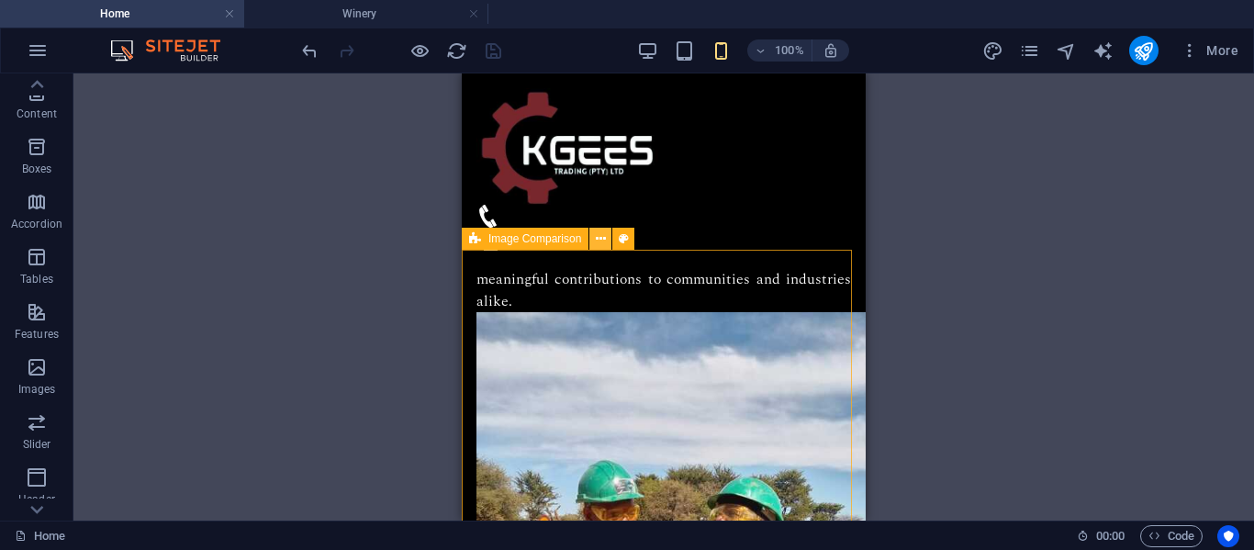
click at [600, 230] on icon at bounding box center [601, 239] width 10 height 19
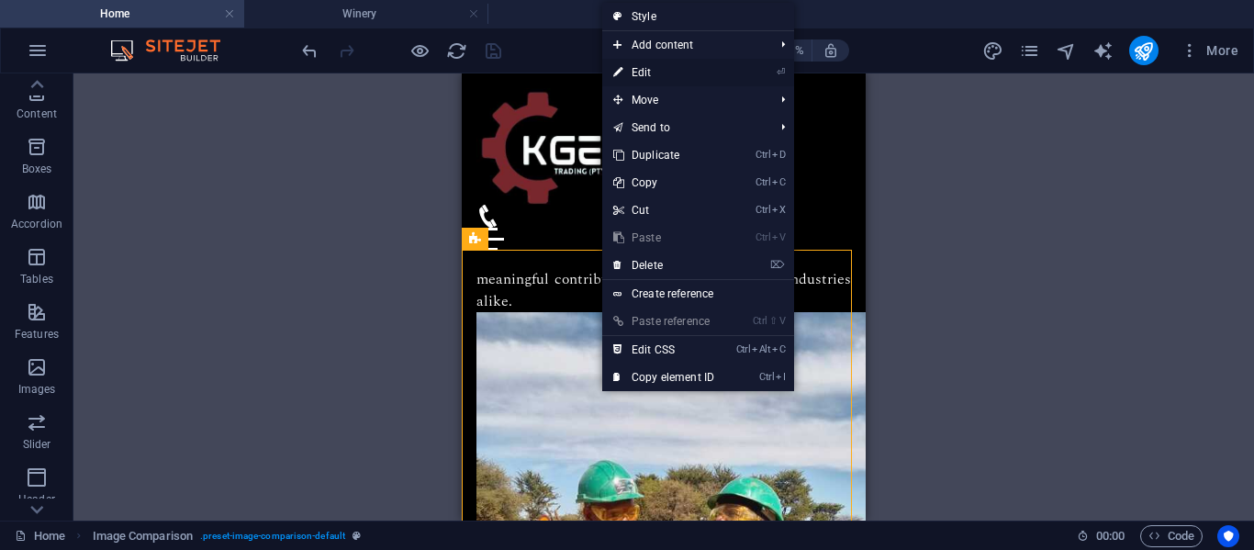
click at [655, 73] on link "⏎ Edit" at bounding box center [663, 73] width 123 height 28
select select "rem"
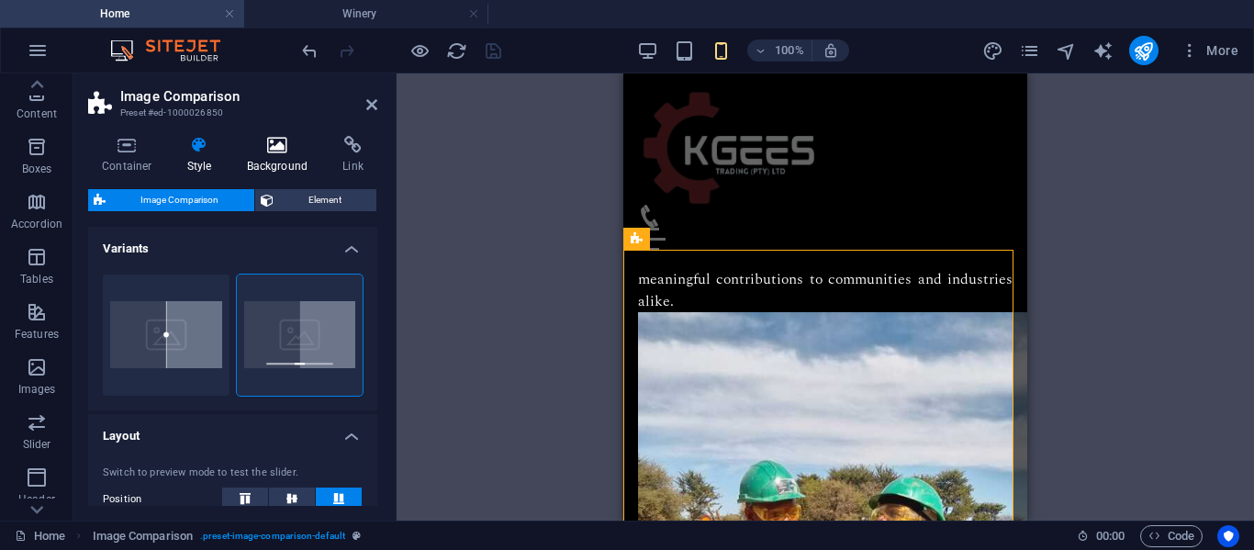
click at [293, 153] on icon at bounding box center [277, 145] width 89 height 18
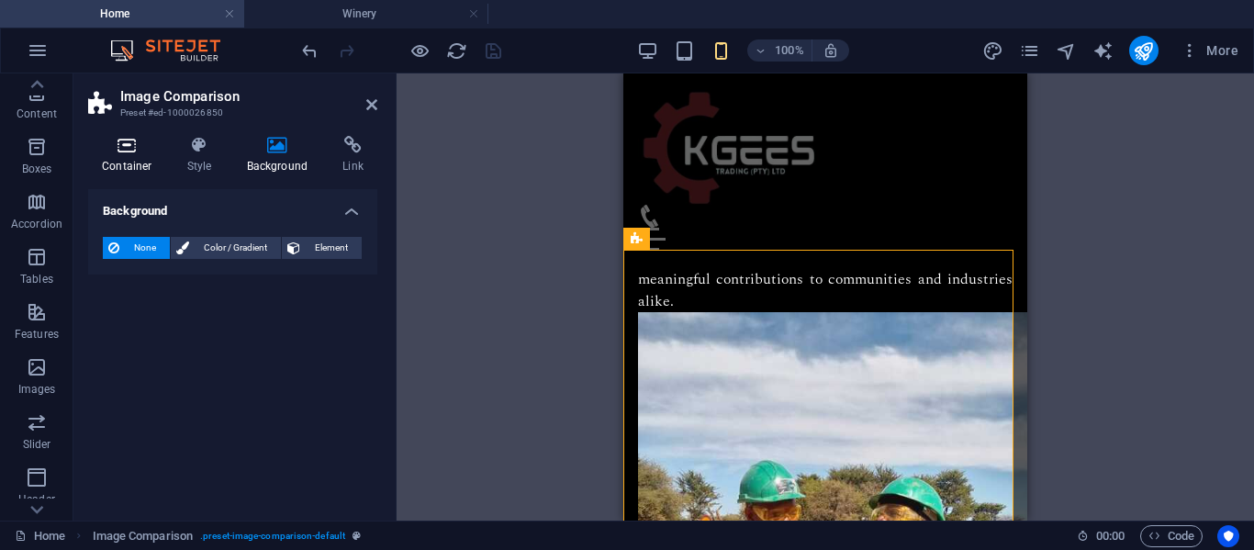
click at [147, 149] on icon at bounding box center [127, 145] width 78 height 18
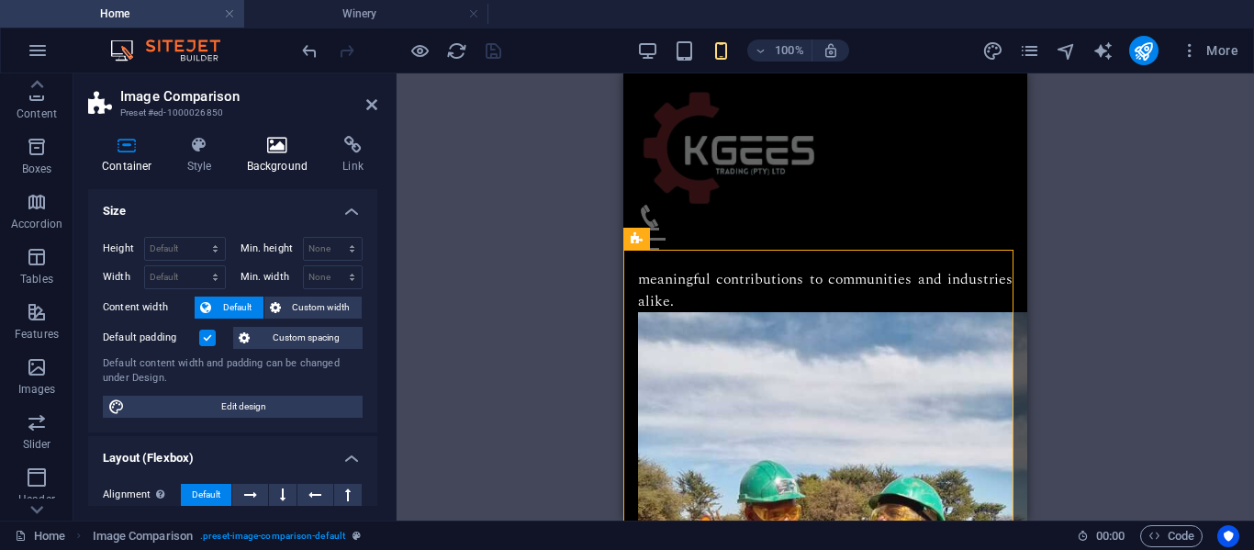
click at [275, 156] on h4 "Background" at bounding box center [281, 155] width 96 height 39
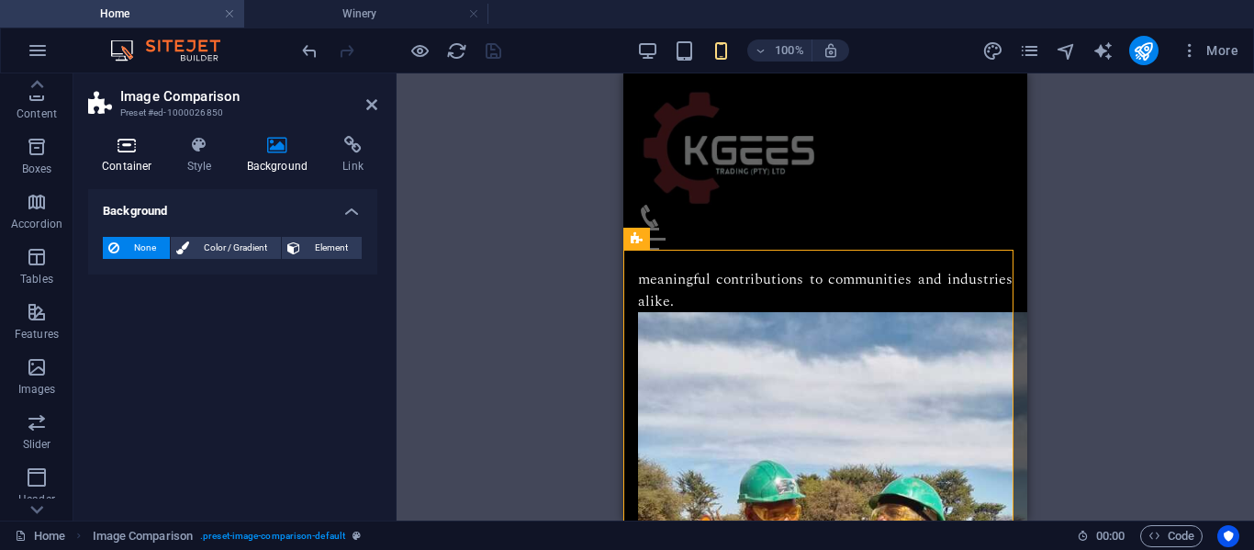
click at [140, 162] on h4 "Container" at bounding box center [130, 155] width 85 height 39
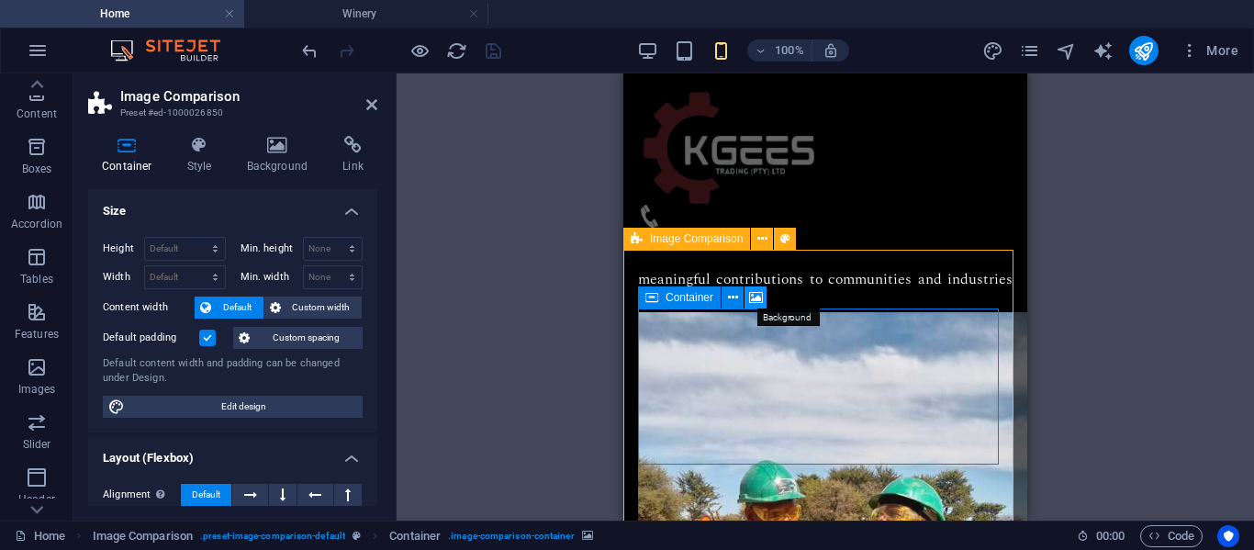
click at [756, 299] on icon at bounding box center [756, 297] width 14 height 19
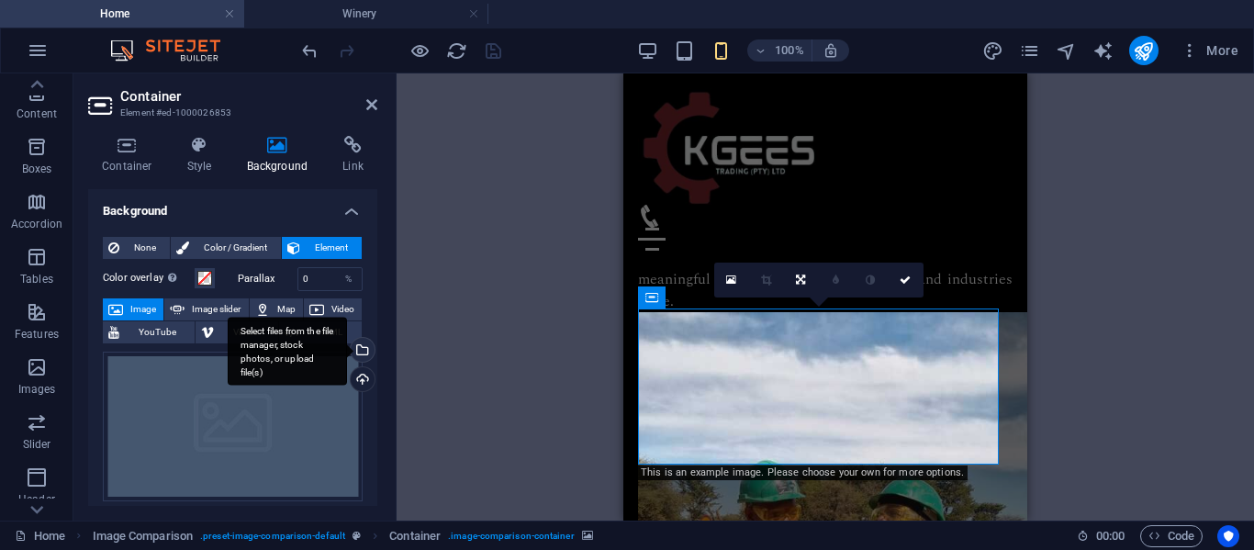
click at [347, 350] on div "Select files from the file manager, stock photos, or upload file(s)" at bounding box center [287, 351] width 119 height 69
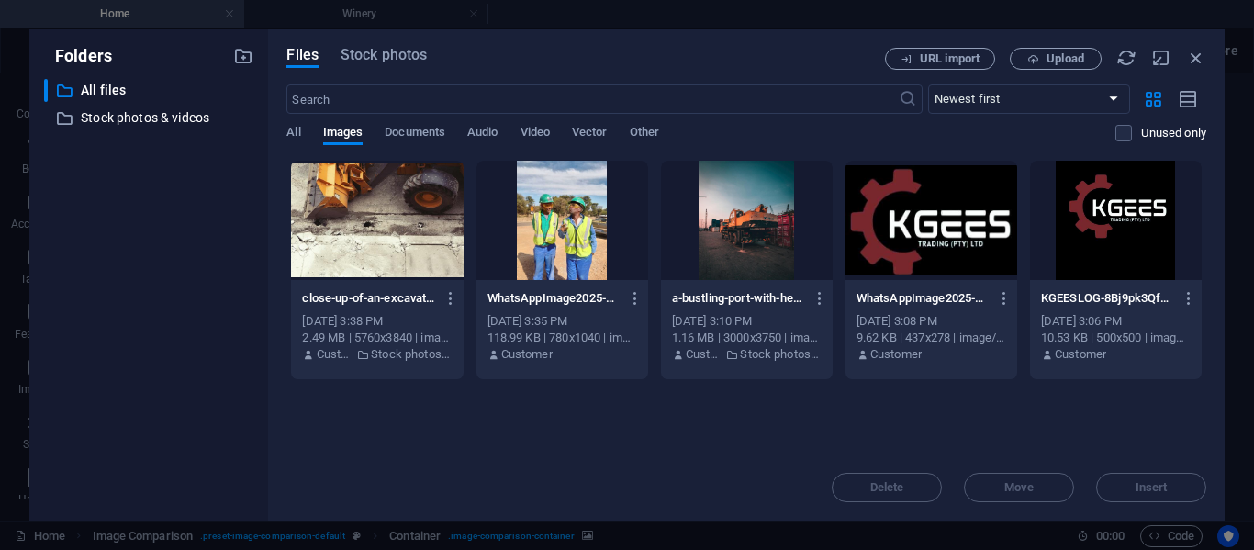
click at [771, 465] on div "Delete Move Insert" at bounding box center [746, 478] width 920 height 48
click at [1201, 54] on icon "button" at bounding box center [1196, 58] width 20 height 20
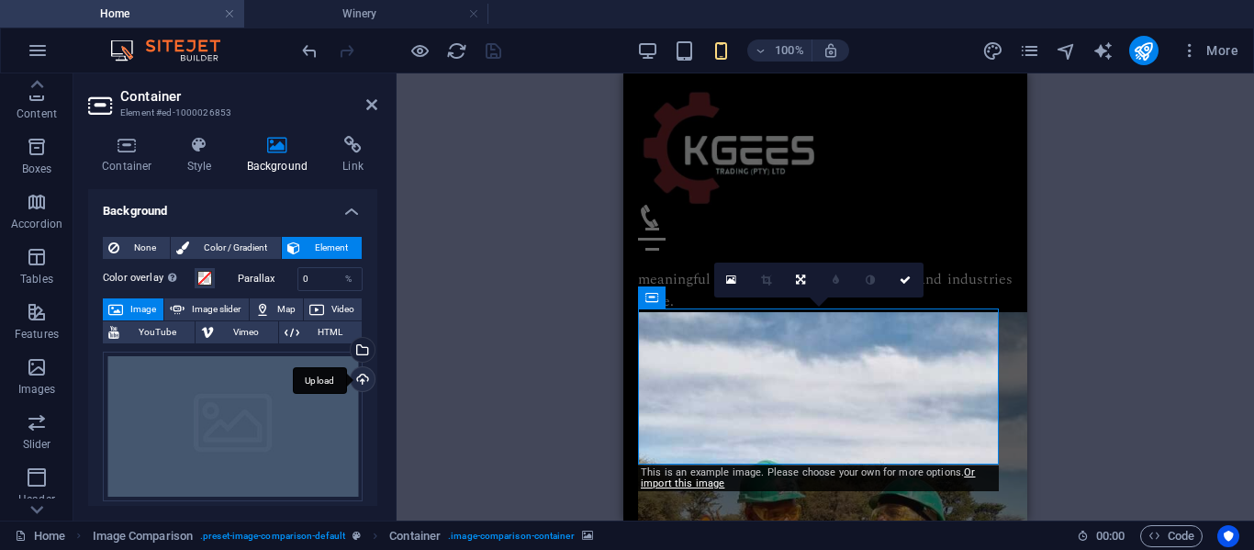
click at [354, 373] on div "Upload" at bounding box center [361, 381] width 28 height 28
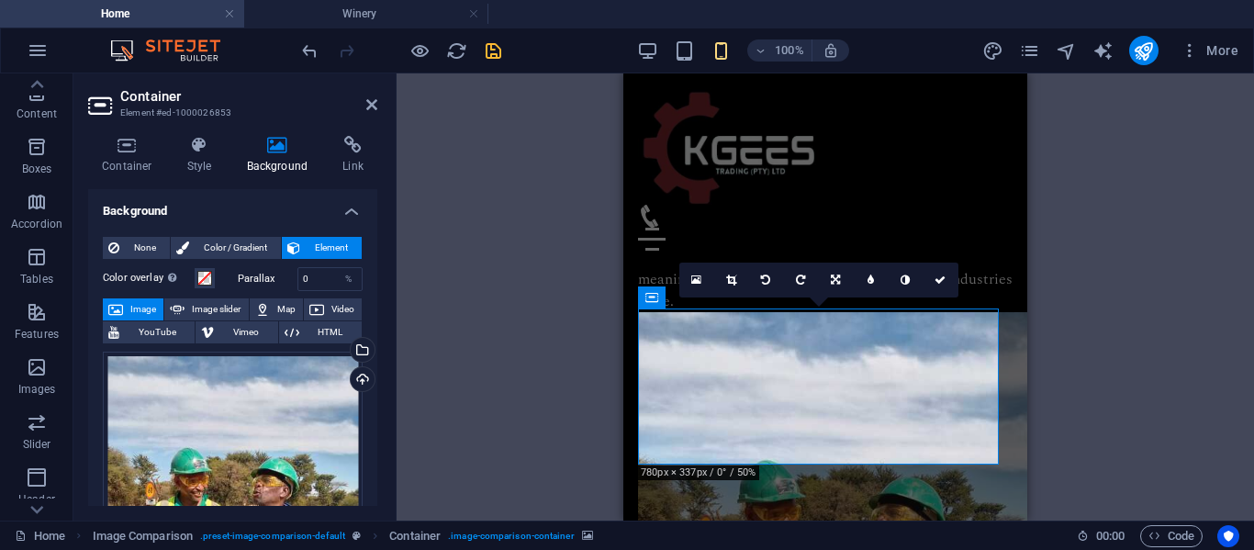
drag, startPoint x: 816, startPoint y: 447, endPoint x: 842, endPoint y: 443, distance: 26.0
click at [941, 275] on icon at bounding box center [940, 279] width 11 height 11
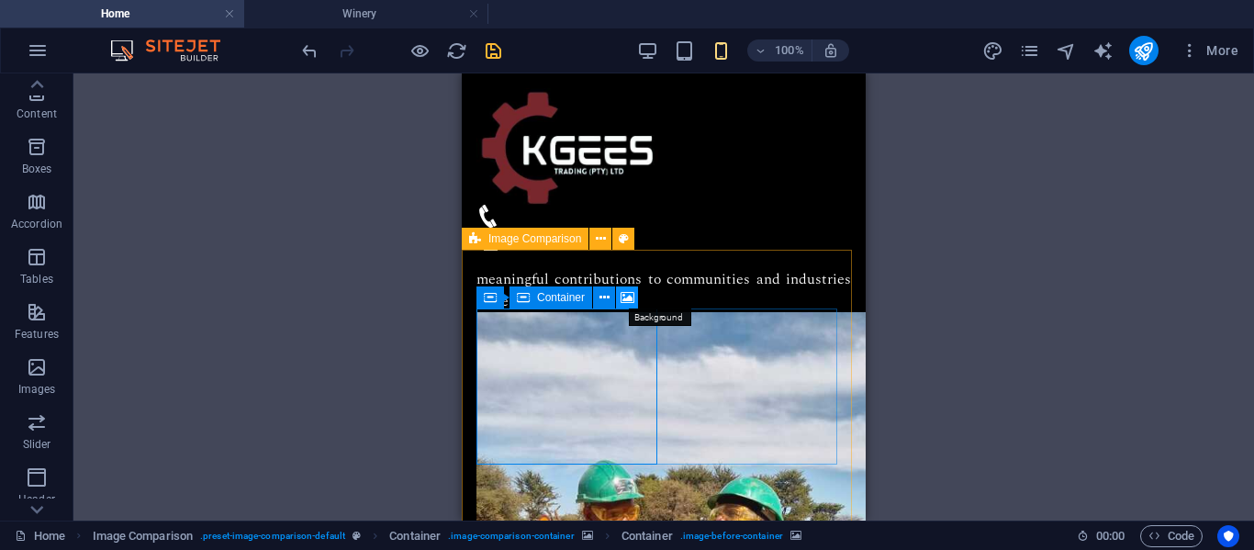
click at [628, 295] on icon at bounding box center [628, 297] width 14 height 19
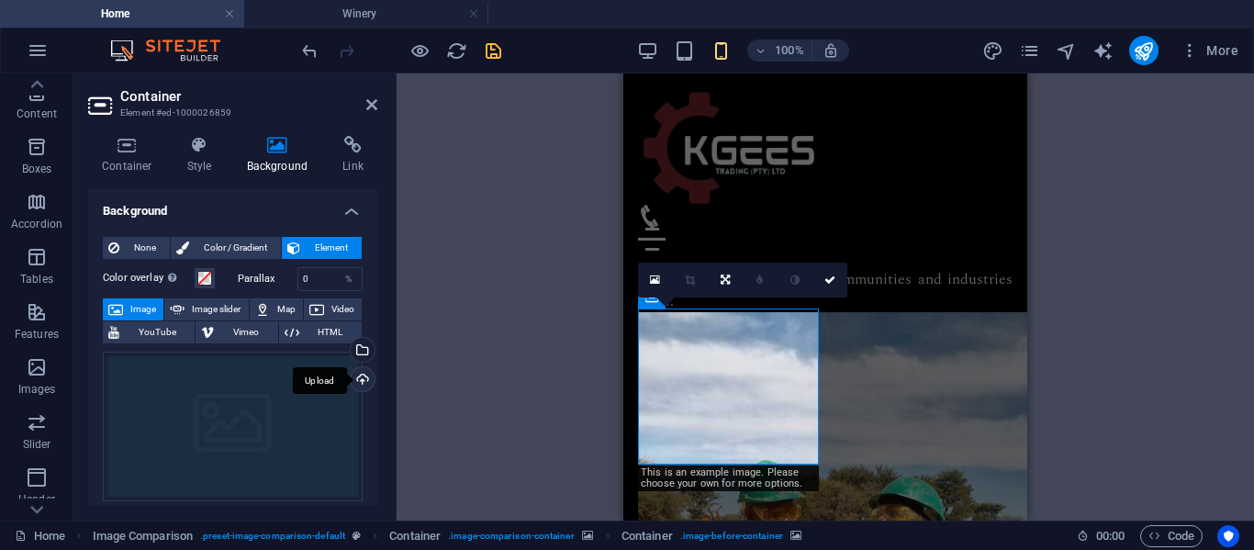
click at [356, 373] on div "Upload" at bounding box center [361, 381] width 28 height 28
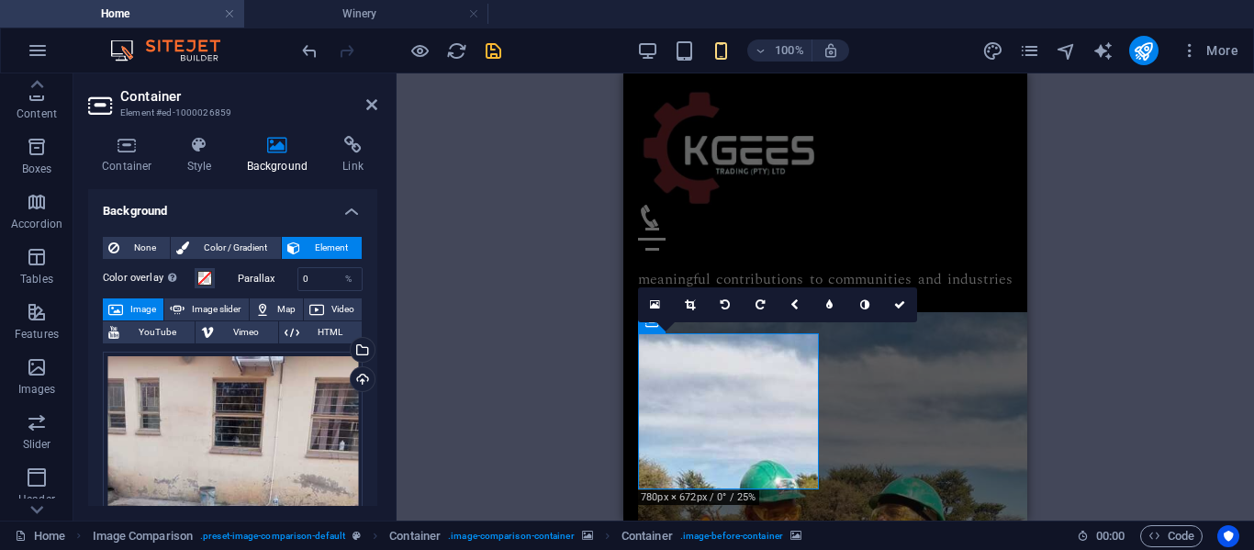
scroll to position [2265, 0]
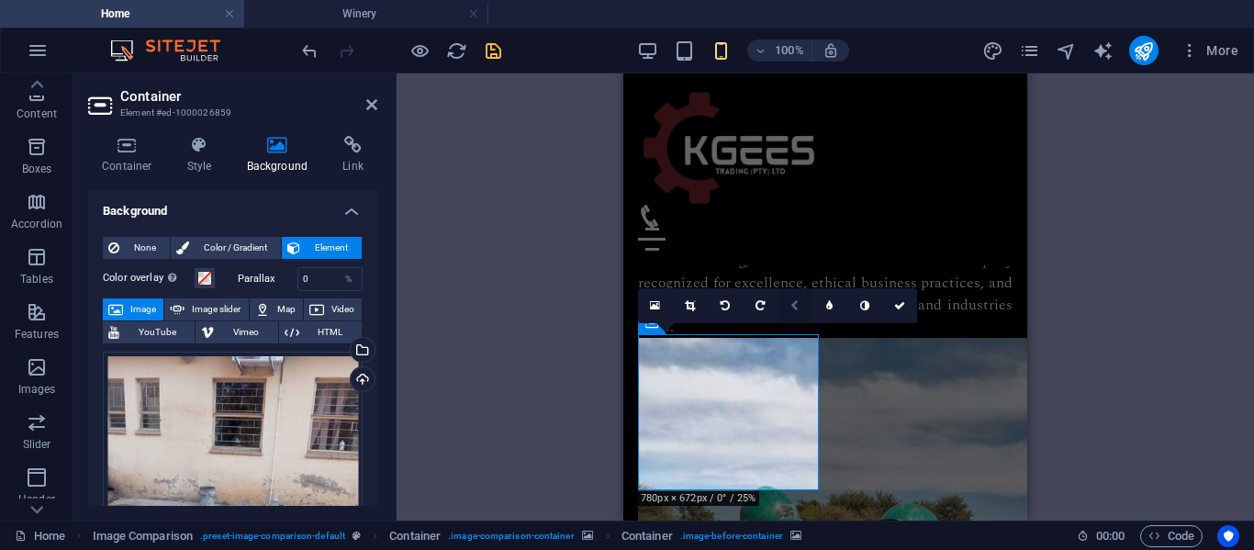
click at [792, 296] on link at bounding box center [795, 305] width 35 height 35
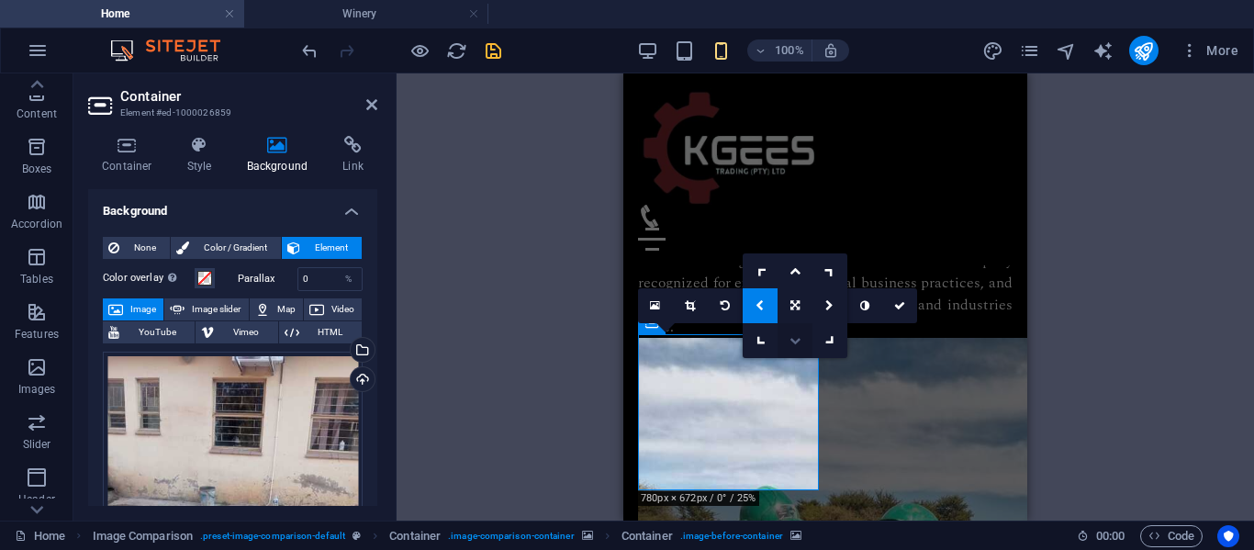
click at [800, 338] on icon at bounding box center [794, 340] width 11 height 11
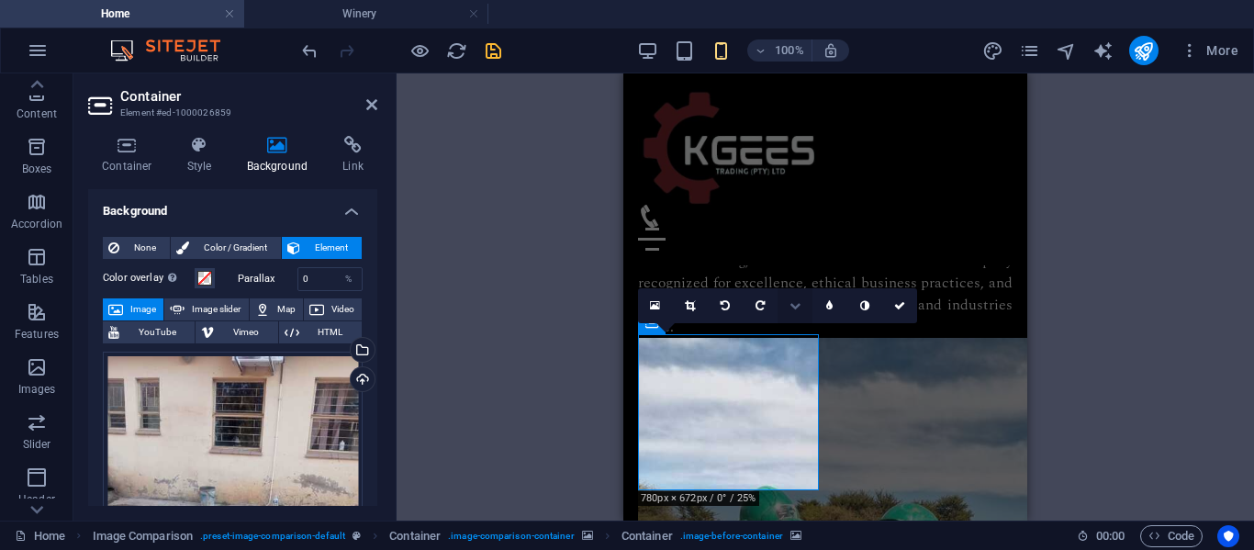
click at [798, 305] on icon at bounding box center [794, 305] width 11 height 11
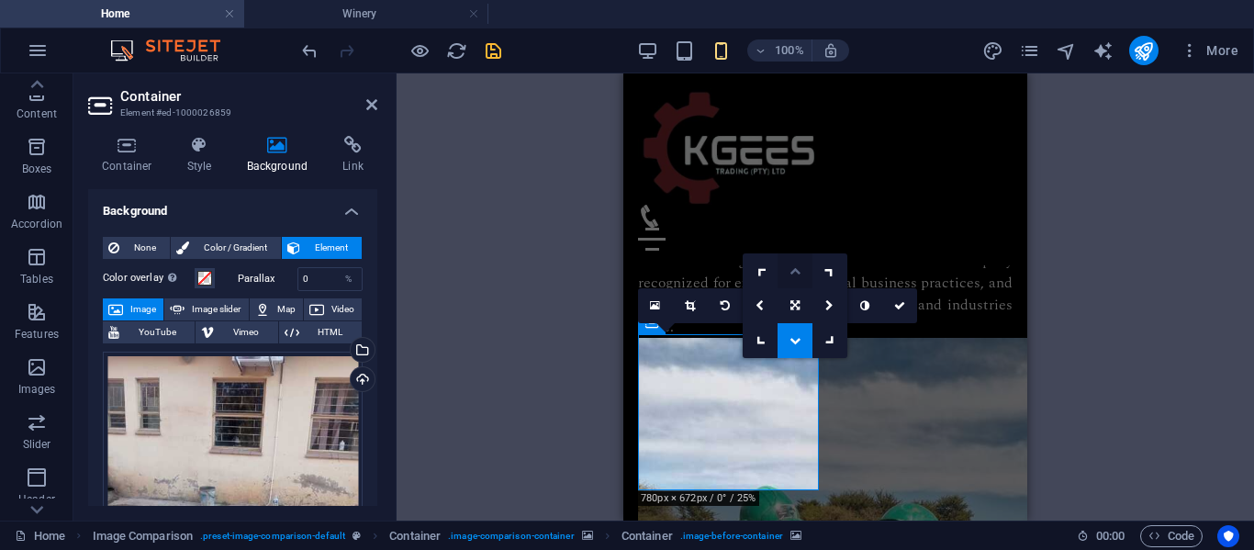
click at [791, 272] on icon at bounding box center [794, 270] width 11 height 11
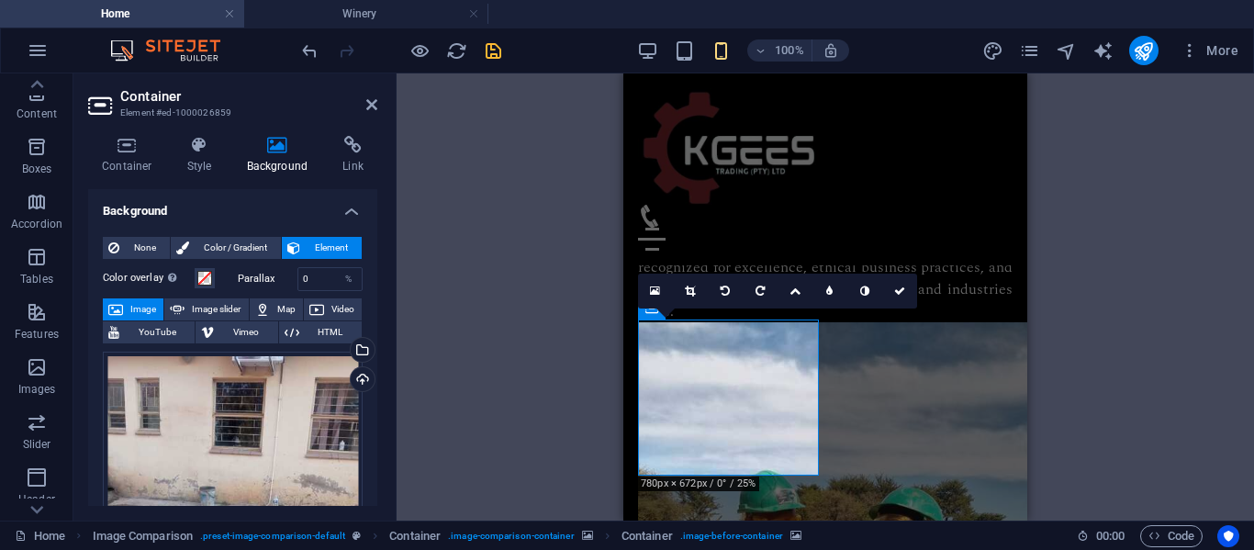
scroll to position [2279, 0]
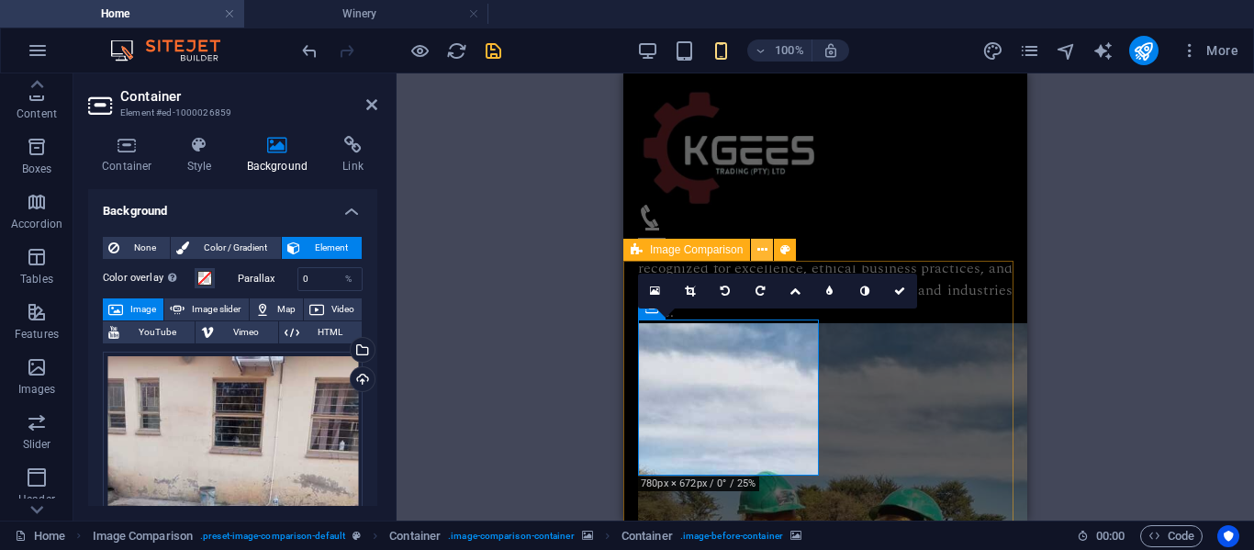
click at [759, 254] on icon at bounding box center [762, 250] width 10 height 19
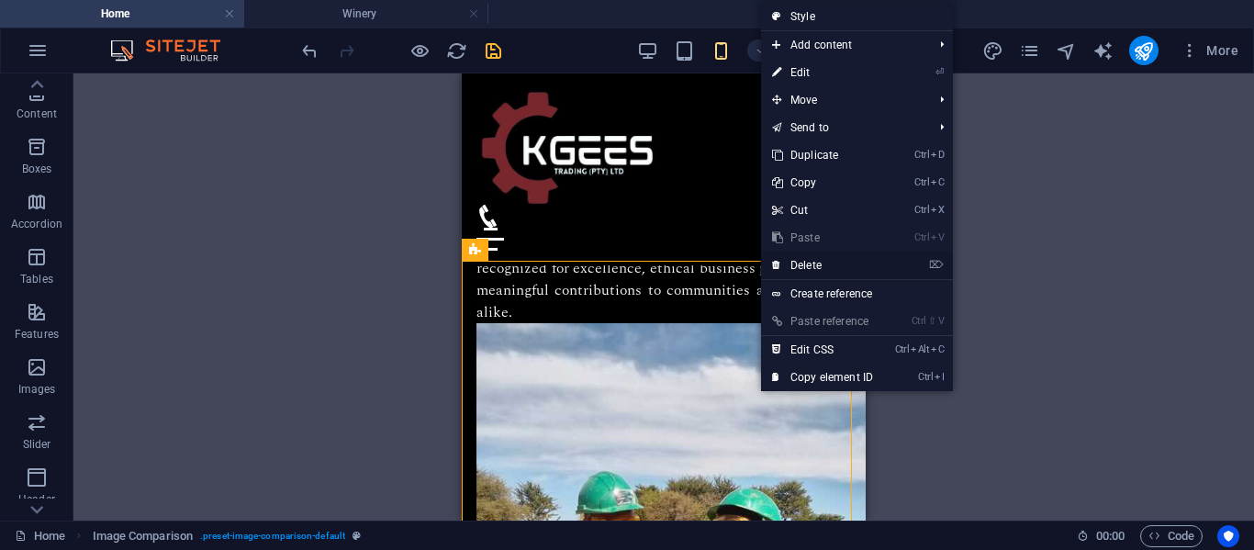
click at [804, 257] on link "⌦ Delete" at bounding box center [822, 266] width 123 height 28
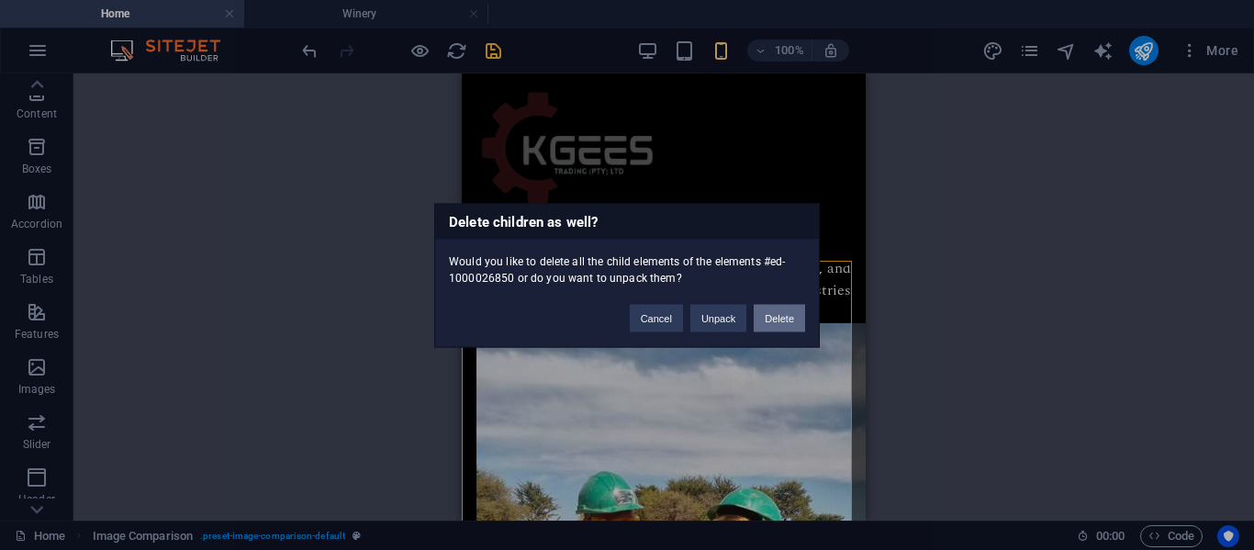
click at [781, 313] on button "Delete" at bounding box center [779, 318] width 51 height 28
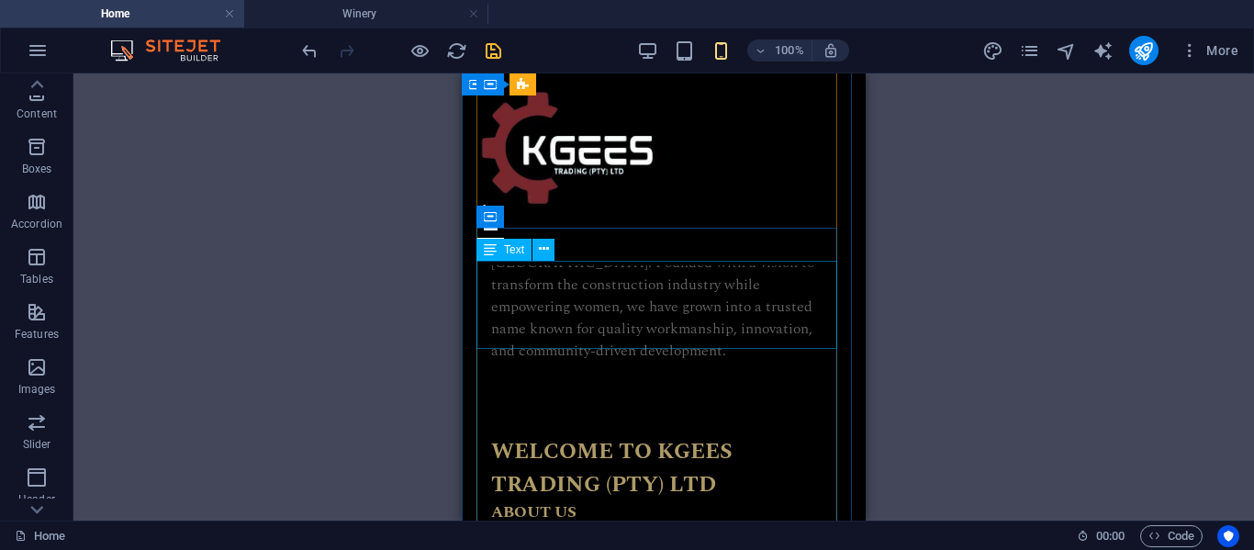
scroll to position [1191, 0]
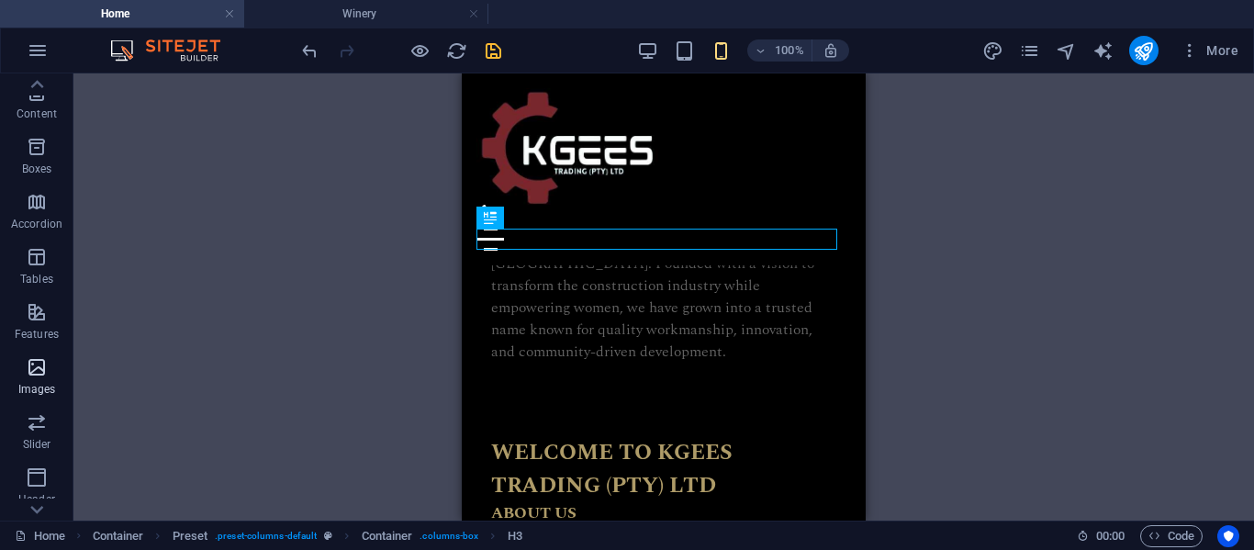
click at [41, 367] on icon "button" at bounding box center [37, 367] width 22 height 22
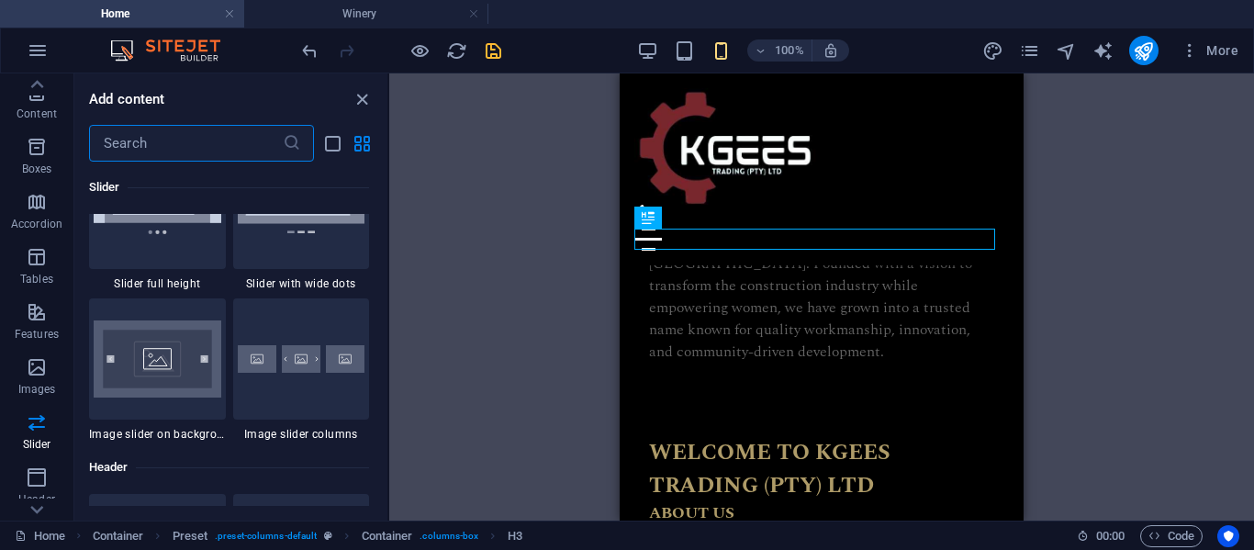
scroll to position [10776, 0]
click at [162, 375] on img at bounding box center [158, 357] width 128 height 77
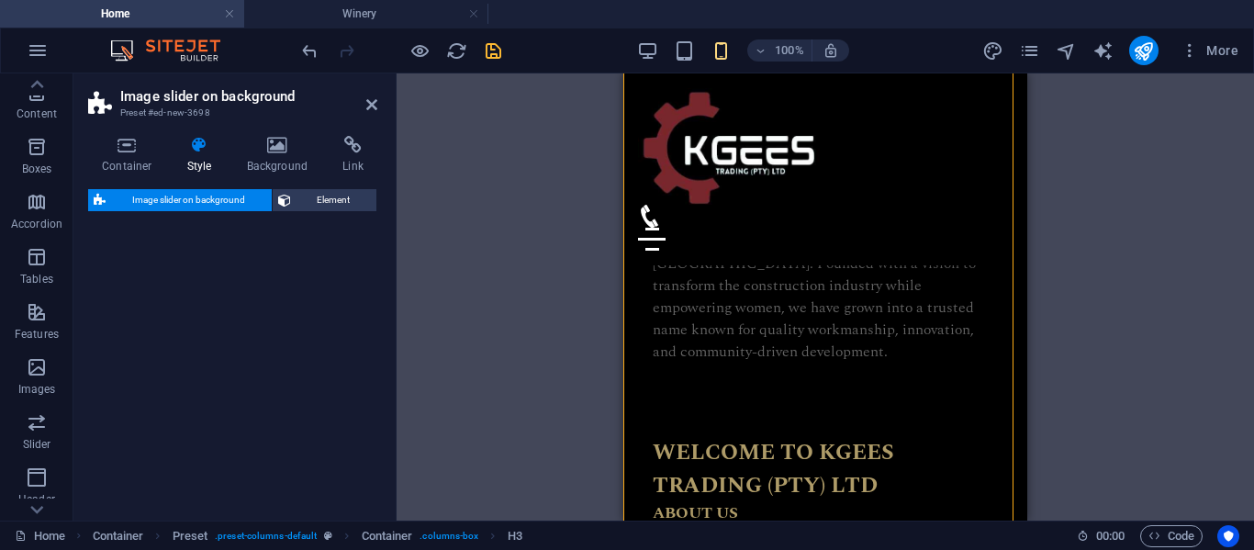
select select "rem"
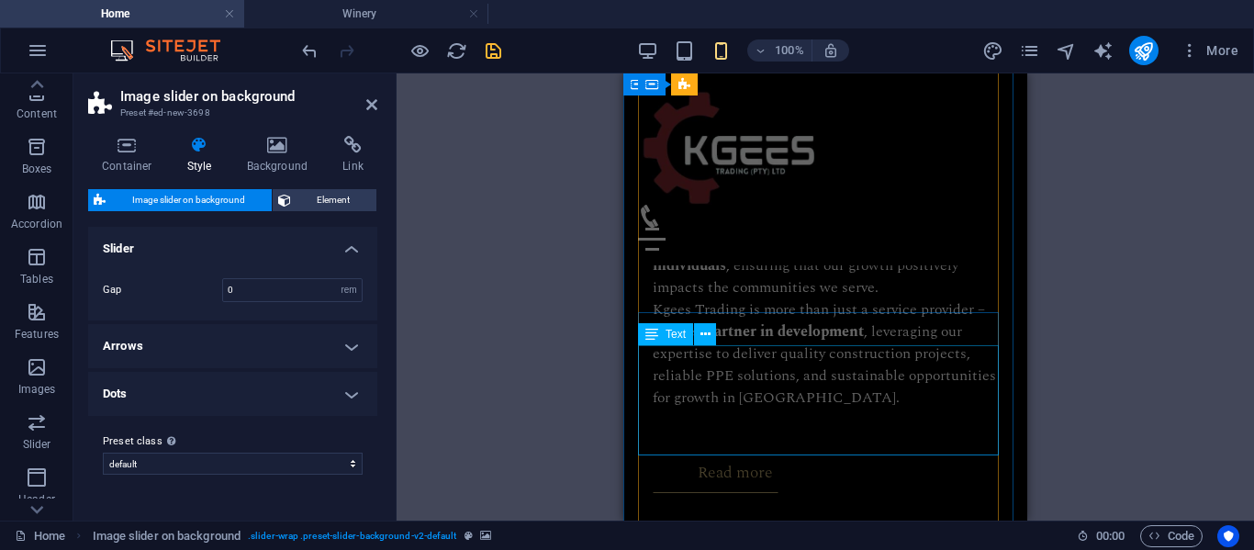
scroll to position [1768, 0]
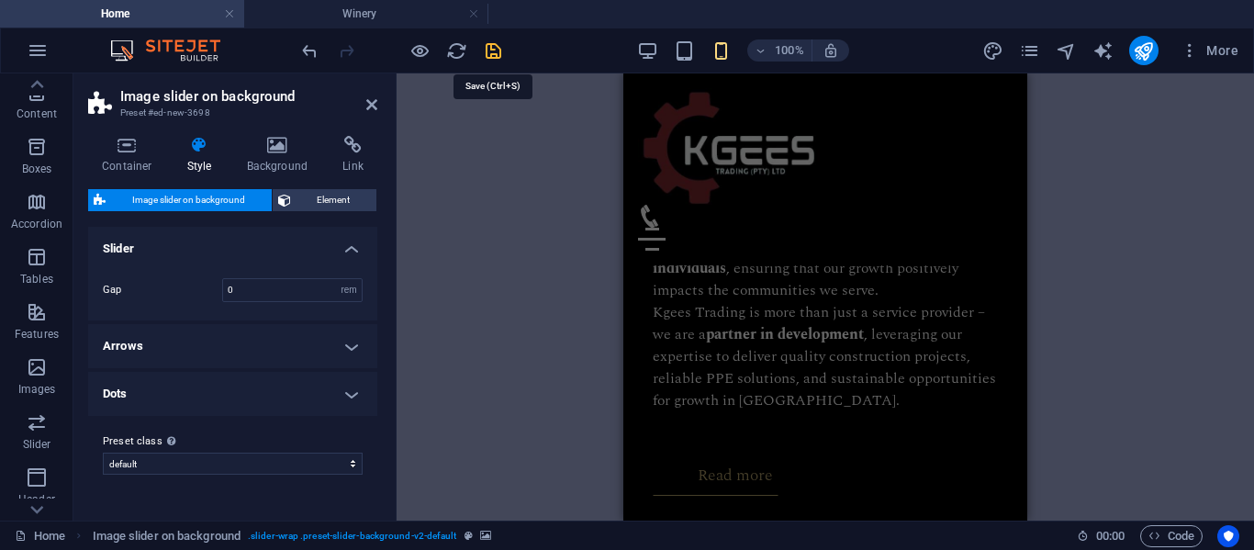
click at [495, 52] on icon "save" at bounding box center [493, 50] width 21 height 21
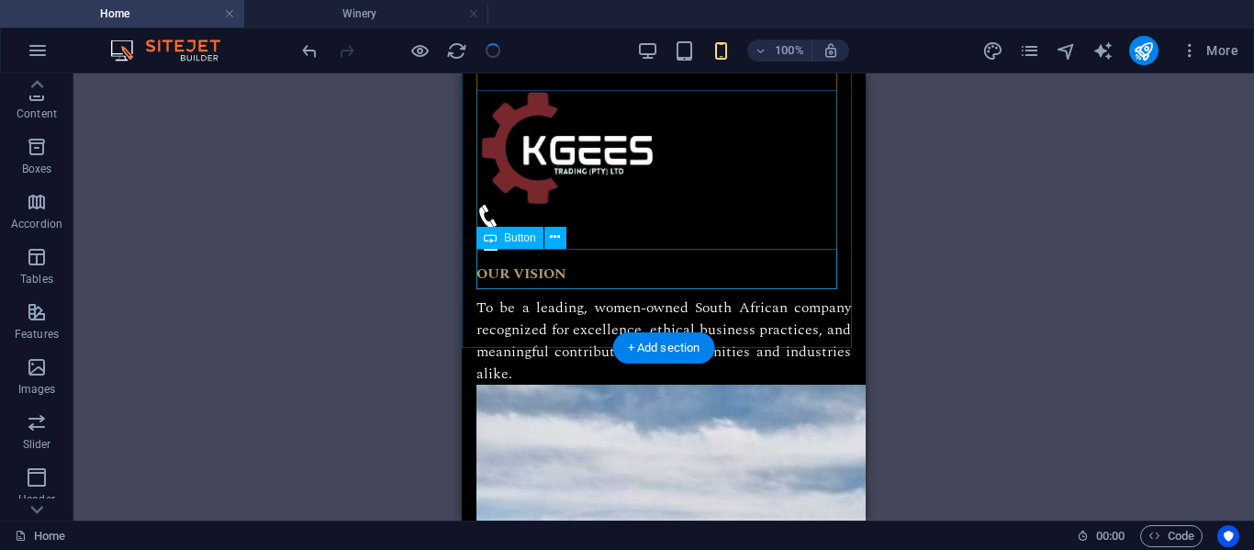
scroll to position [2191, 0]
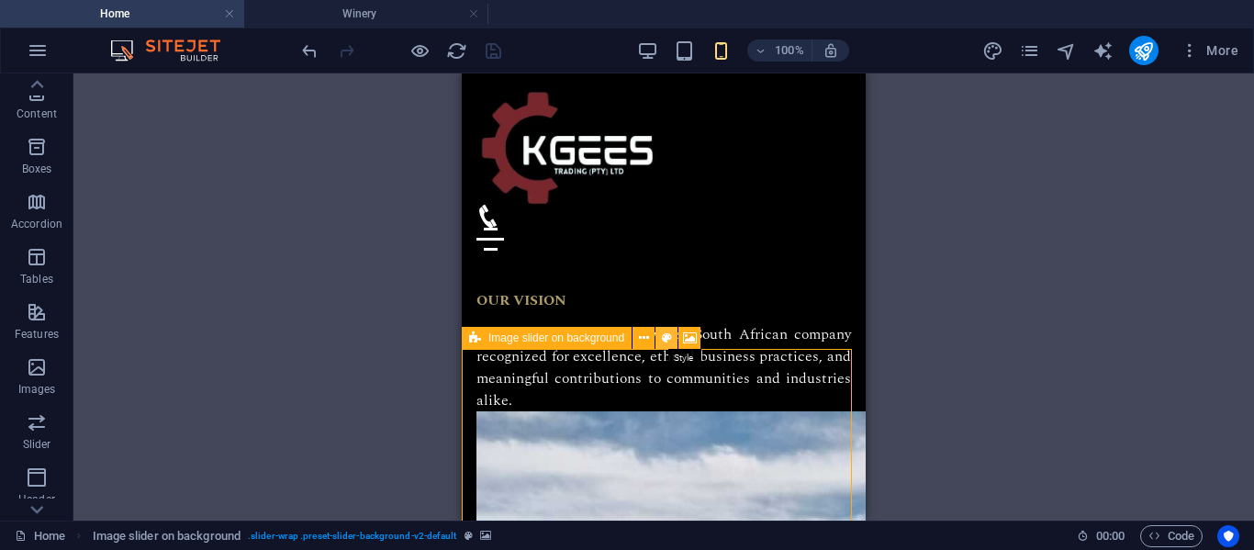
click at [663, 338] on icon at bounding box center [667, 338] width 10 height 19
select select "rem"
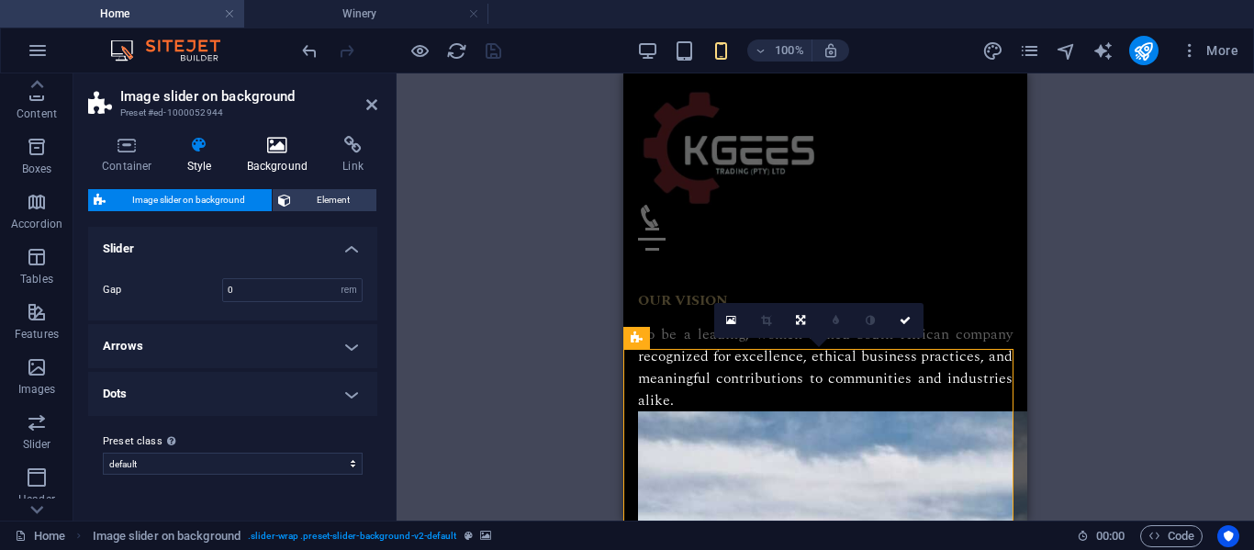
click at [289, 165] on h4 "Background" at bounding box center [281, 155] width 96 height 39
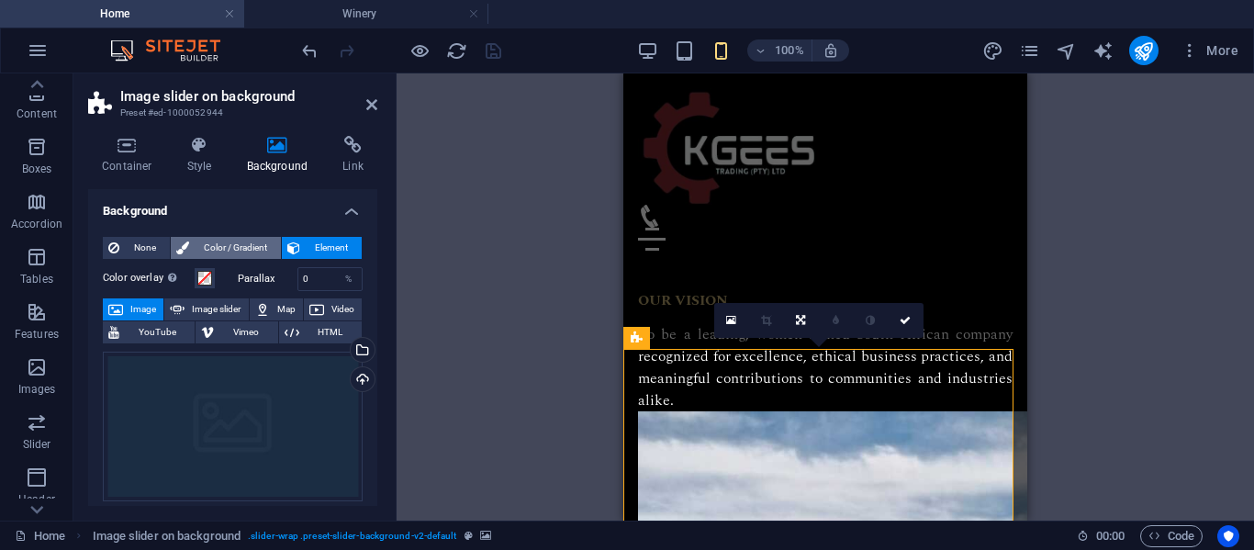
click at [236, 245] on span "Color / Gradient" at bounding box center [235, 248] width 81 height 22
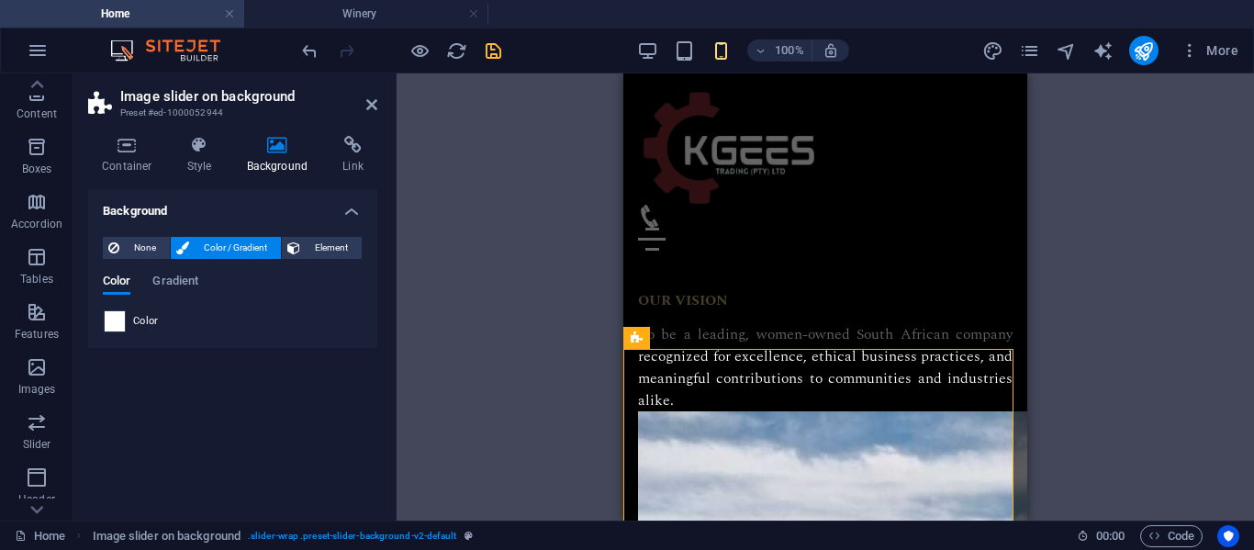
click at [107, 319] on span at bounding box center [115, 321] width 20 height 20
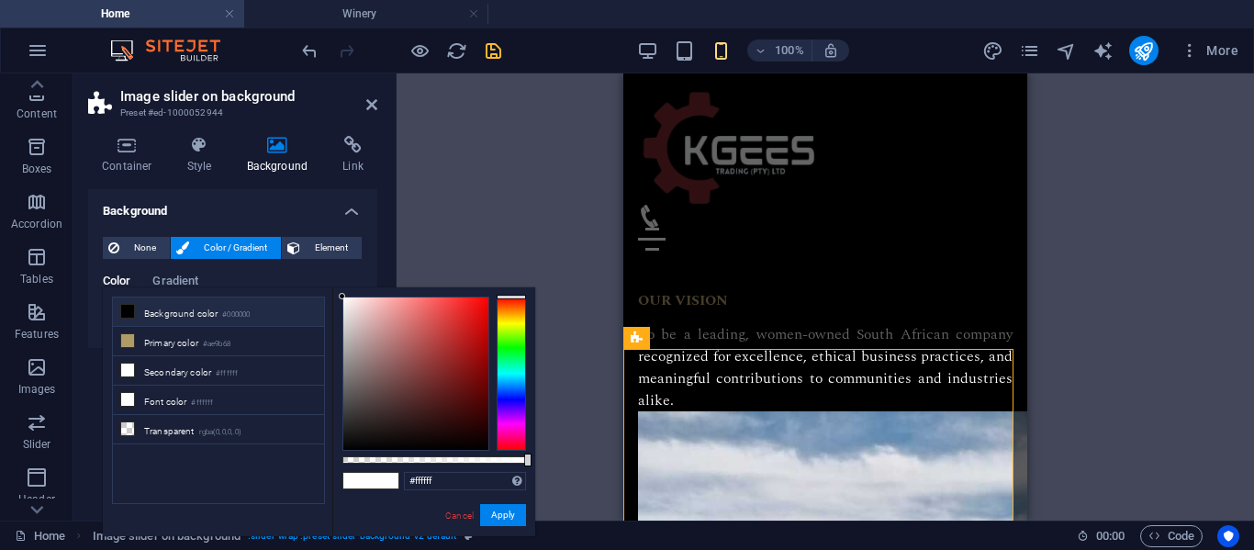
click at [122, 309] on icon at bounding box center [127, 311] width 13 height 13
type input "#000000"
click at [490, 509] on button "Apply" at bounding box center [503, 515] width 46 height 22
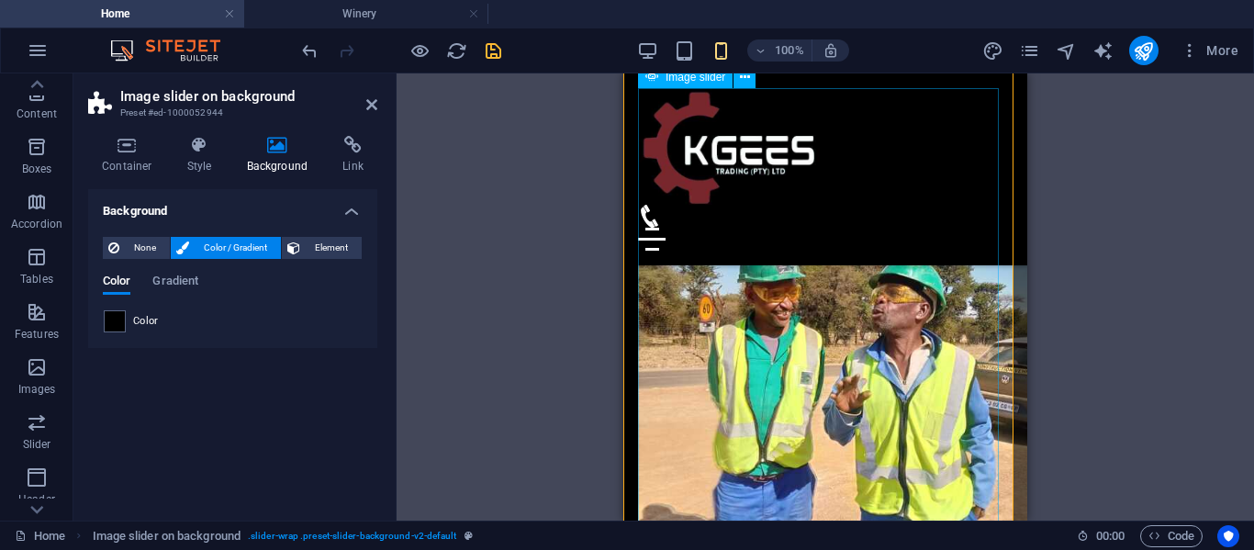
scroll to position [2512, 0]
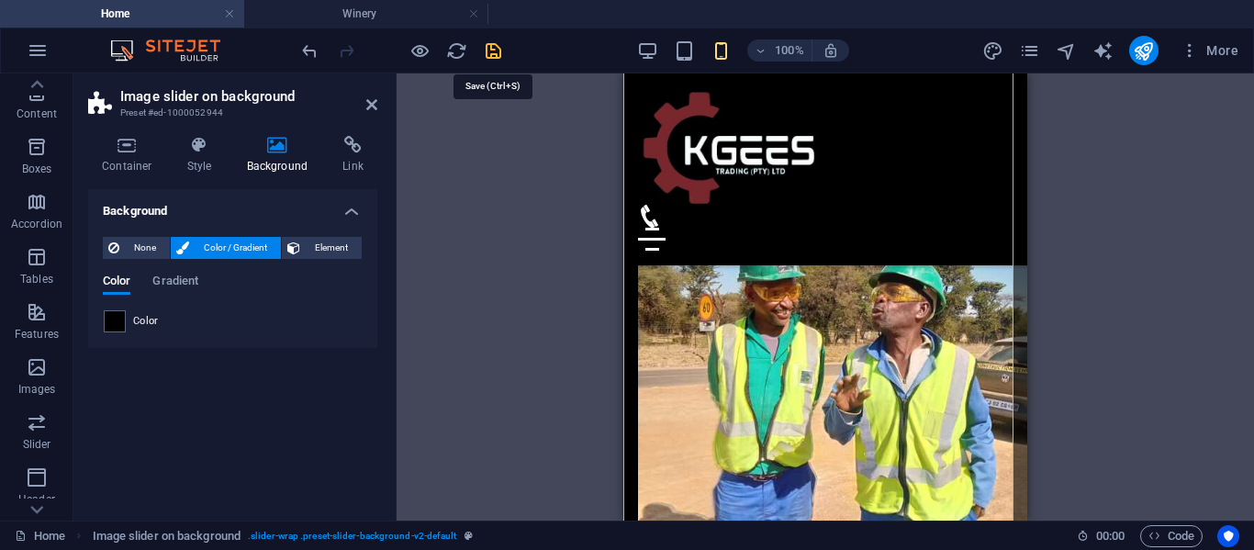
click at [491, 49] on icon "save" at bounding box center [493, 50] width 21 height 21
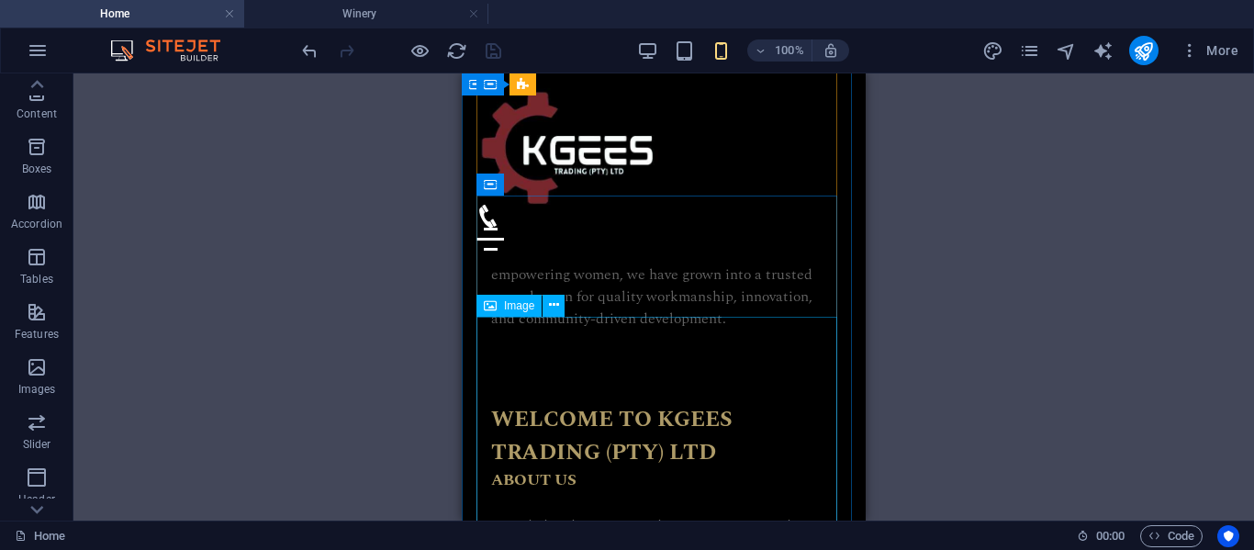
scroll to position [1223, 0]
click at [553, 306] on icon at bounding box center [554, 306] width 10 height 19
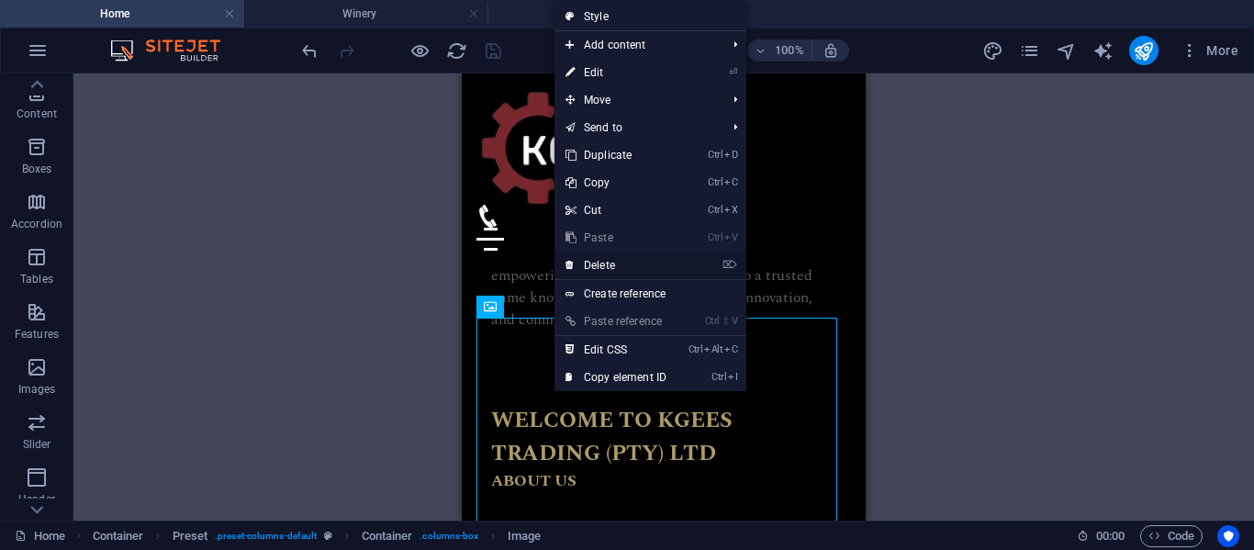
click at [610, 260] on link "⌦ Delete" at bounding box center [615, 266] width 123 height 28
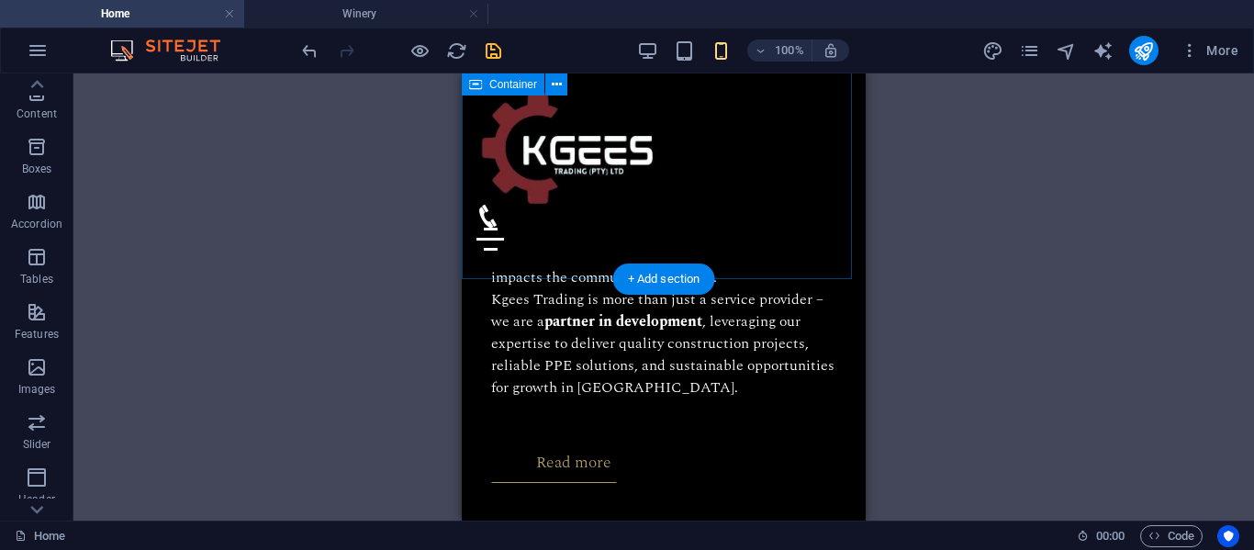
scroll to position [1780, 0]
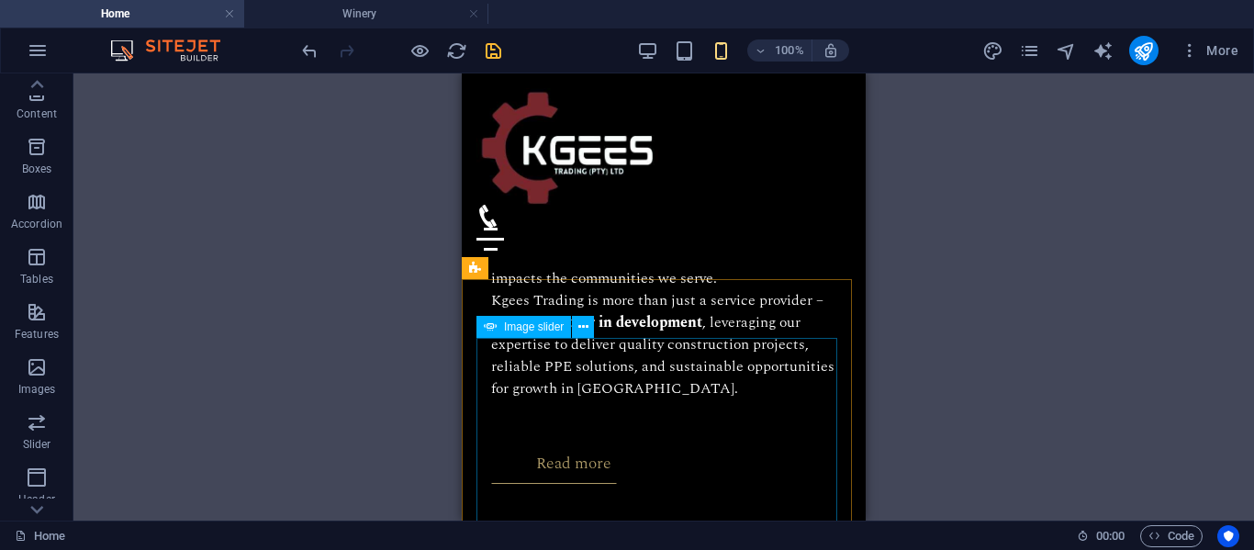
click at [552, 327] on span "Image slider" at bounding box center [534, 326] width 60 height 11
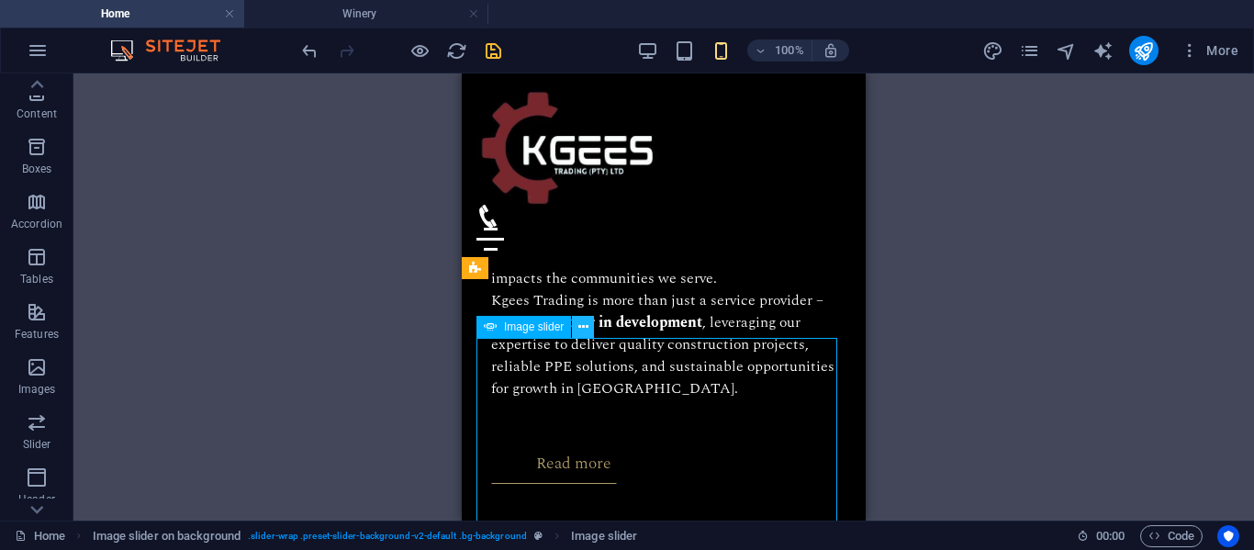
click at [582, 327] on icon at bounding box center [583, 327] width 10 height 19
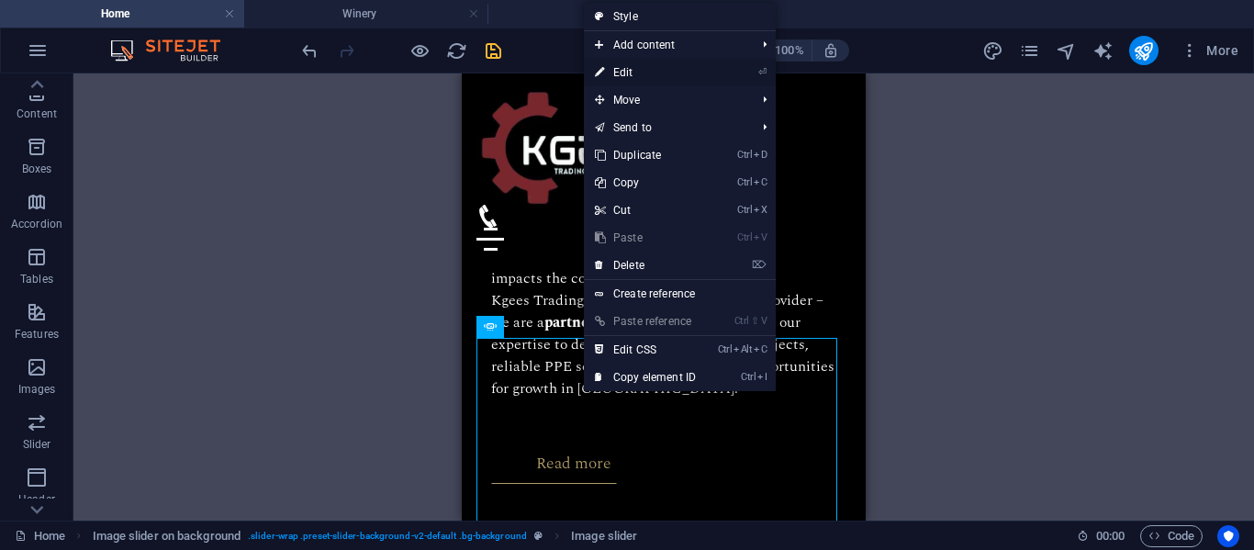
click at [640, 71] on link "⏎ Edit" at bounding box center [645, 73] width 123 height 28
select select "px"
select select "ms"
select select "s"
select select "progressive"
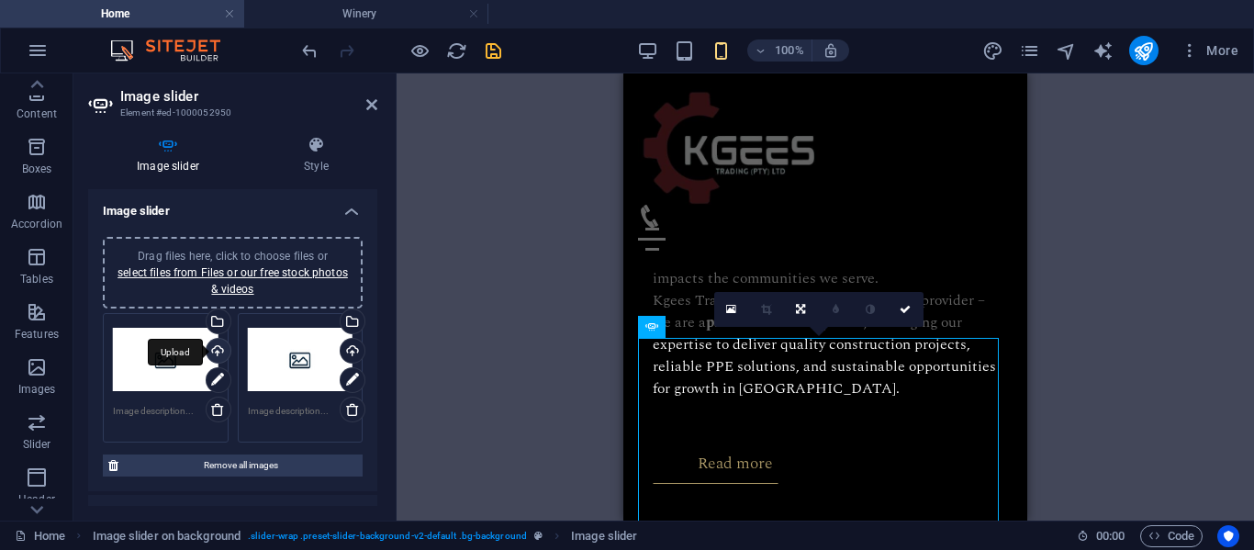
click at [217, 351] on div "Upload" at bounding box center [217, 353] width 28 height 28
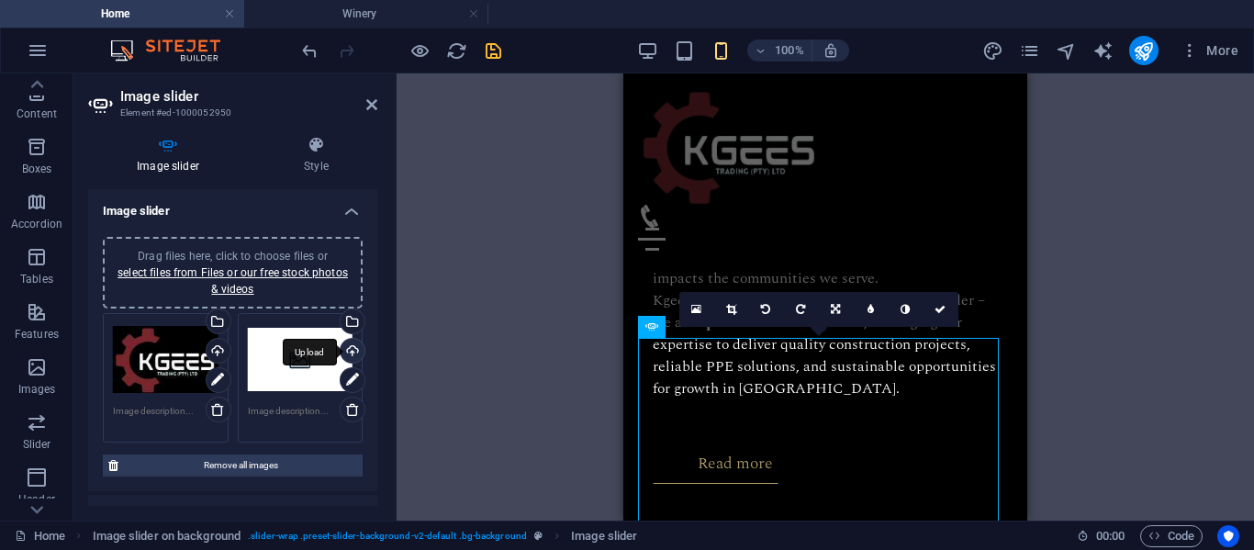
click at [346, 350] on div "Upload" at bounding box center [351, 353] width 28 height 28
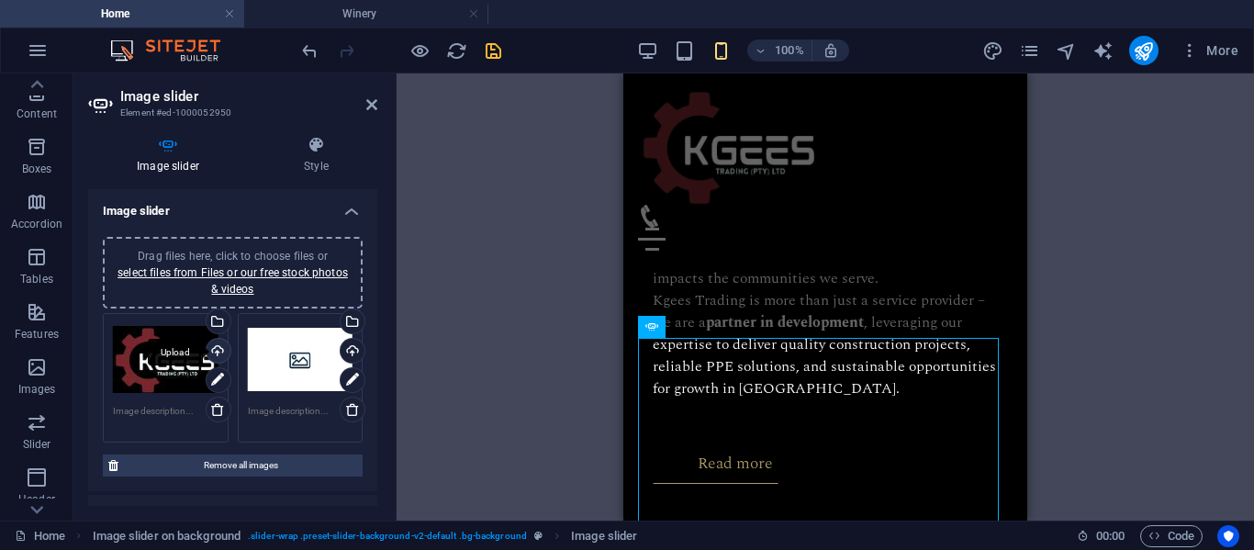
click at [212, 351] on div "Upload" at bounding box center [217, 353] width 28 height 28
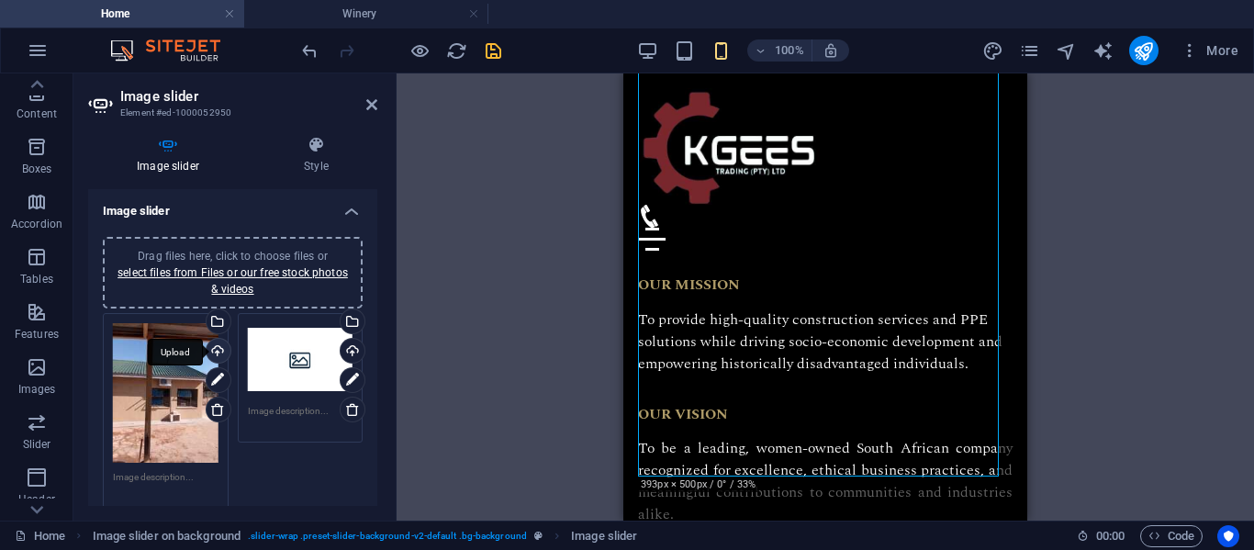
scroll to position [2133, 0]
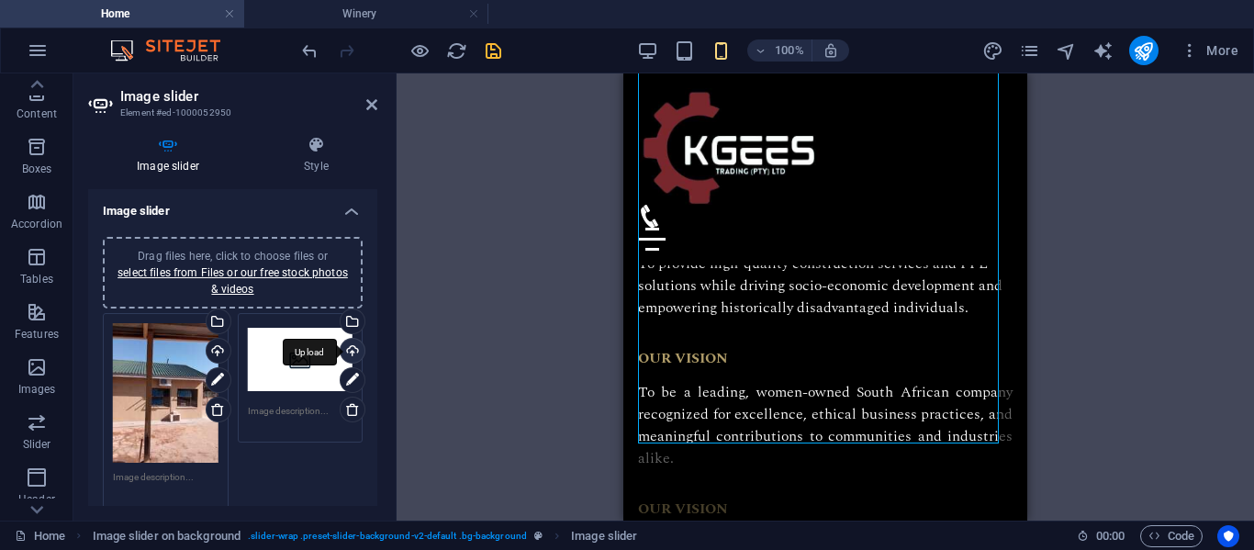
click at [345, 353] on div "Upload" at bounding box center [351, 353] width 28 height 28
click at [351, 322] on div "Select files from the file manager, stock photos, or upload file(s)" at bounding box center [351, 323] width 28 height 28
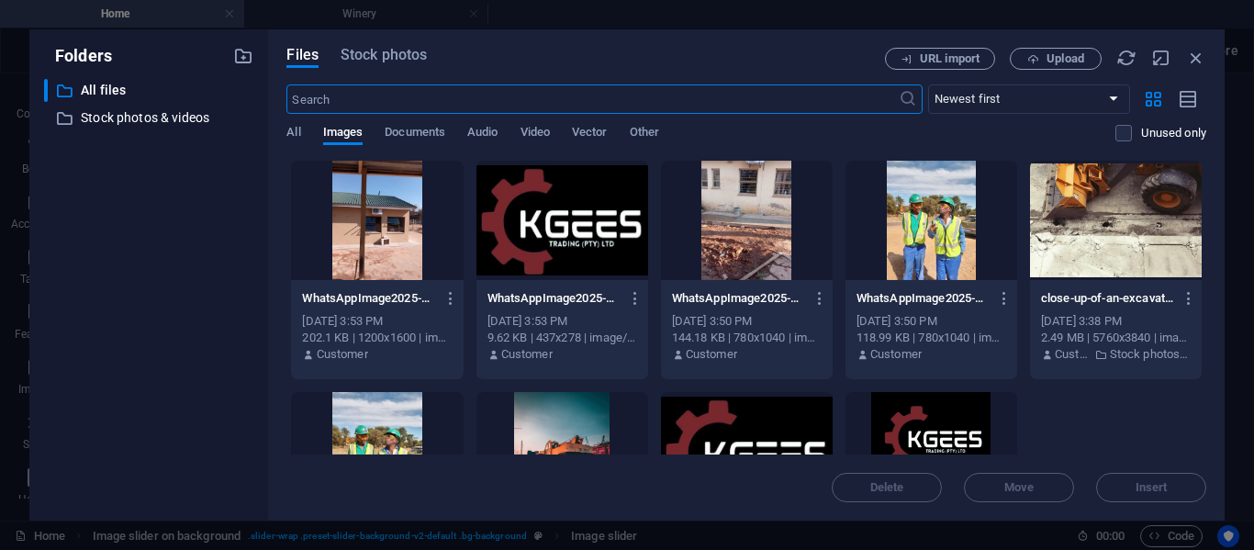
click at [928, 229] on div at bounding box center [931, 220] width 172 height 119
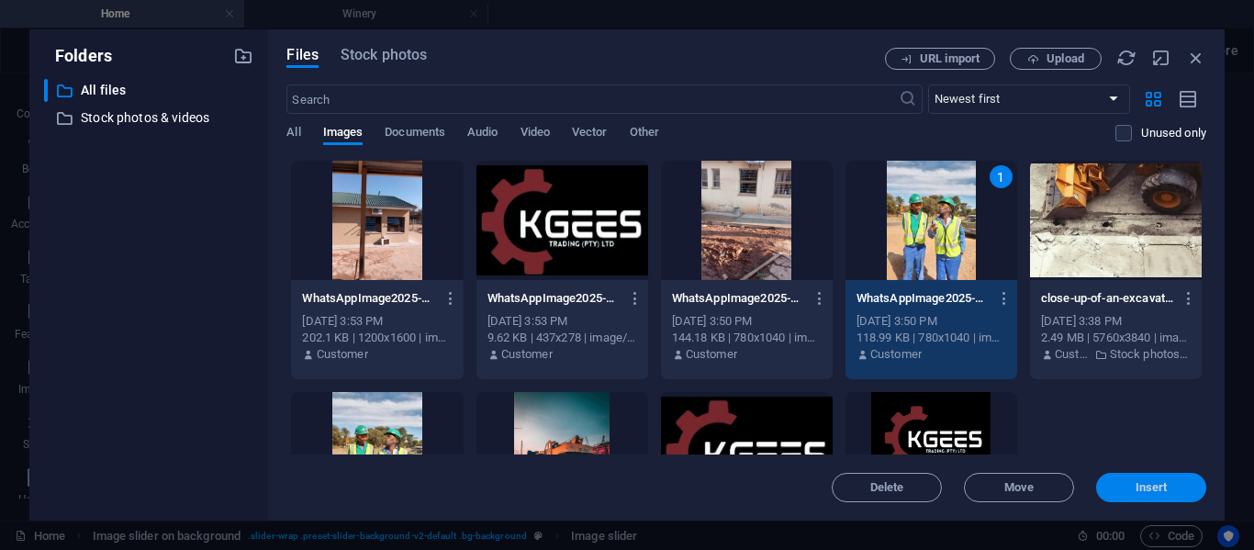
click at [1152, 486] on span "Insert" at bounding box center [1152, 487] width 32 height 11
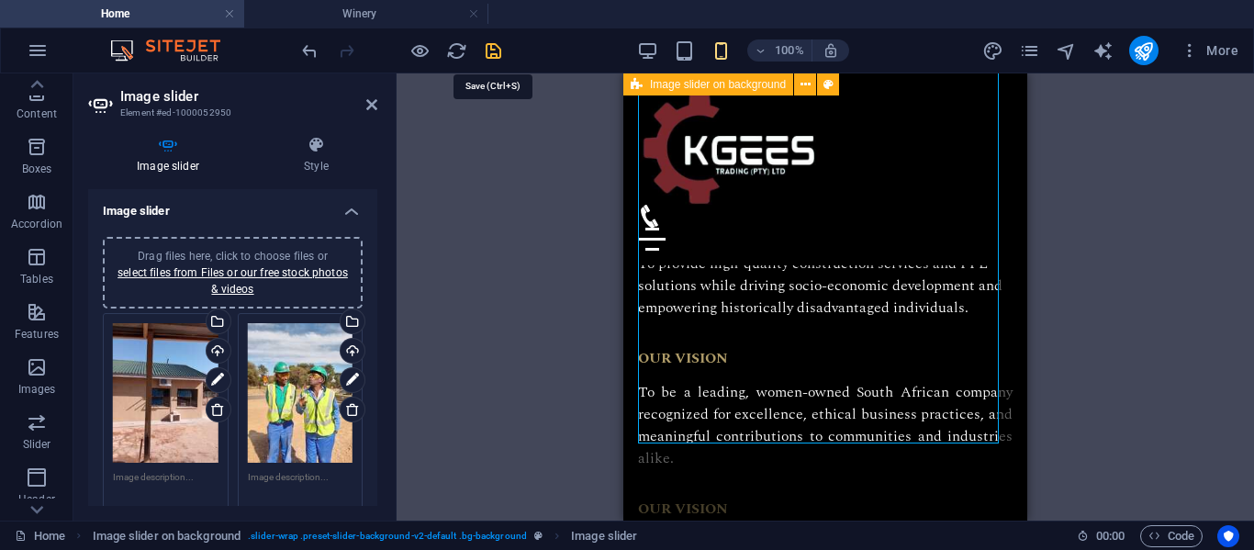
click at [487, 52] on icon "save" at bounding box center [493, 50] width 21 height 21
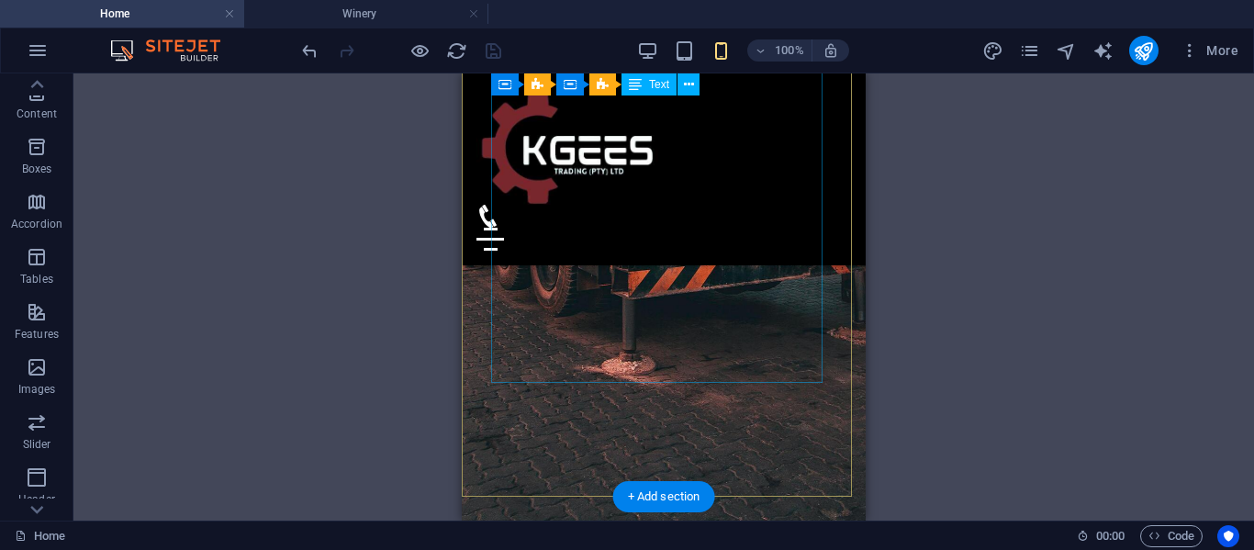
scroll to position [705, 0]
